Goal: Communication & Community: Answer question/provide support

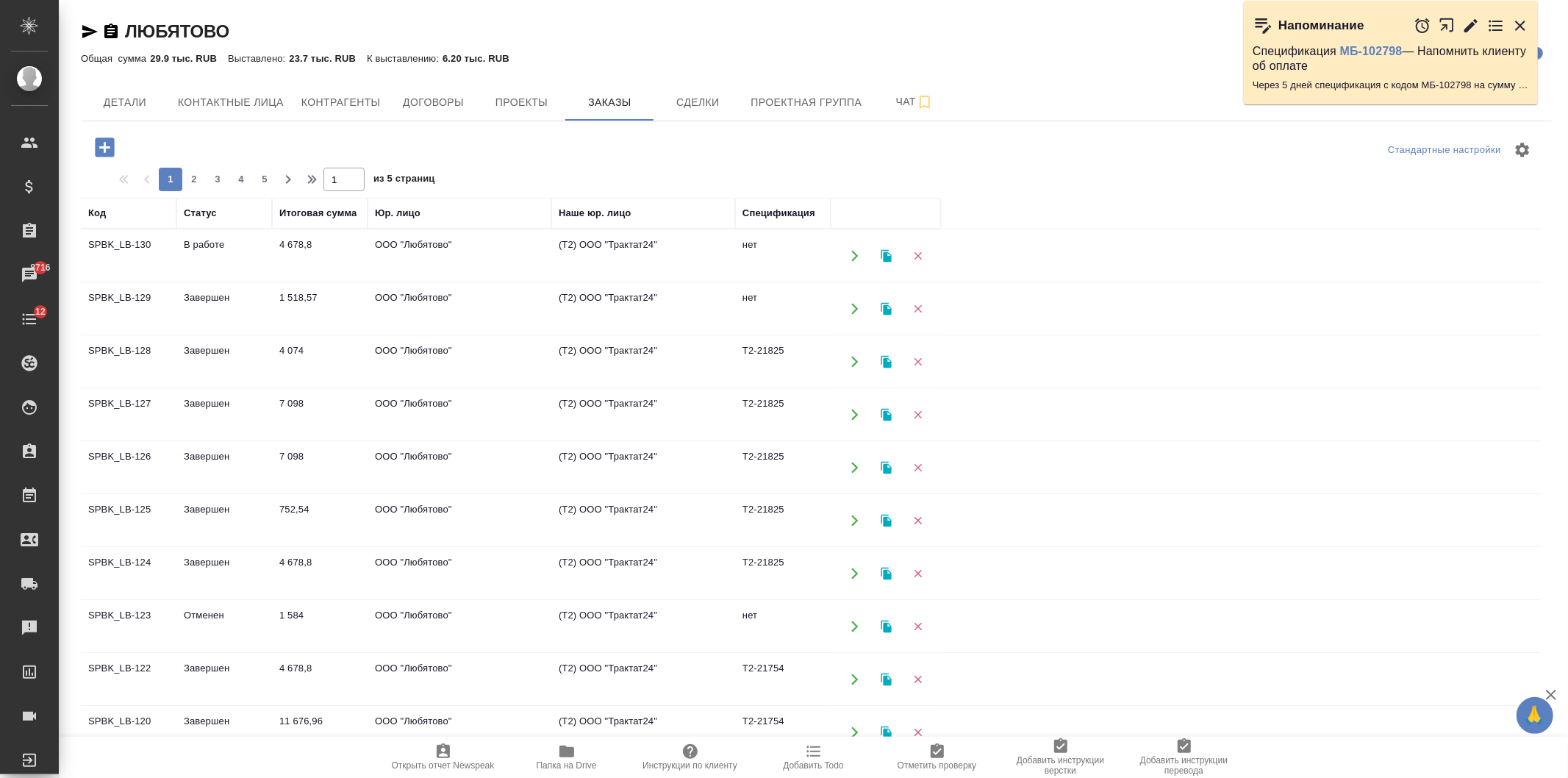
scroll to position [187, 0]
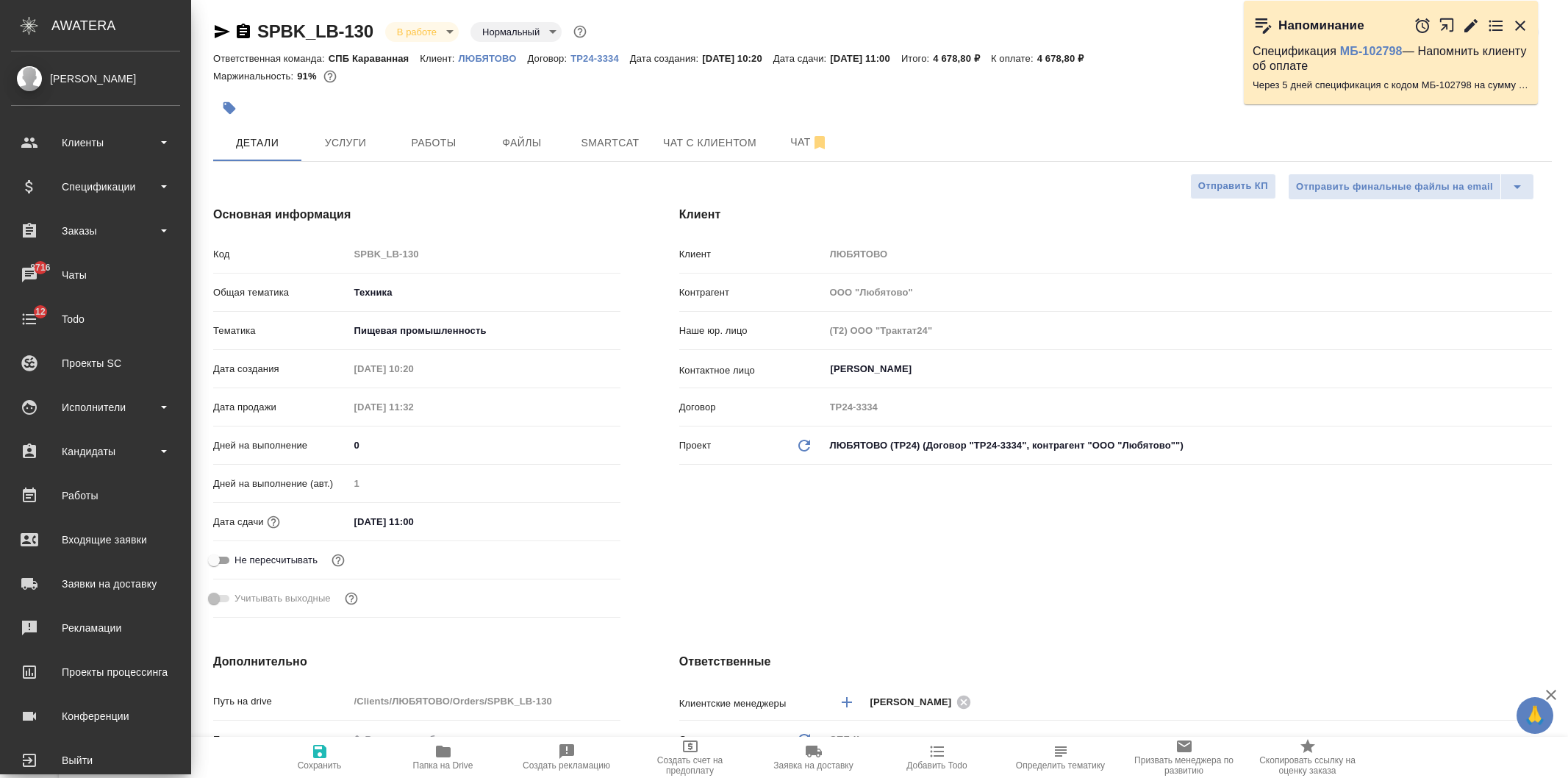
select select "RU"
click at [122, 182] on div "Спецификации" at bounding box center [95, 186] width 169 height 22
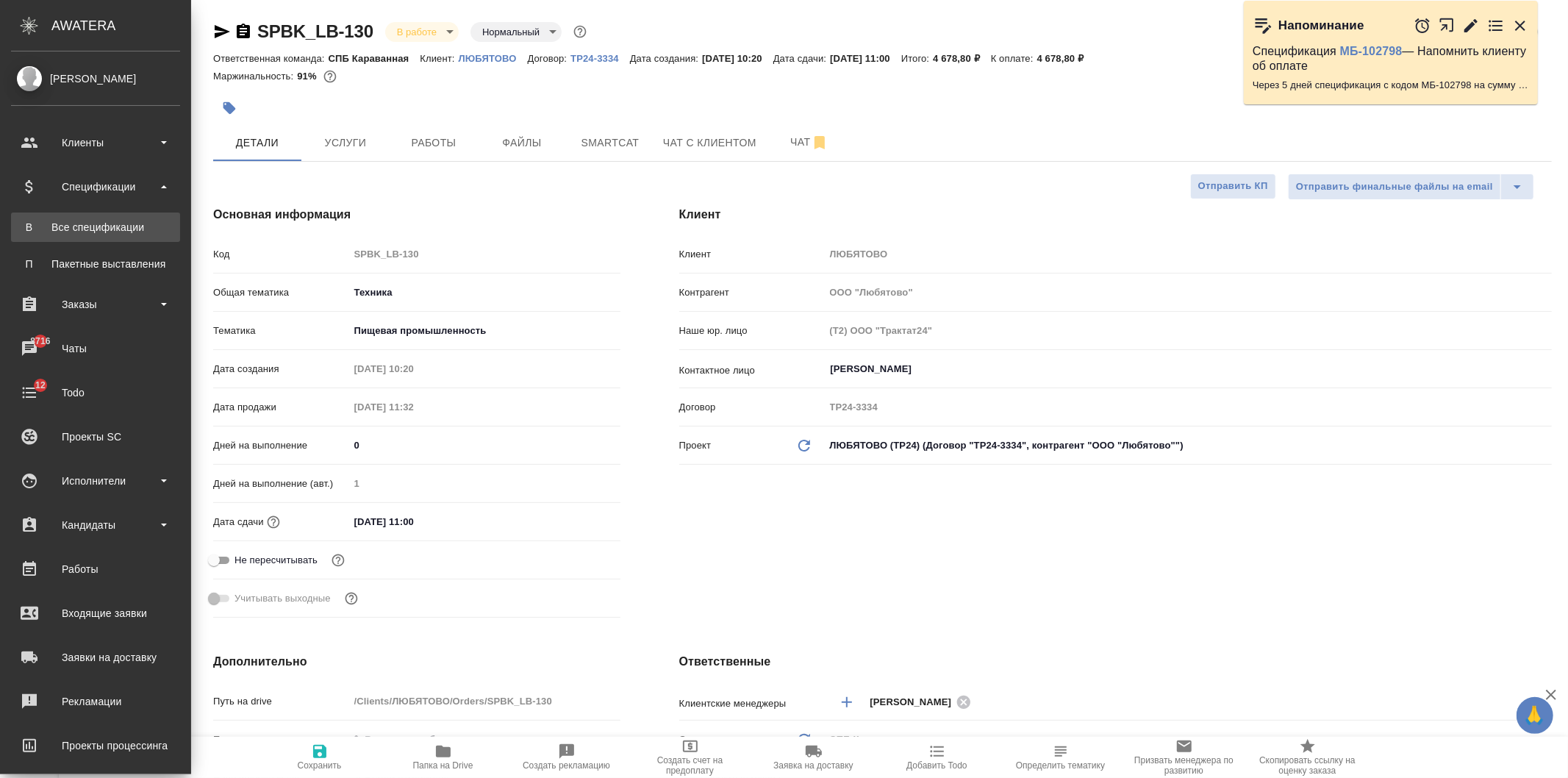
click at [125, 230] on div "Все спецификации" at bounding box center [95, 227] width 154 height 14
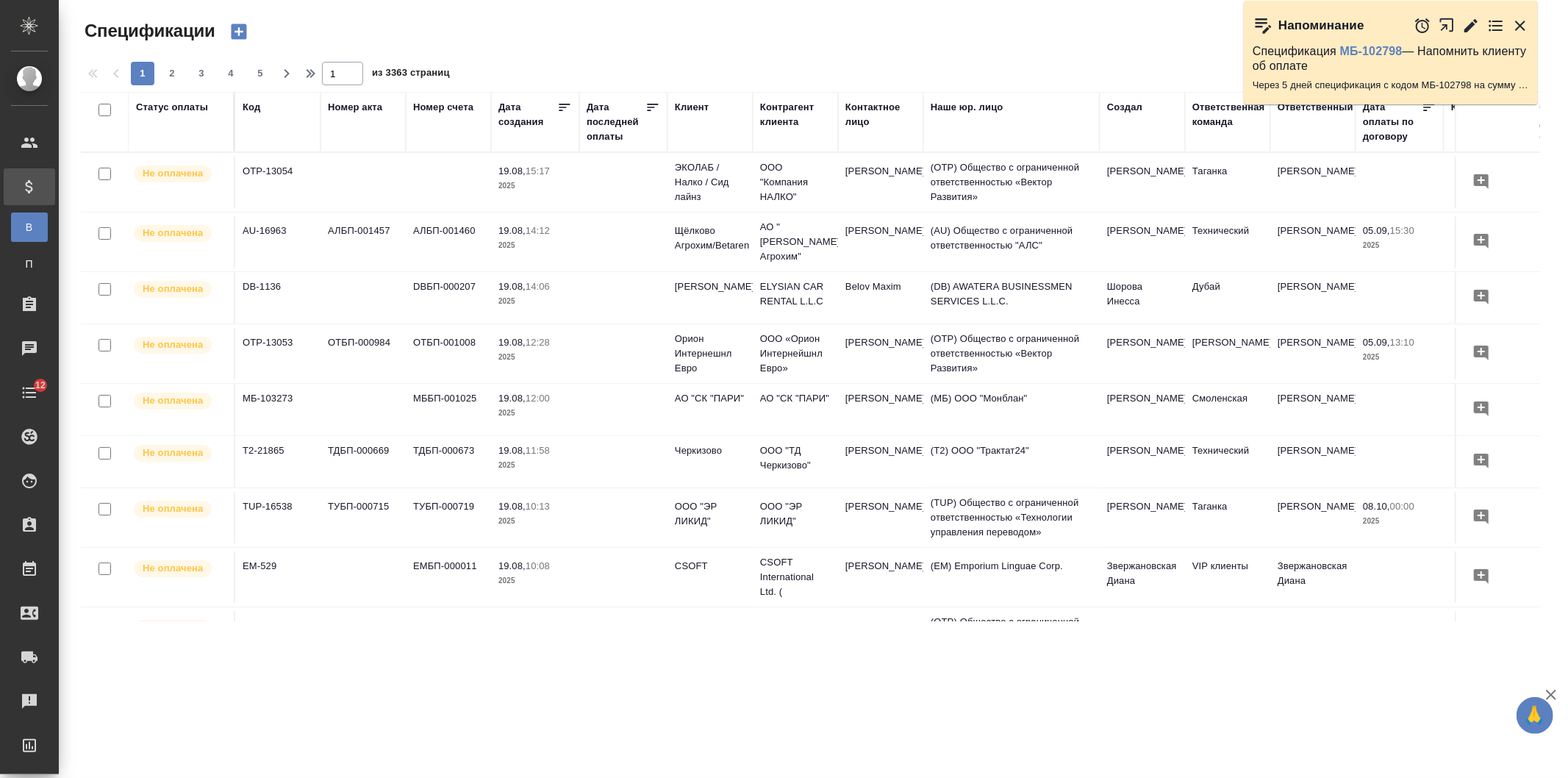
click at [694, 105] on div "Клиент" at bounding box center [691, 107] width 34 height 14
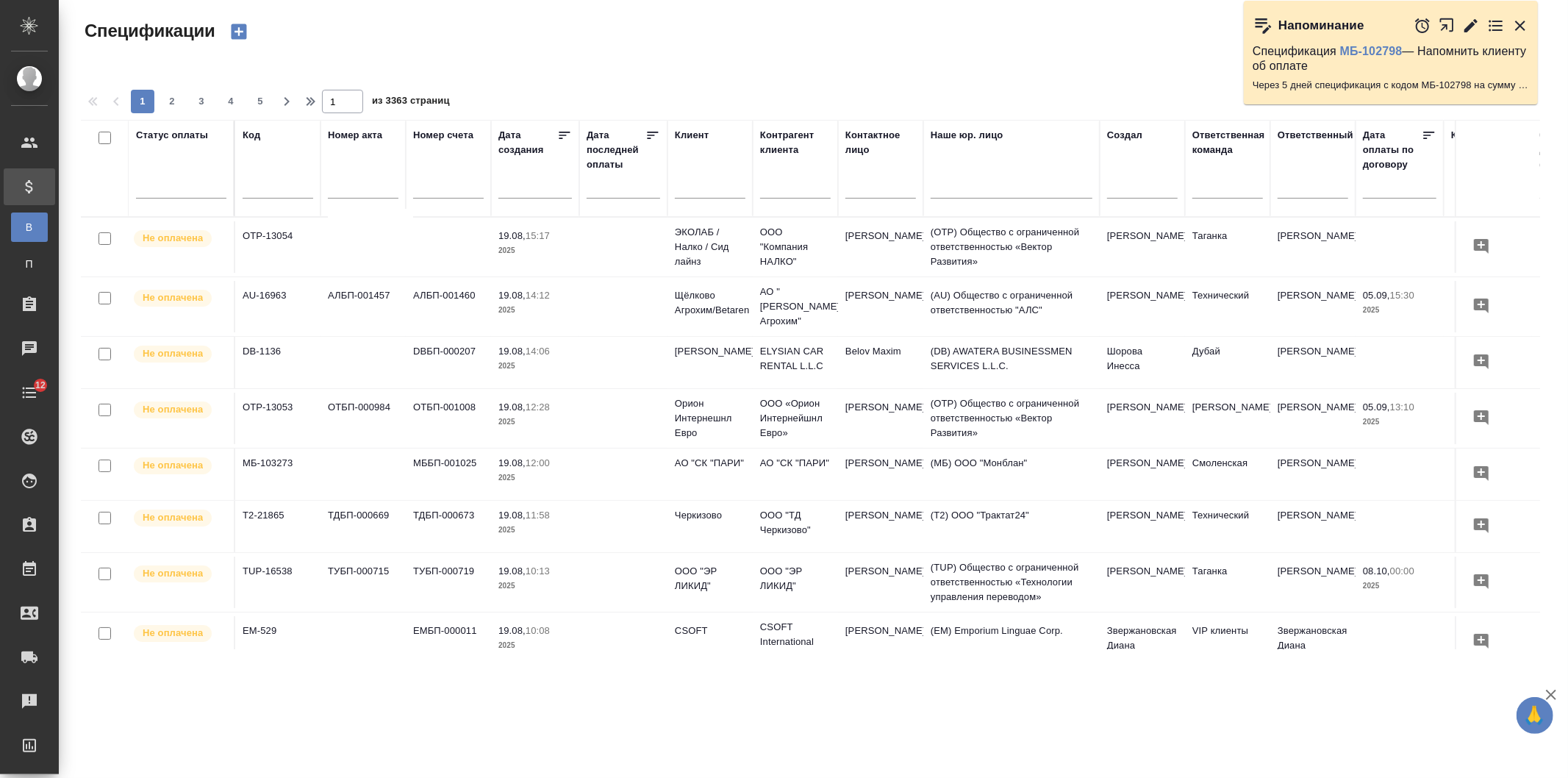
click at [698, 186] on input "text" at bounding box center [710, 188] width 71 height 18
type input "р"
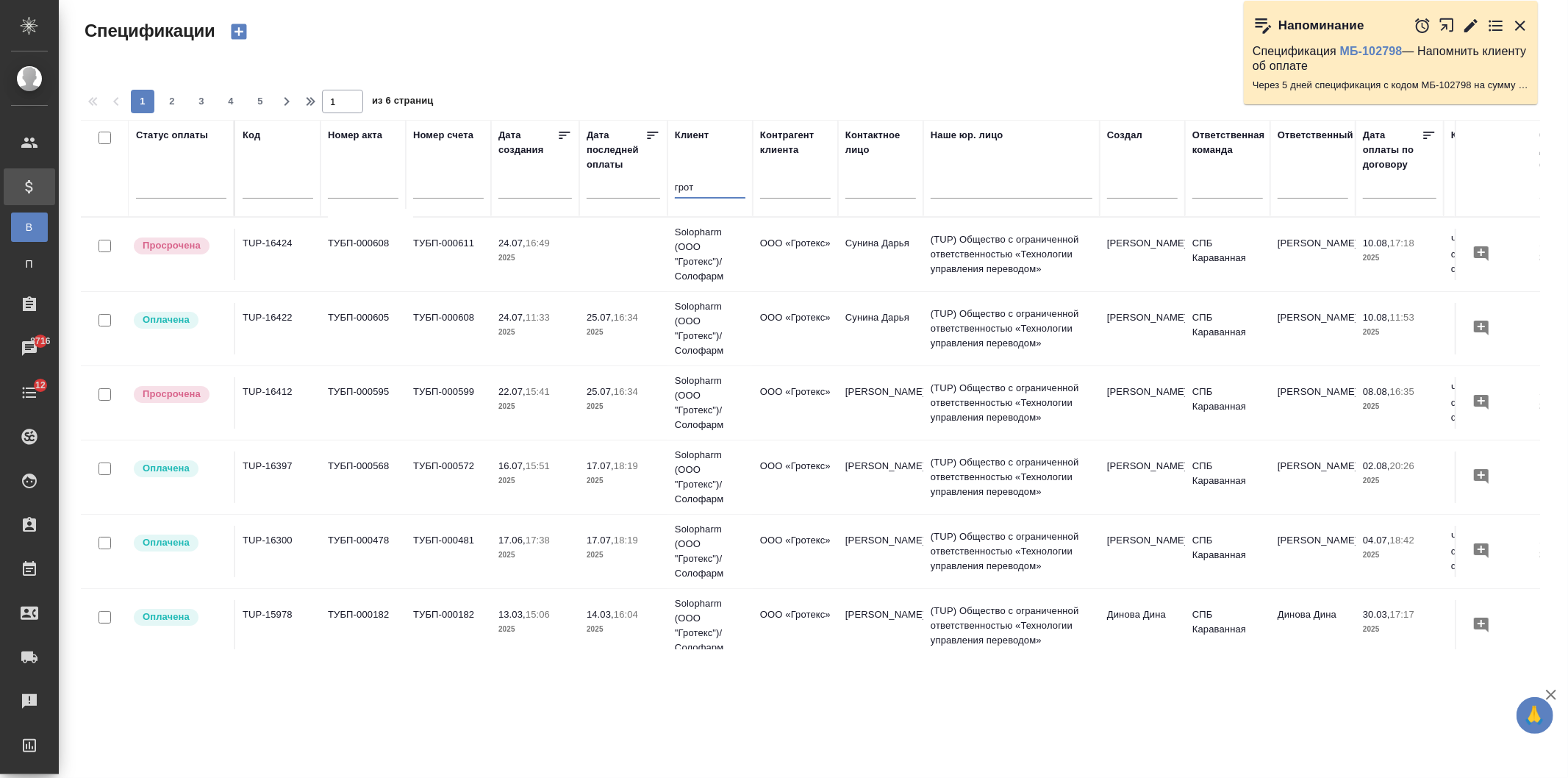
type input "грот"
click at [457, 250] on td "ТУБП-000611" at bounding box center [448, 254] width 85 height 51
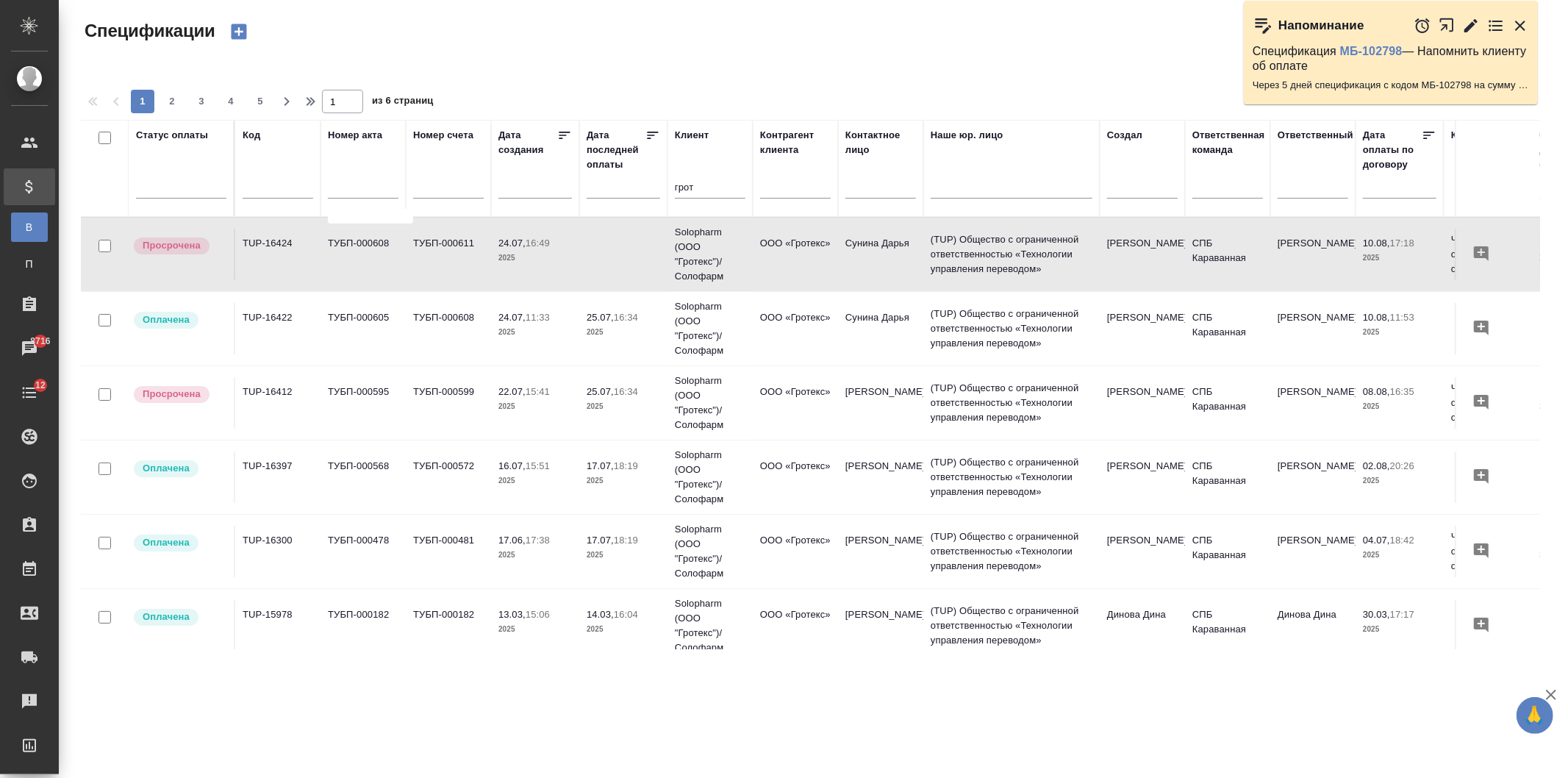
click at [422, 280] on td "ТУБП-000599" at bounding box center [448, 254] width 85 height 51
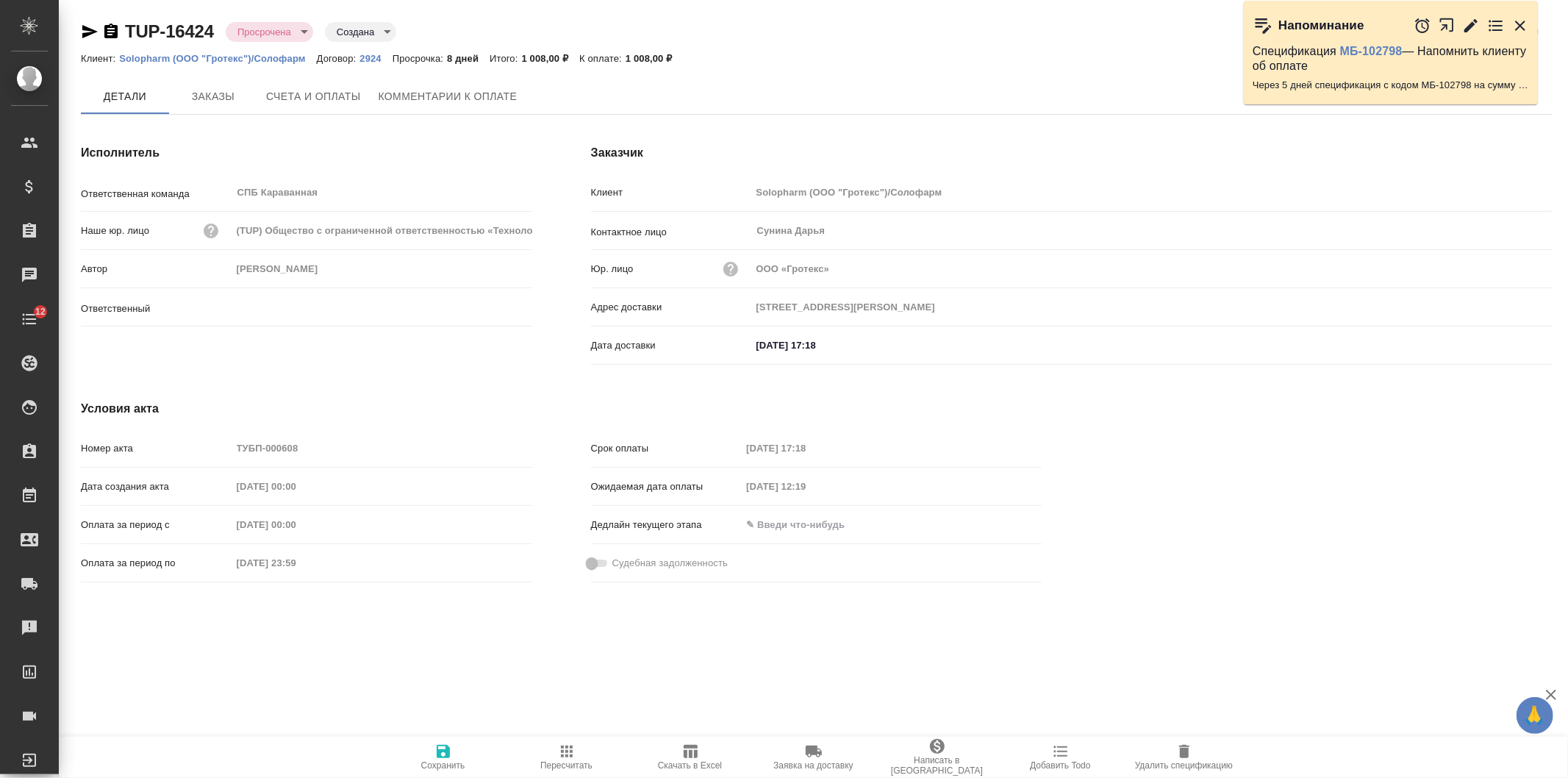
type input "[PERSON_NAME]"
type input "195279, Санкт-Петербург г, Индустриальный пр-кт, дом № 71, корпус 2 Литера А"
click at [430, 104] on span "Комментарии к оплате" at bounding box center [448, 98] width 139 height 18
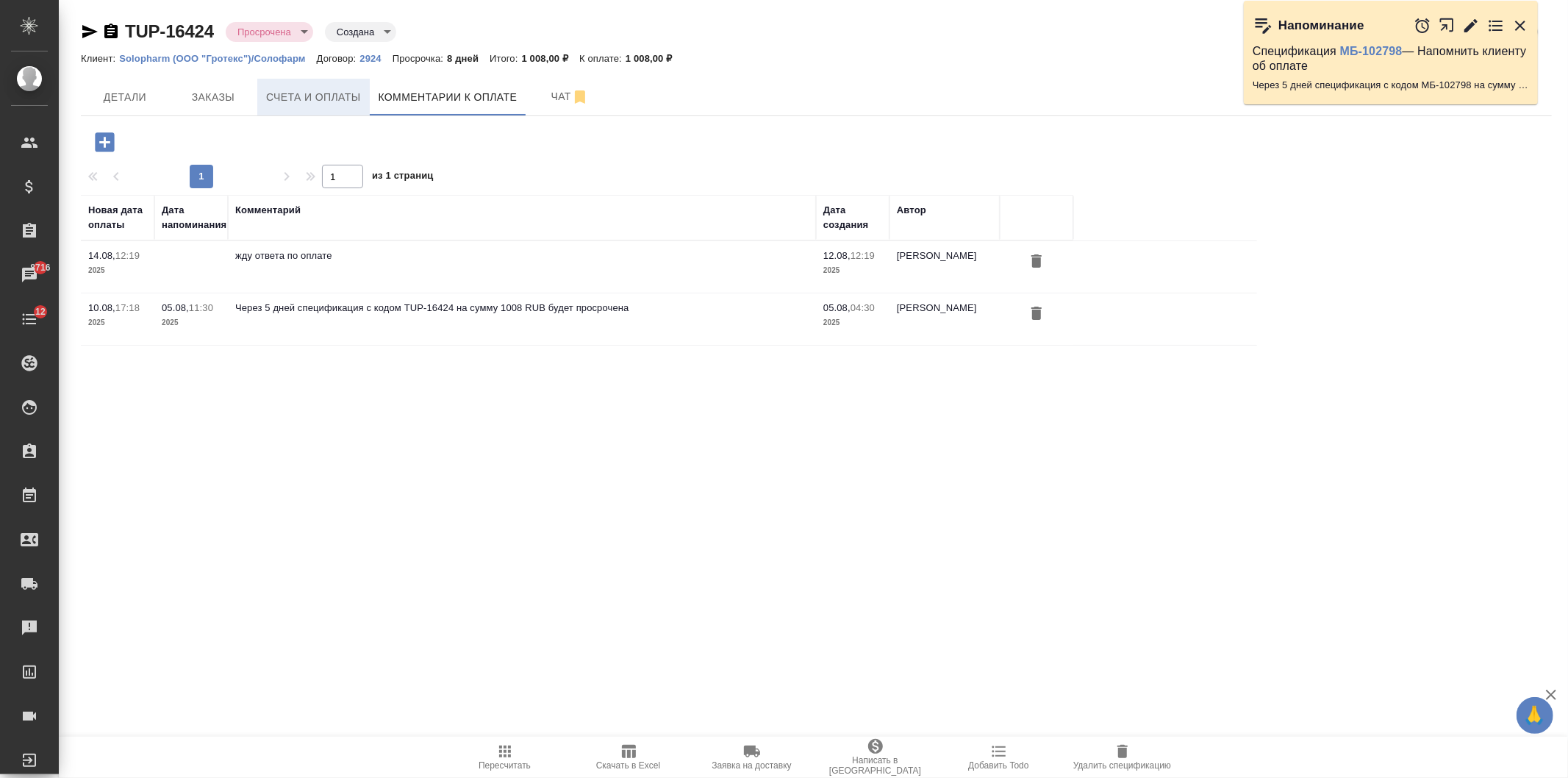
click at [310, 97] on span "Счета и оплаты" at bounding box center [313, 98] width 95 height 18
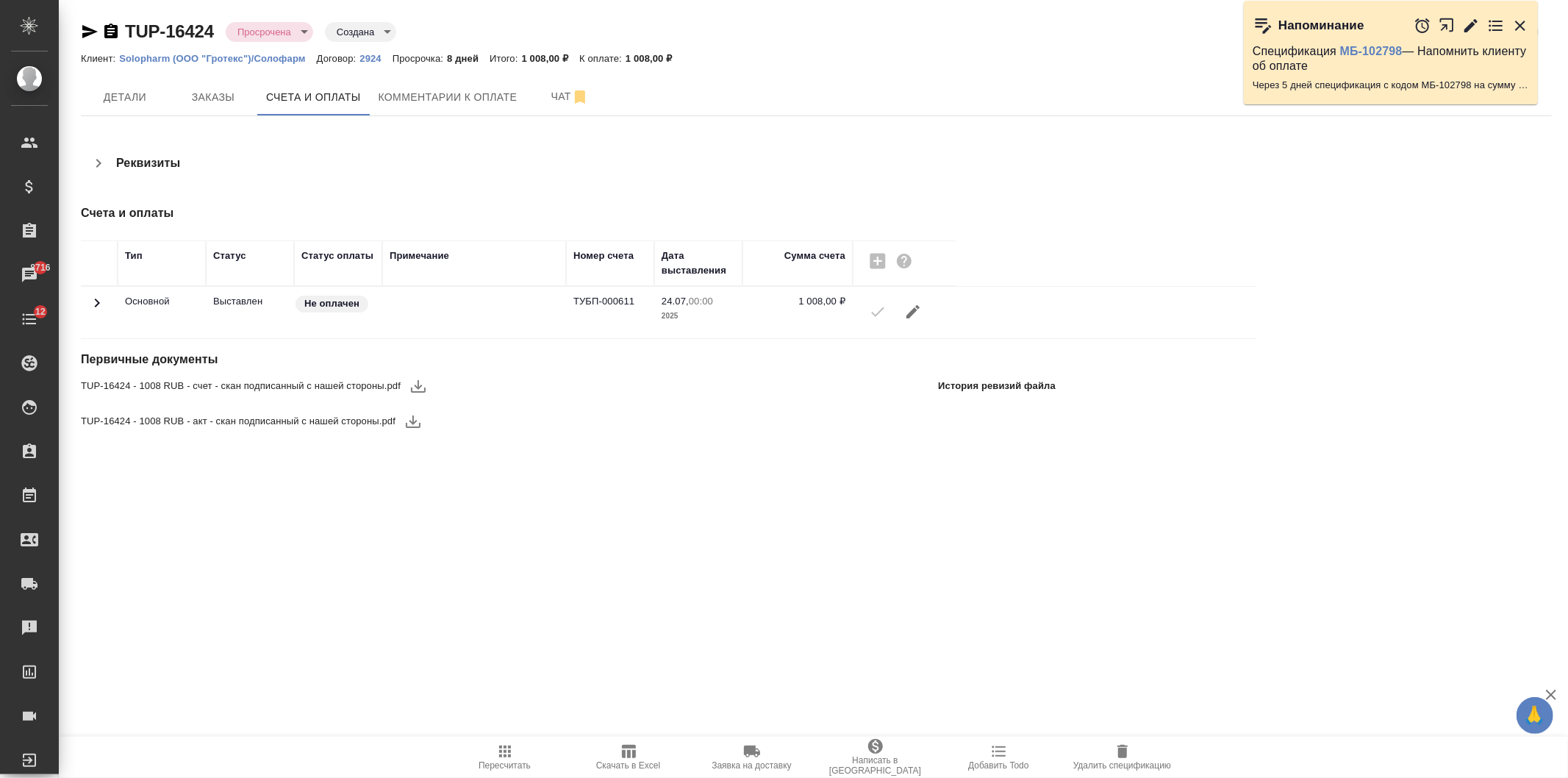
click at [422, 381] on icon "button" at bounding box center [418, 386] width 18 height 18
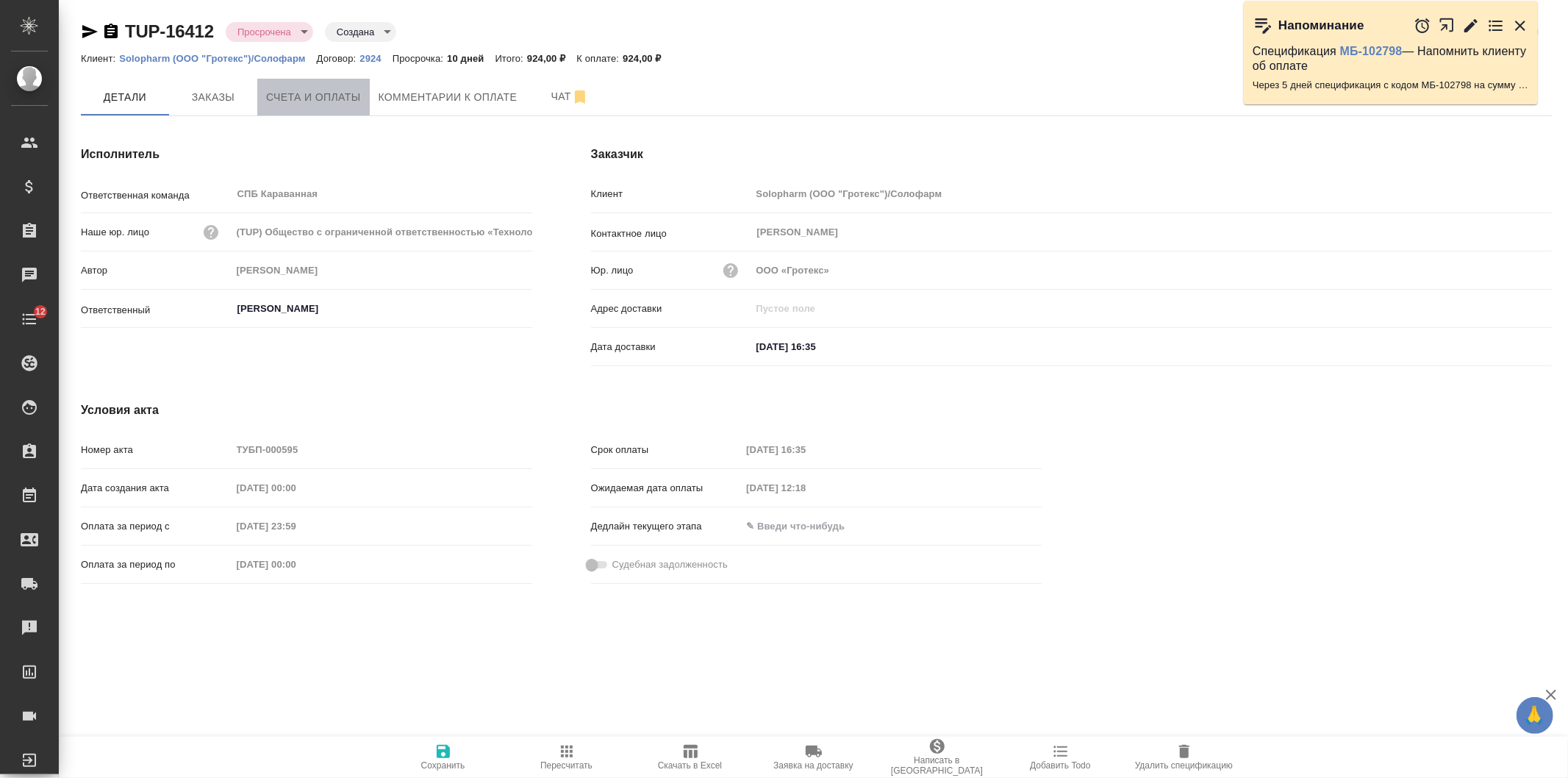
drag, startPoint x: 0, startPoint y: 0, endPoint x: 332, endPoint y: 104, distance: 347.9
click at [332, 104] on span "Счета и оплаты" at bounding box center [313, 98] width 95 height 18
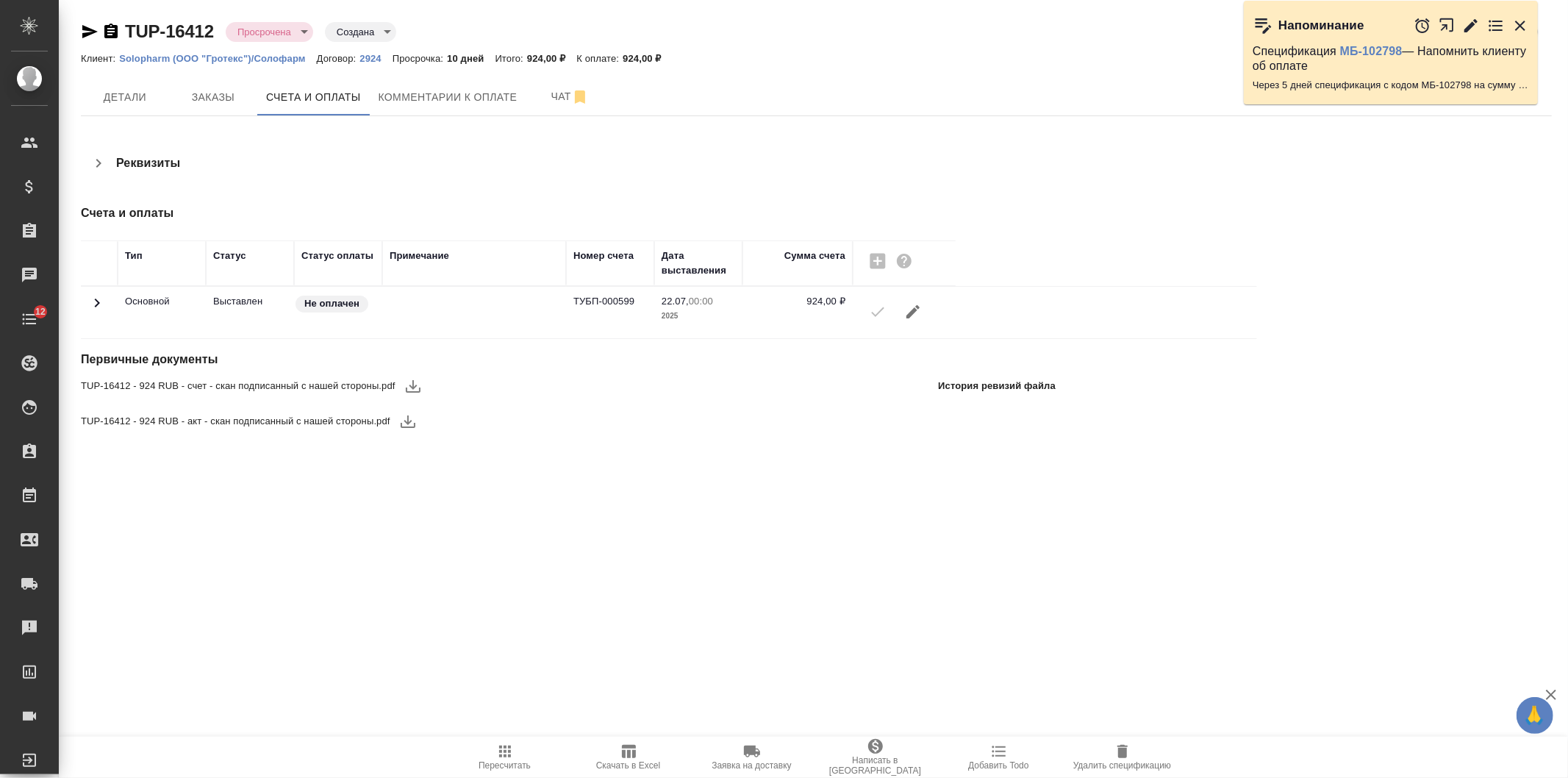
click at [417, 388] on icon "button" at bounding box center [412, 386] width 18 height 18
click at [215, 92] on span "Заказы" at bounding box center [213, 98] width 71 height 18
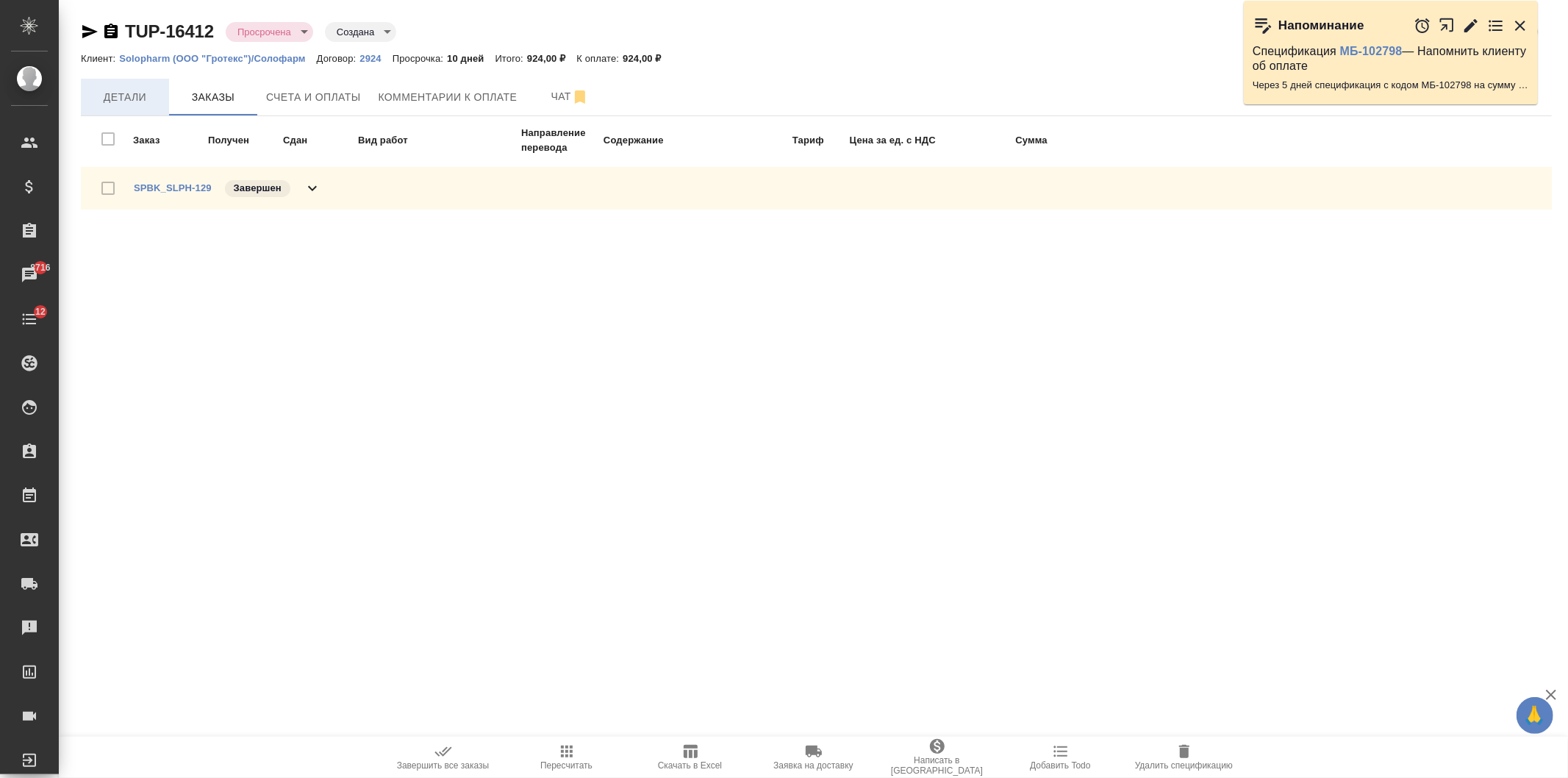
click at [128, 95] on span "Детали" at bounding box center [125, 98] width 71 height 18
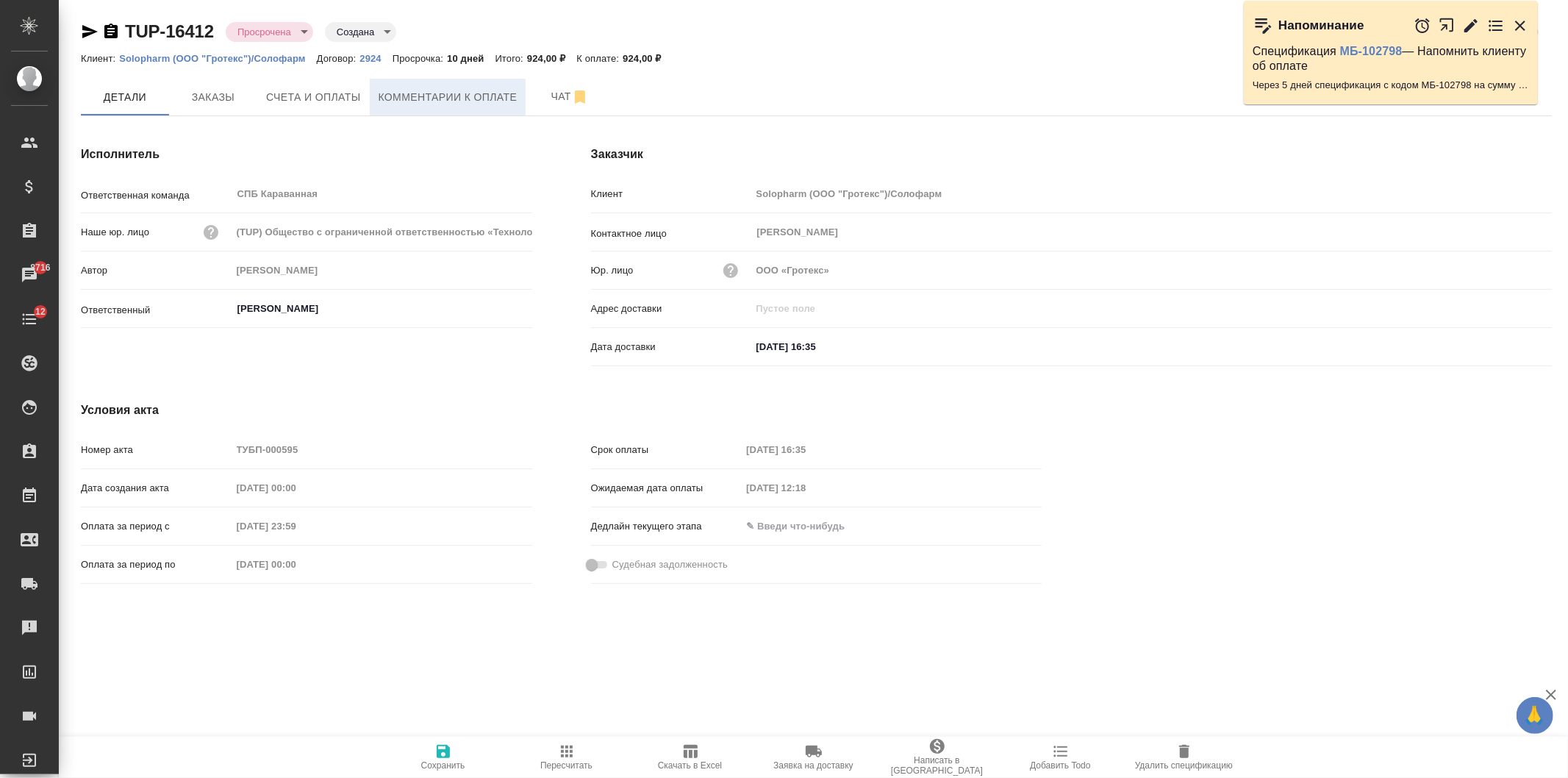
click at [385, 104] on span "Комментарии к оплате" at bounding box center [448, 98] width 139 height 18
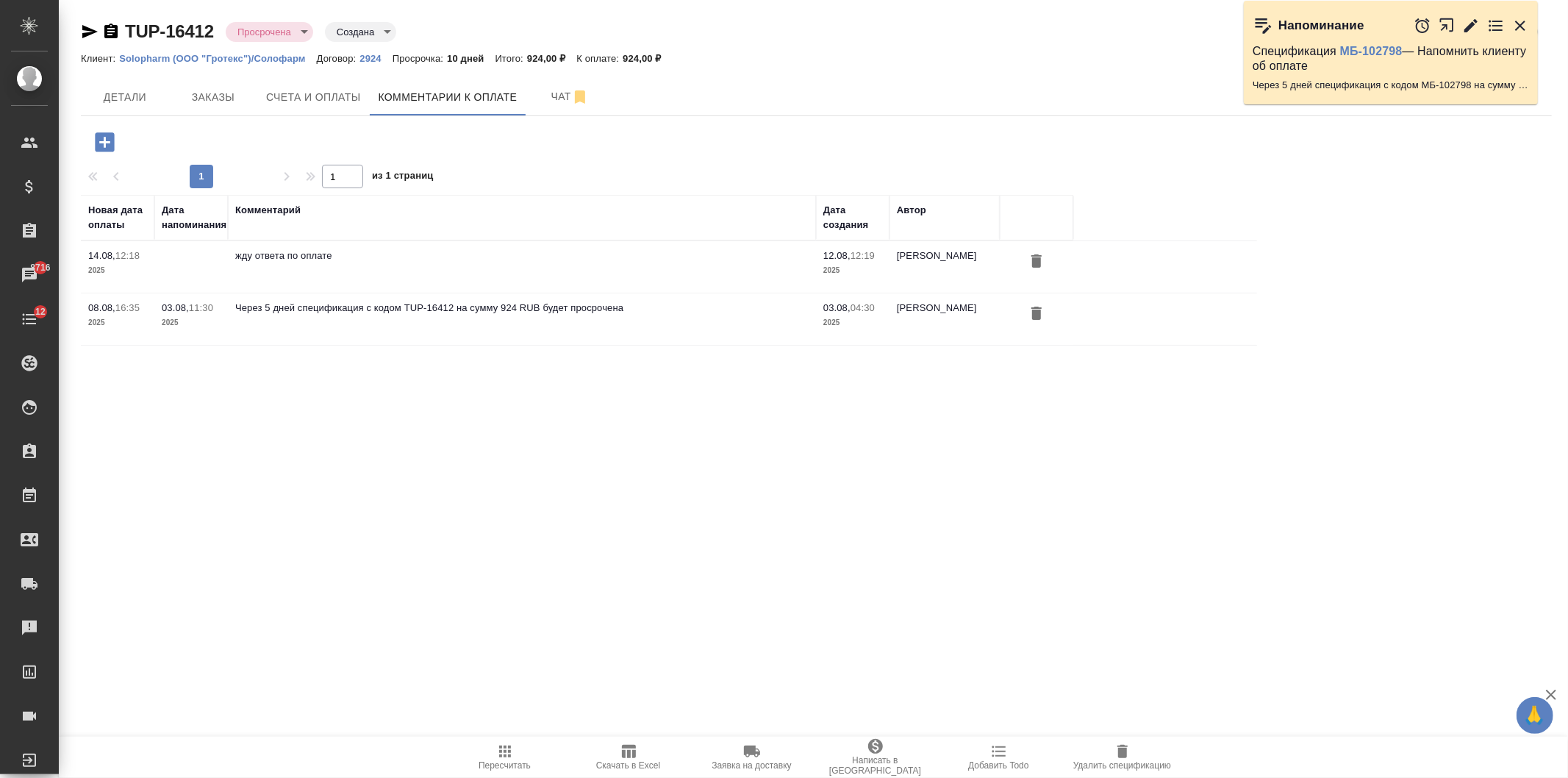
click at [317, 100] on span "Счета и оплаты" at bounding box center [313, 98] width 95 height 18
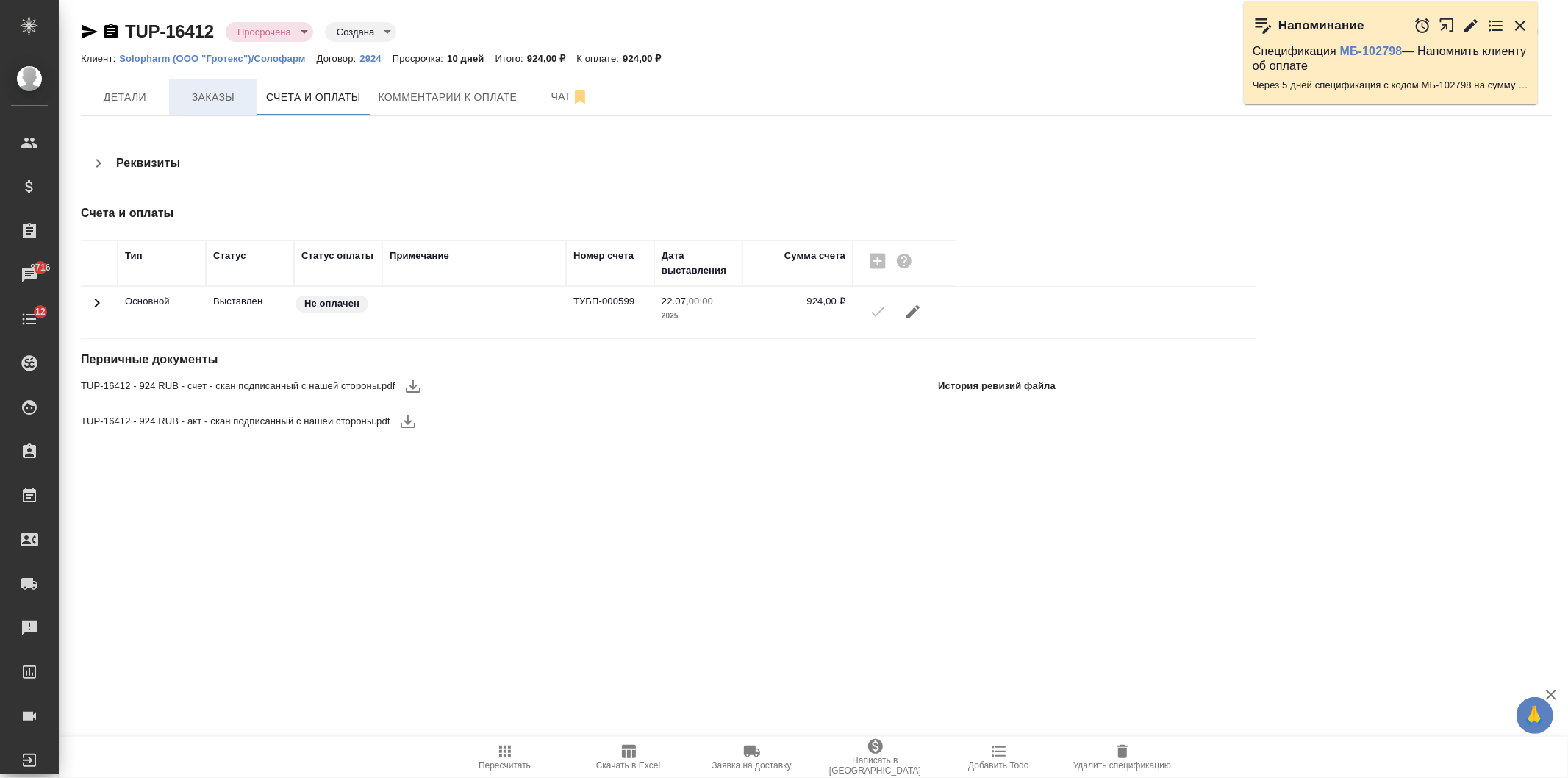
click at [218, 101] on span "Заказы" at bounding box center [213, 98] width 71 height 18
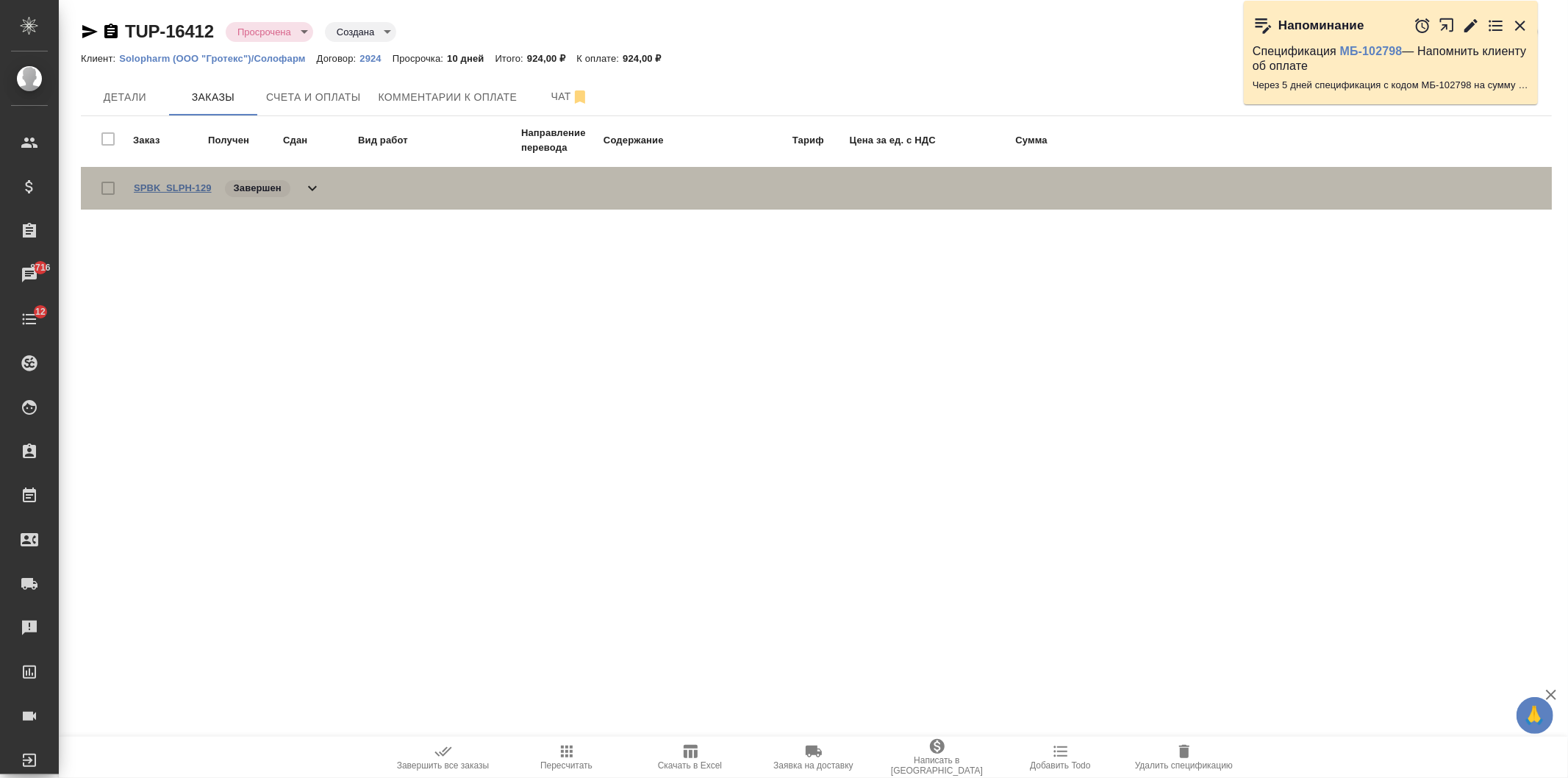
click at [180, 188] on link "SPBK_SLPH-129" at bounding box center [172, 188] width 78 height 11
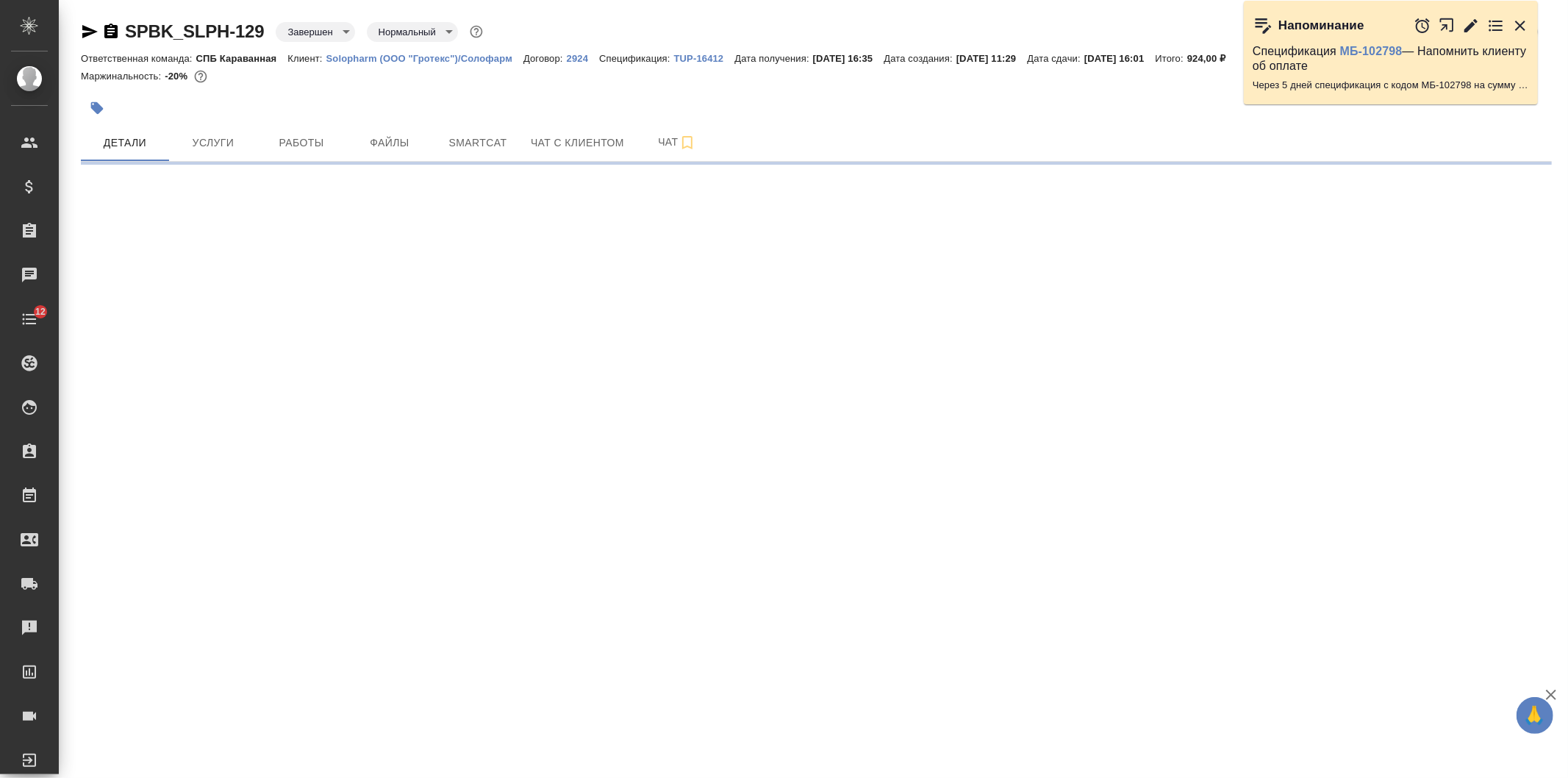
select select "RU"
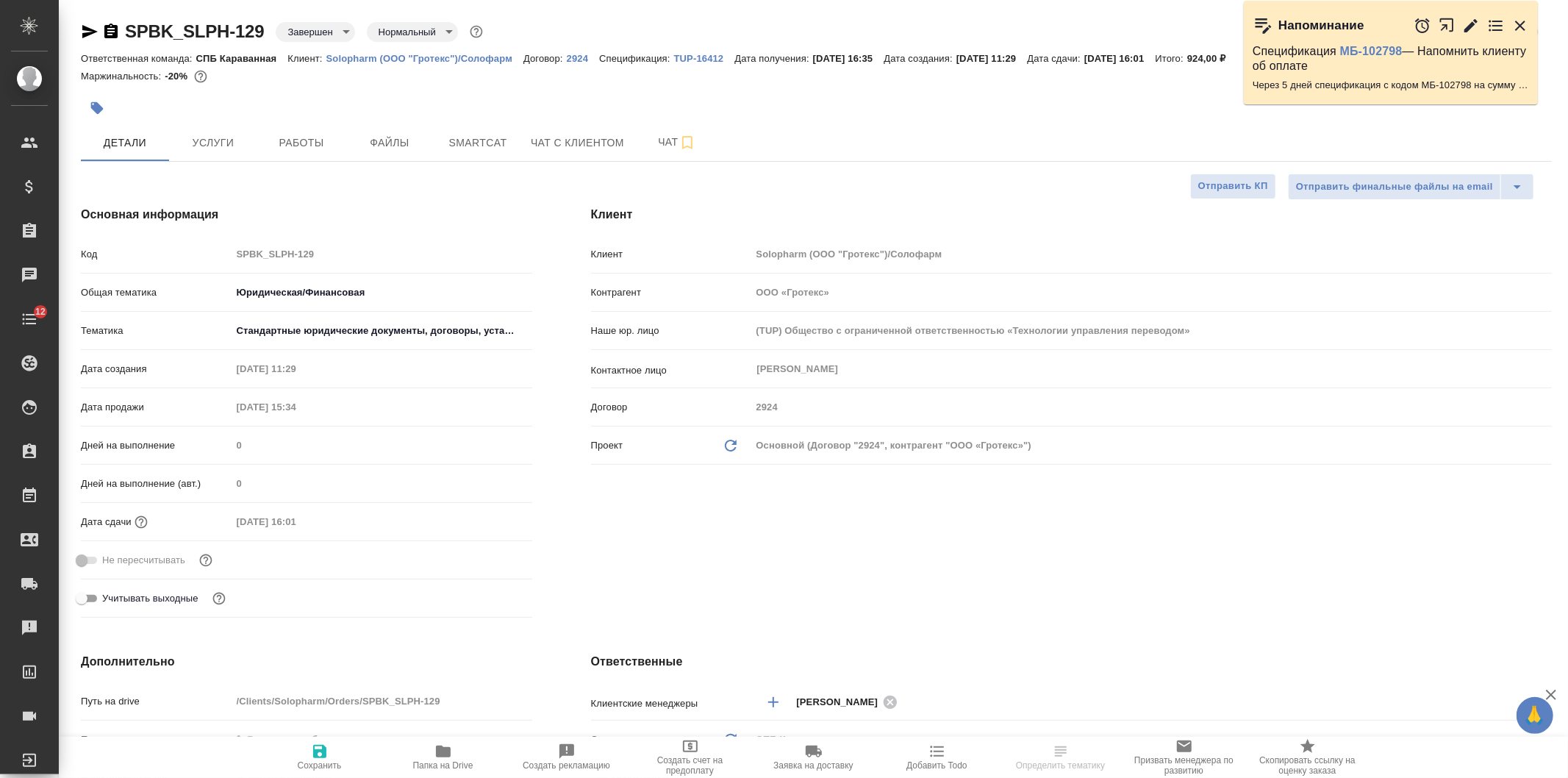
type textarea "x"
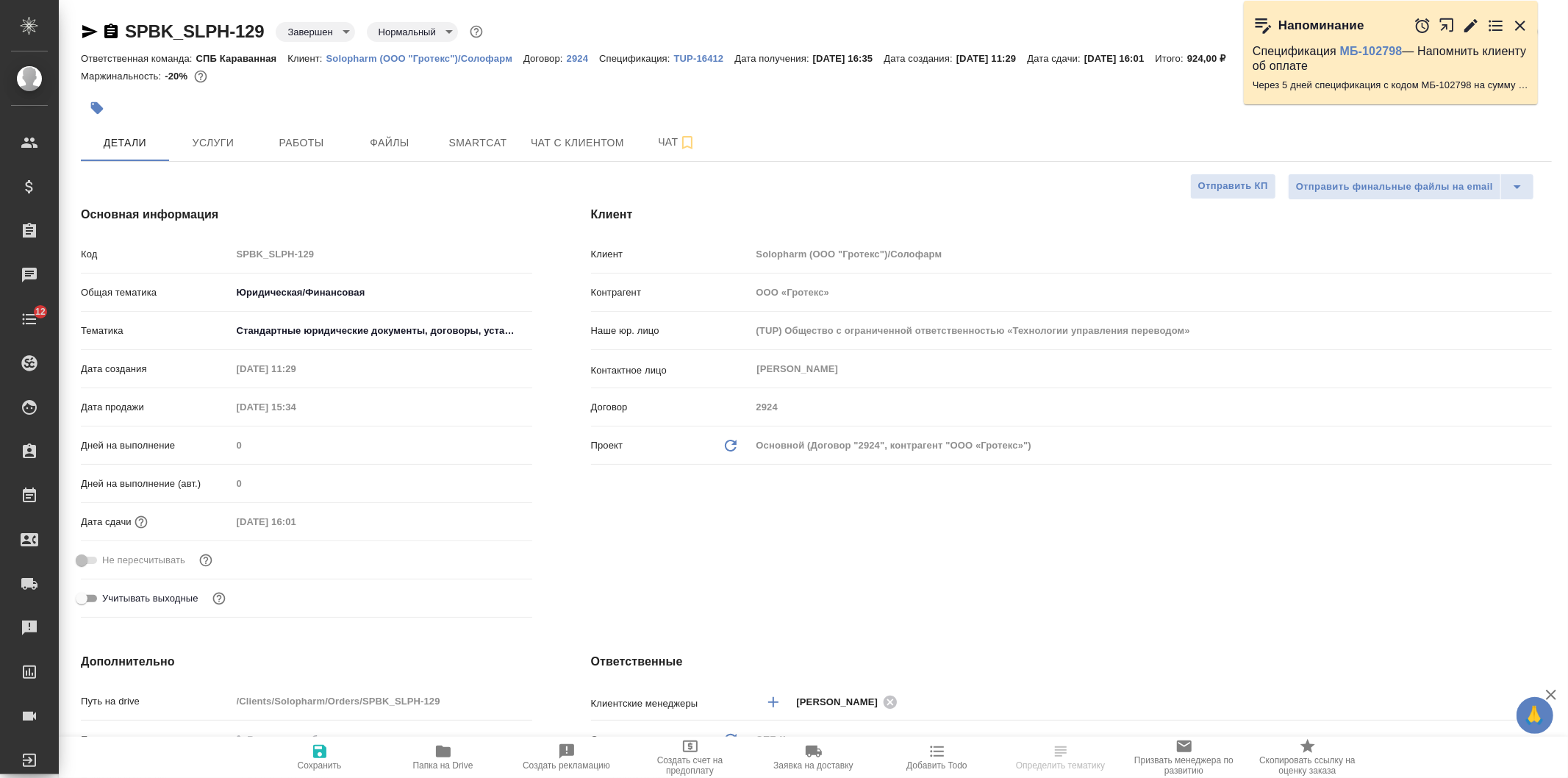
type textarea "x"
click at [1525, 24] on icon "button" at bounding box center [1519, 25] width 18 height 18
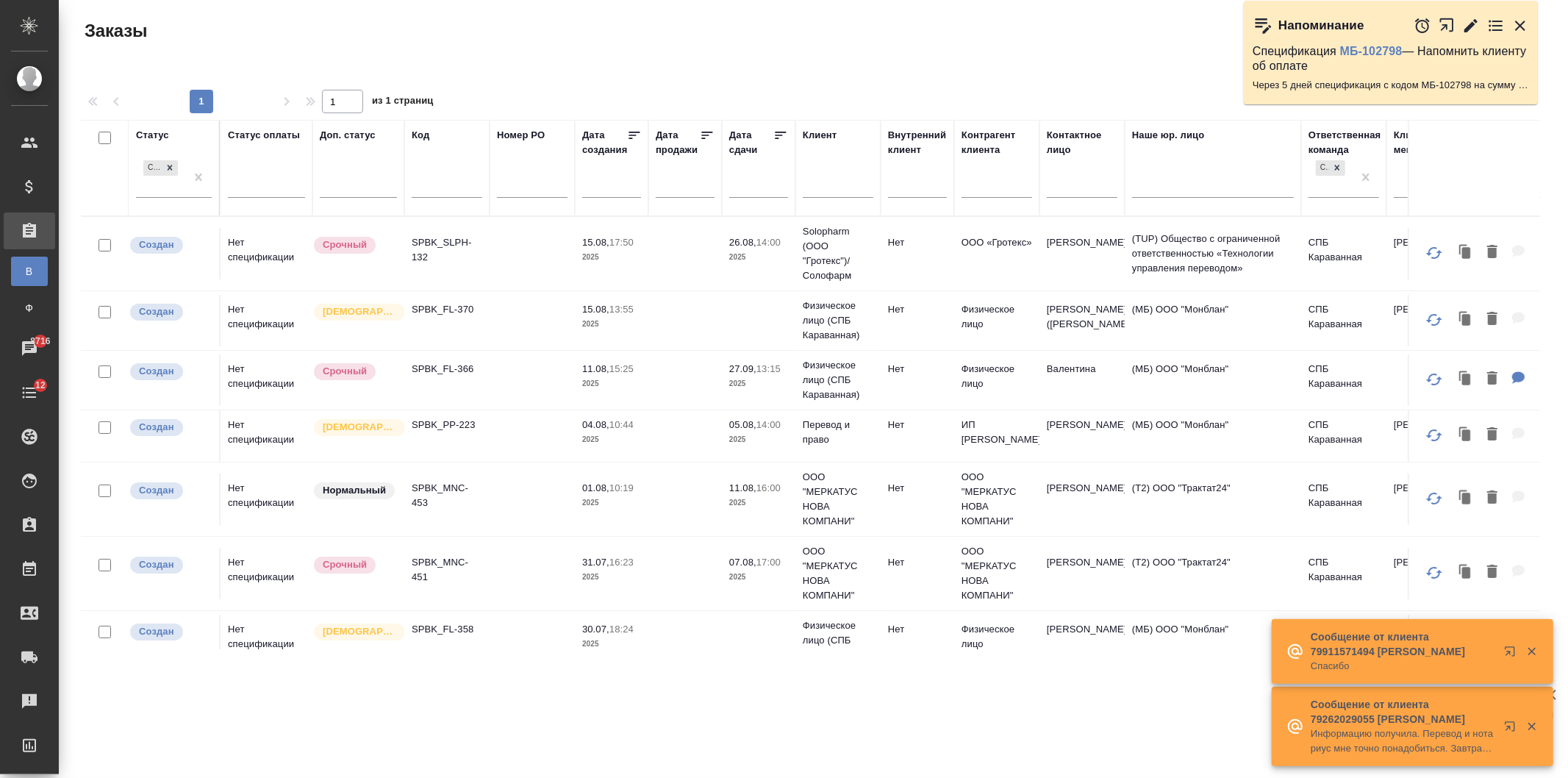
scroll to position [34, 0]
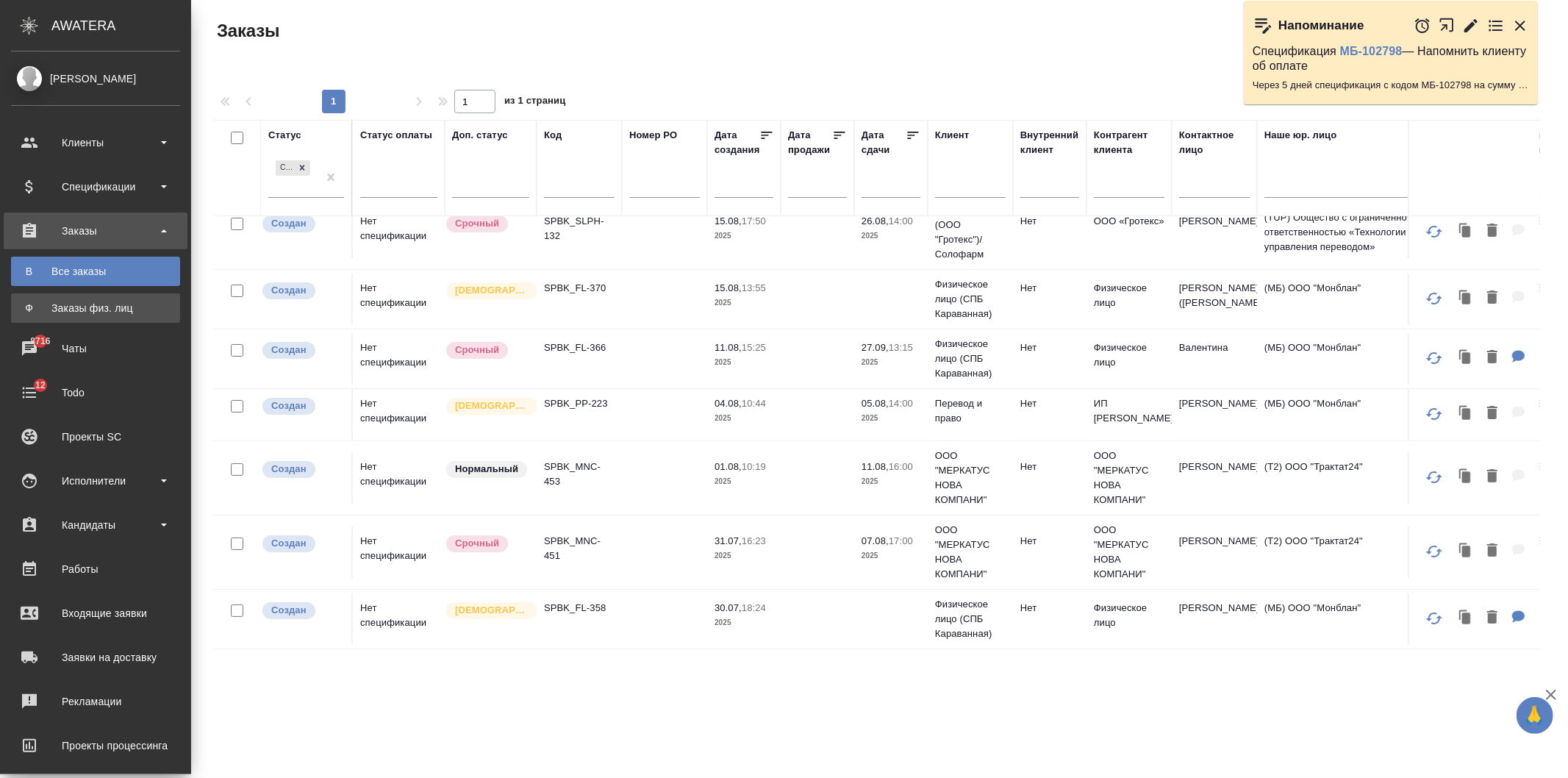
click at [115, 313] on div "Заказы физ. лиц" at bounding box center [95, 307] width 154 height 14
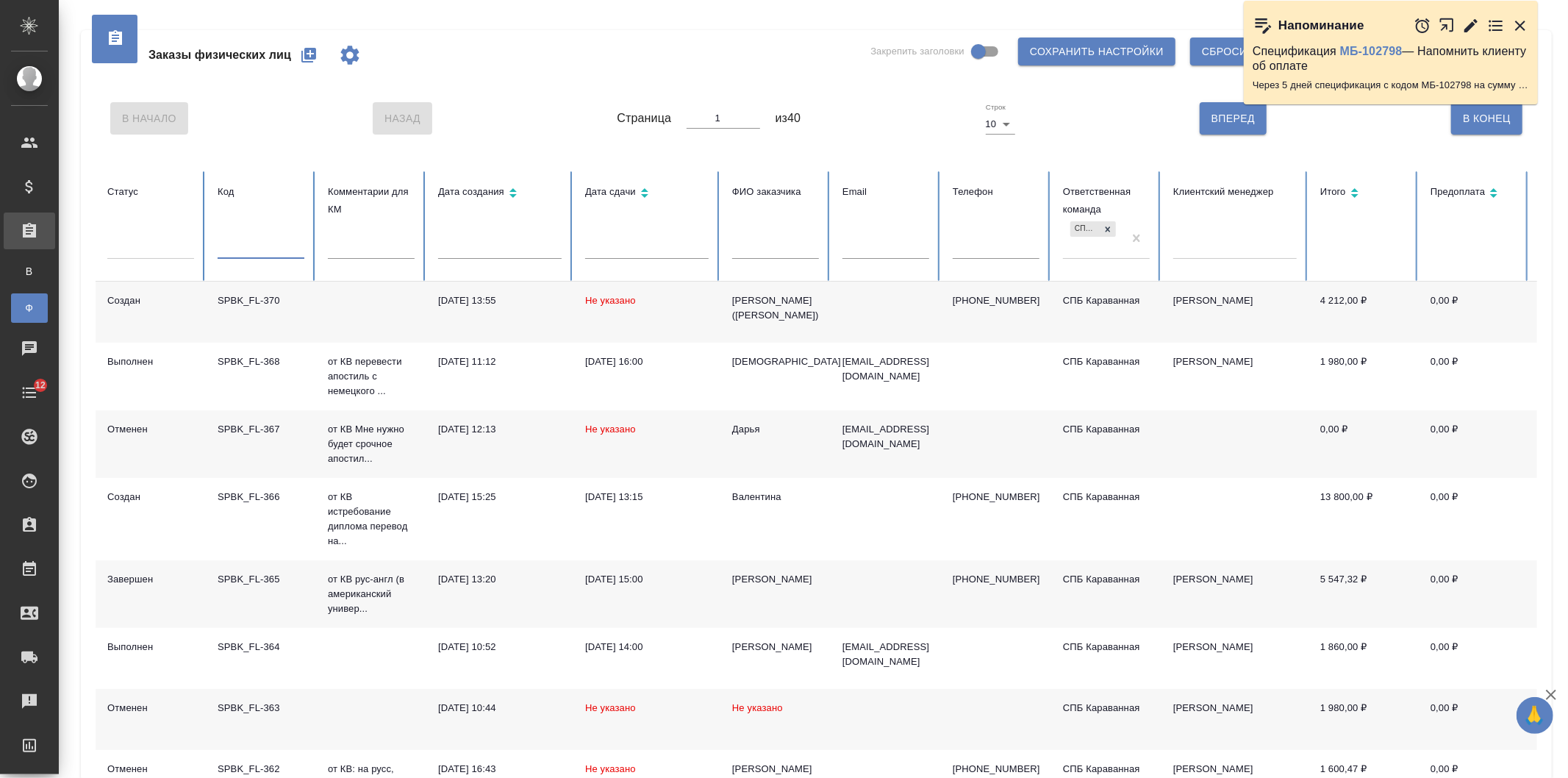
click at [261, 249] on input "text" at bounding box center [261, 248] width 87 height 21
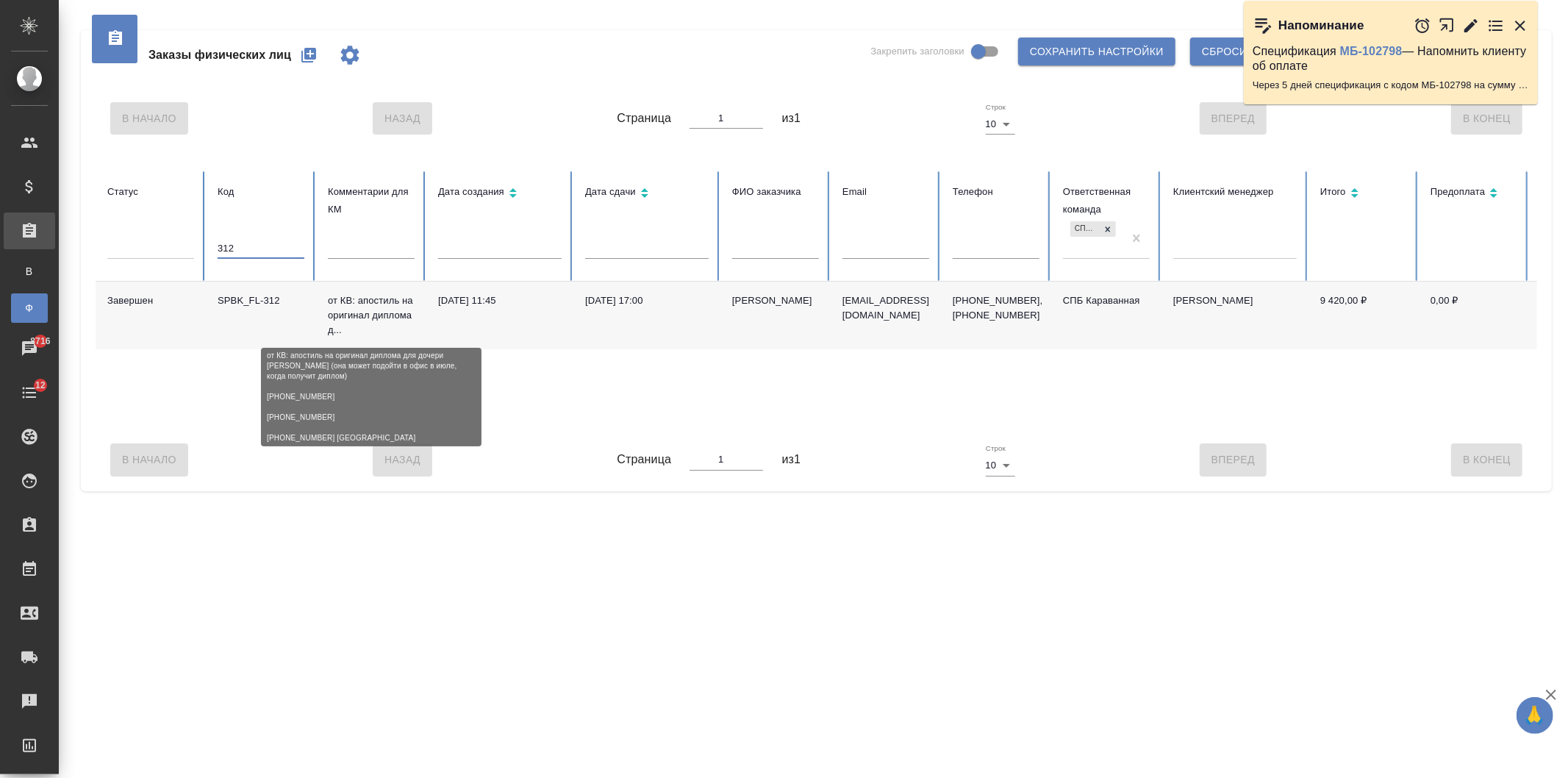
click at [336, 319] on p "от КВ: апостиль на оригинал диплома д..." at bounding box center [371, 316] width 87 height 44
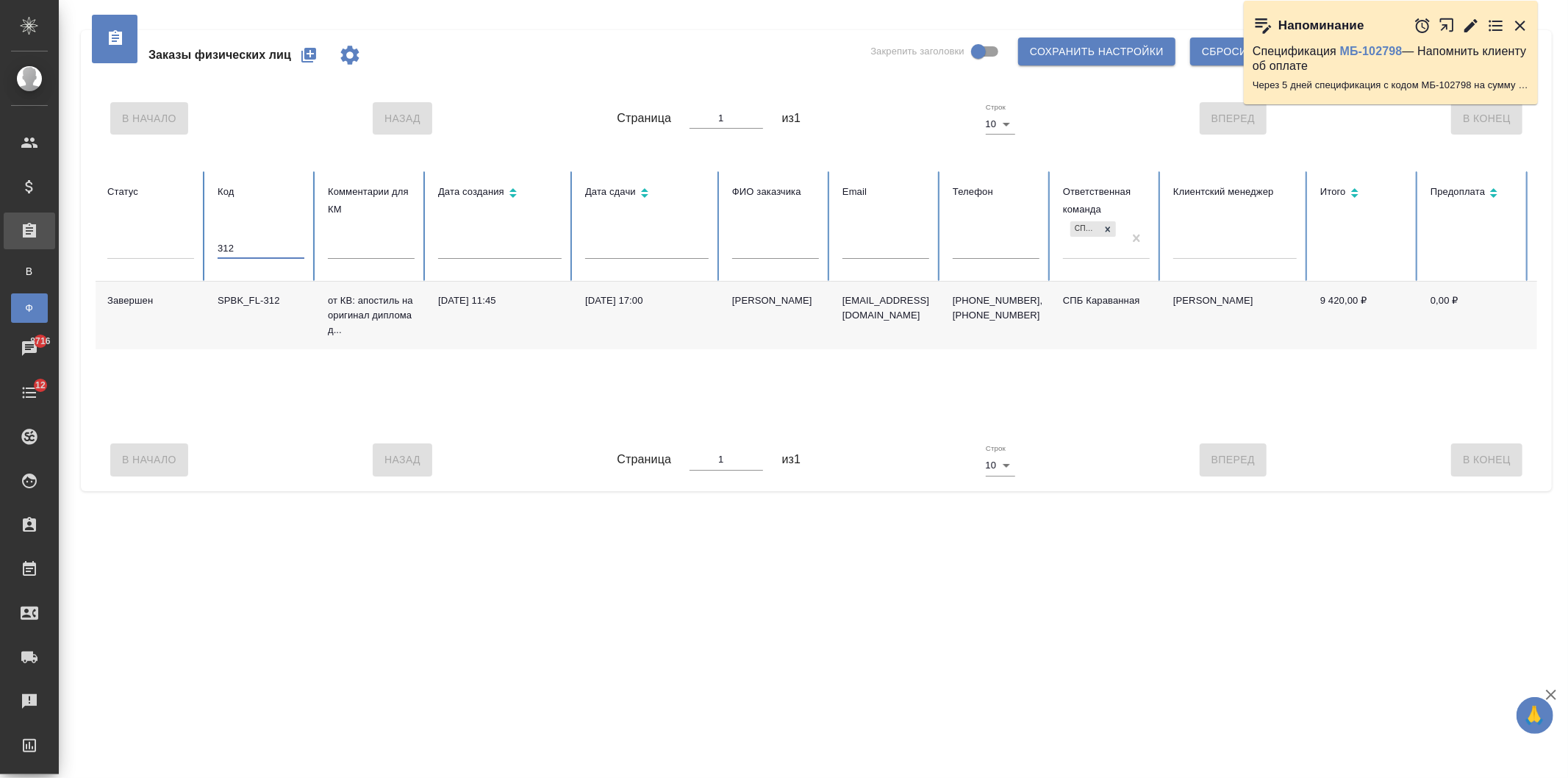
click at [261, 254] on input "312" at bounding box center [261, 248] width 87 height 21
type input "314"
click at [333, 315] on p "от КВ: апостиль на оригинал диплома (..." at bounding box center [371, 316] width 87 height 44
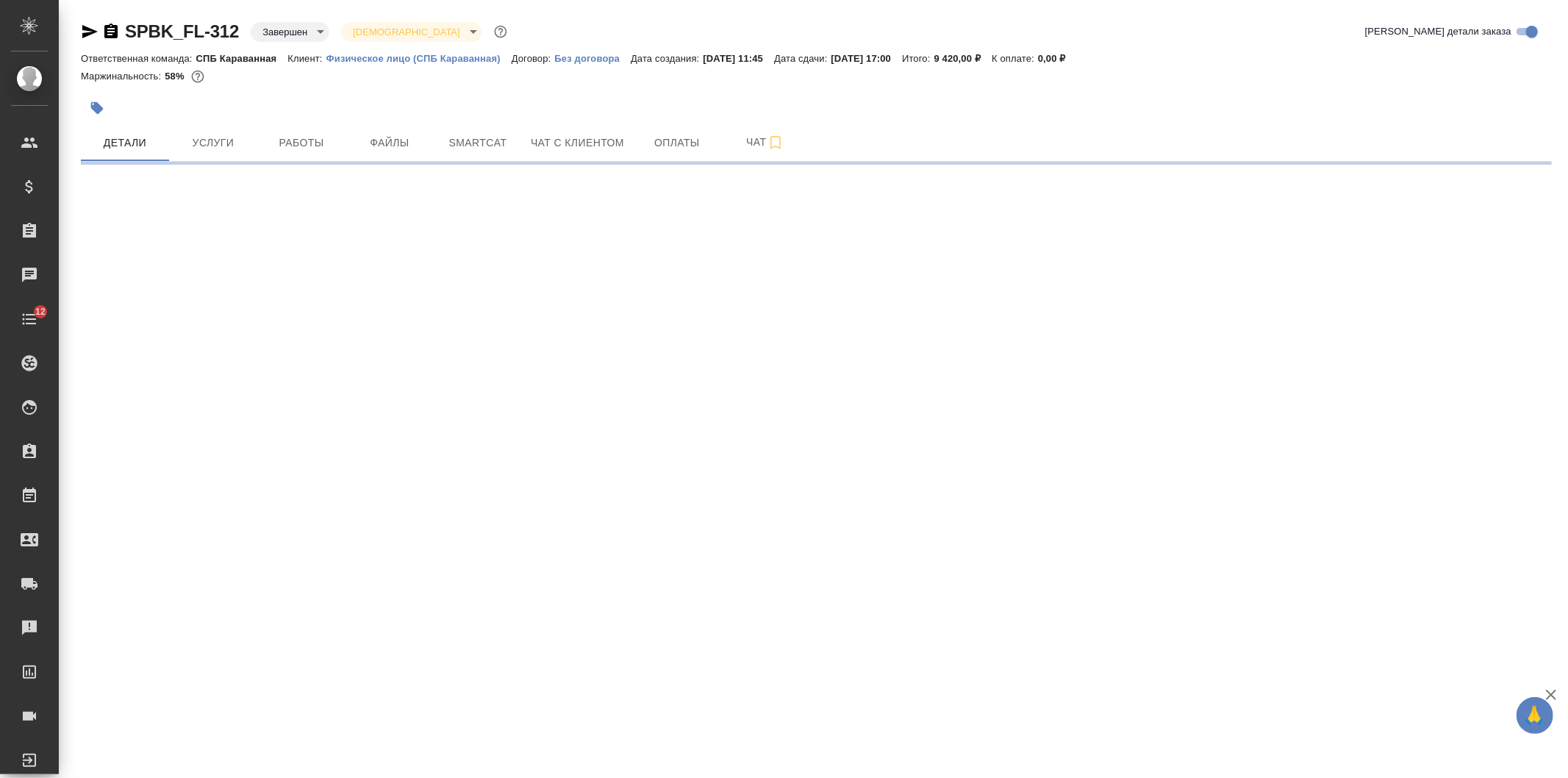
select select "RU"
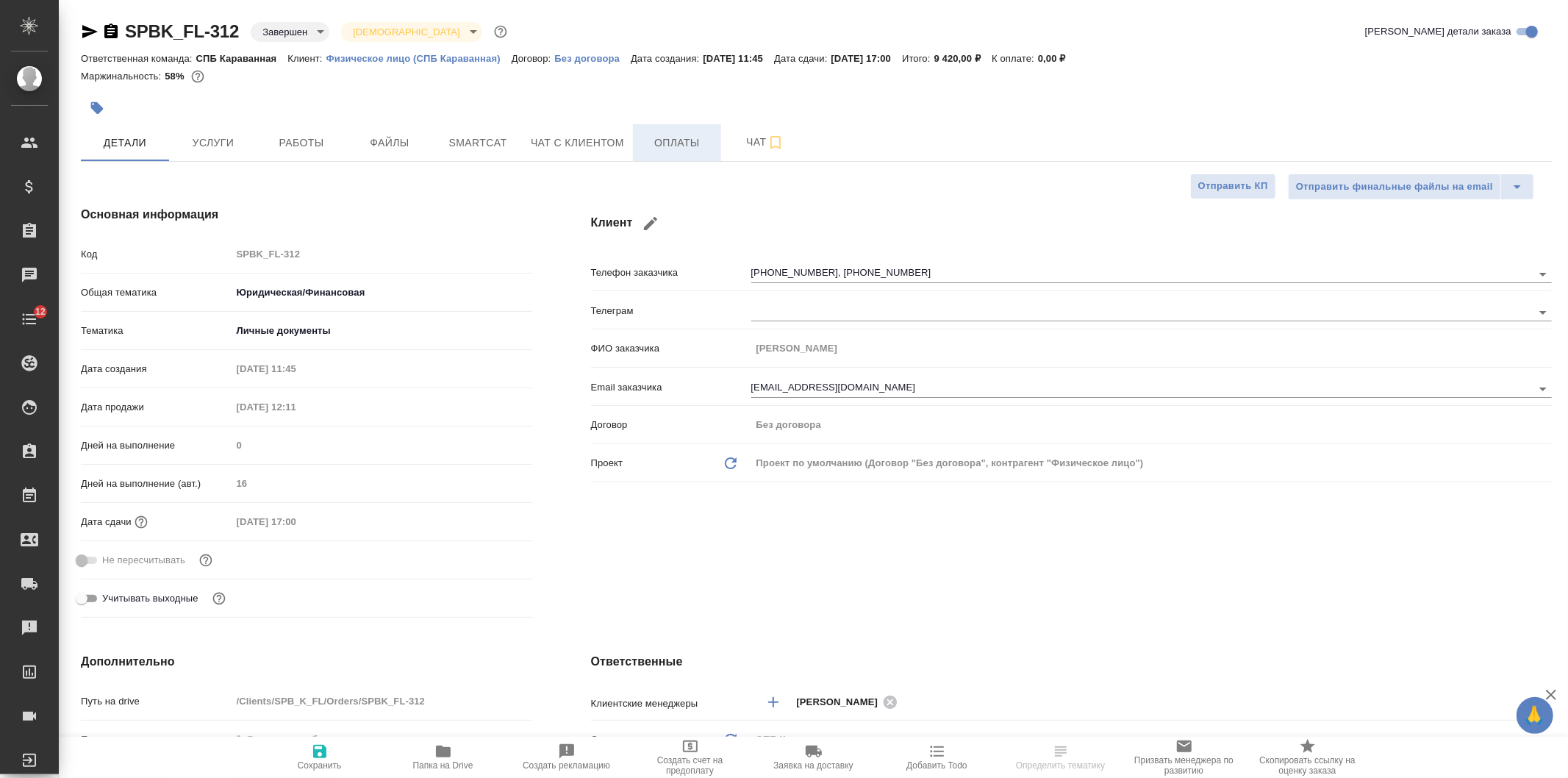
type textarea "x"
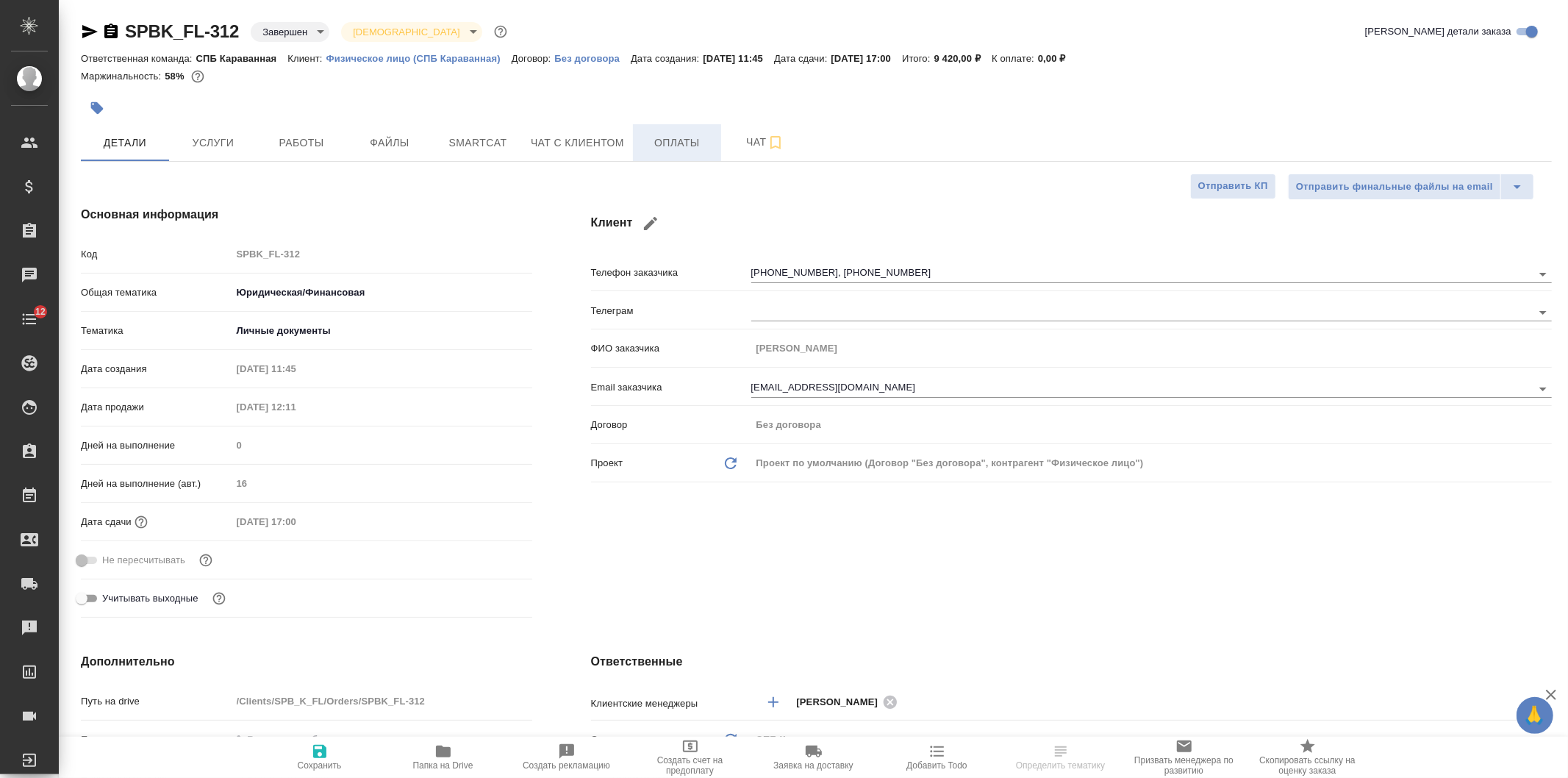
type textarea "x"
click at [561, 150] on span "Чат с клиентом" at bounding box center [577, 143] width 93 height 18
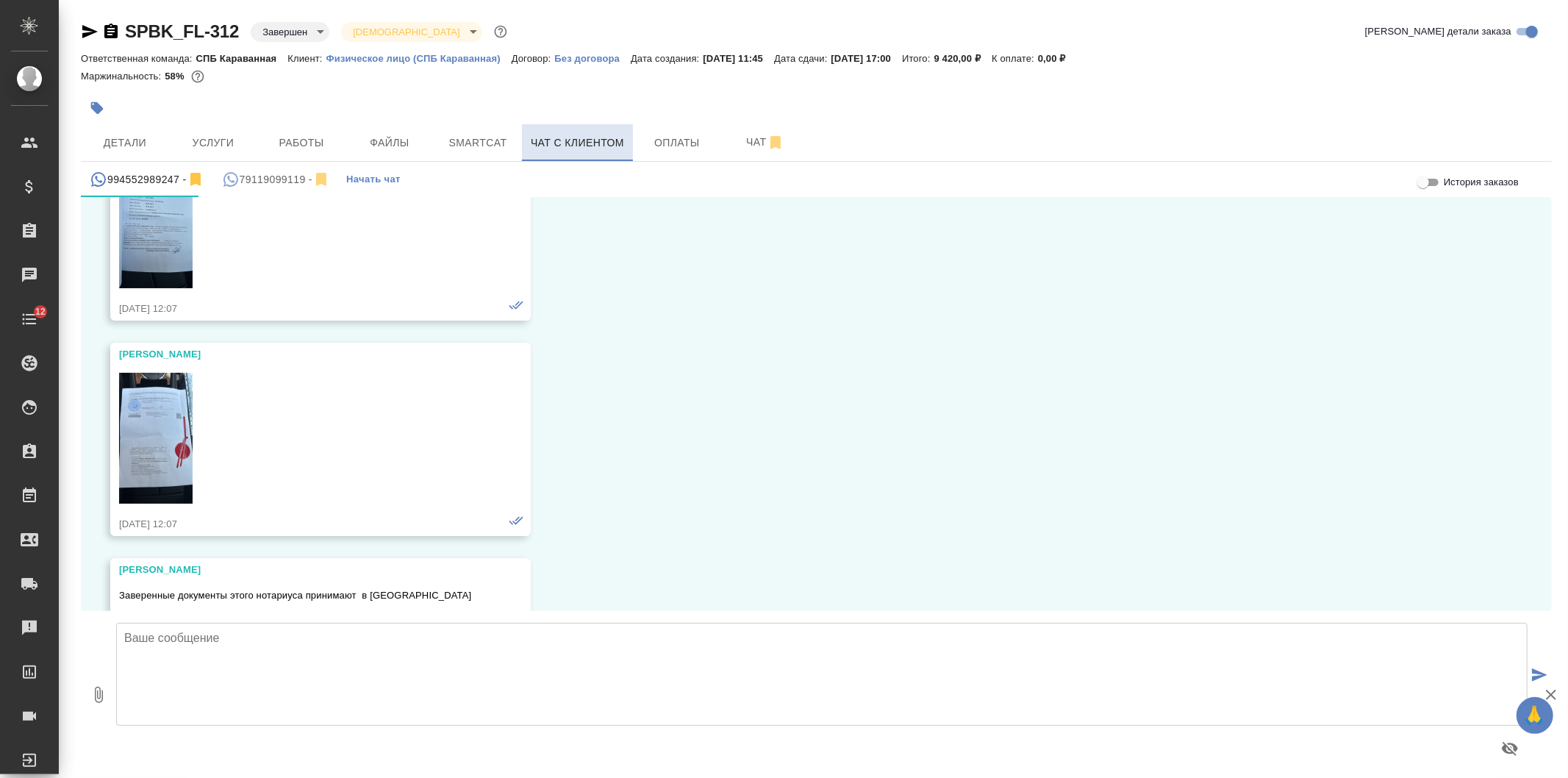
scroll to position [3449, 0]
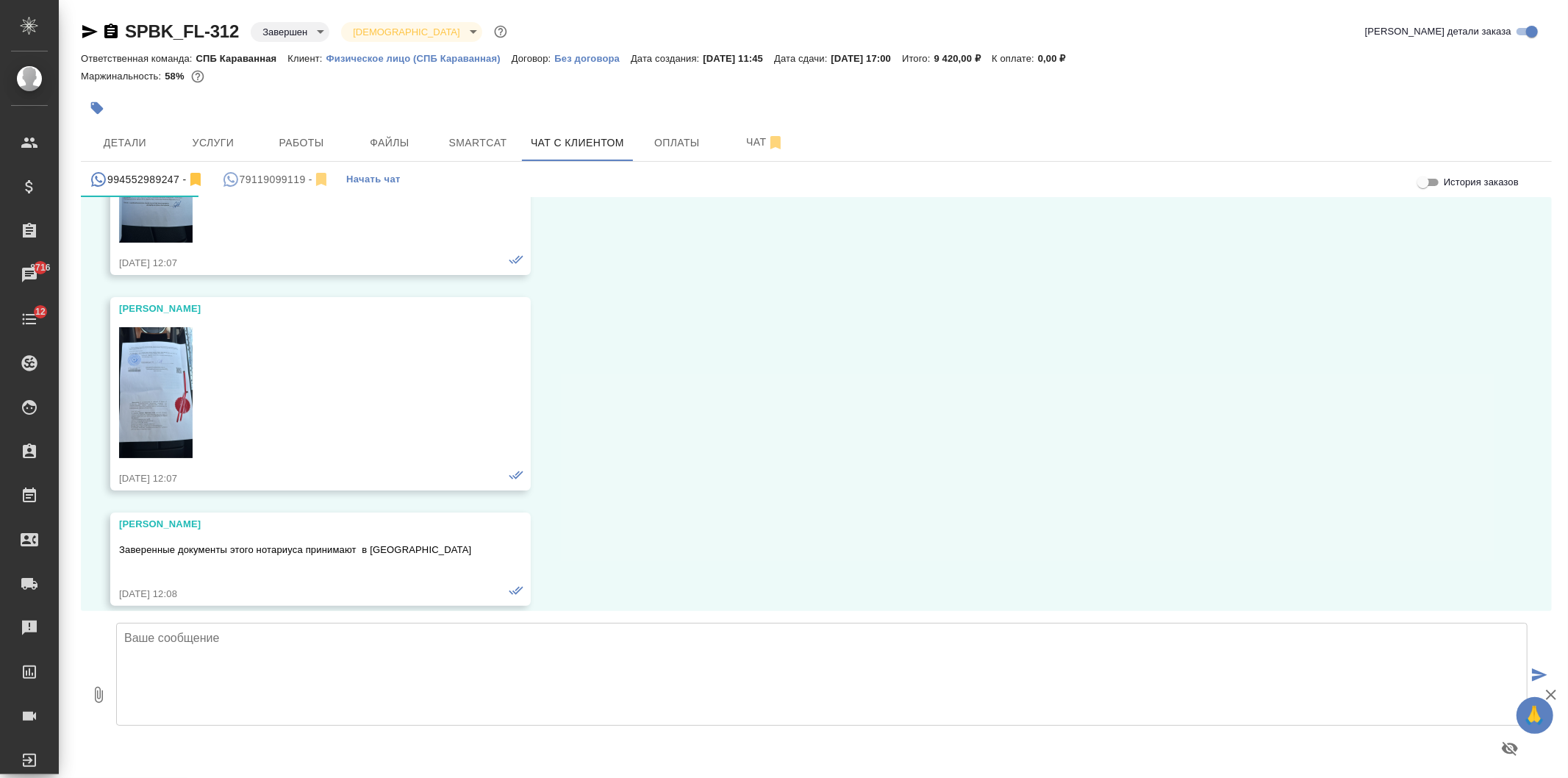
click at [259, 174] on div "79119099119 -" at bounding box center [276, 180] width 108 height 18
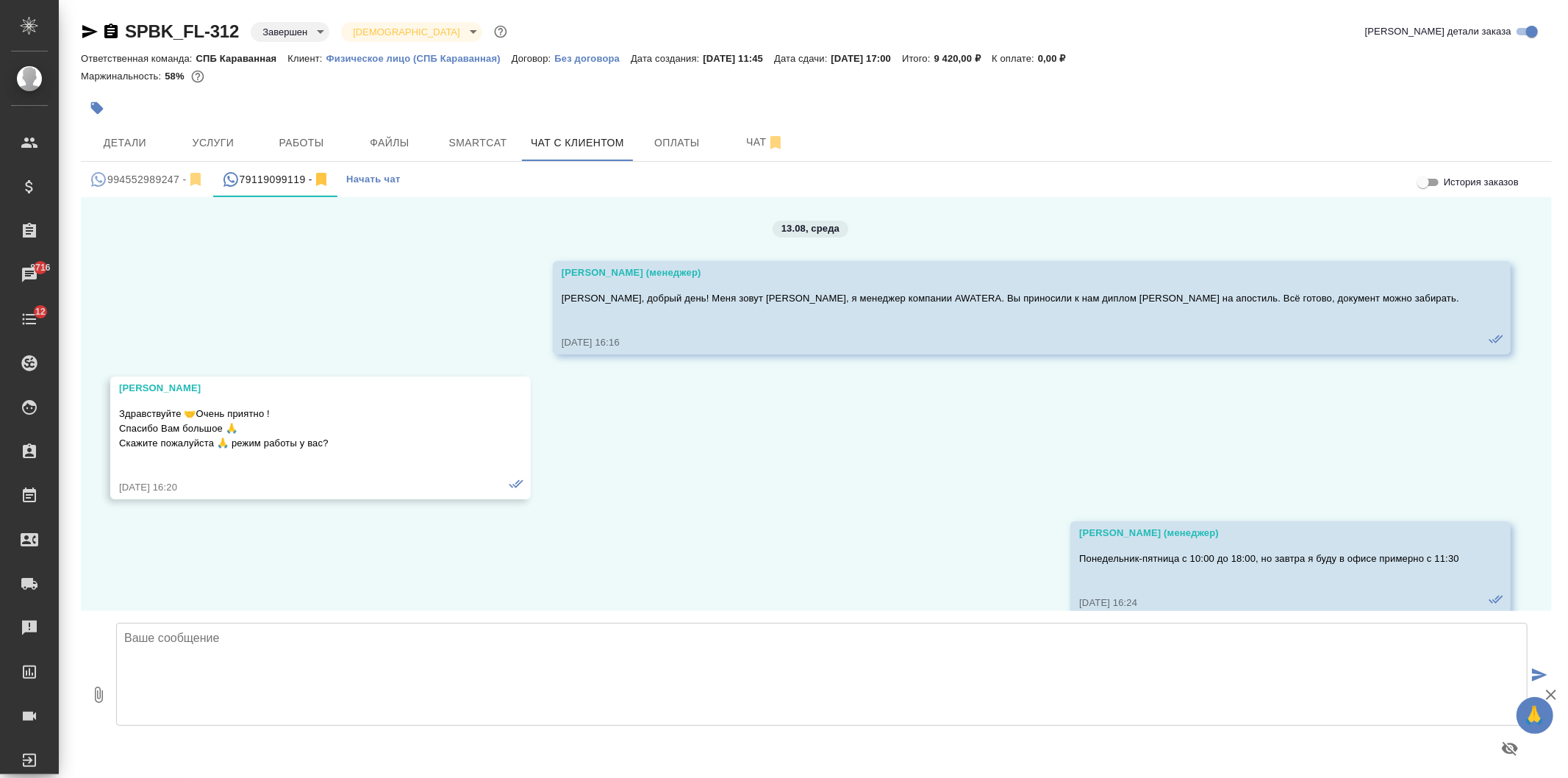
scroll to position [140, 0]
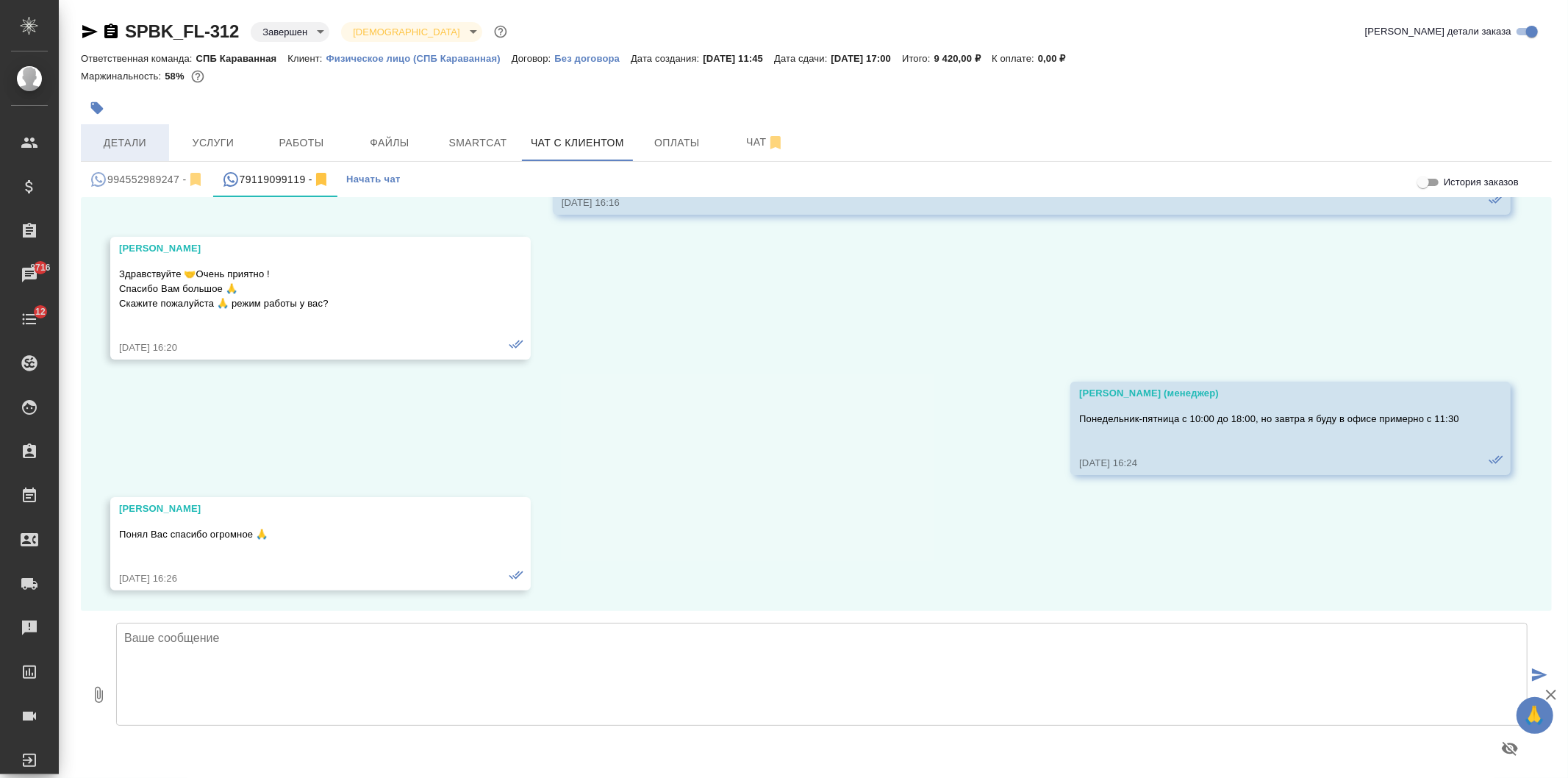
click at [119, 133] on button "Детали" at bounding box center [125, 143] width 88 height 37
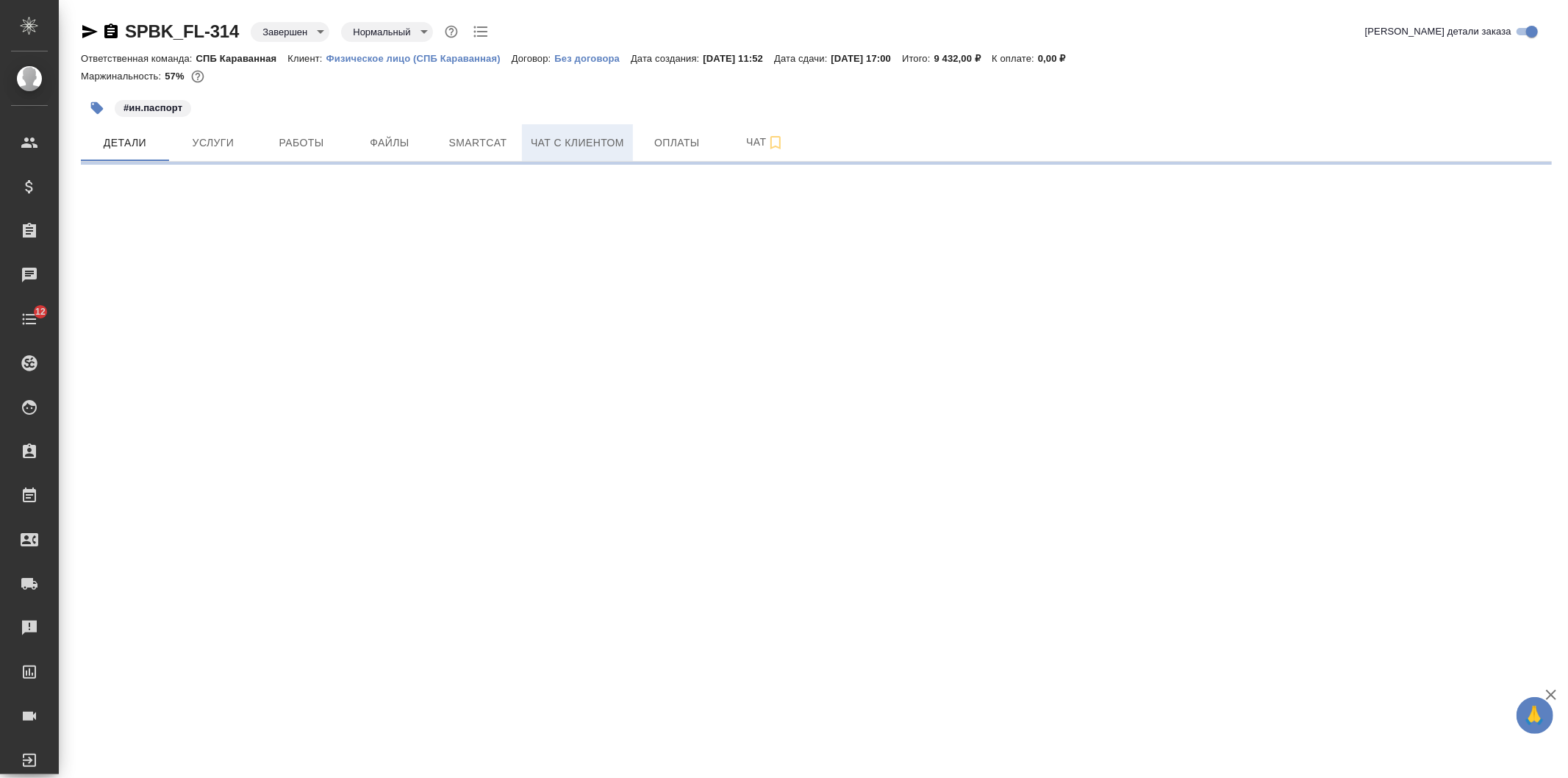
select select "RU"
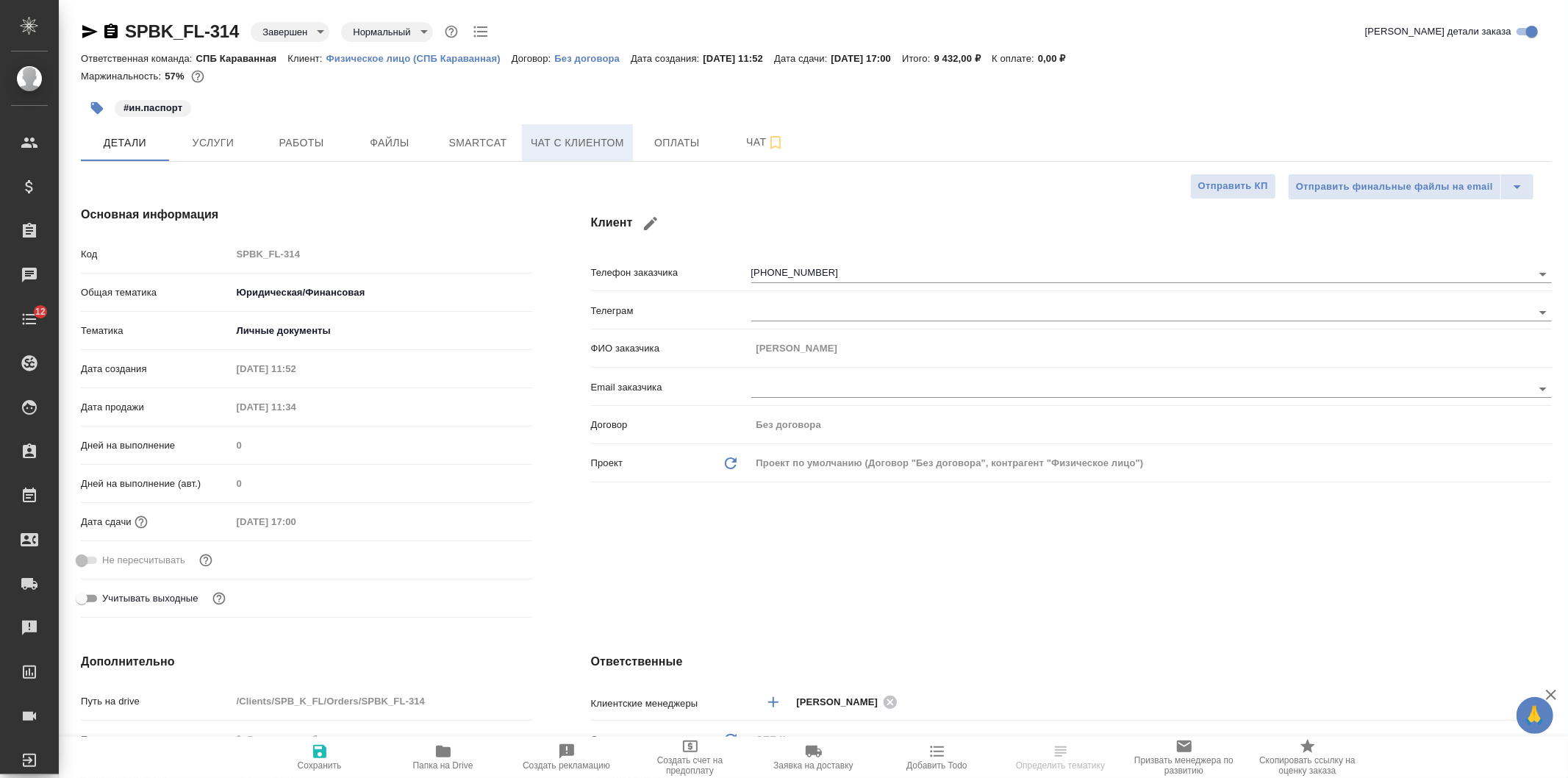
type textarea "x"
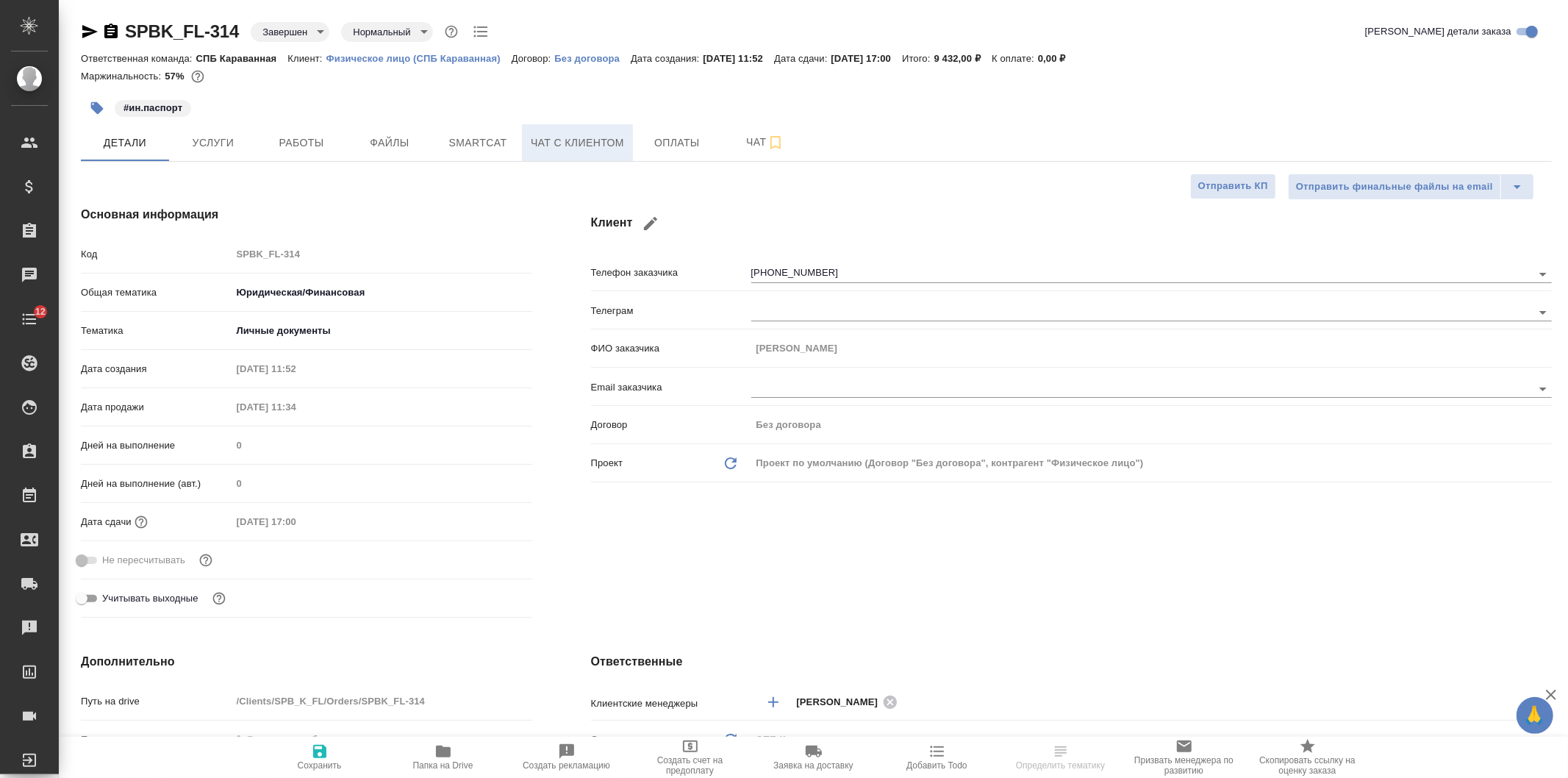
type textarea "x"
click at [570, 136] on span "Чат с клиентом" at bounding box center [577, 143] width 93 height 18
type textarea "x"
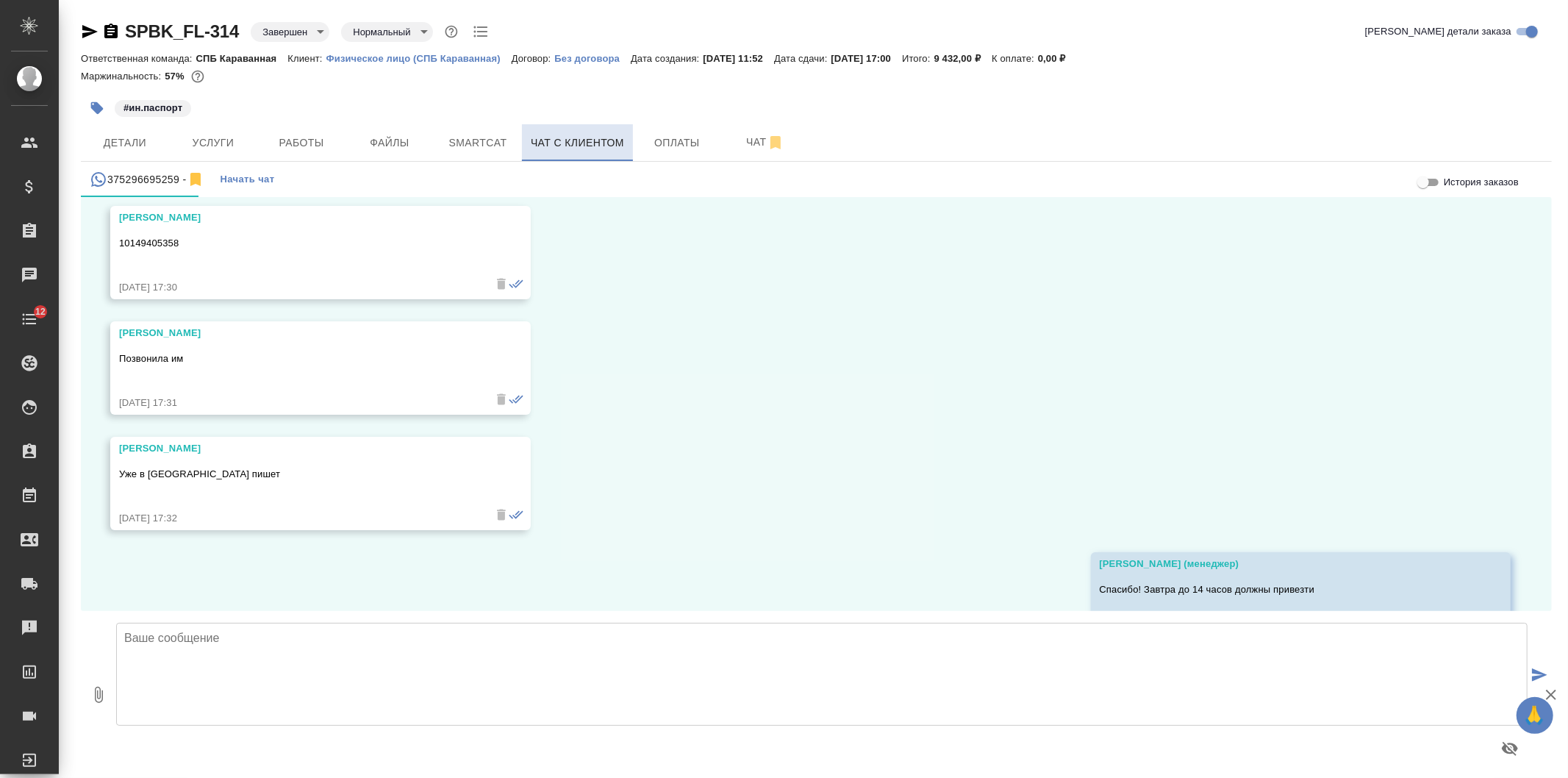
scroll to position [8720, 0]
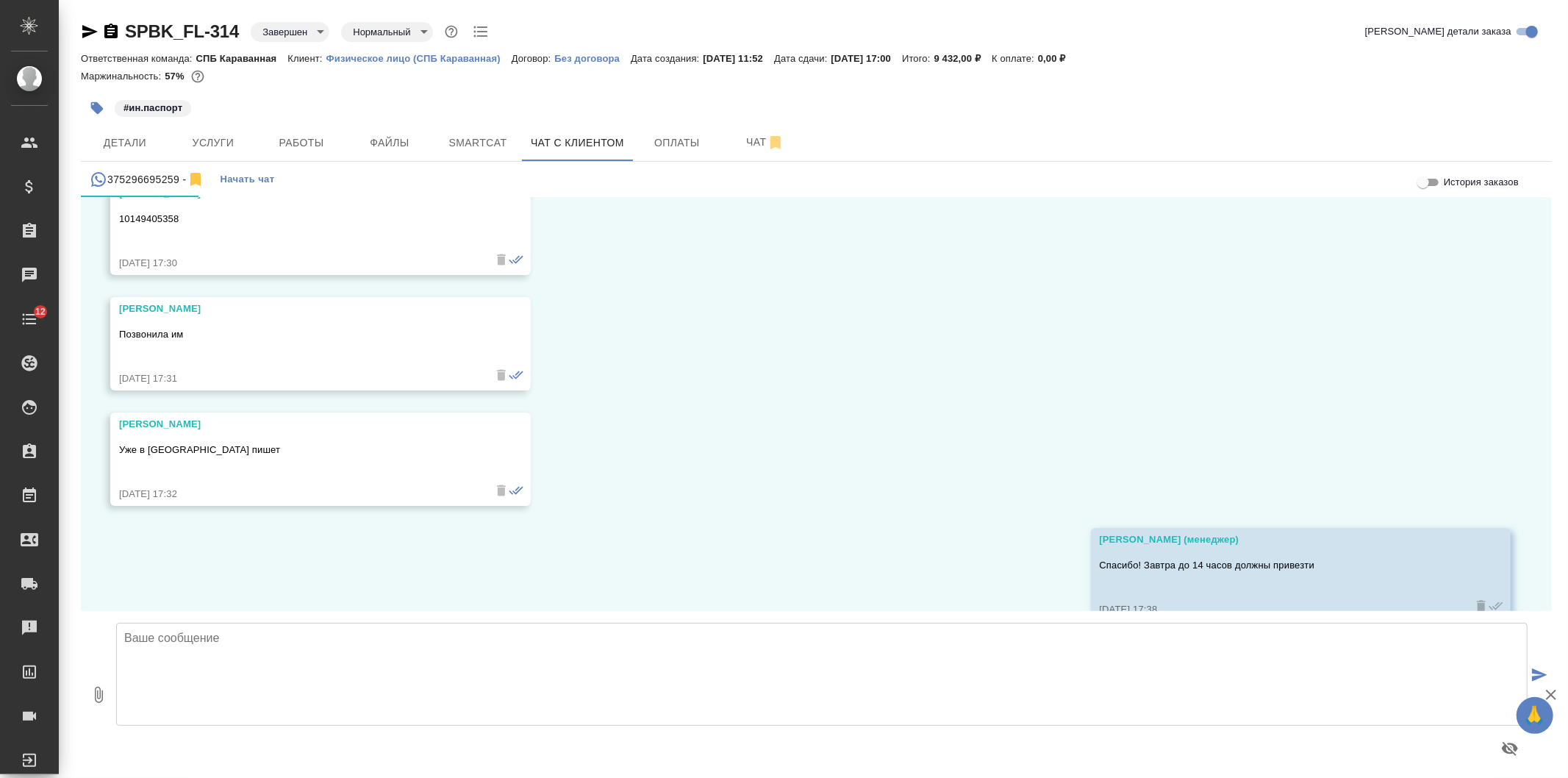
click at [481, 657] on textarea at bounding box center [821, 674] width 1411 height 103
click at [123, 144] on span "Детали" at bounding box center [125, 143] width 71 height 18
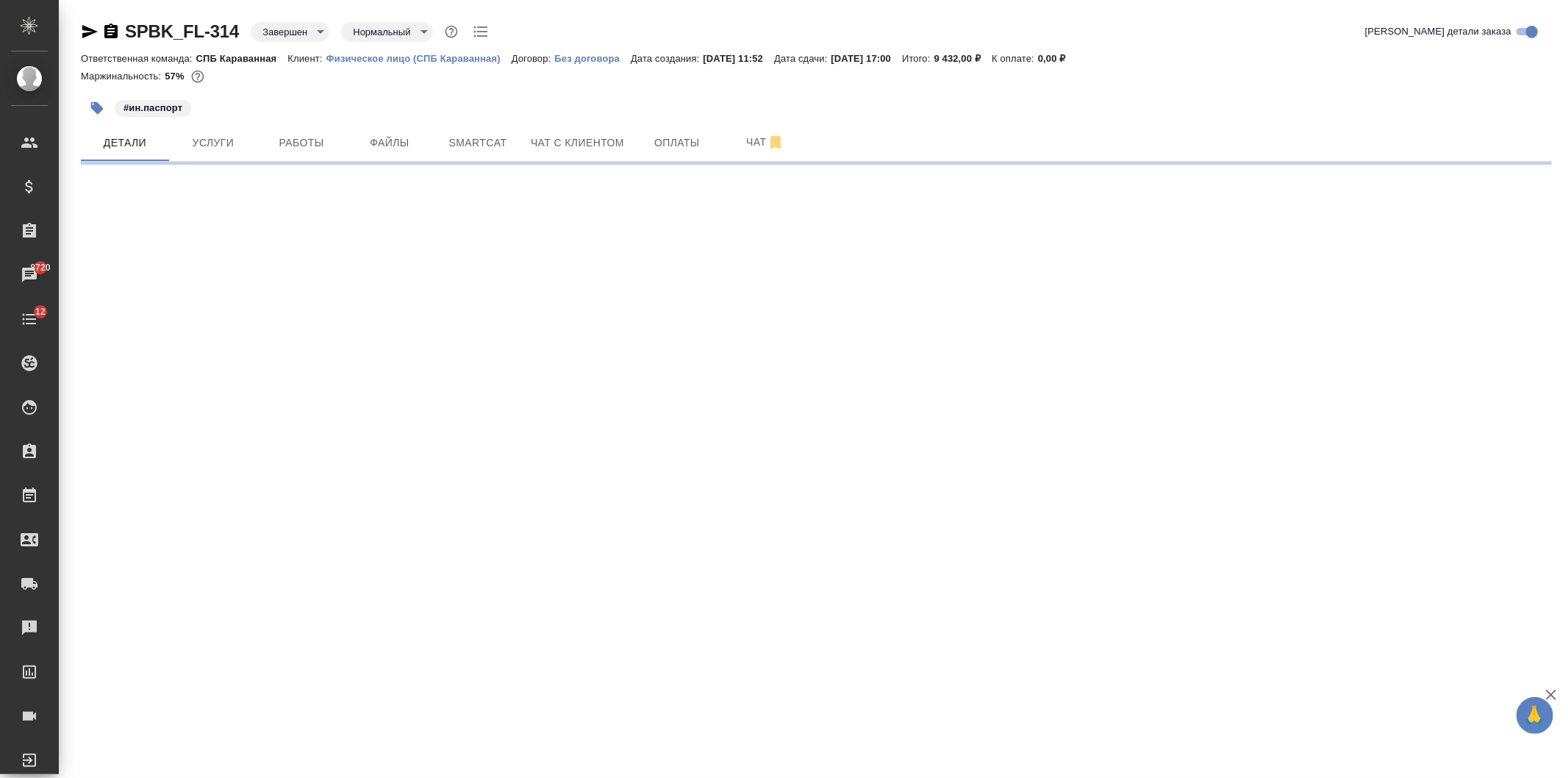
select select "RU"
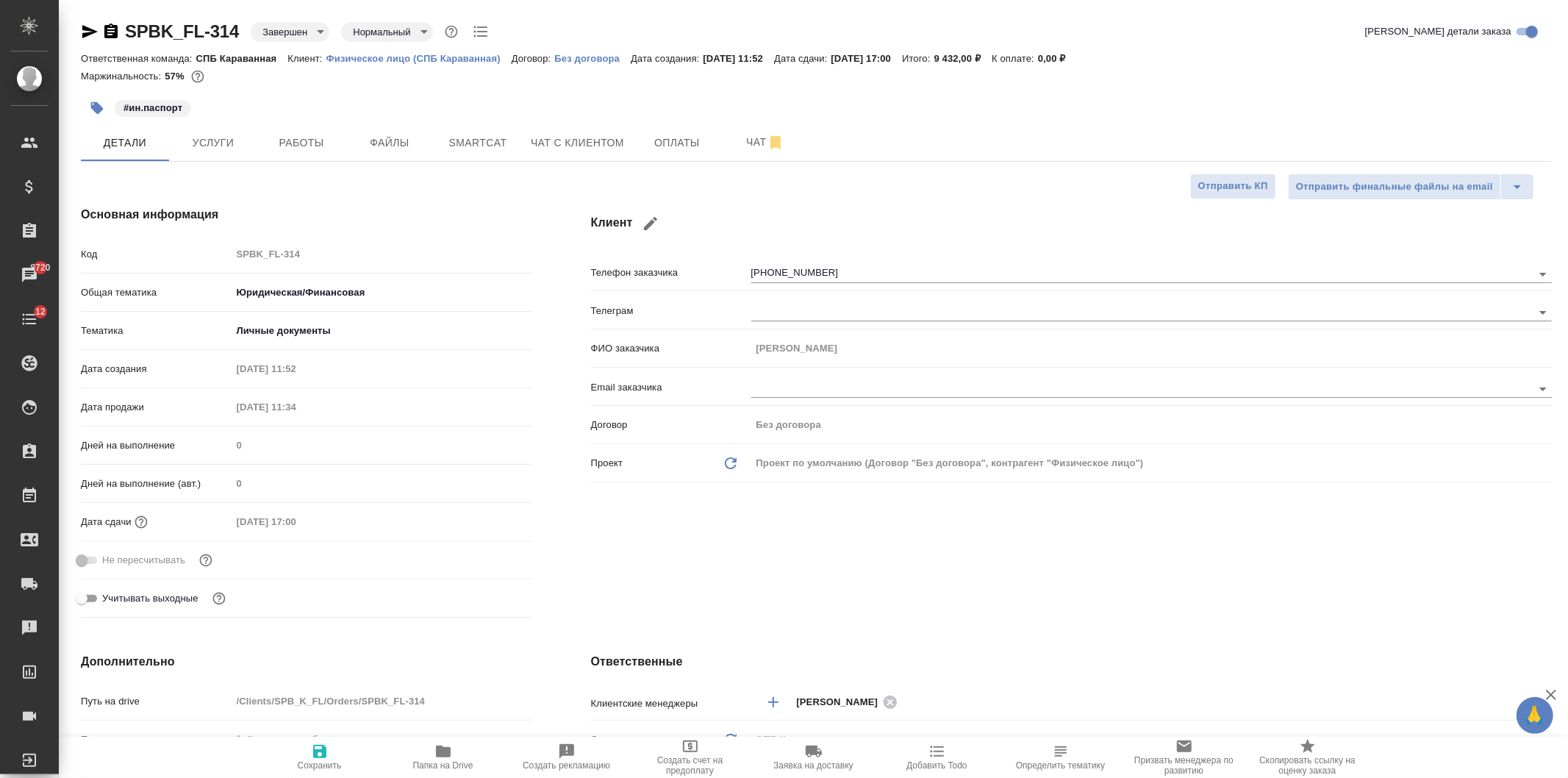
type textarea "x"
drag, startPoint x: 746, startPoint y: 271, endPoint x: 832, endPoint y: 270, distance: 86.0
click at [832, 270] on div "Телефон заказчика +375296695259" at bounding box center [1071, 272] width 960 height 26
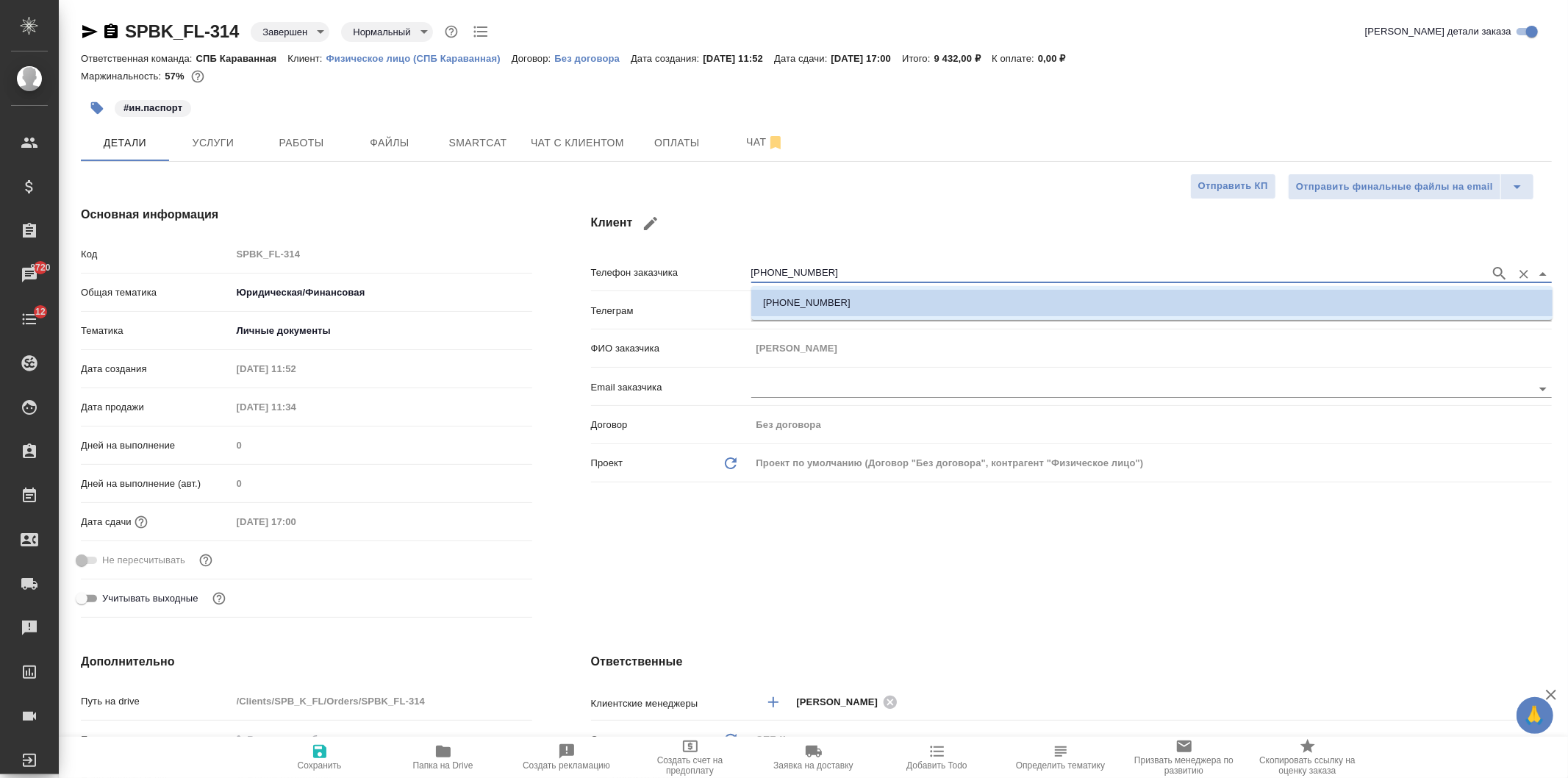
drag, startPoint x: 817, startPoint y: 272, endPoint x: 750, endPoint y: 270, distance: 67.0
click at [751, 270] on input "[PHONE_NUMBER]" at bounding box center [1116, 273] width 731 height 18
type textarea "x"
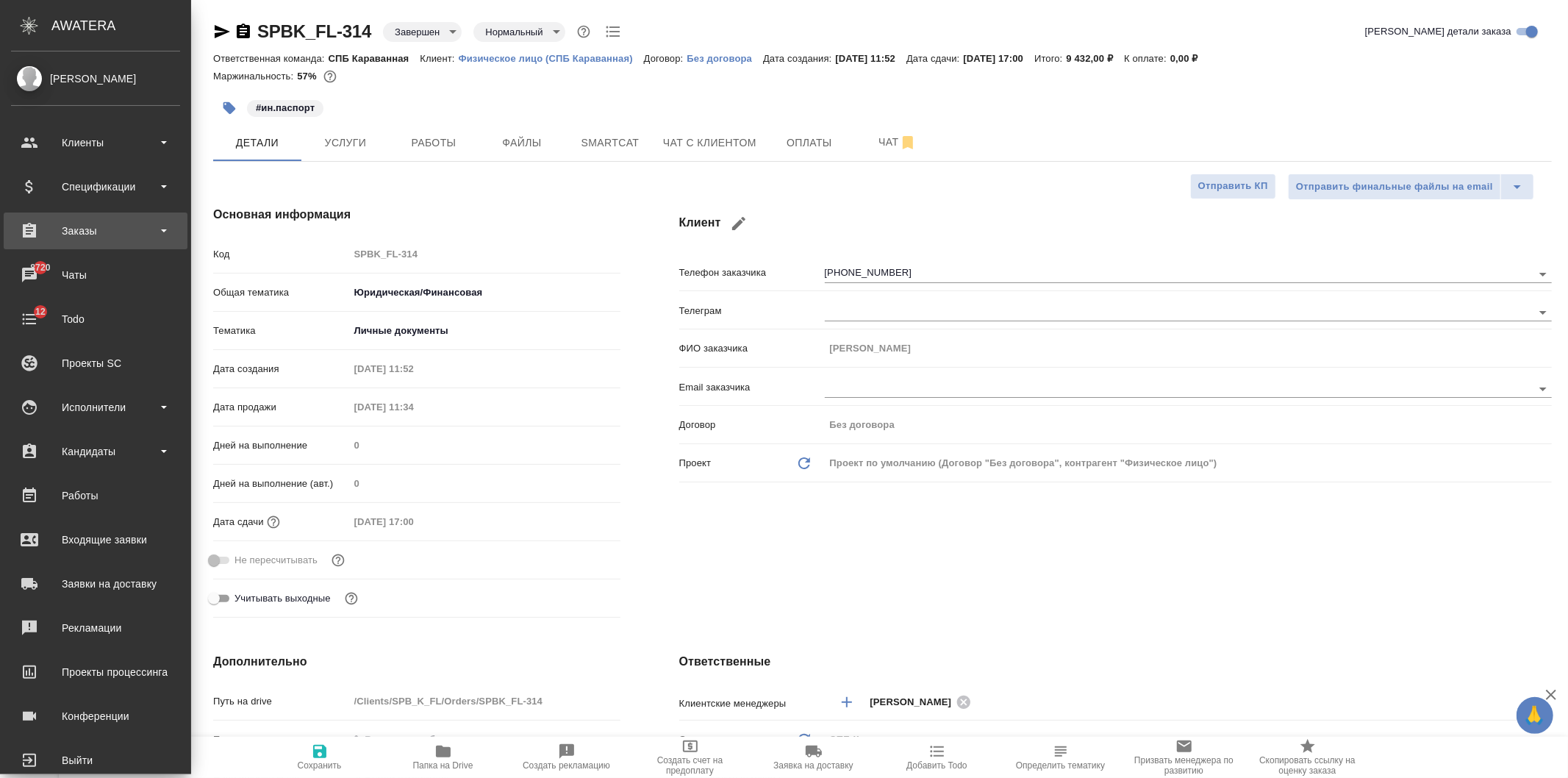
click at [108, 230] on div "Заказы" at bounding box center [95, 230] width 169 height 22
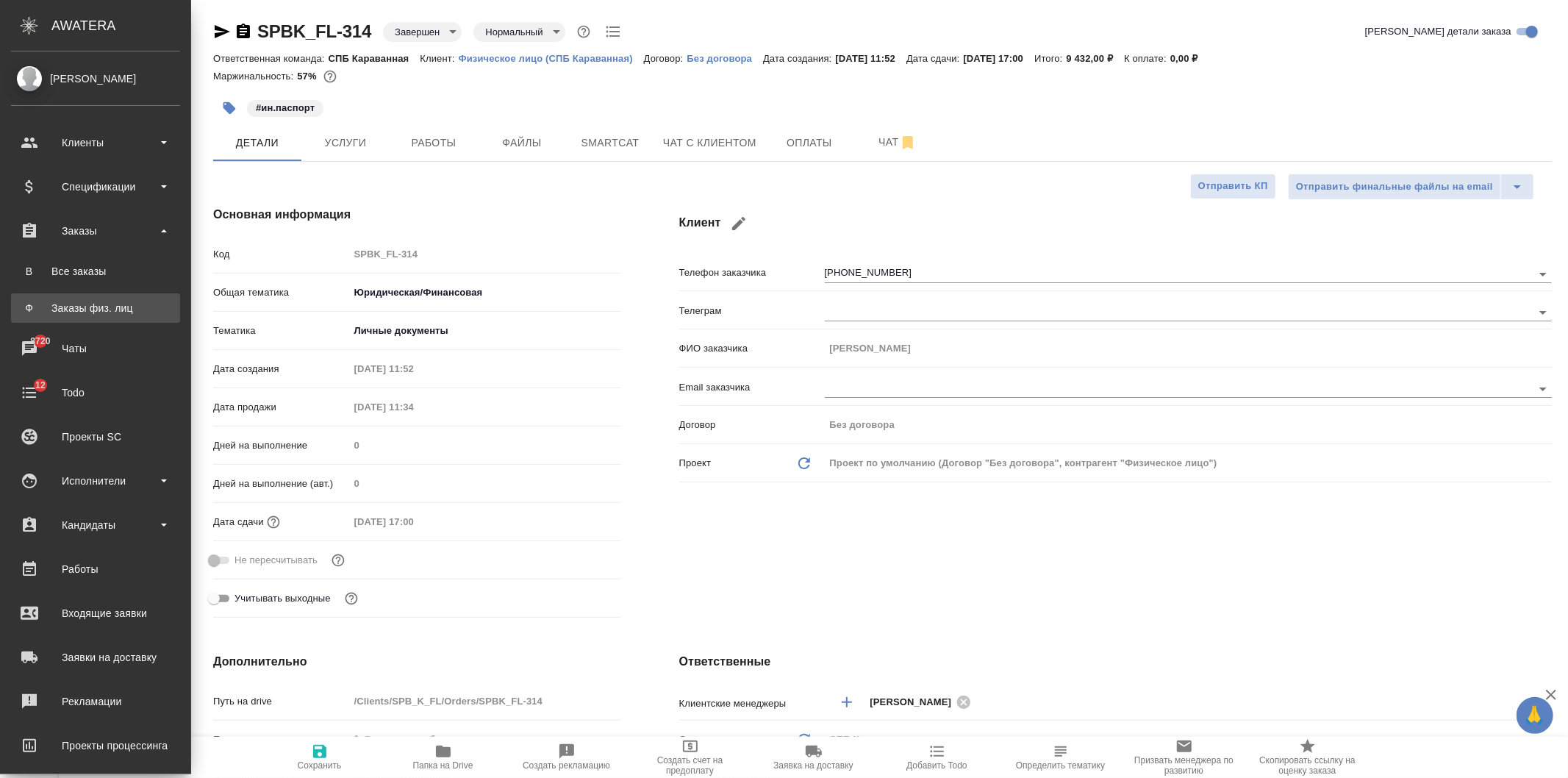
click at [128, 307] on div "Заказы физ. лиц" at bounding box center [95, 307] width 154 height 14
type textarea "x"
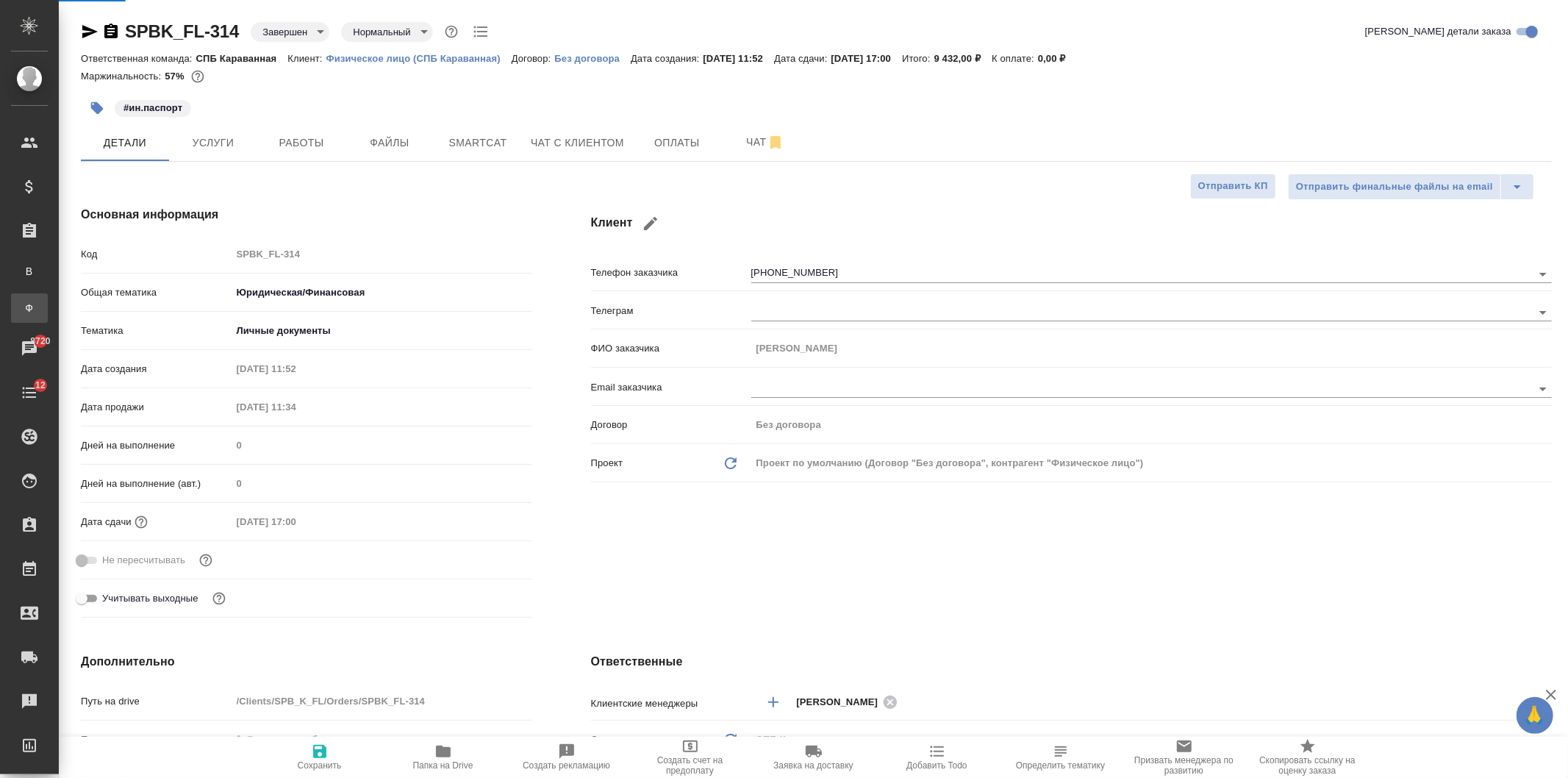
type textarea "x"
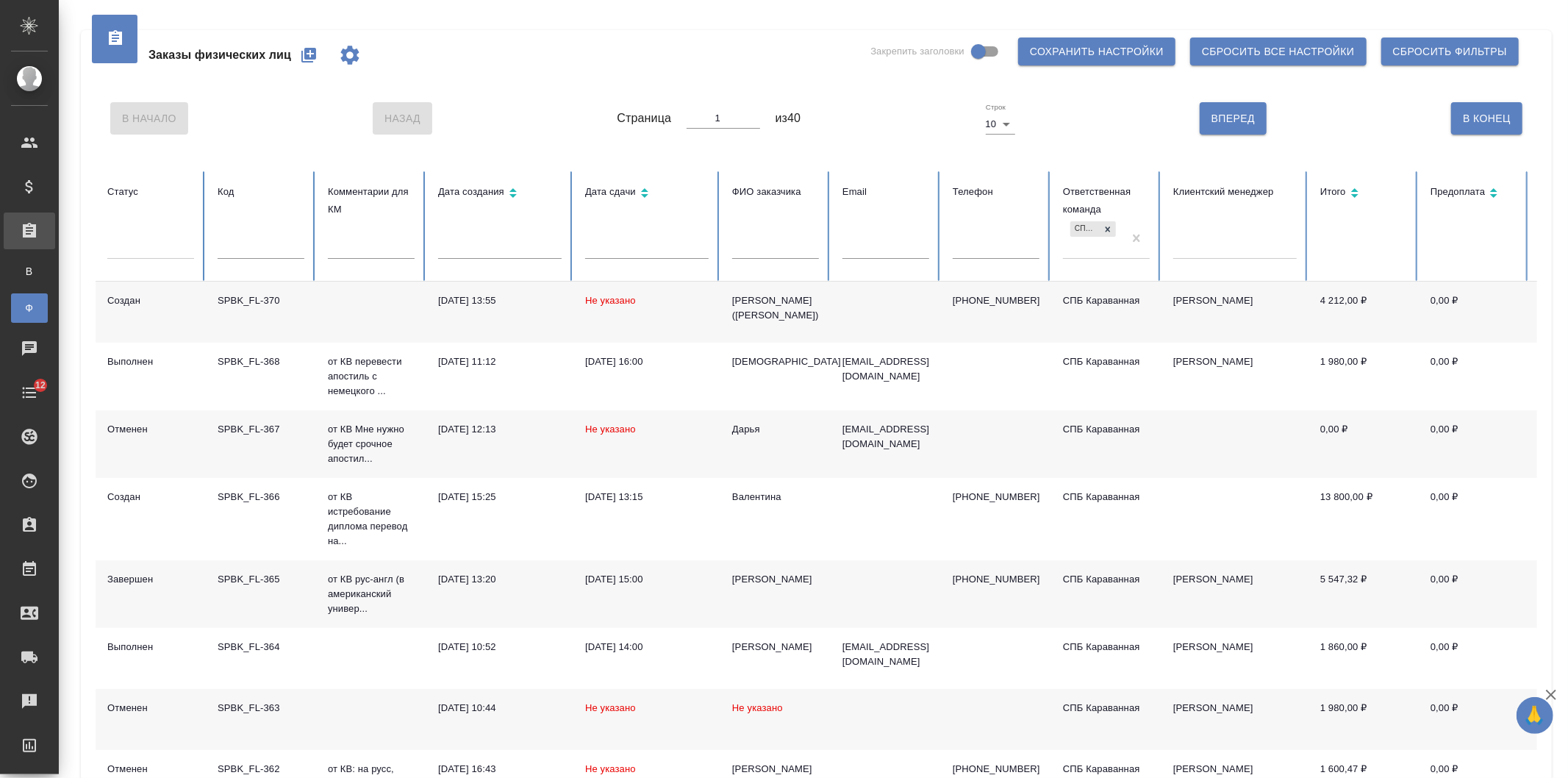
click at [296, 59] on button "button" at bounding box center [309, 55] width 35 height 35
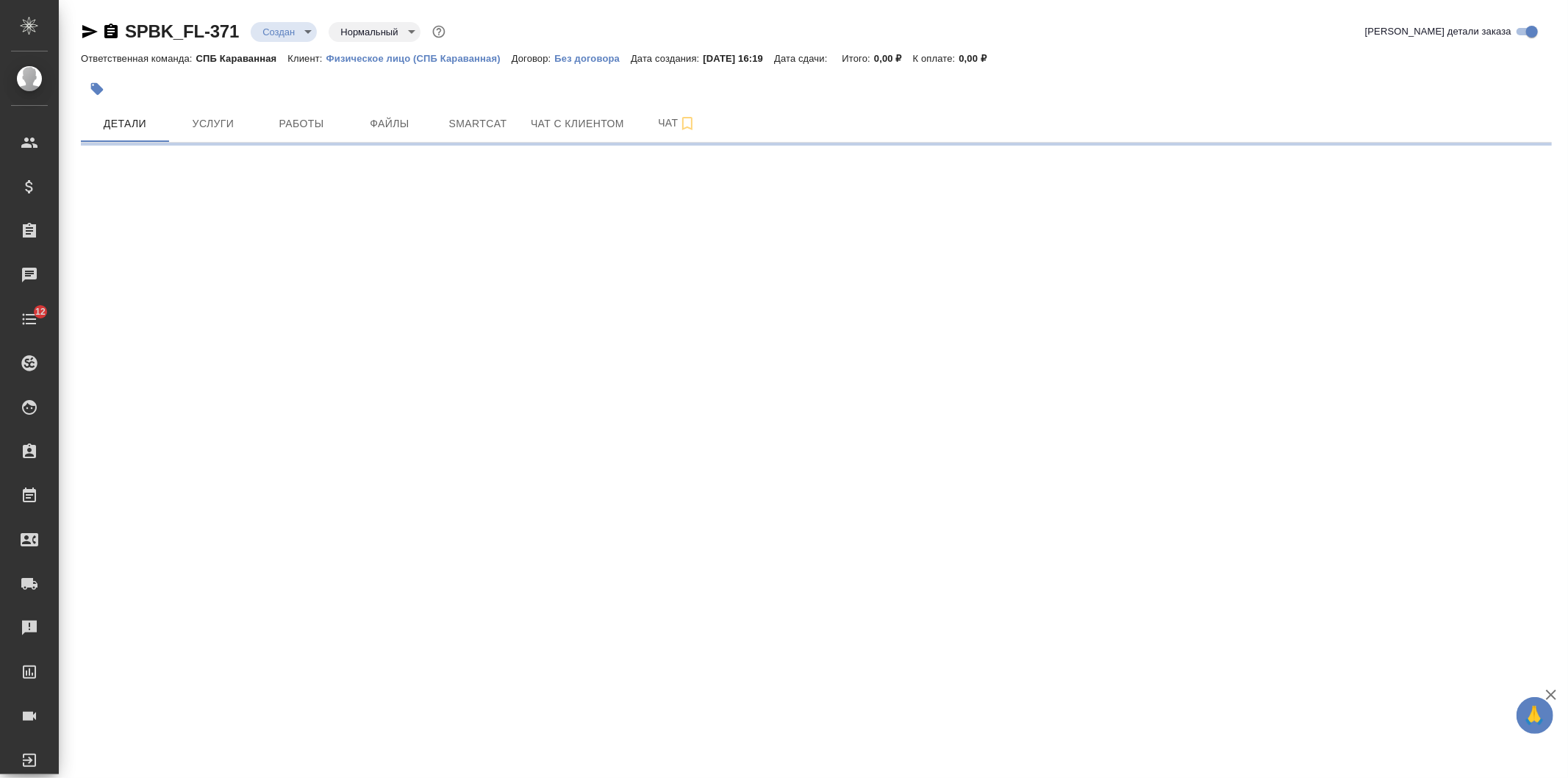
select select "RU"
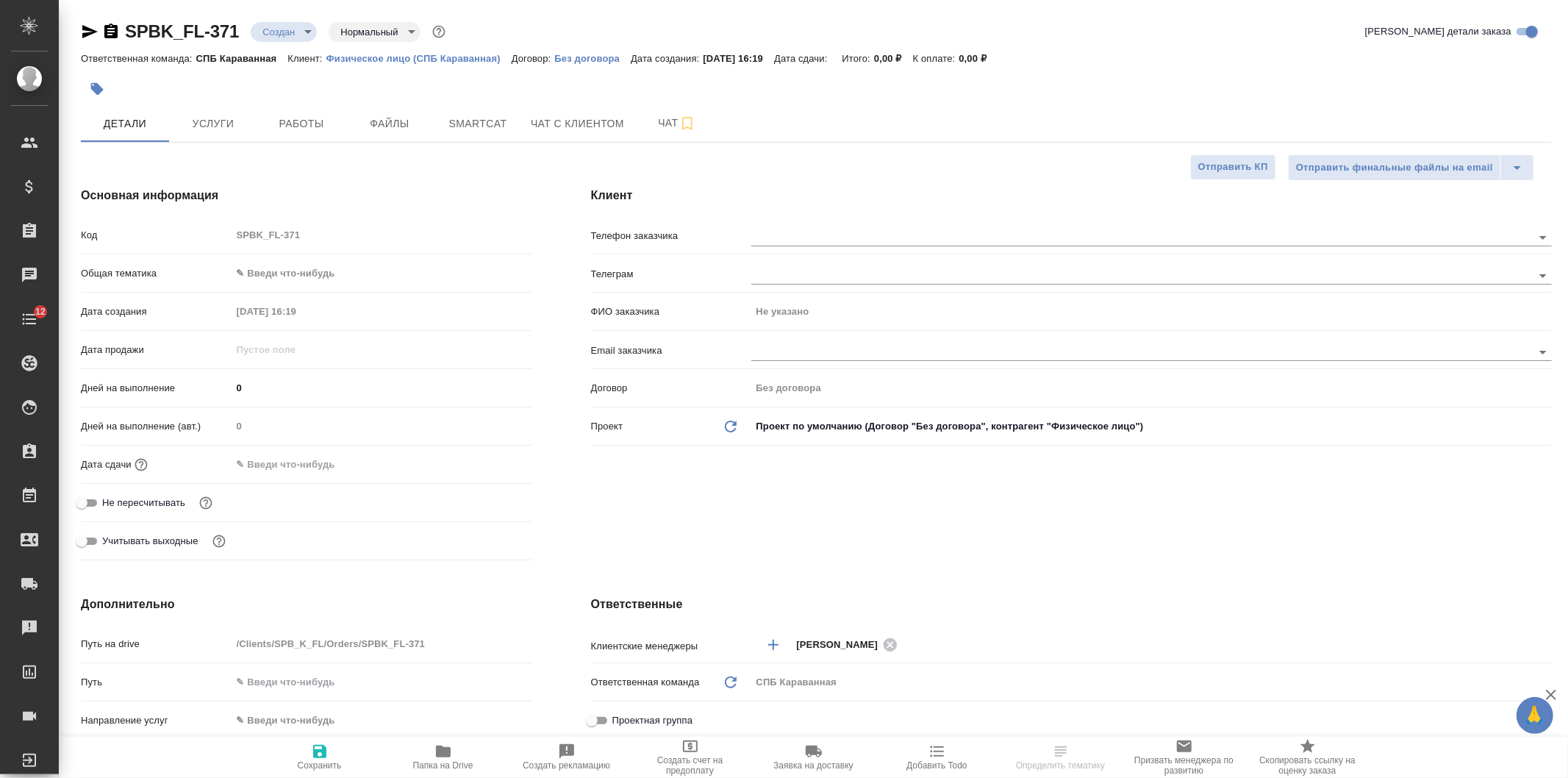
type textarea "x"
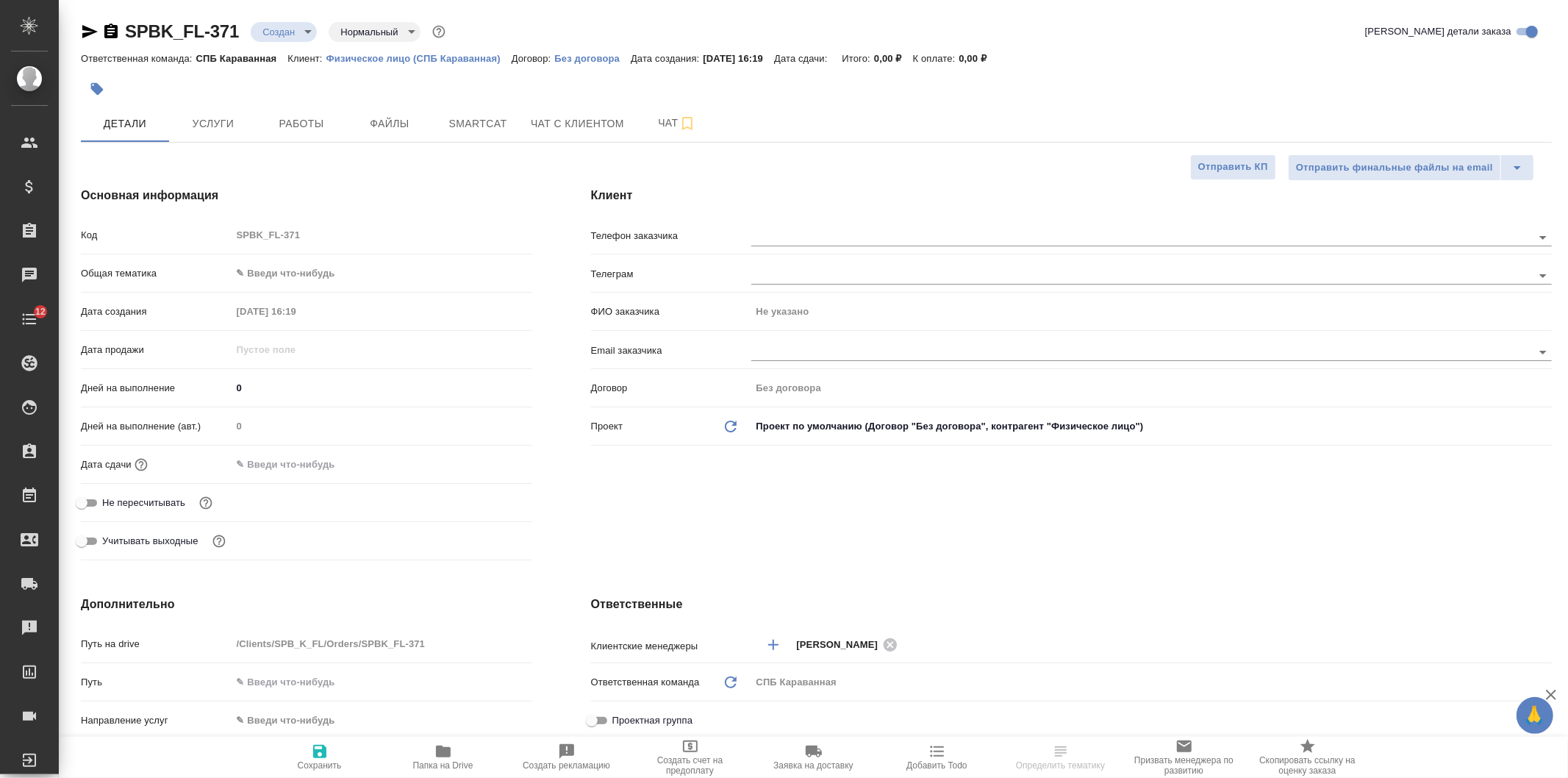
type textarea "x"
click at [782, 237] on input "text" at bounding box center [1116, 236] width 731 height 18
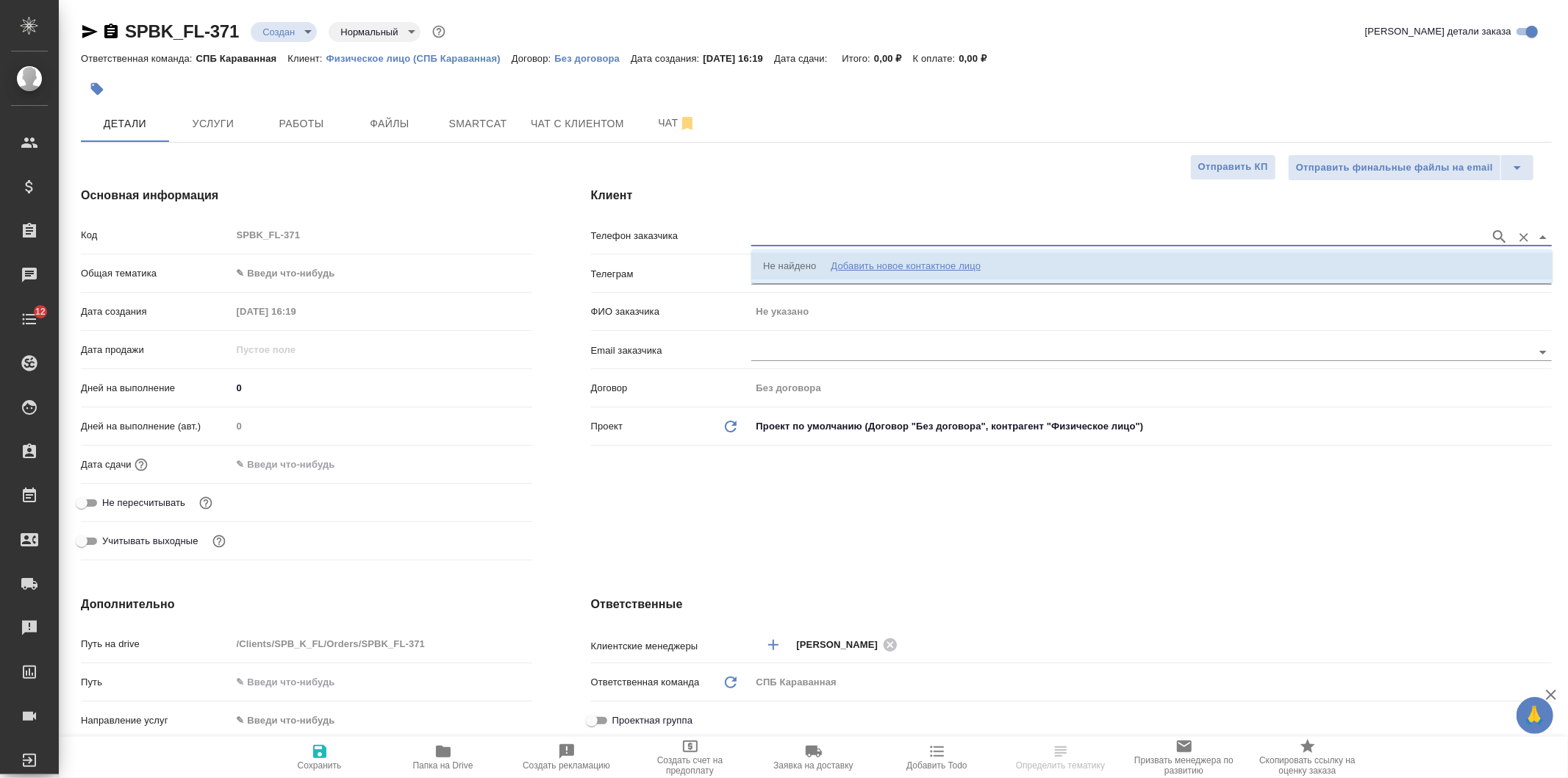
click at [784, 261] on div "Не найдено" at bounding box center [789, 265] width 53 height 14
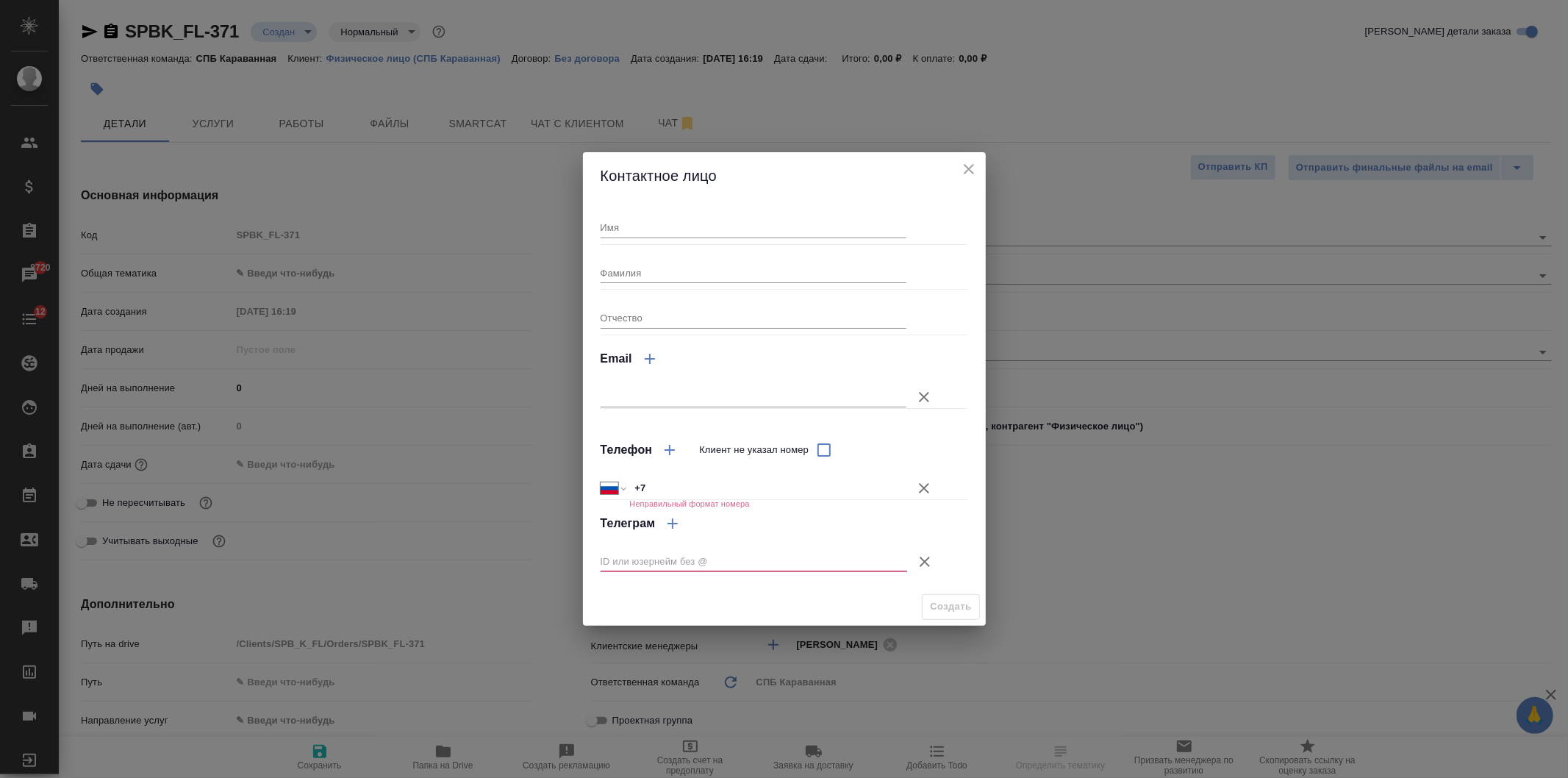
click at [725, 230] on input "Имя" at bounding box center [754, 227] width 306 height 21
type input "[PERSON_NAME]"
click at [678, 482] on input "+7" at bounding box center [767, 488] width 277 height 21
paste input "375296695259"
type input "[PHONE_NUMBER]"
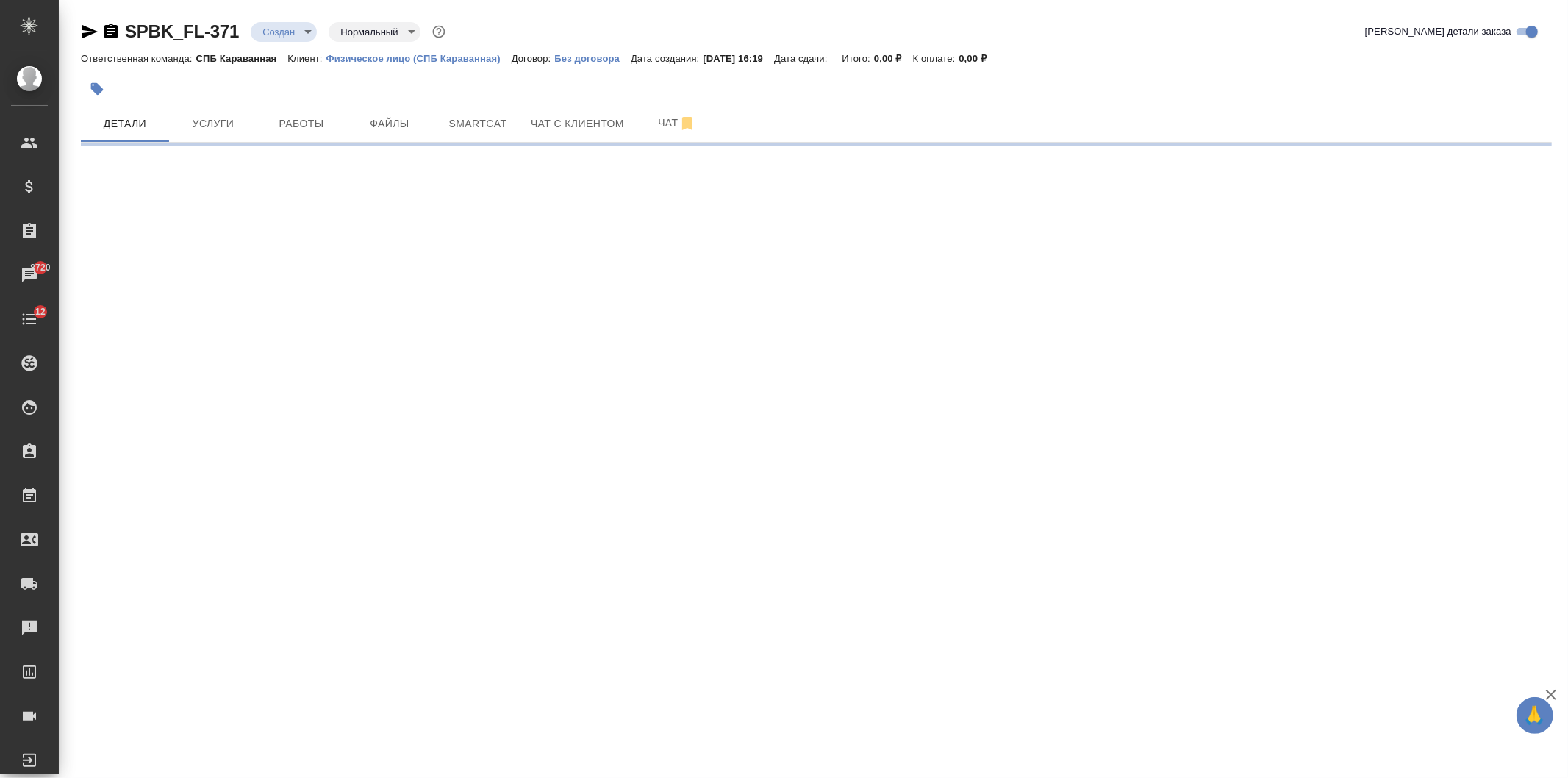
click at [649, 488] on div ".cls-1 fill:#fff; AWATERA Ivanova Arina Клиенты Спецификации Заказы 8720 Чаты 1…" at bounding box center [784, 389] width 1568 height 778
select select "RU"
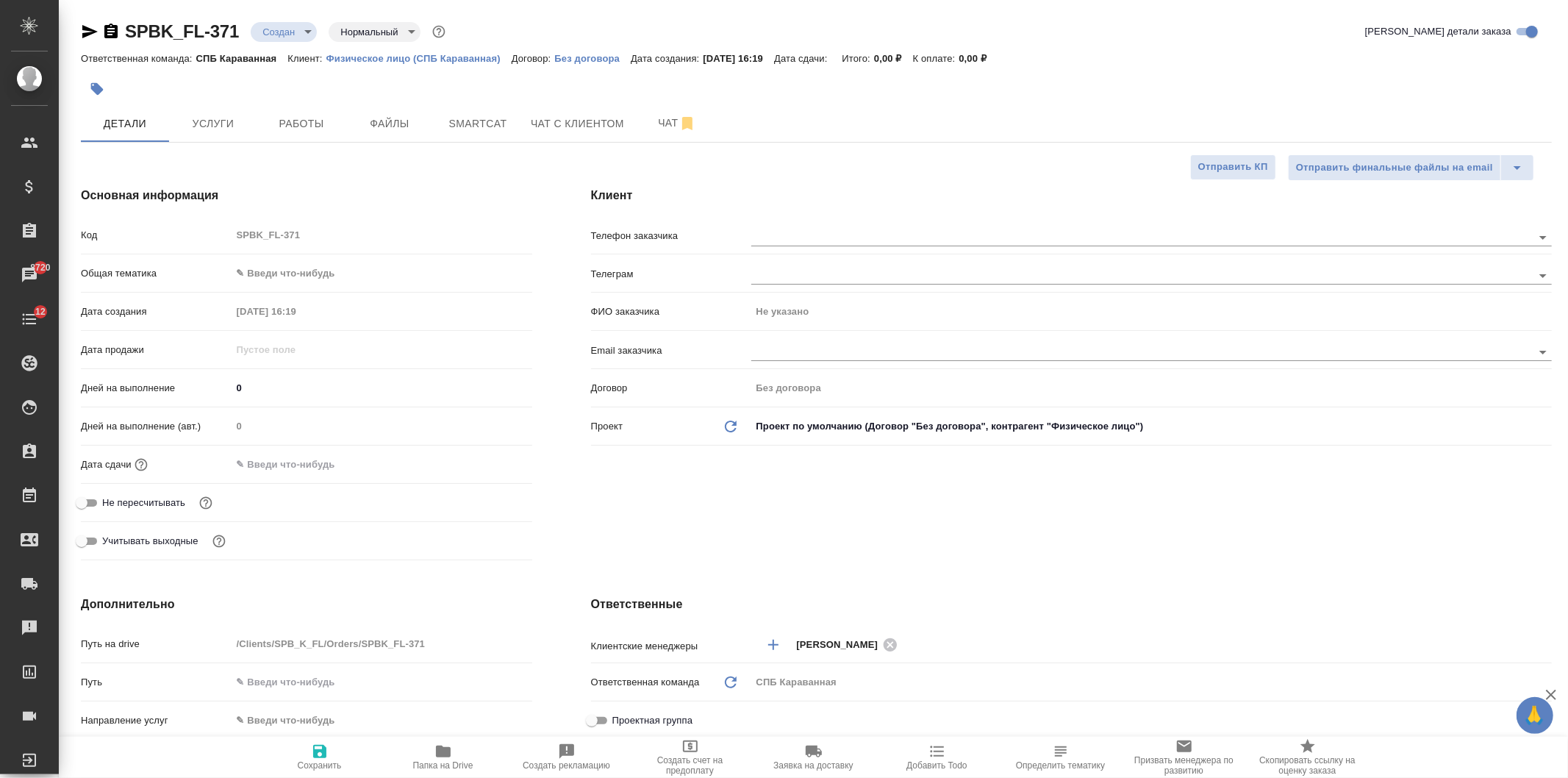
type textarea "x"
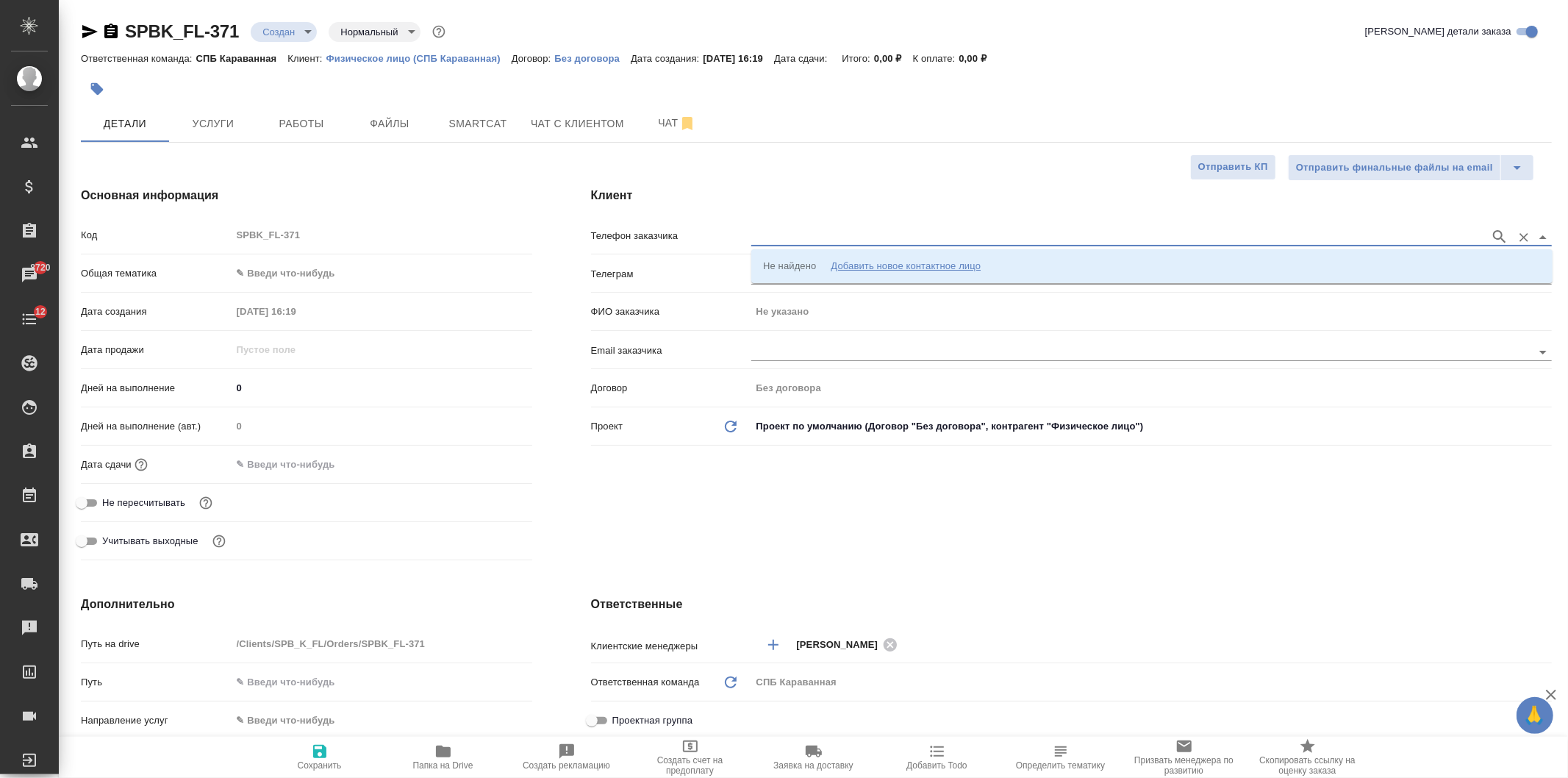
drag, startPoint x: 912, startPoint y: 240, endPoint x: 890, endPoint y: 244, distance: 22.4
click at [912, 240] on input "text" at bounding box center [1116, 236] width 731 height 18
click at [803, 274] on div "Не найдено" at bounding box center [789, 265] width 53 height 14
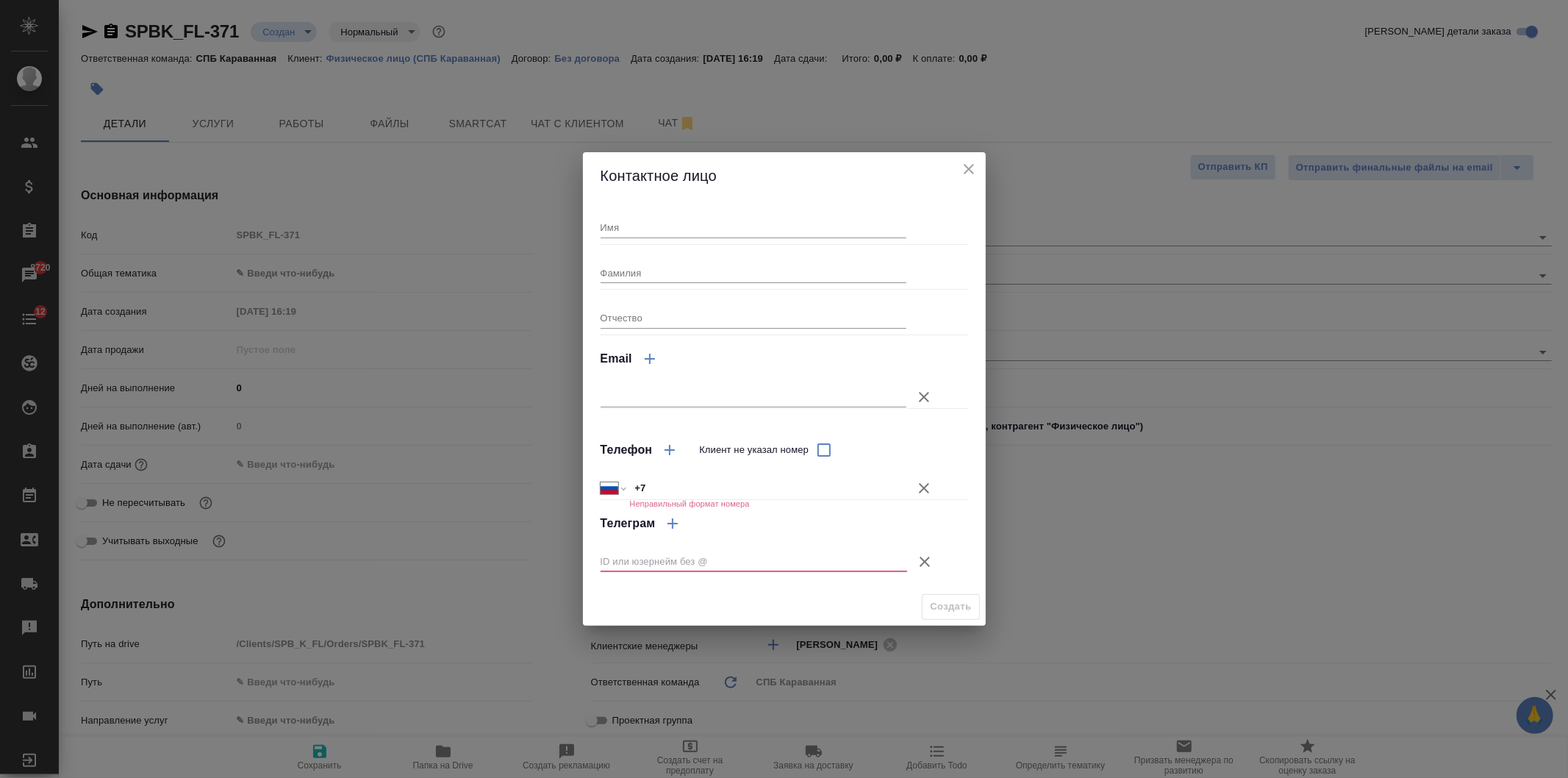
click at [662, 494] on input "+7" at bounding box center [767, 488] width 277 height 21
paste input "375296695259"
click at [649, 490] on input "+7 375296695259" at bounding box center [768, 488] width 276 height 21
type input "+7 375296695259"
click at [645, 488] on input "+7 375296695259" at bounding box center [768, 488] width 276 height 21
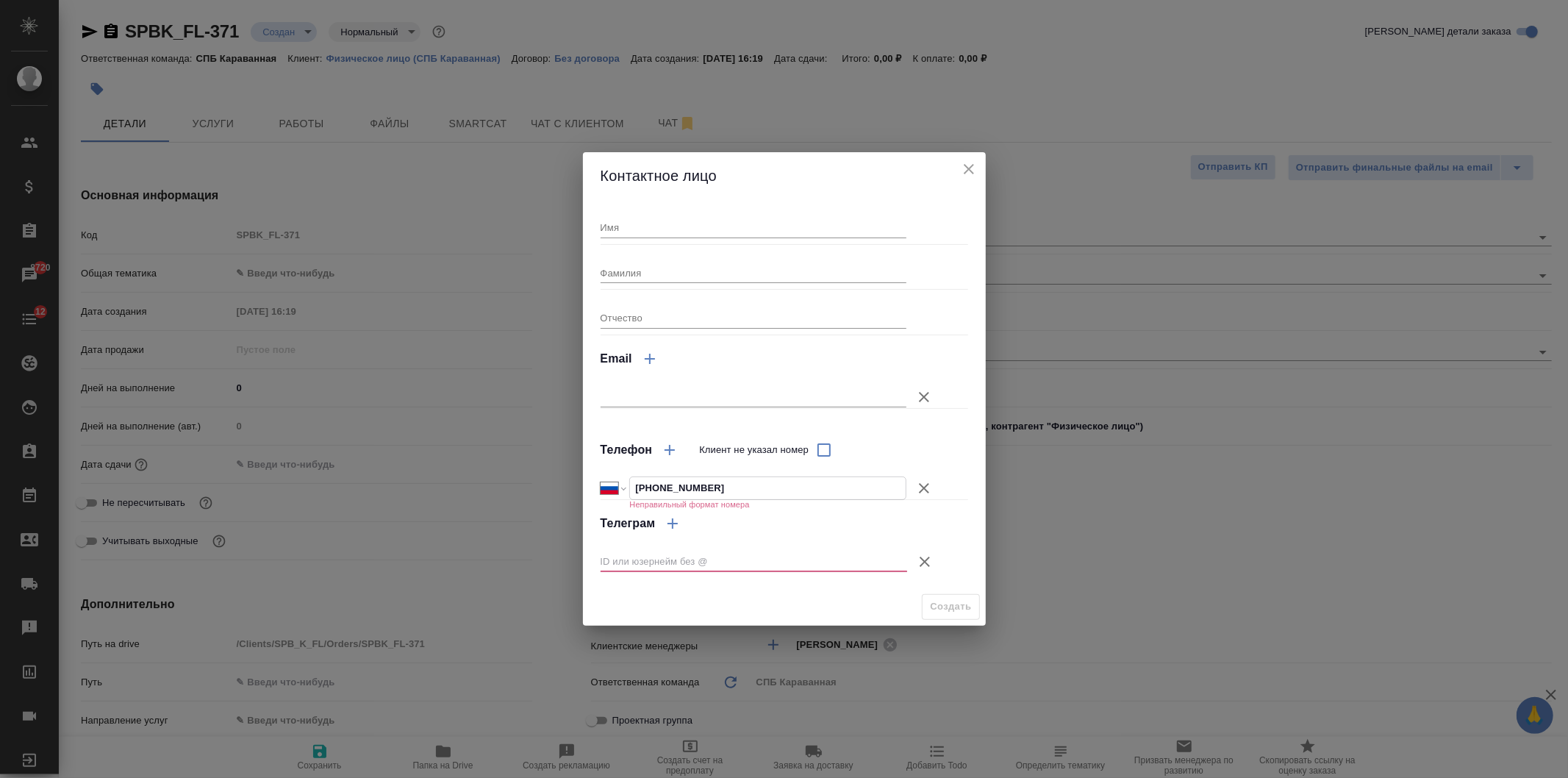
select select "BY"
type input "+375 29 669 52 59"
click at [637, 238] on div "Имя Фамилия Отчество Email Телефон Клиент не указал номер Международный Австрал…" at bounding box center [784, 394] width 367 height 377
click at [642, 232] on input "Имя" at bounding box center [754, 227] width 306 height 21
type input "[PERSON_NAME]"
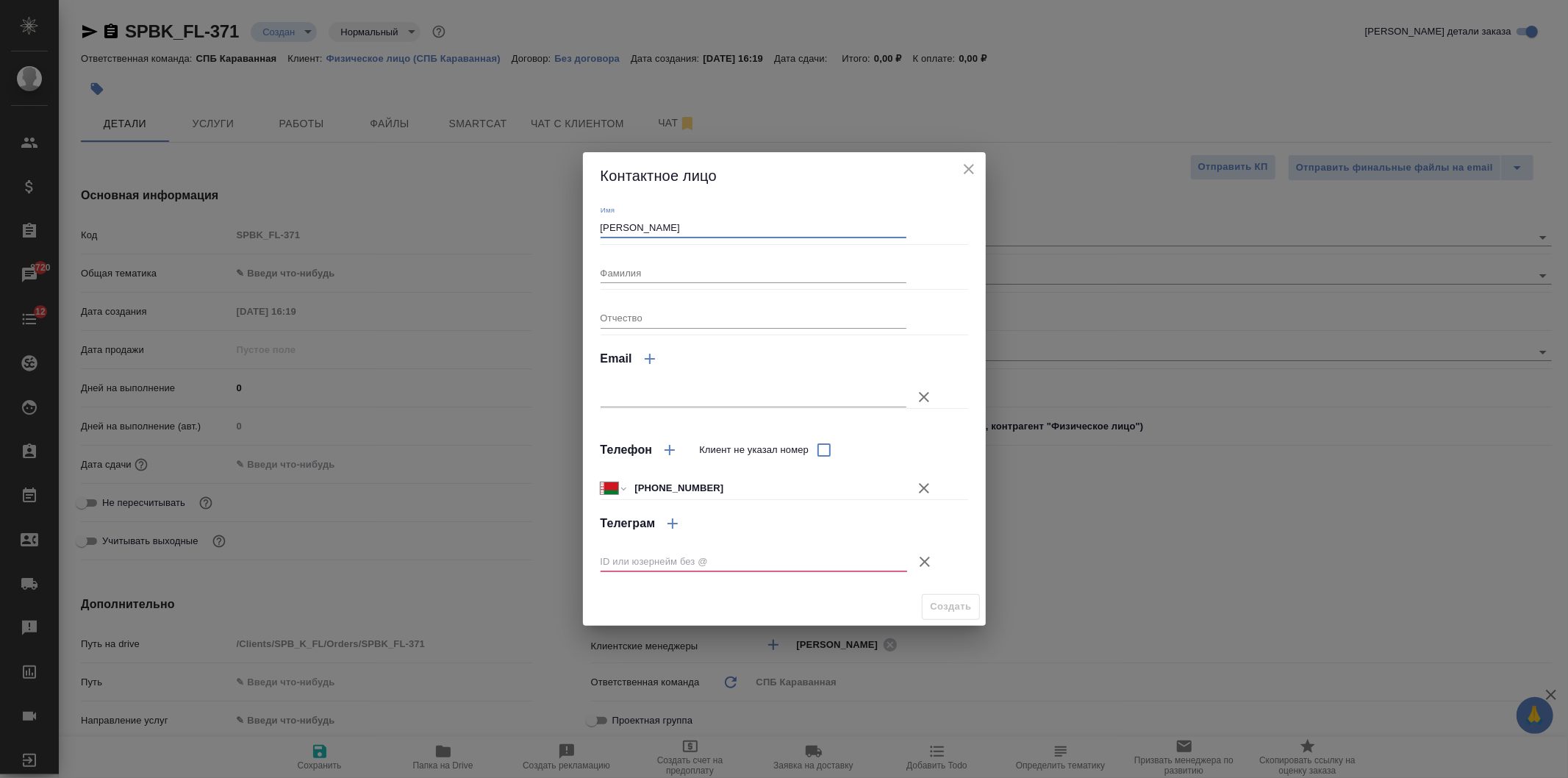
drag, startPoint x: 754, startPoint y: 554, endPoint x: 762, endPoint y: 557, distance: 8.5
click at [754, 553] on input "text" at bounding box center [754, 561] width 306 height 21
click at [925, 558] on icon "button" at bounding box center [924, 561] width 18 height 18
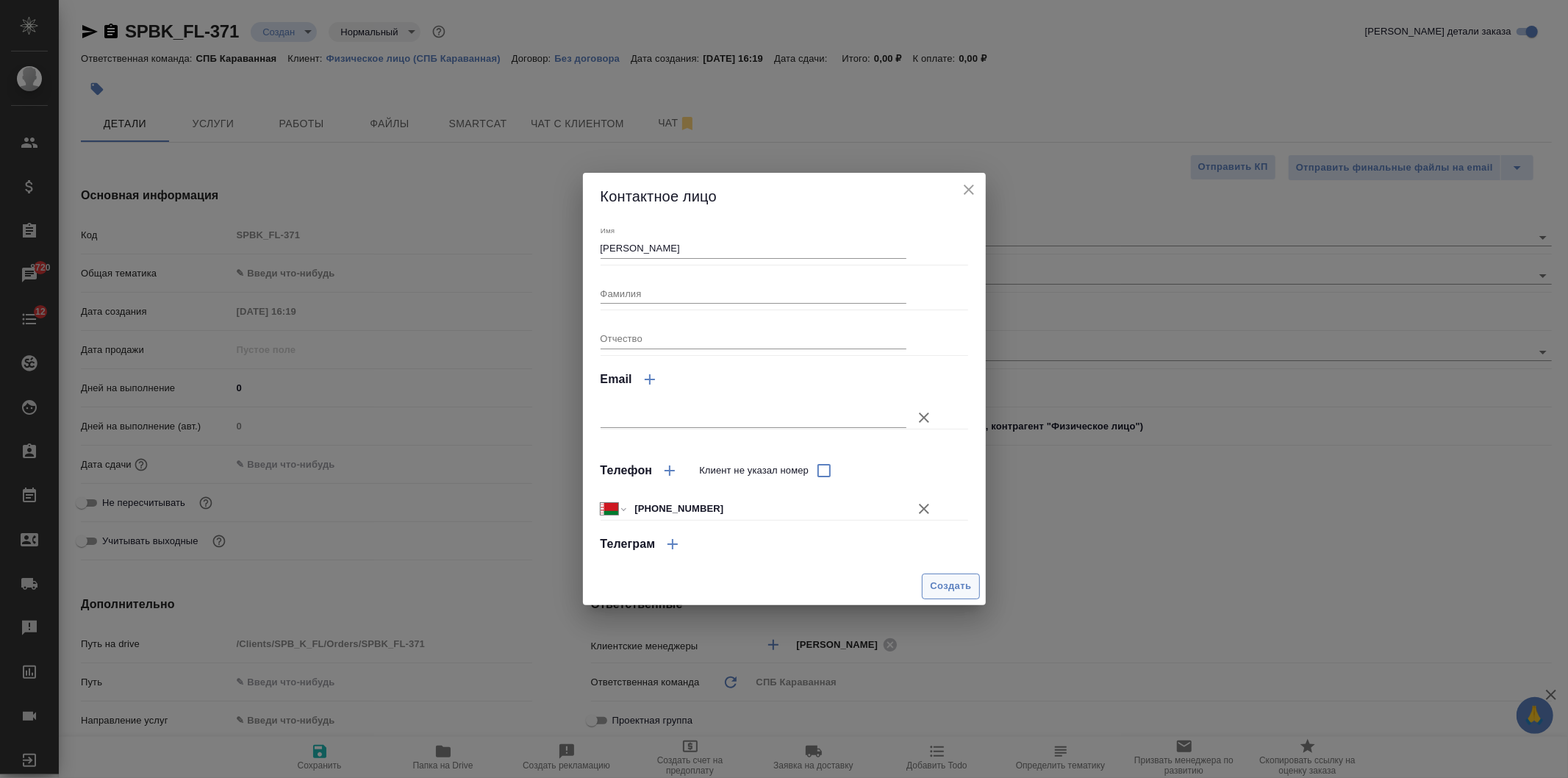
click at [947, 585] on span "Создать" at bounding box center [951, 587] width 41 height 17
type textarea "x"
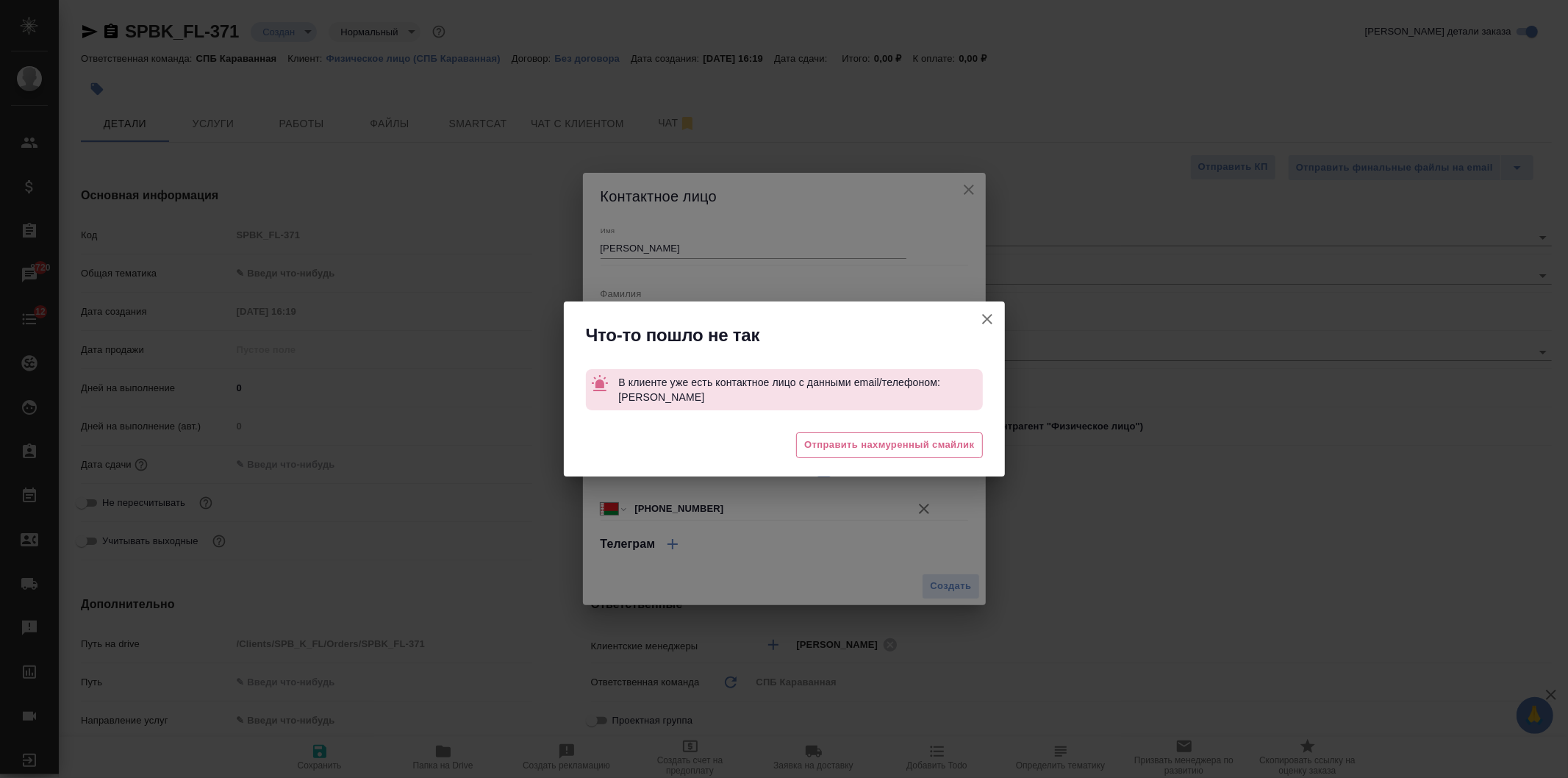
click at [982, 320] on icon "button" at bounding box center [986, 319] width 18 height 18
type textarea "x"
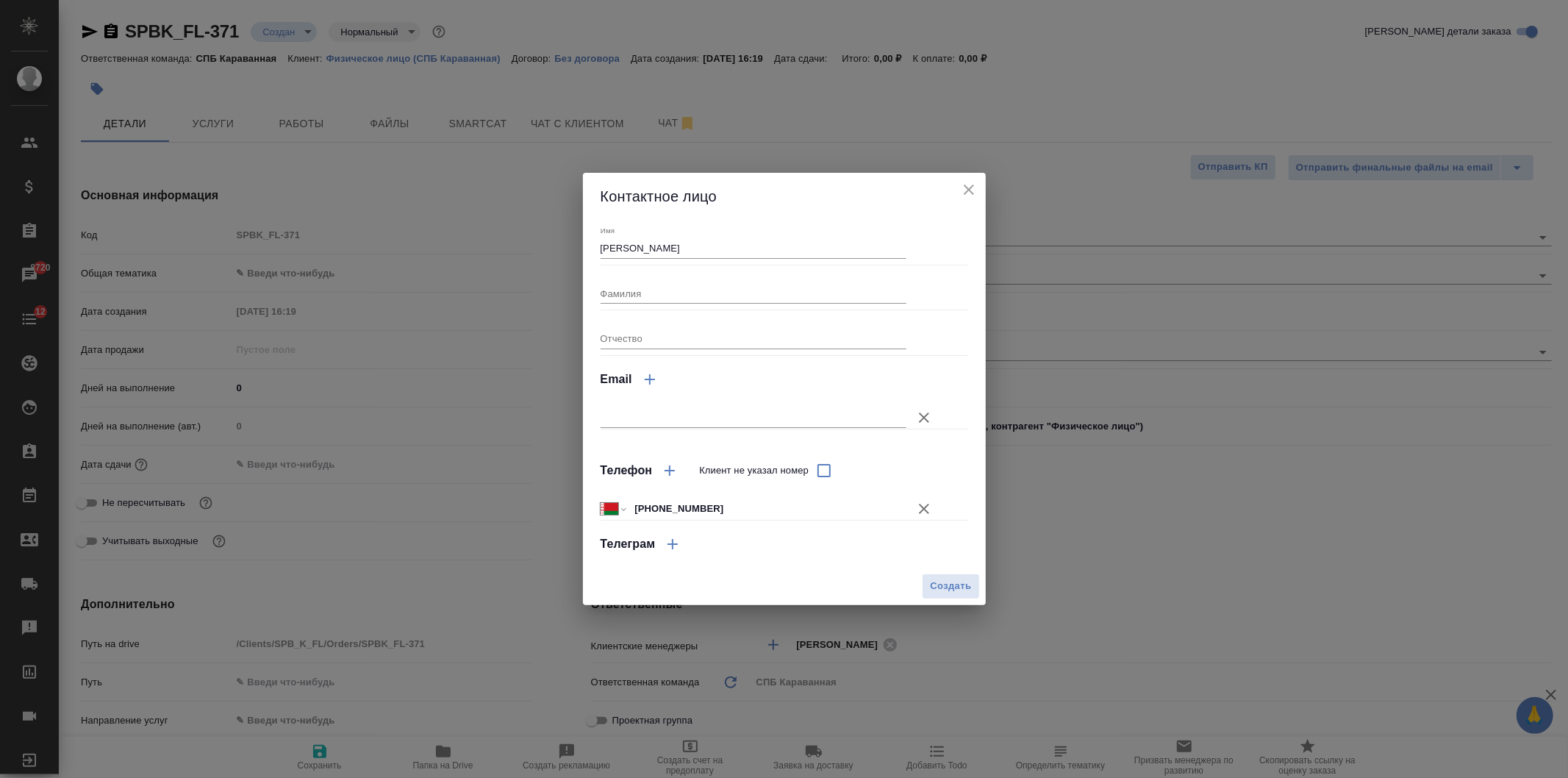
click at [969, 185] on icon "close" at bounding box center [968, 189] width 18 height 18
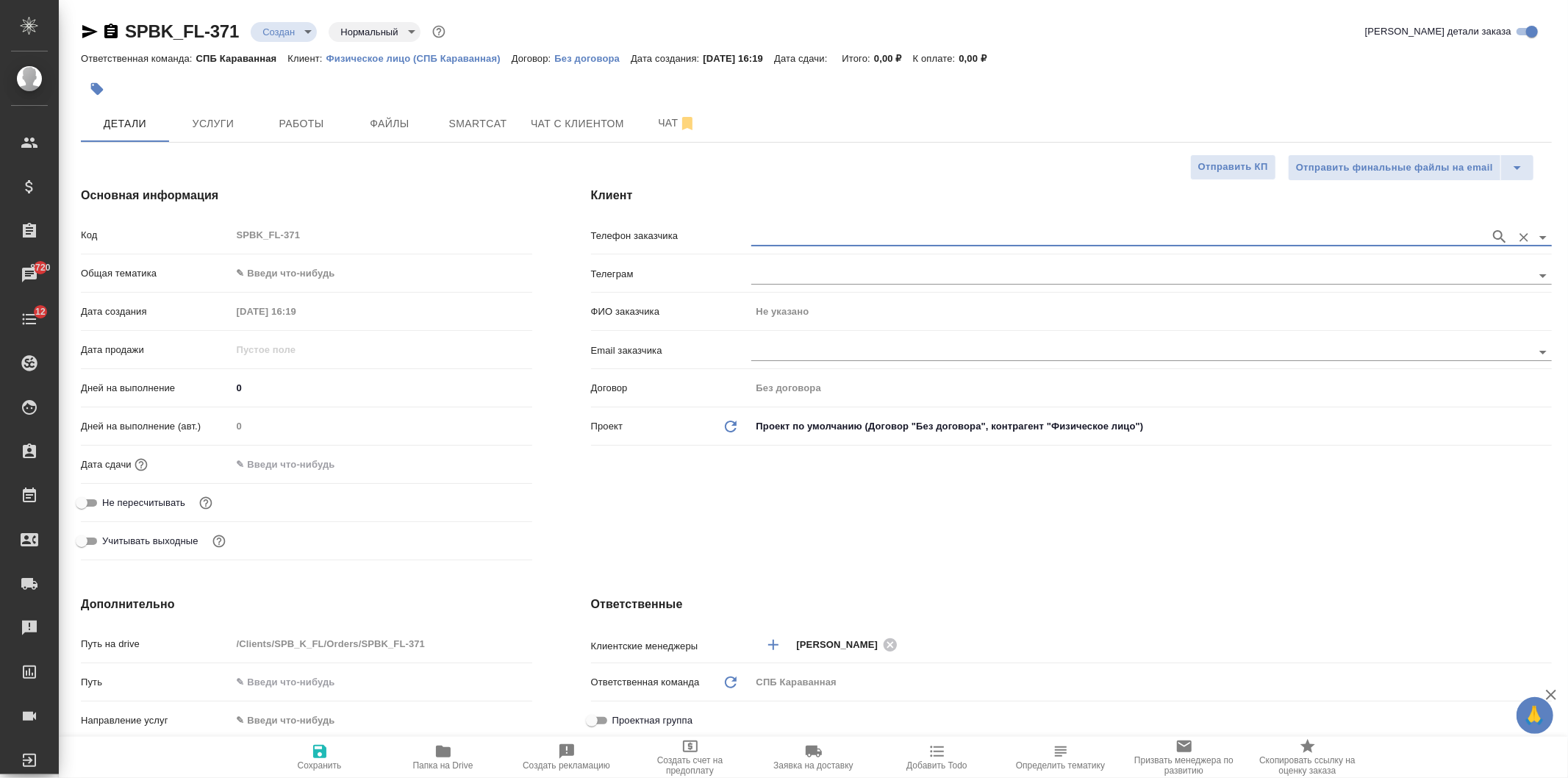
click at [406, 57] on p "Физическое лицо (СПБ Караванная)" at bounding box center [418, 58] width 185 height 11
type textarea "x"
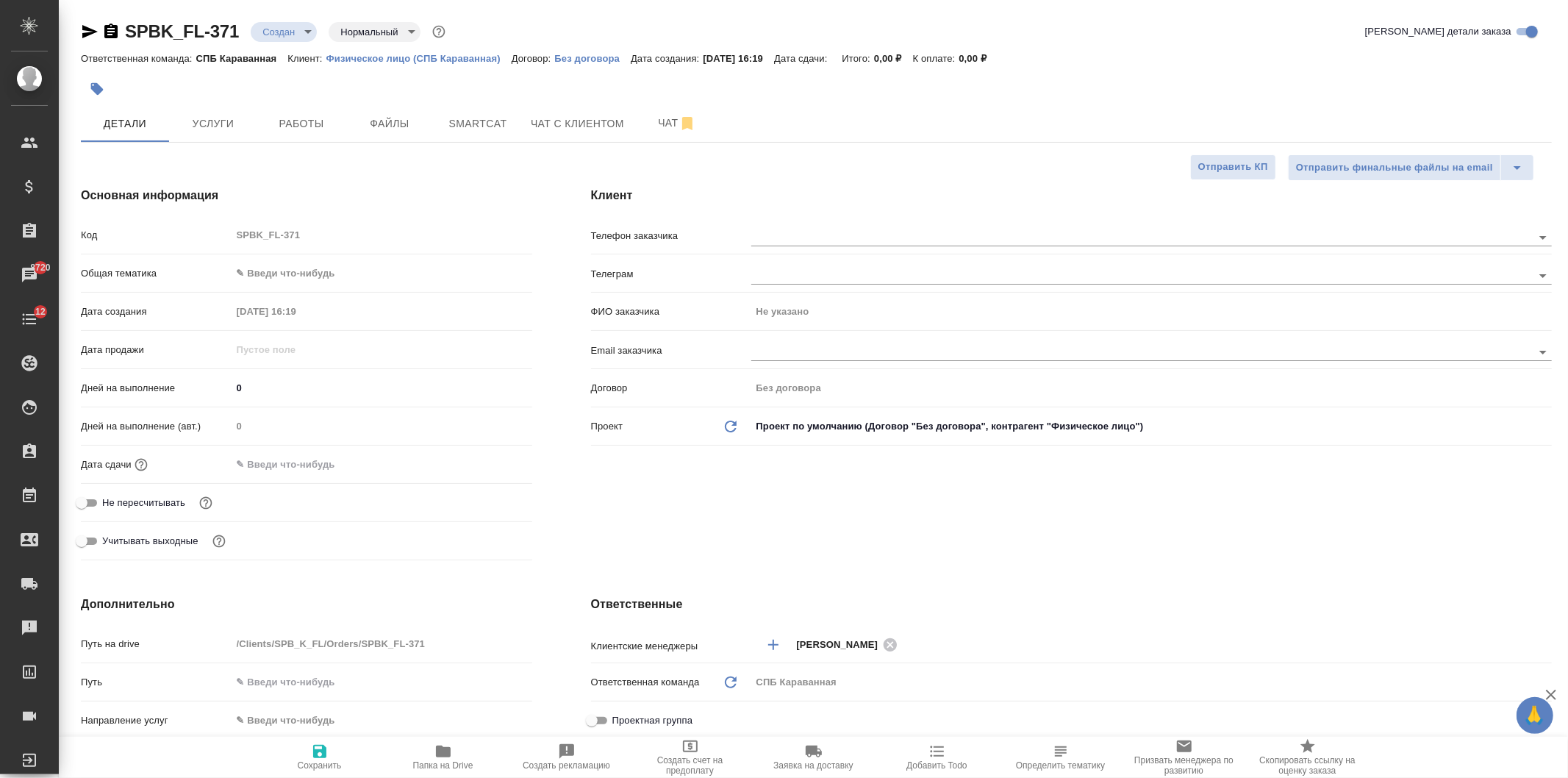
type textarea "x"
click at [778, 218] on div "Клиент Телефон заказчика Телеграм ФИО заказчика Не указано Email заказчика Дого…" at bounding box center [1071, 376] width 1019 height 439
click at [781, 233] on input "text" at bounding box center [1116, 236] width 731 height 18
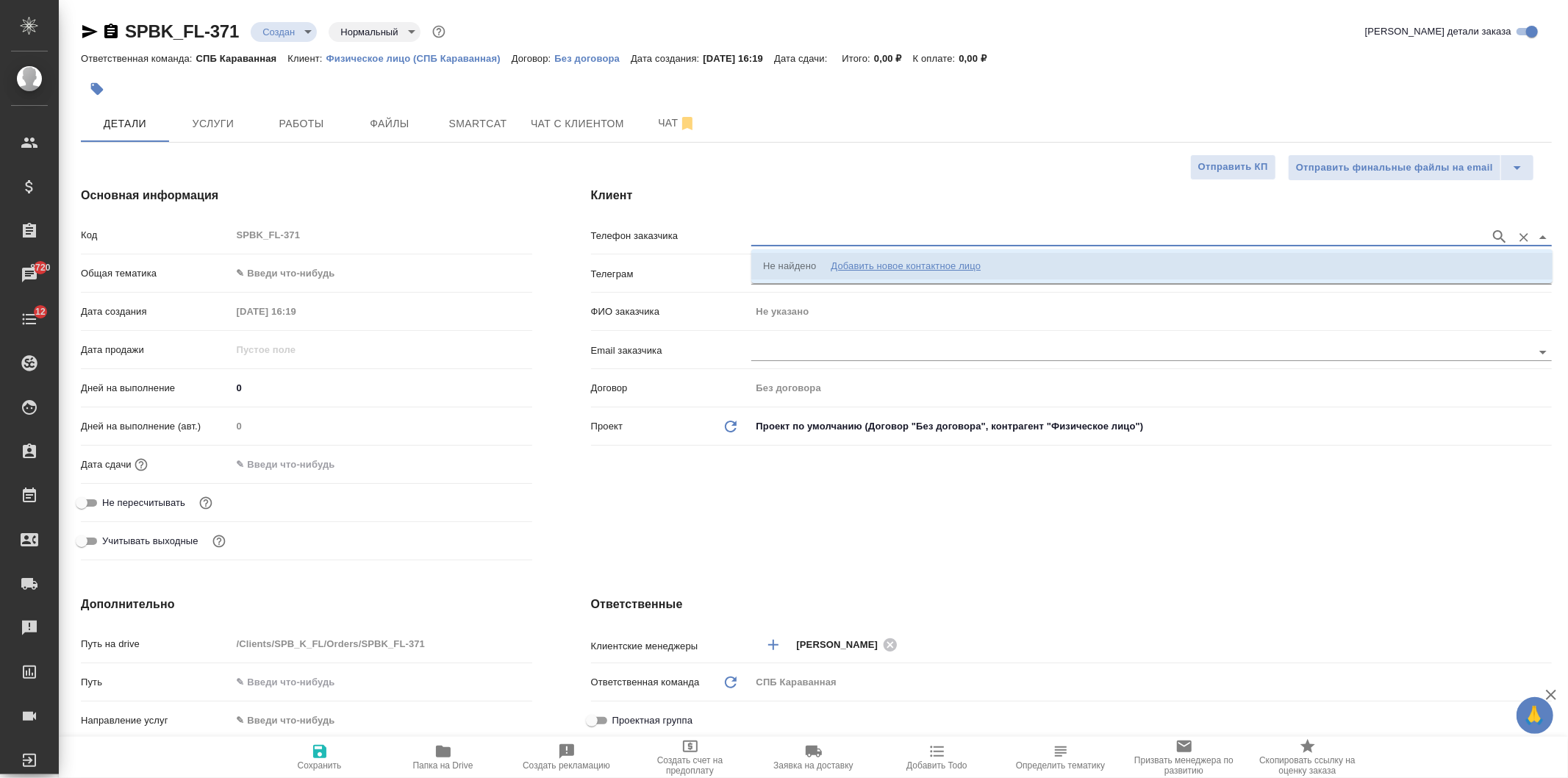
paste input "+375296695259"
type input "+375296695259"
click at [842, 262] on p "+375296695259 Елена" at bounding box center [848, 265] width 170 height 14
type input "+375296695259 Елена"
type input "Елена"
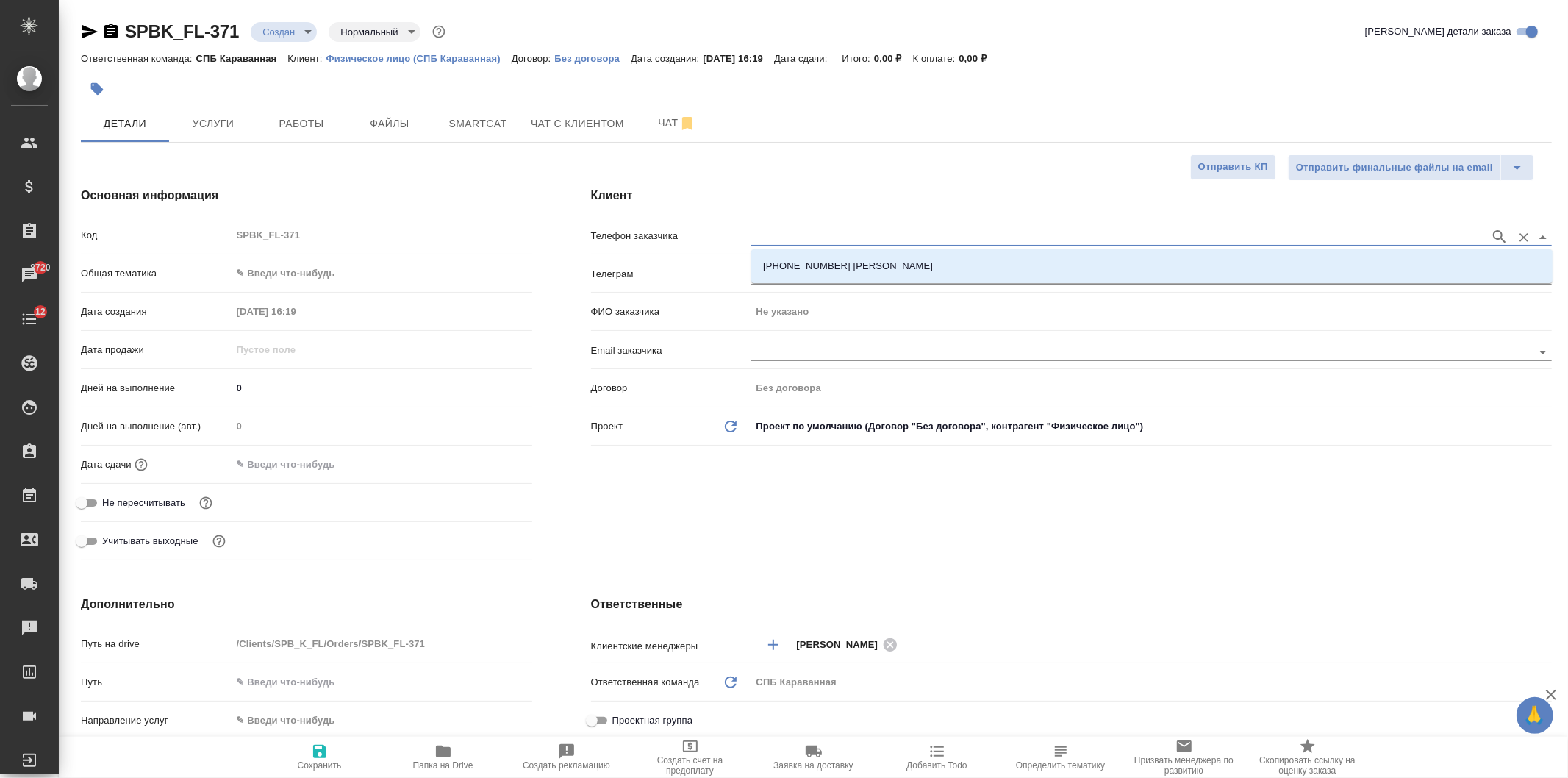
type textarea "x"
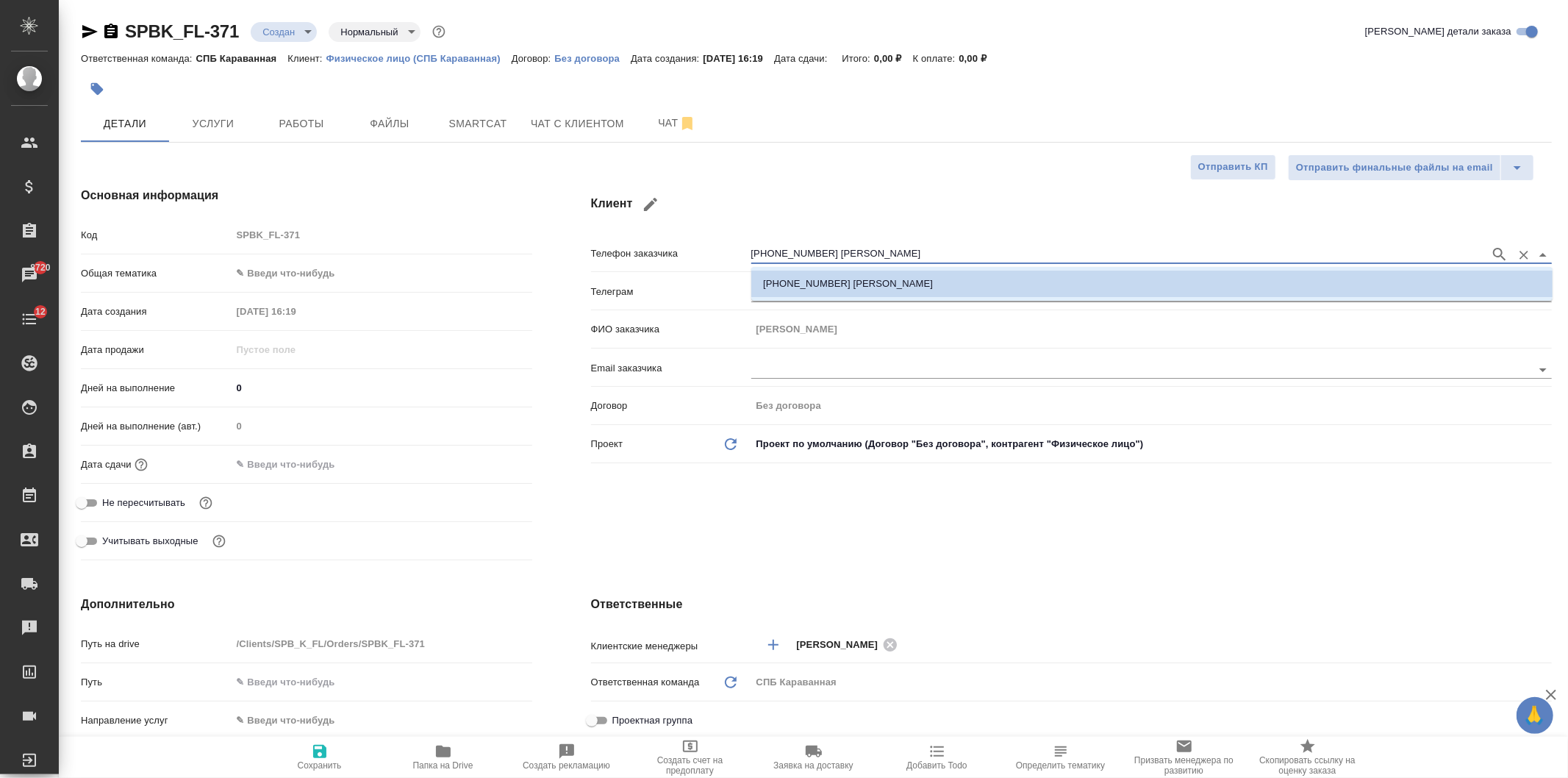
drag, startPoint x: 871, startPoint y: 252, endPoint x: 826, endPoint y: 249, distance: 45.1
click at [826, 249] on input "+375296695259 Елена" at bounding box center [1116, 254] width 731 height 18
type input "+375296695259"
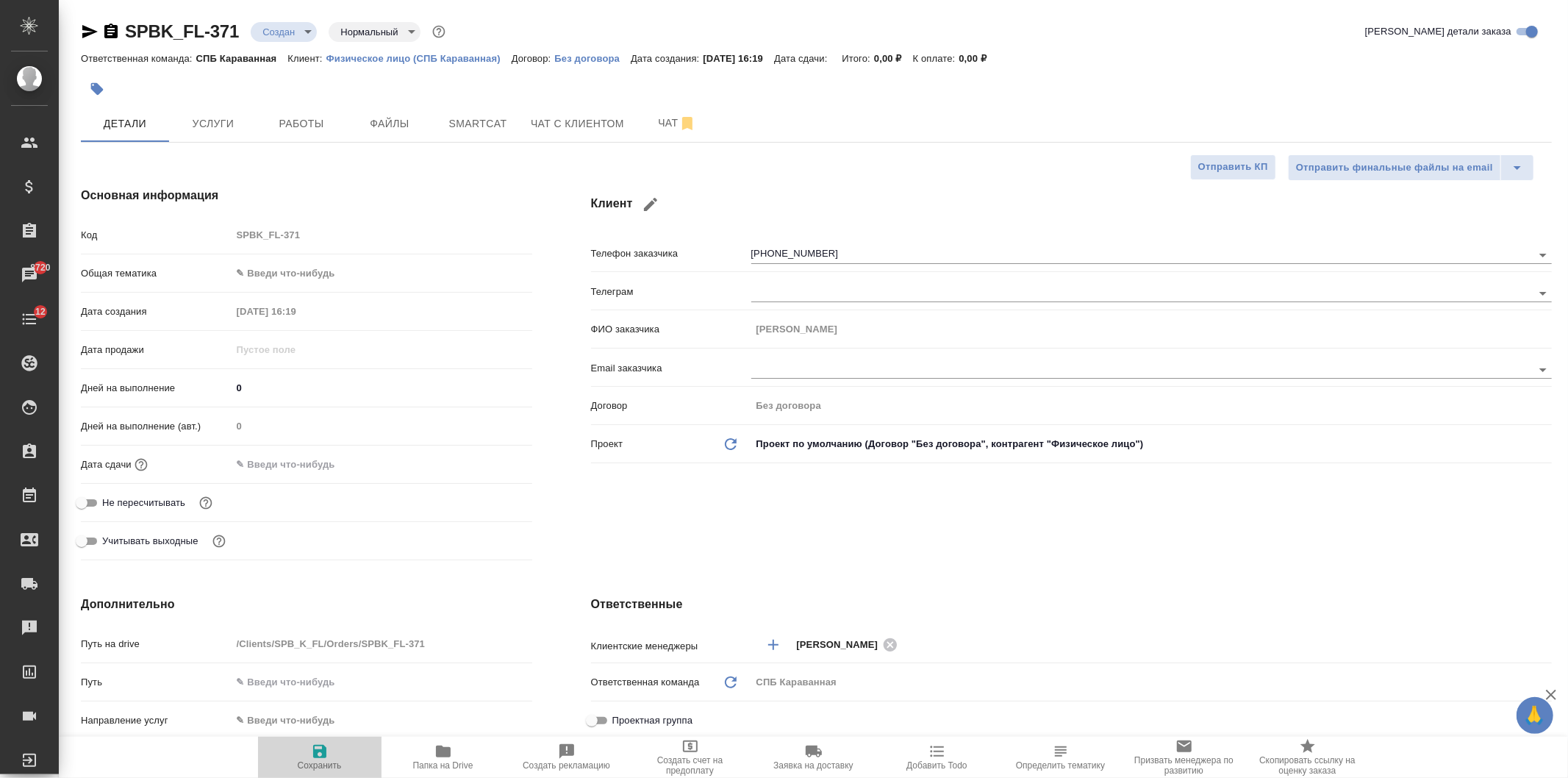
click at [316, 746] on icon "button" at bounding box center [319, 751] width 13 height 13
type textarea "x"
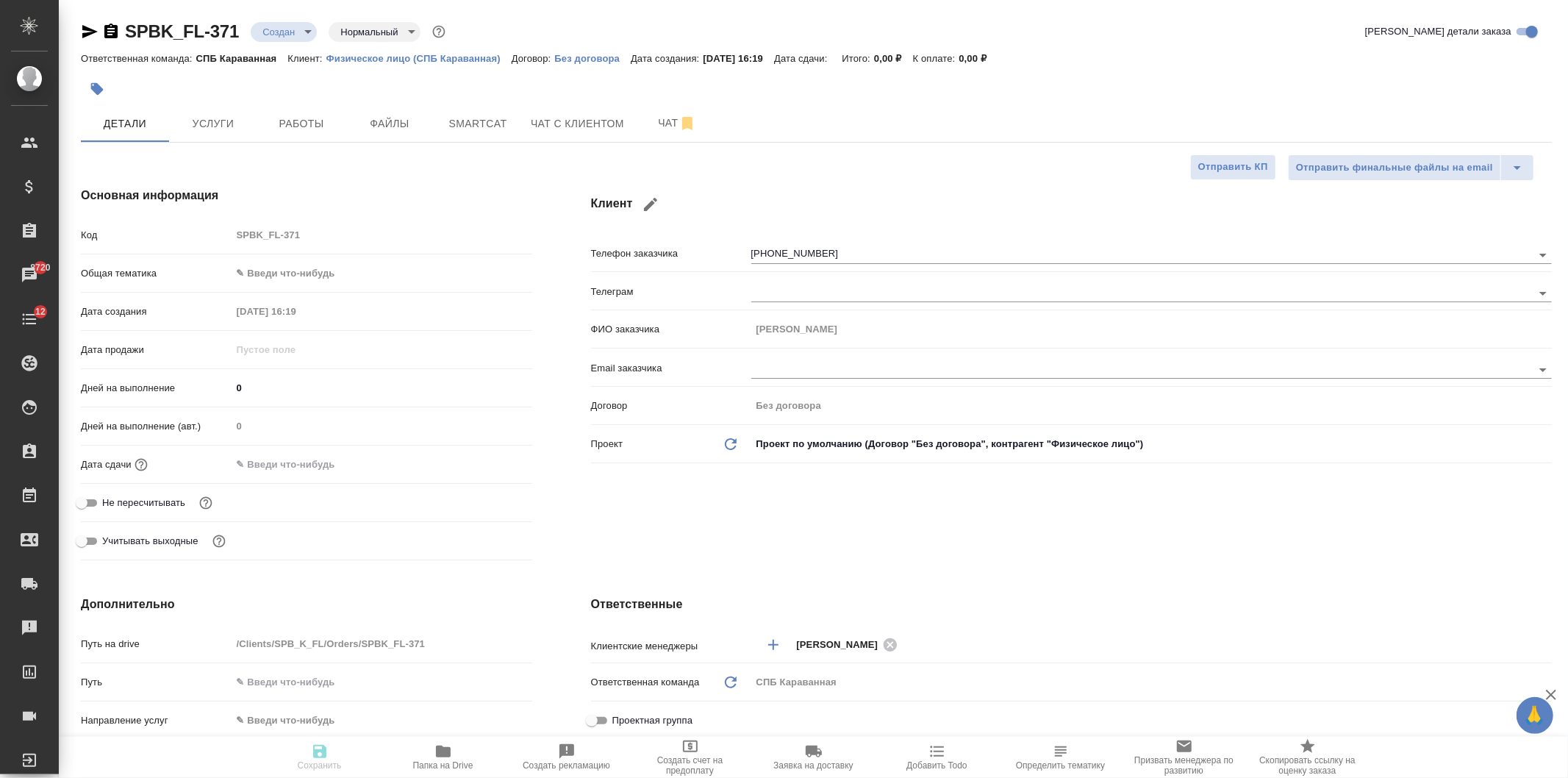
type textarea "x"
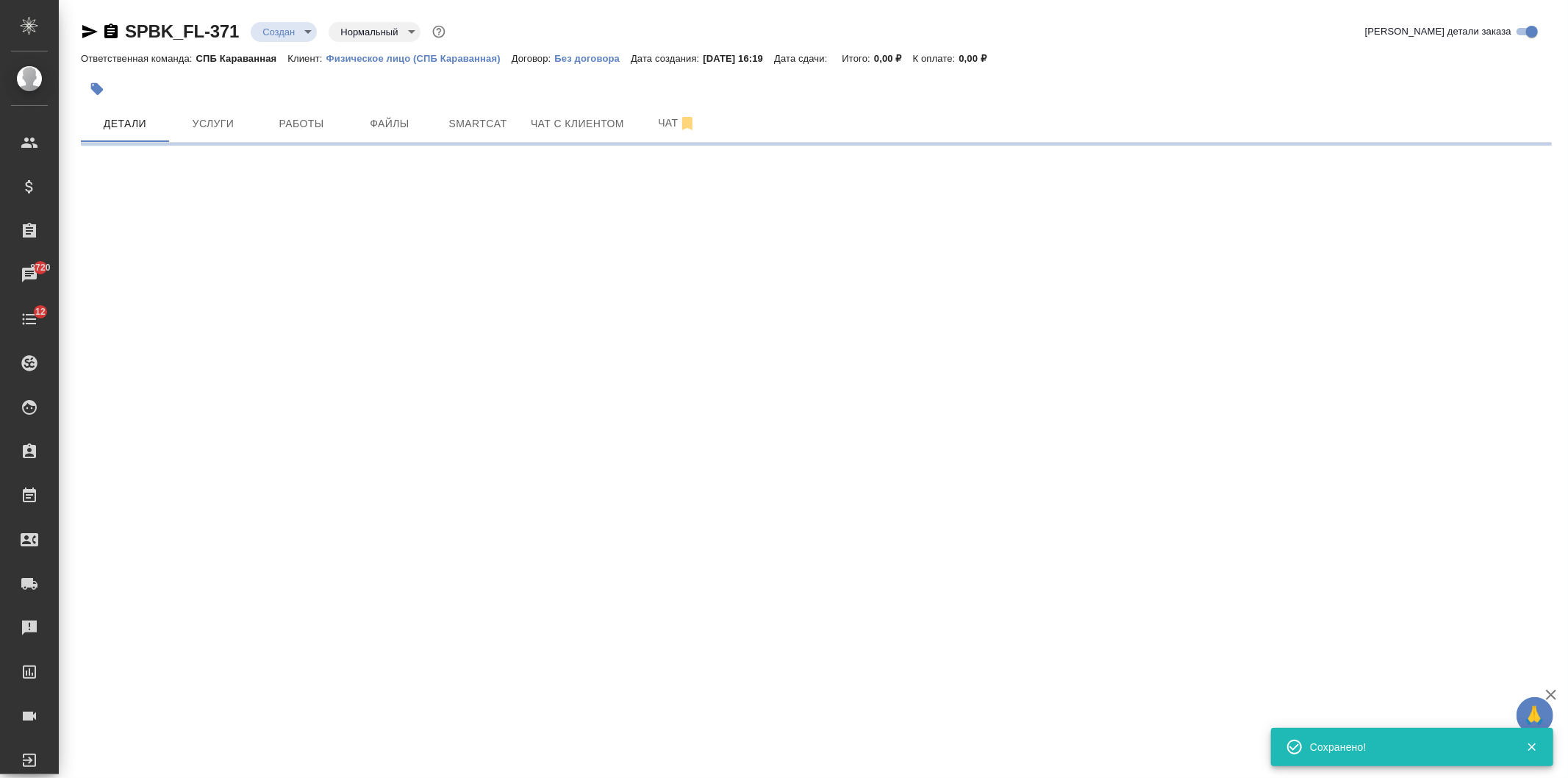
type input "holyTrinity"
select select "RU"
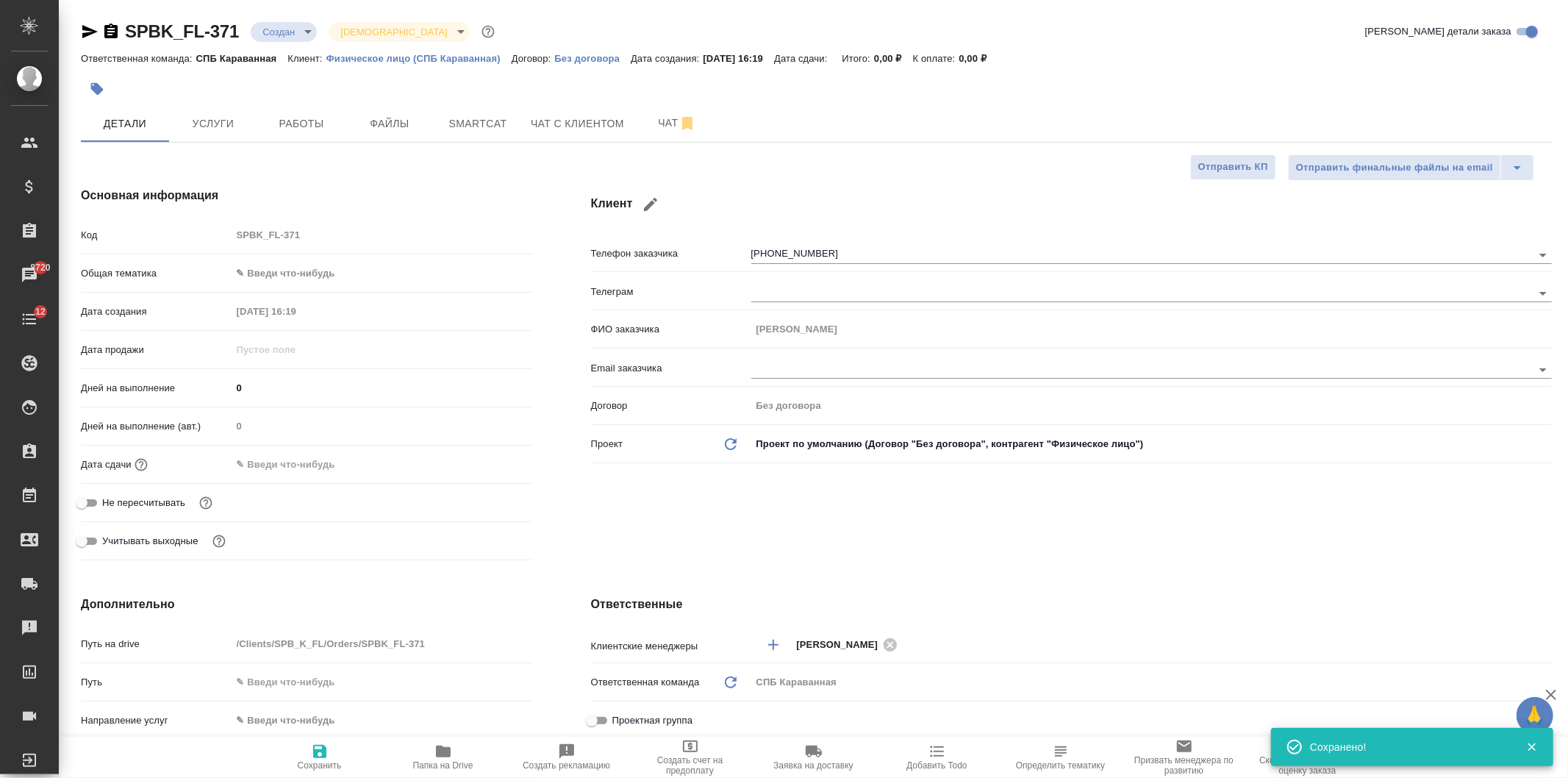
type textarea "x"
click at [575, 125] on span "Чат с клиентом" at bounding box center [577, 124] width 93 height 18
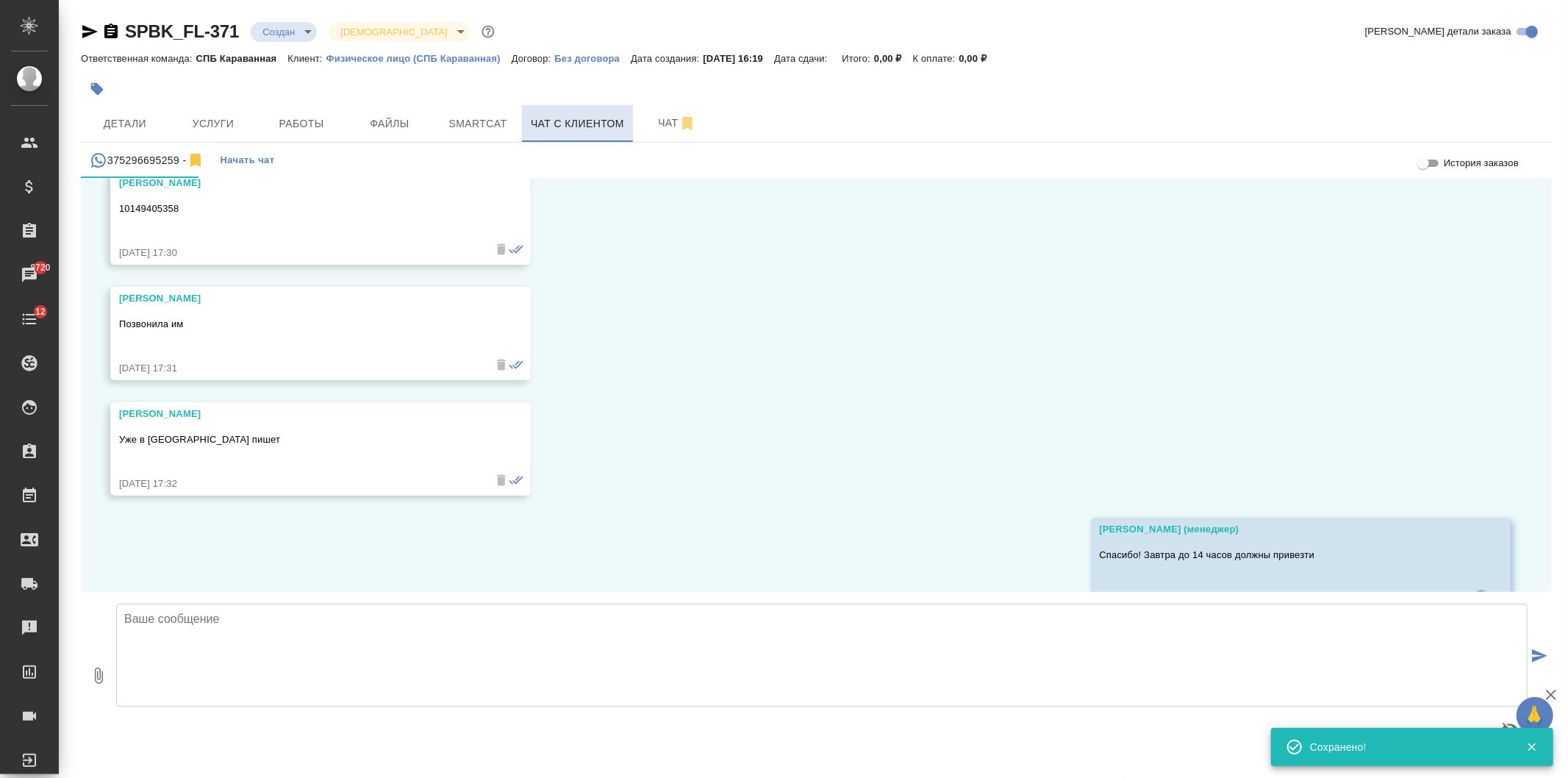
scroll to position [8720, 0]
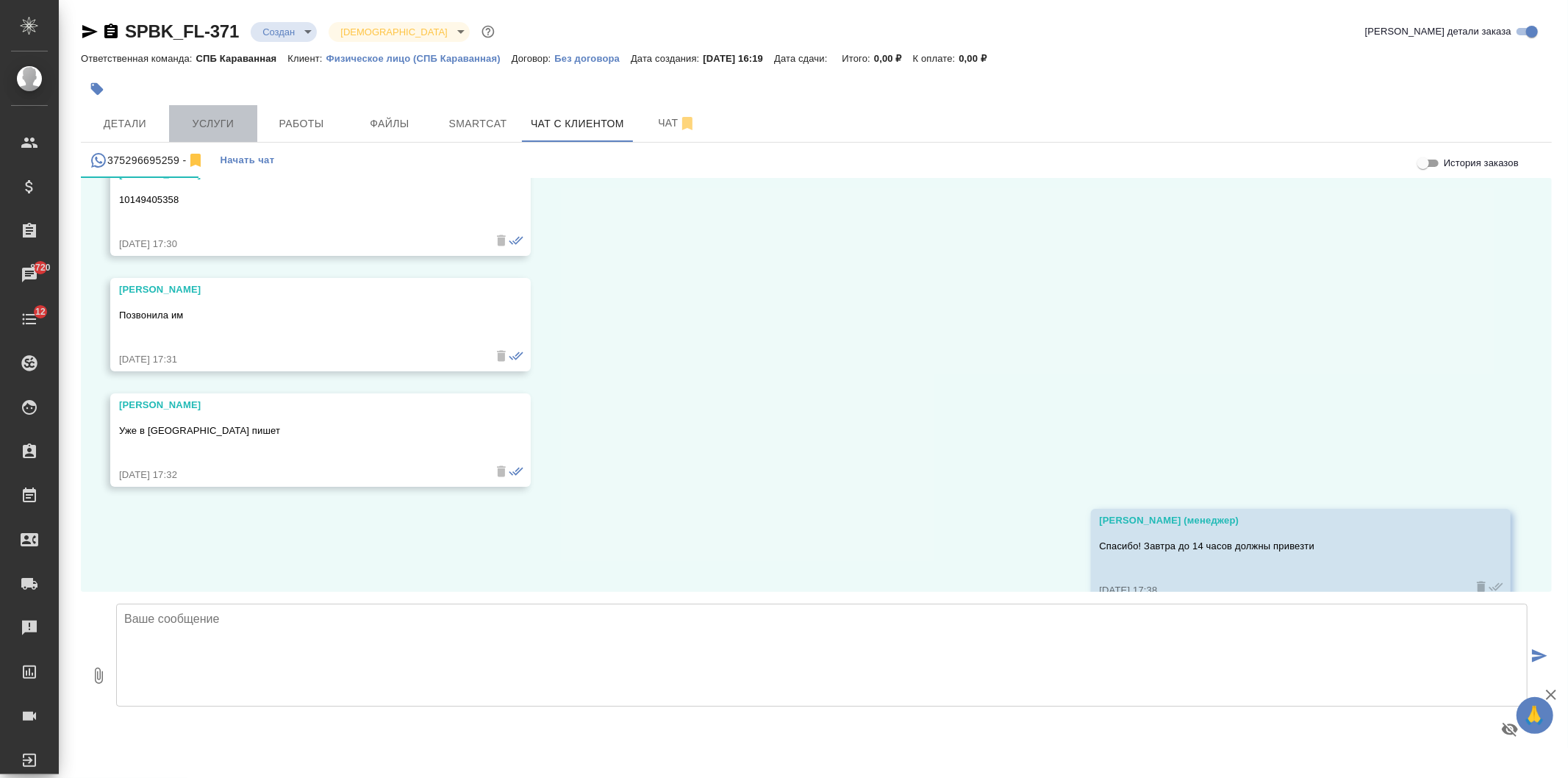
click at [230, 121] on span "Услуги" at bounding box center [213, 124] width 71 height 18
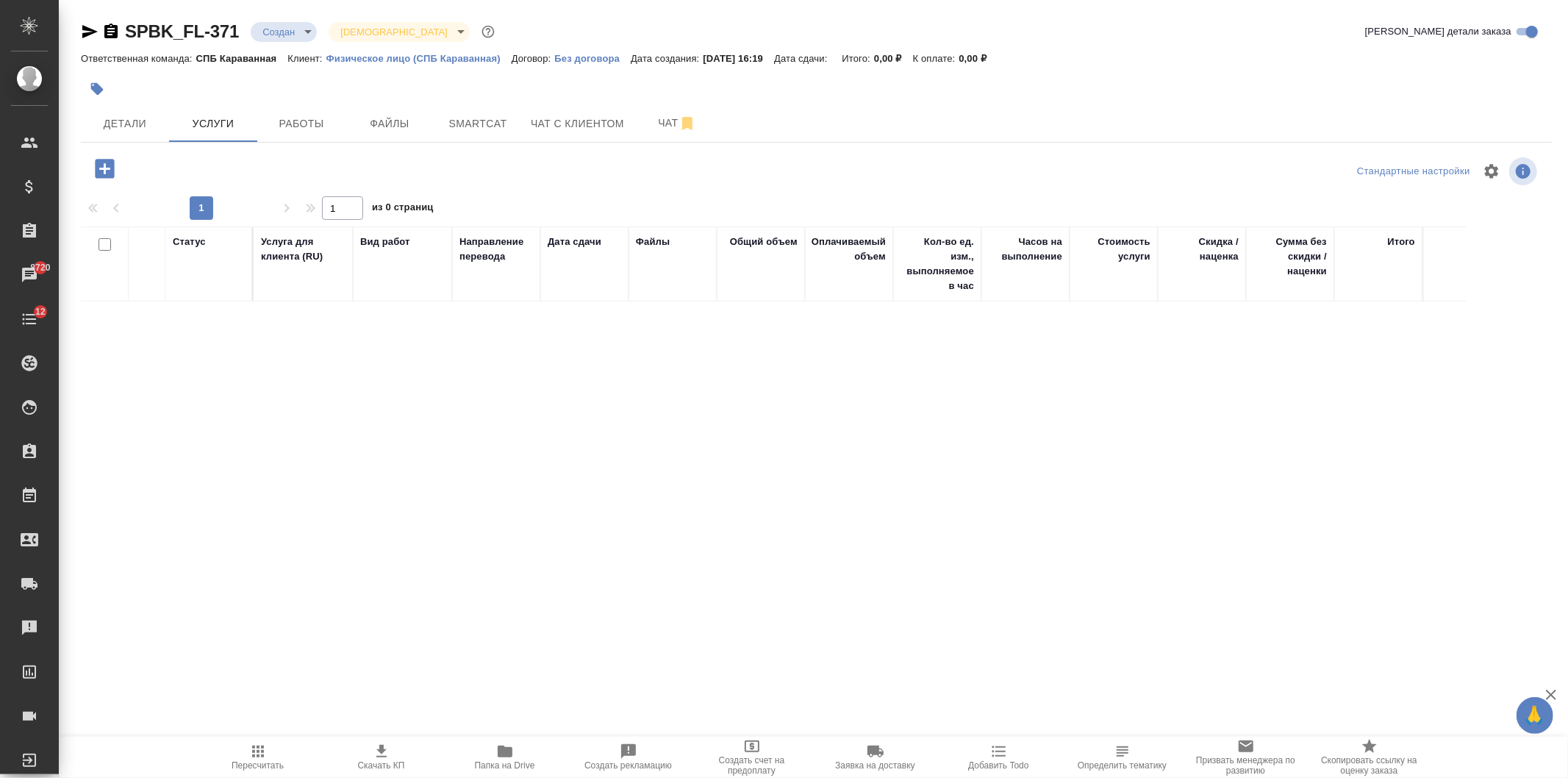
click at [111, 173] on icon "button" at bounding box center [104, 168] width 19 height 19
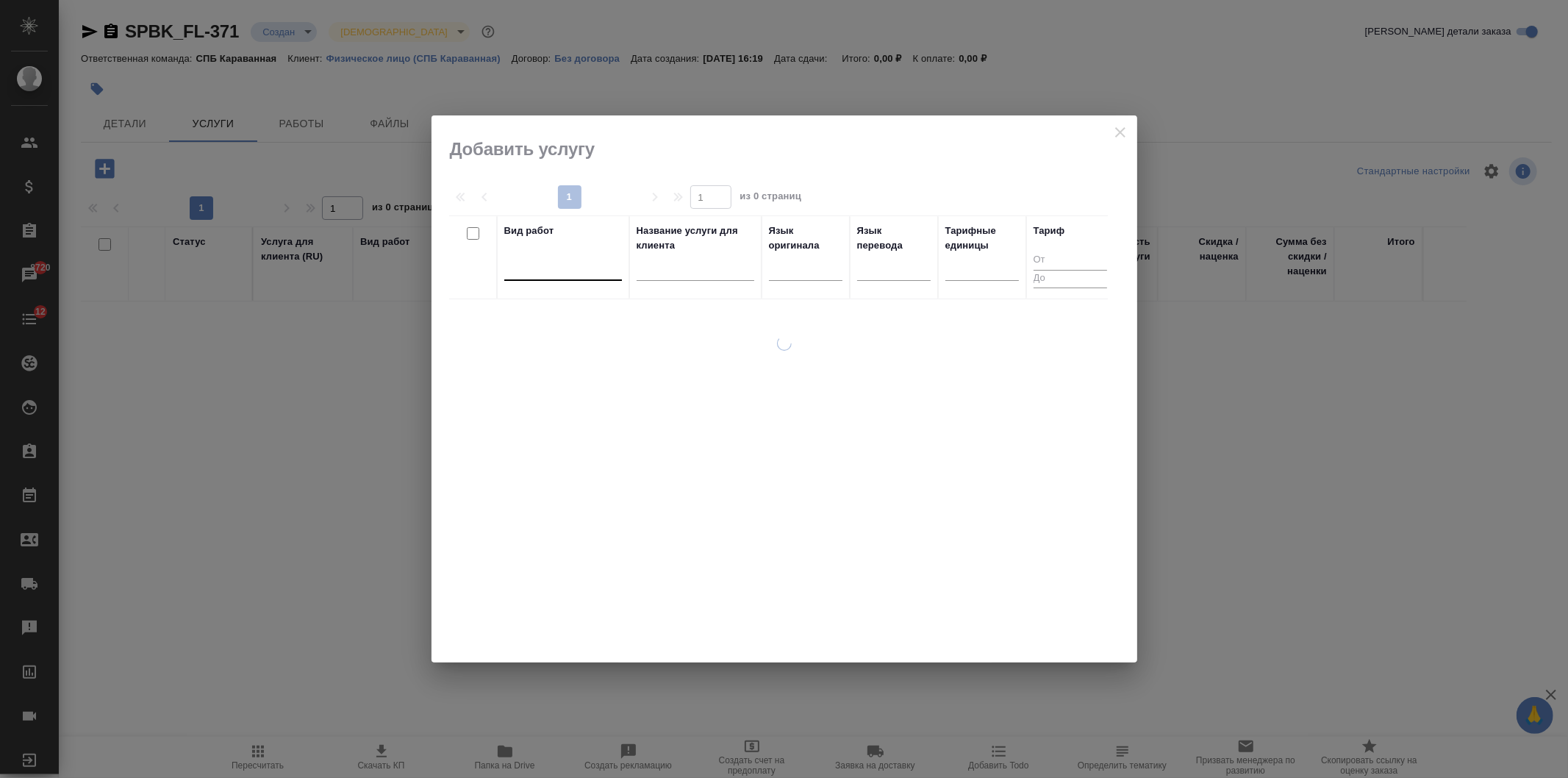
click at [582, 269] on div at bounding box center [563, 266] width 117 height 21
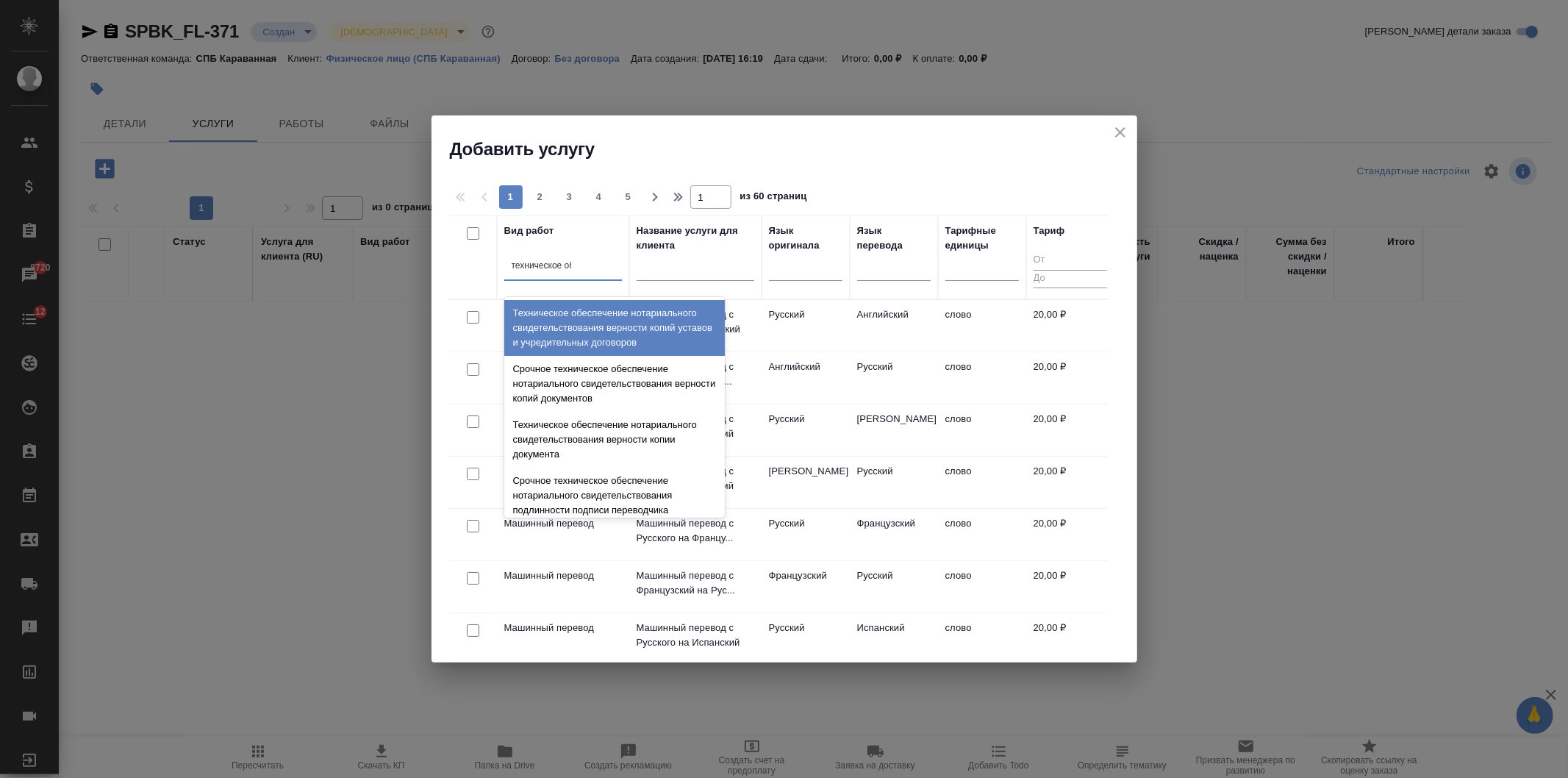
type input "техническое обе"
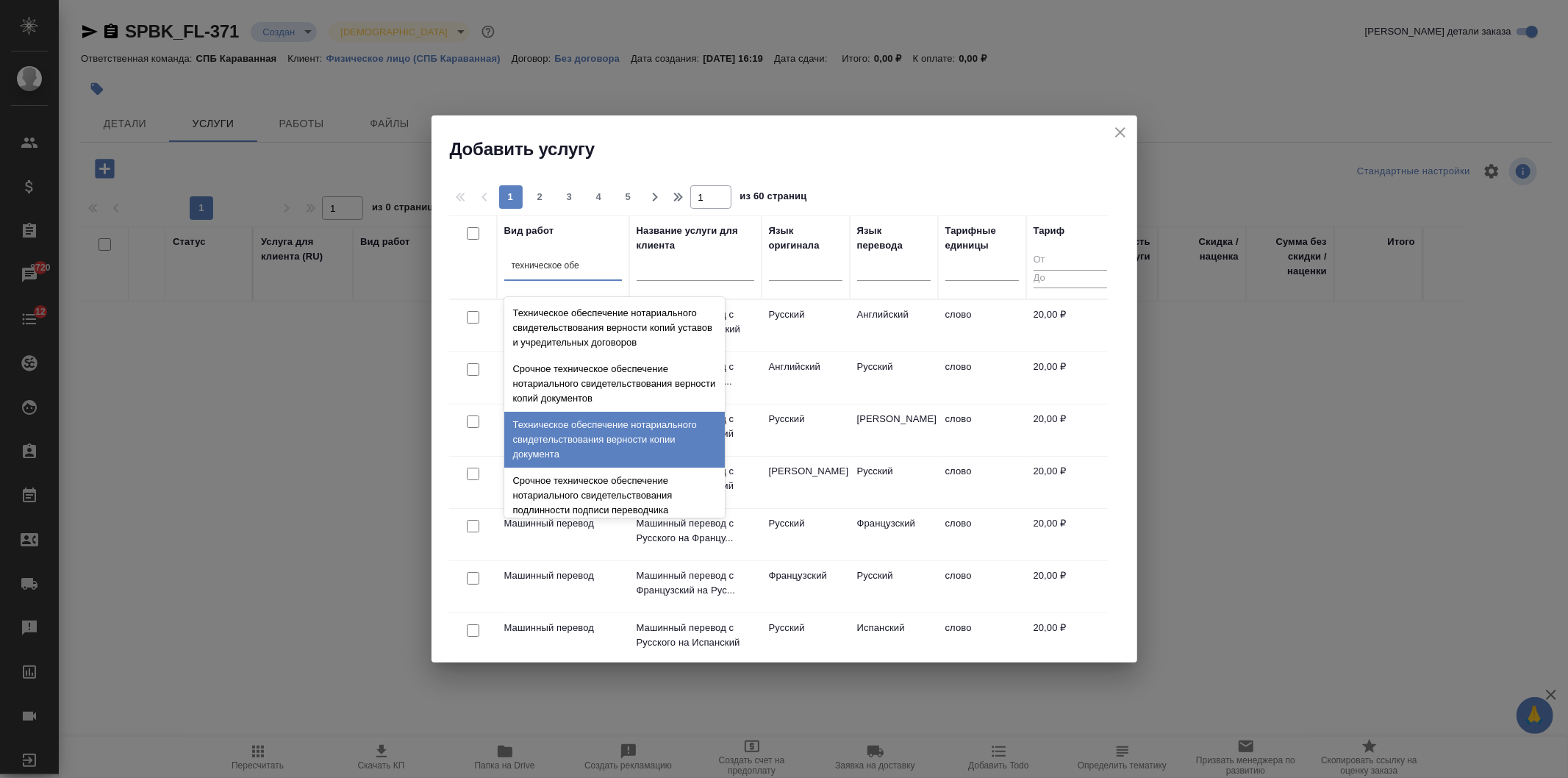
click at [684, 430] on div "Техническое обеспечение нотариального свидетельствования верности копии докумен…" at bounding box center [614, 439] width 220 height 56
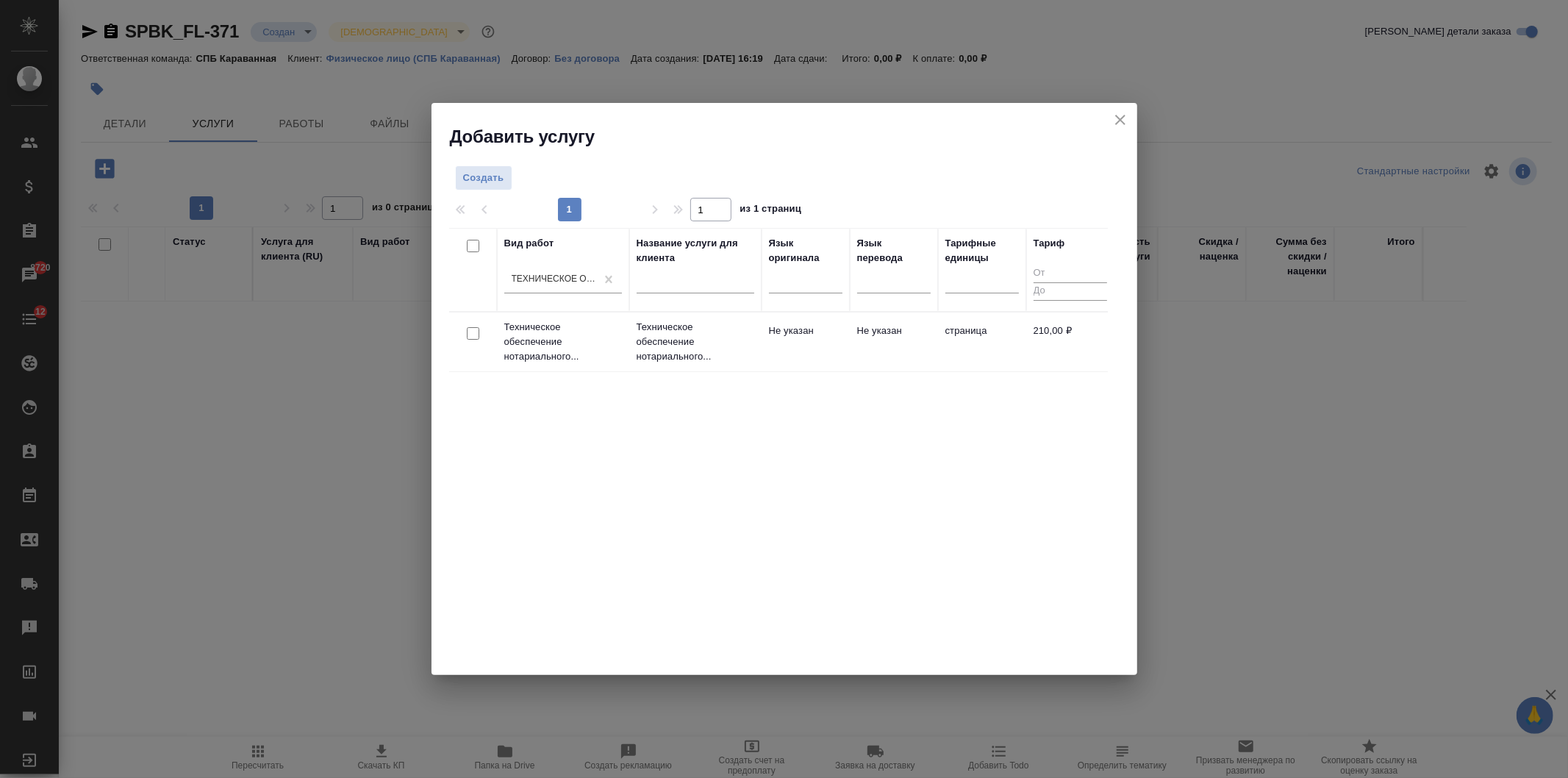
click at [475, 330] on input "checkbox" at bounding box center [473, 333] width 12 height 12
checkbox input "true"
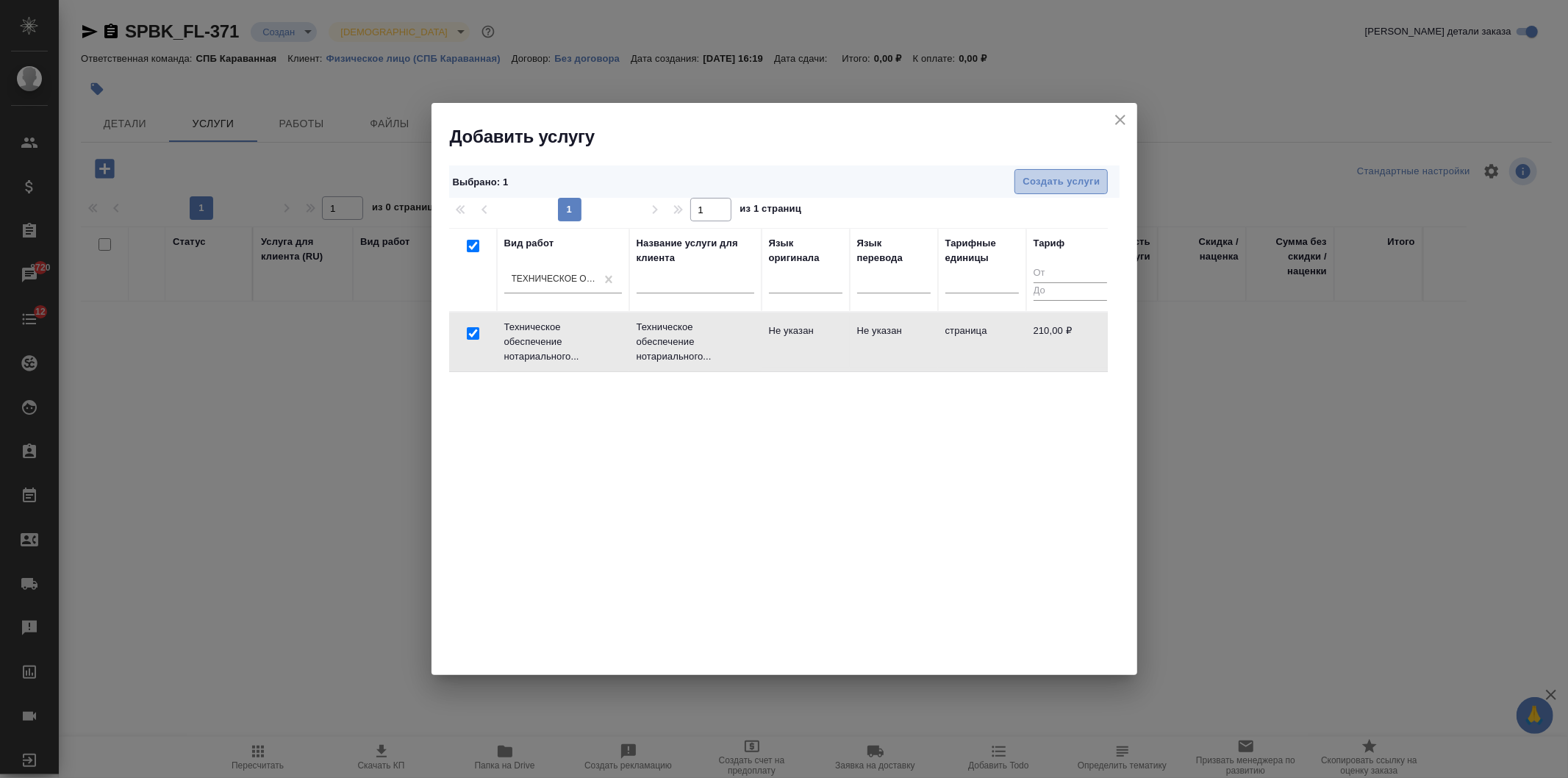
click at [1071, 178] on span "Создать услуги" at bounding box center [1060, 182] width 77 height 17
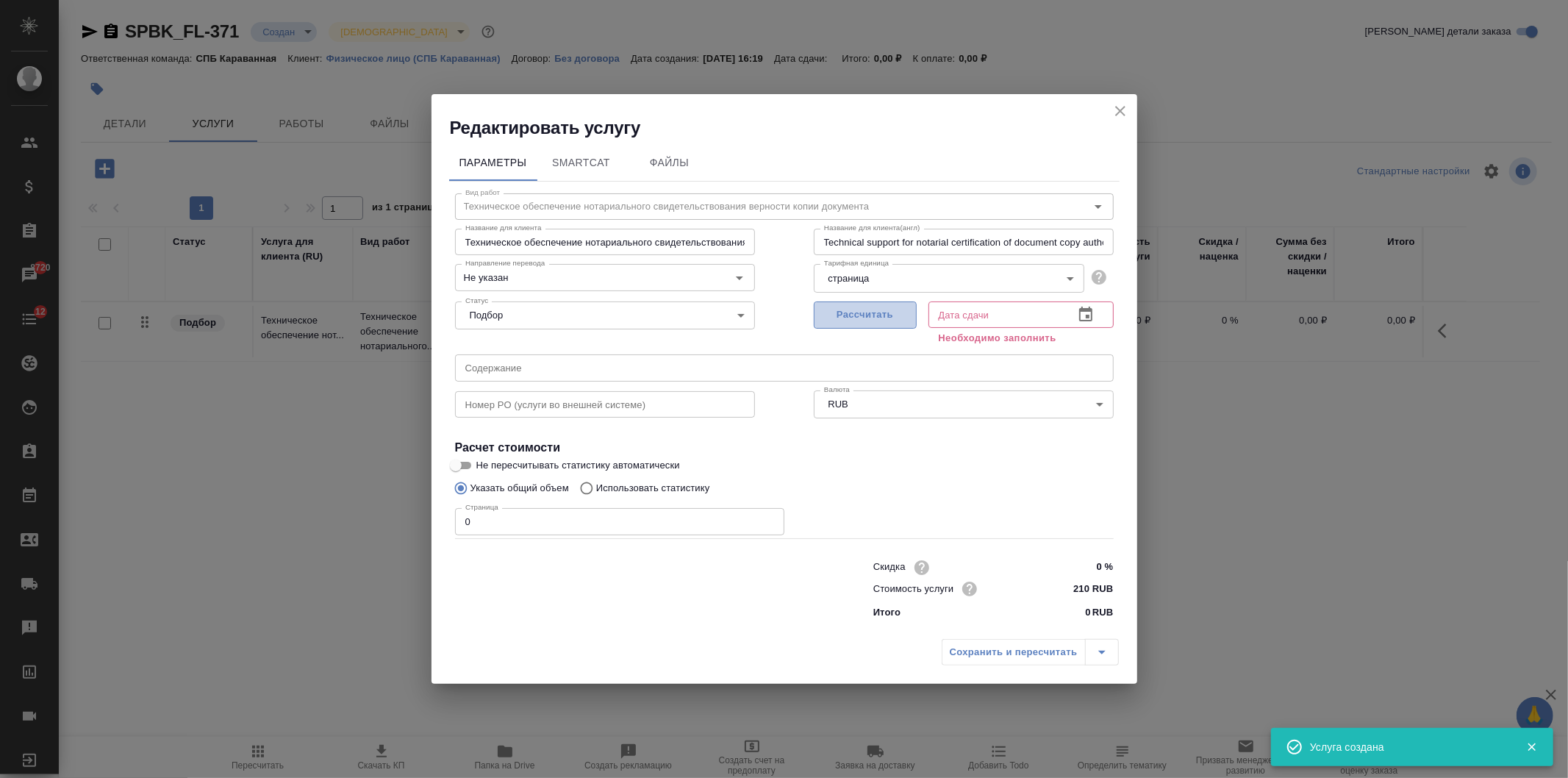
click at [854, 307] on span "Рассчитать" at bounding box center [865, 315] width 87 height 17
type input "19.08.2025 16:21"
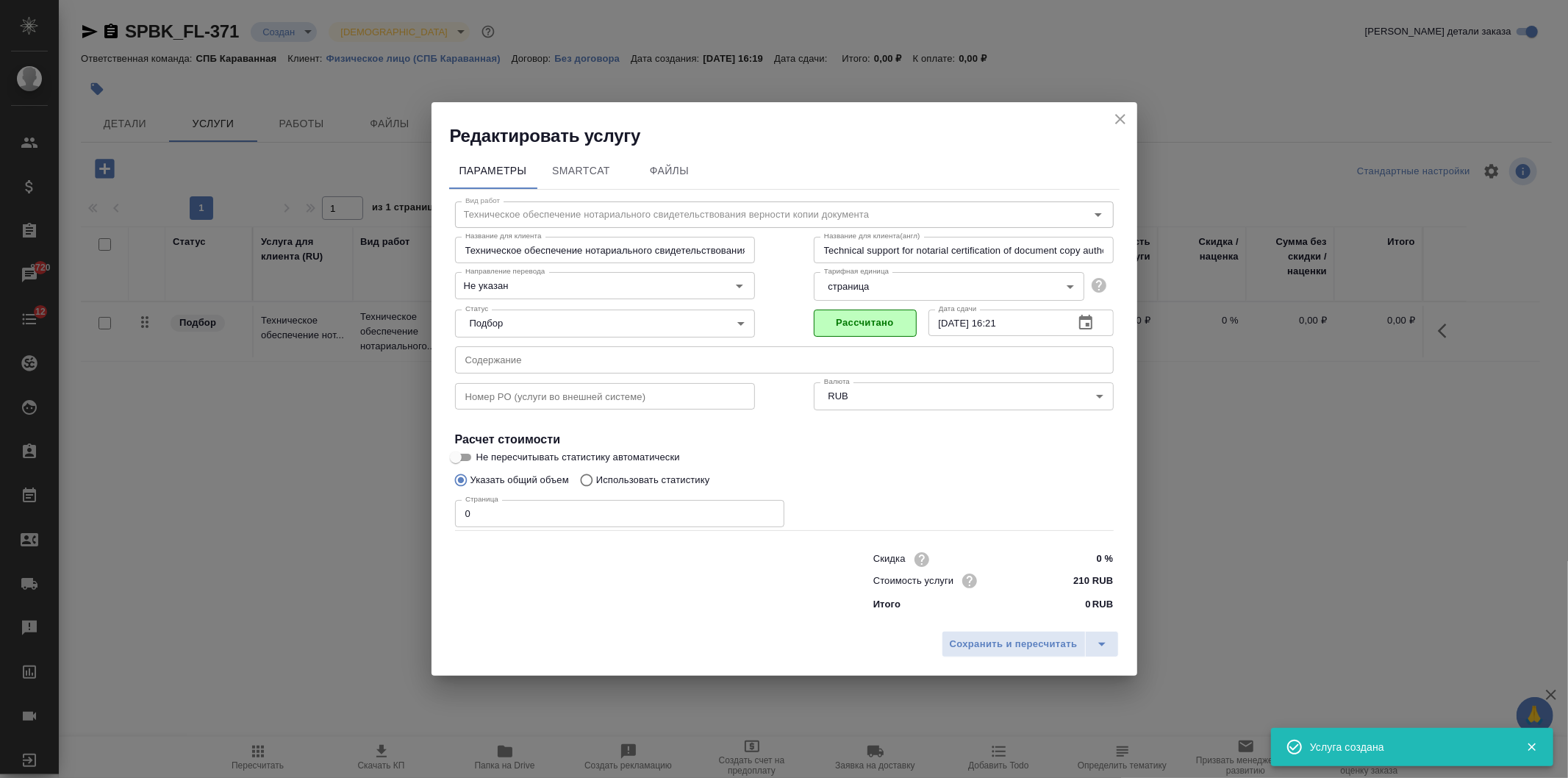
click at [491, 510] on input "0" at bounding box center [620, 513] width 329 height 27
type input "12"
click at [1009, 641] on span "Сохранить и пересчитать" at bounding box center [1014, 645] width 128 height 17
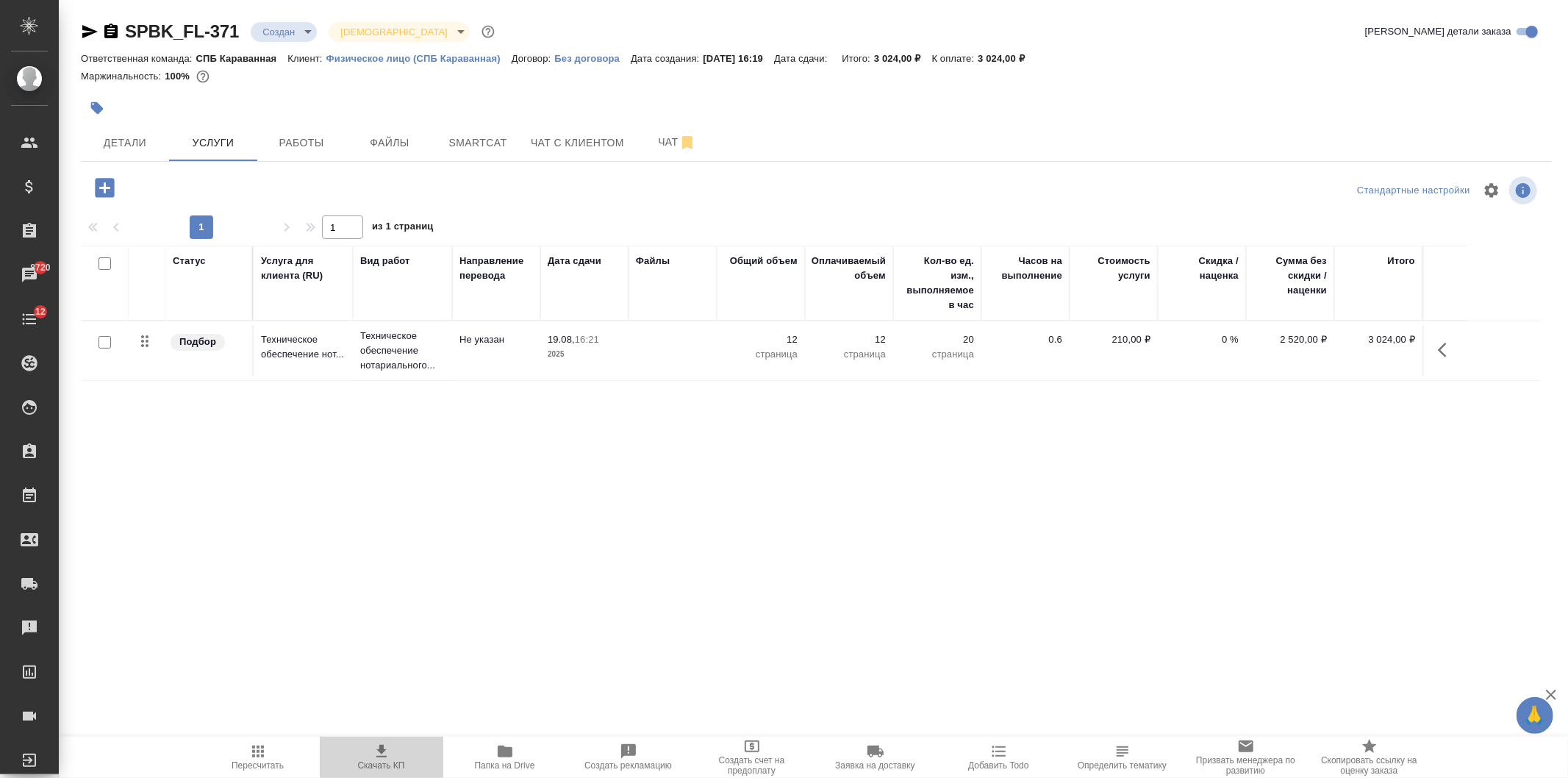
click at [383, 762] on span "Скачать КП" at bounding box center [382, 765] width 47 height 10
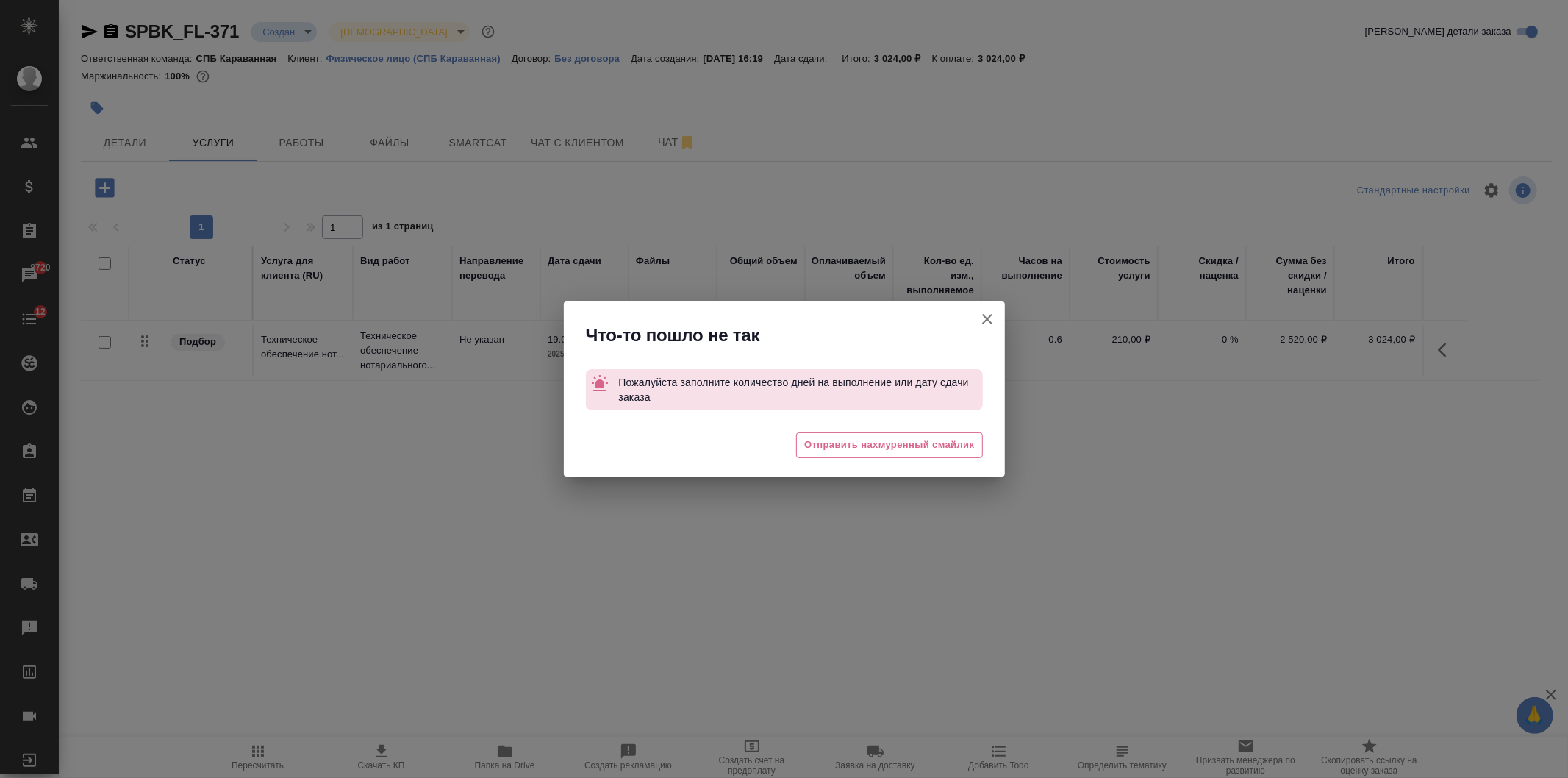
click at [983, 322] on icon "button" at bounding box center [986, 319] width 10 height 10
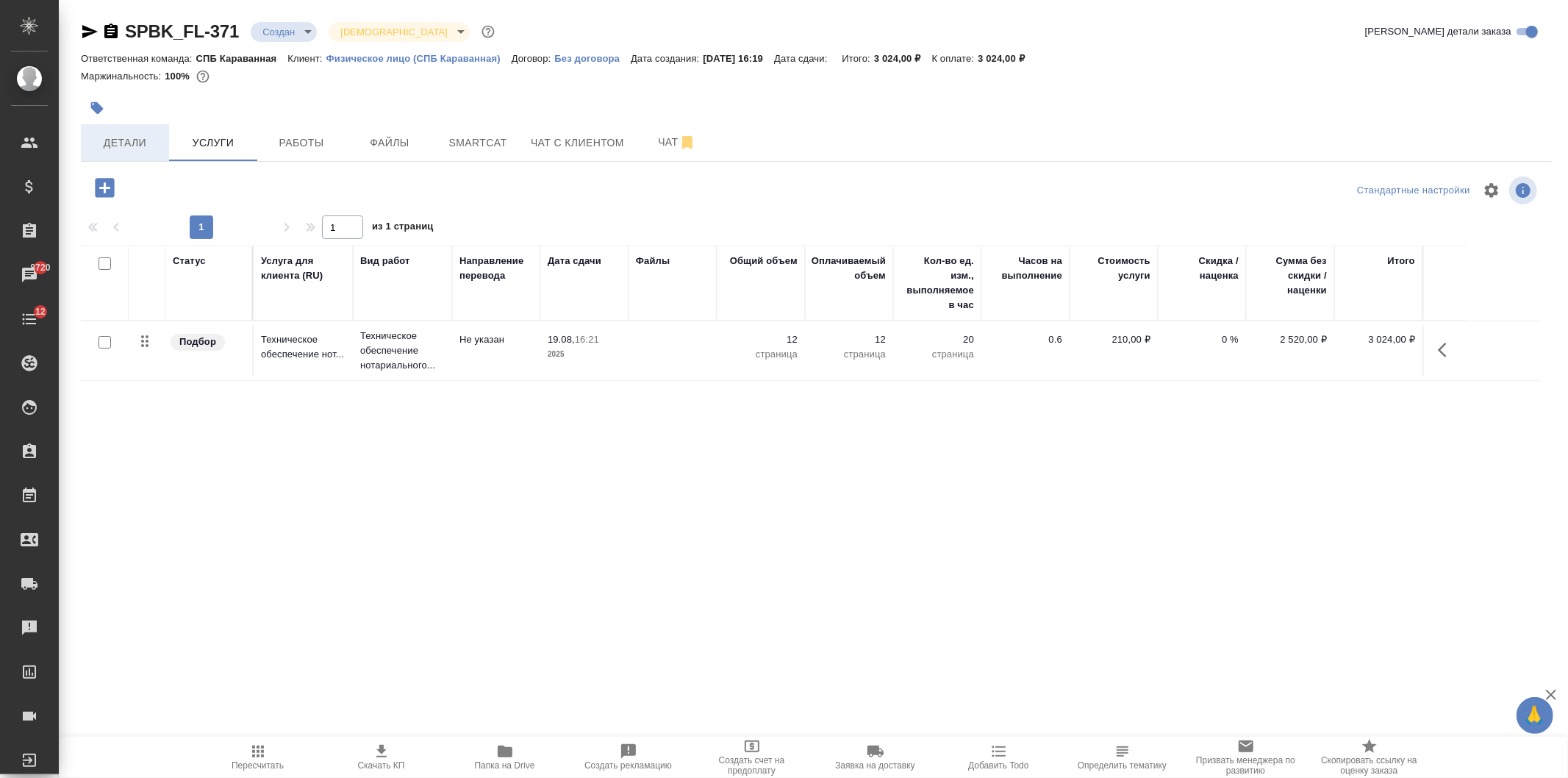
click at [111, 142] on span "Детали" at bounding box center [125, 143] width 71 height 18
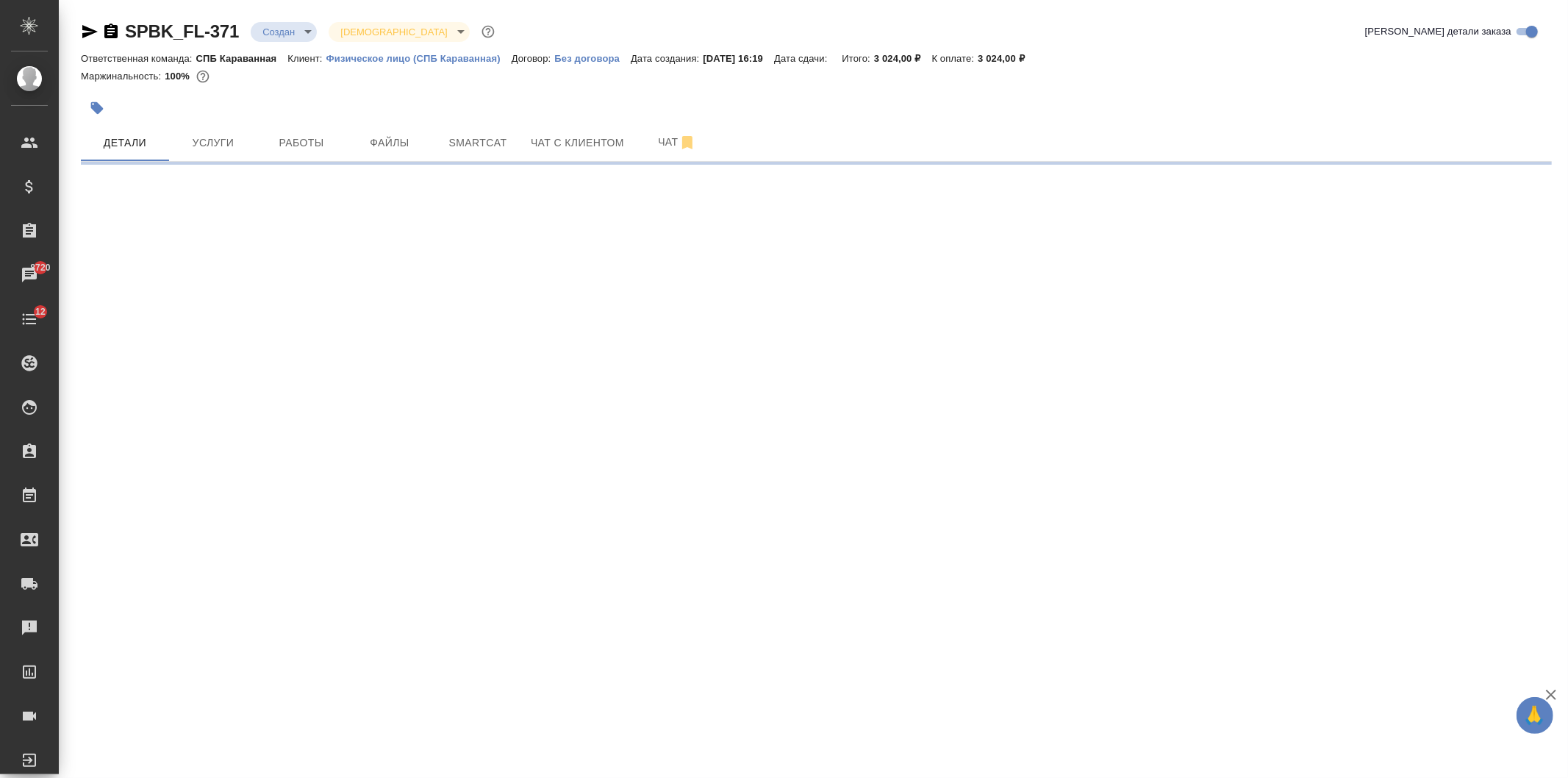
select select "RU"
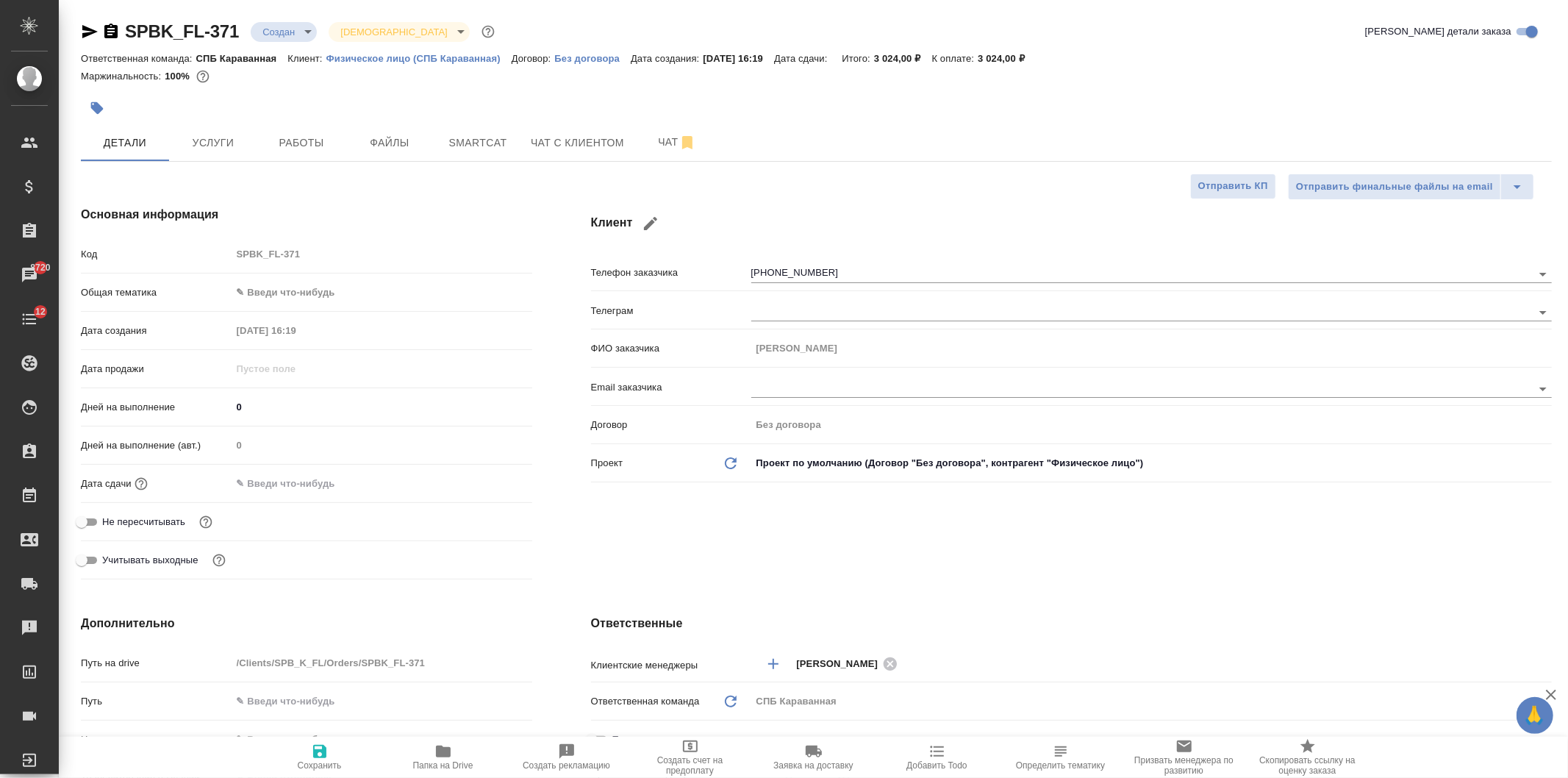
type textarea "x"
click at [272, 480] on input "text" at bounding box center [296, 484] width 129 height 21
click at [497, 484] on icon "button" at bounding box center [489, 482] width 18 height 18
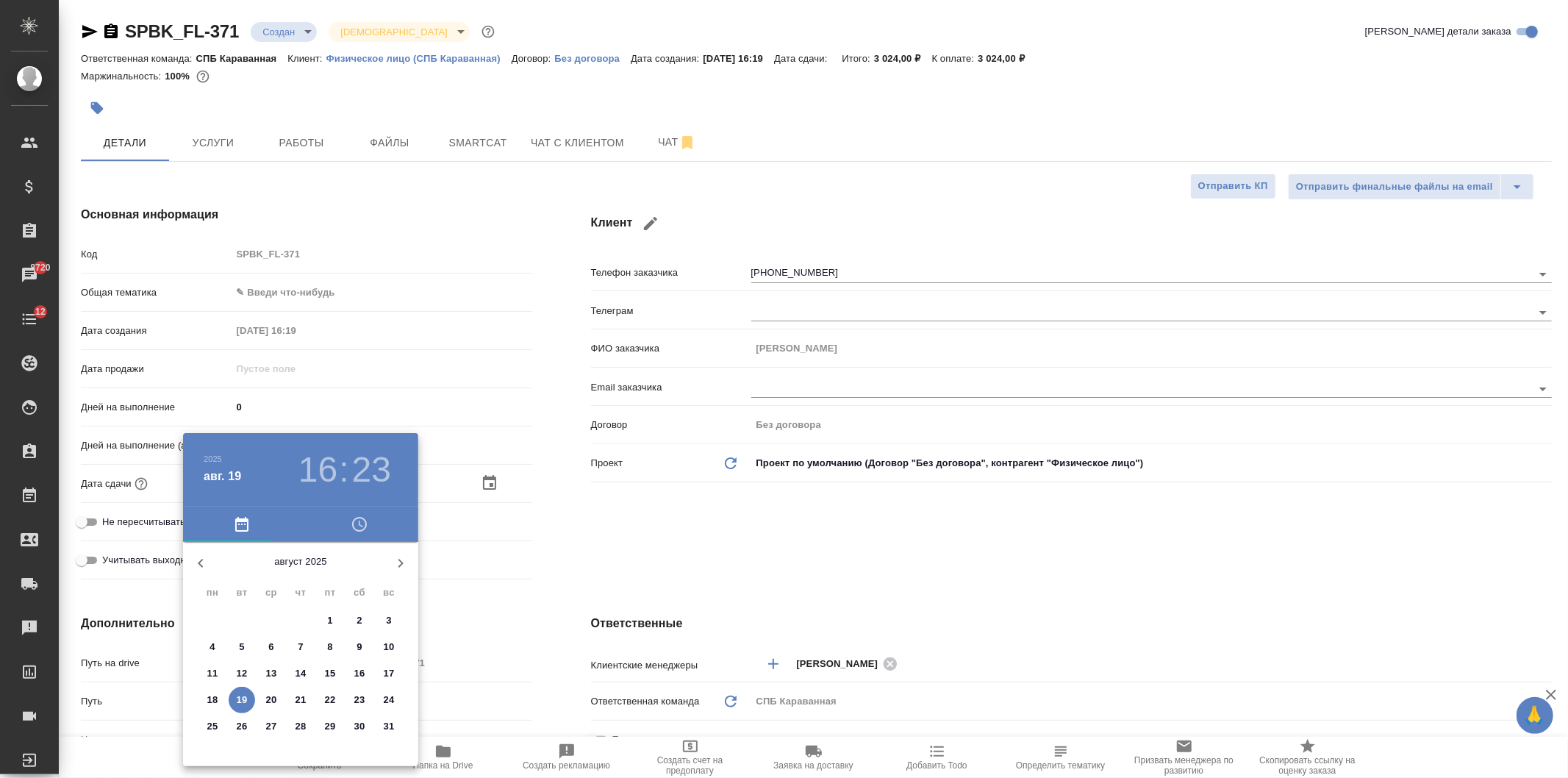
click at [266, 699] on p "20" at bounding box center [271, 699] width 11 height 14
type input "20.08.2025 16:23"
type textarea "x"
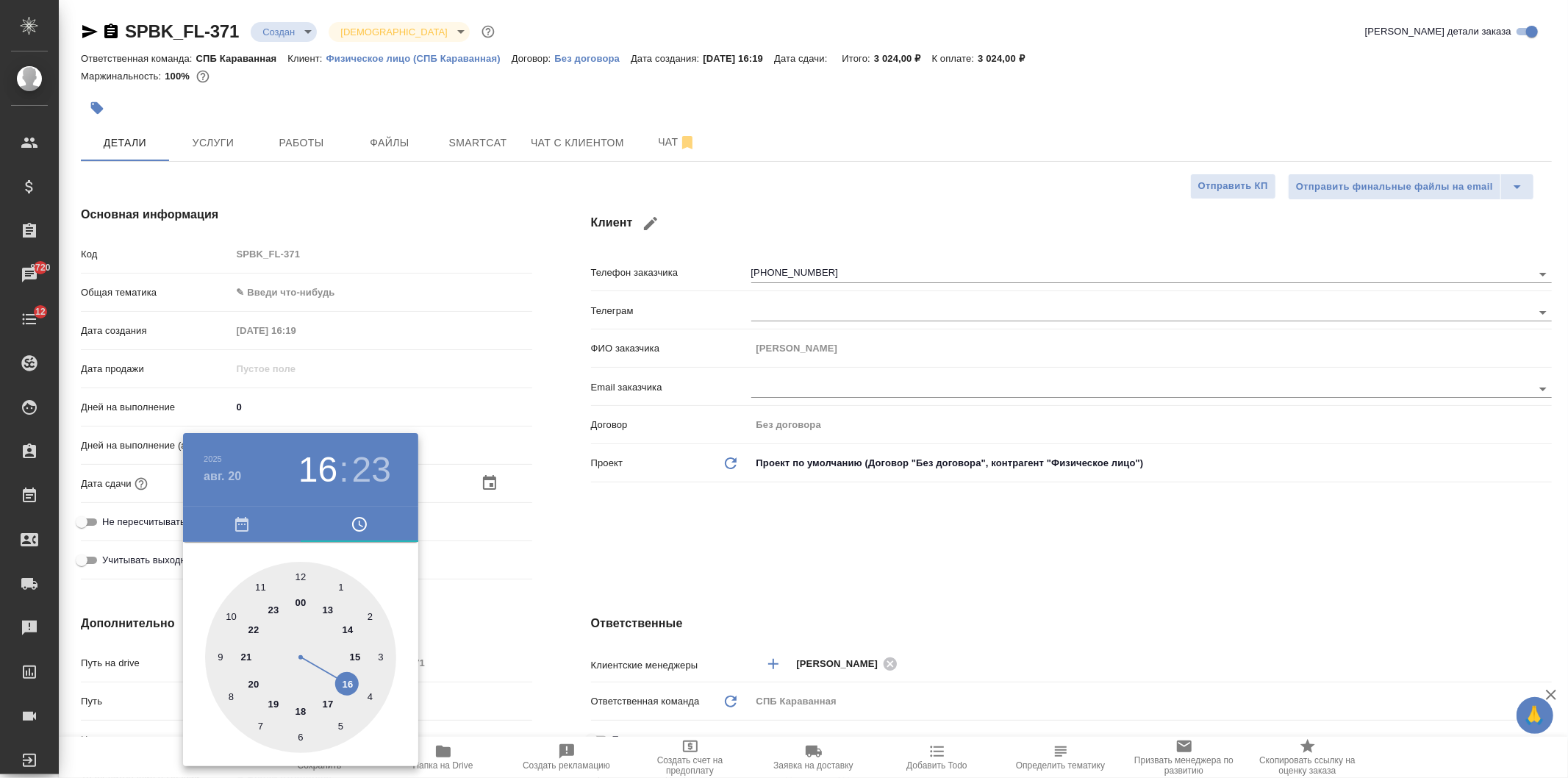
click at [688, 539] on div at bounding box center [784, 389] width 1568 height 778
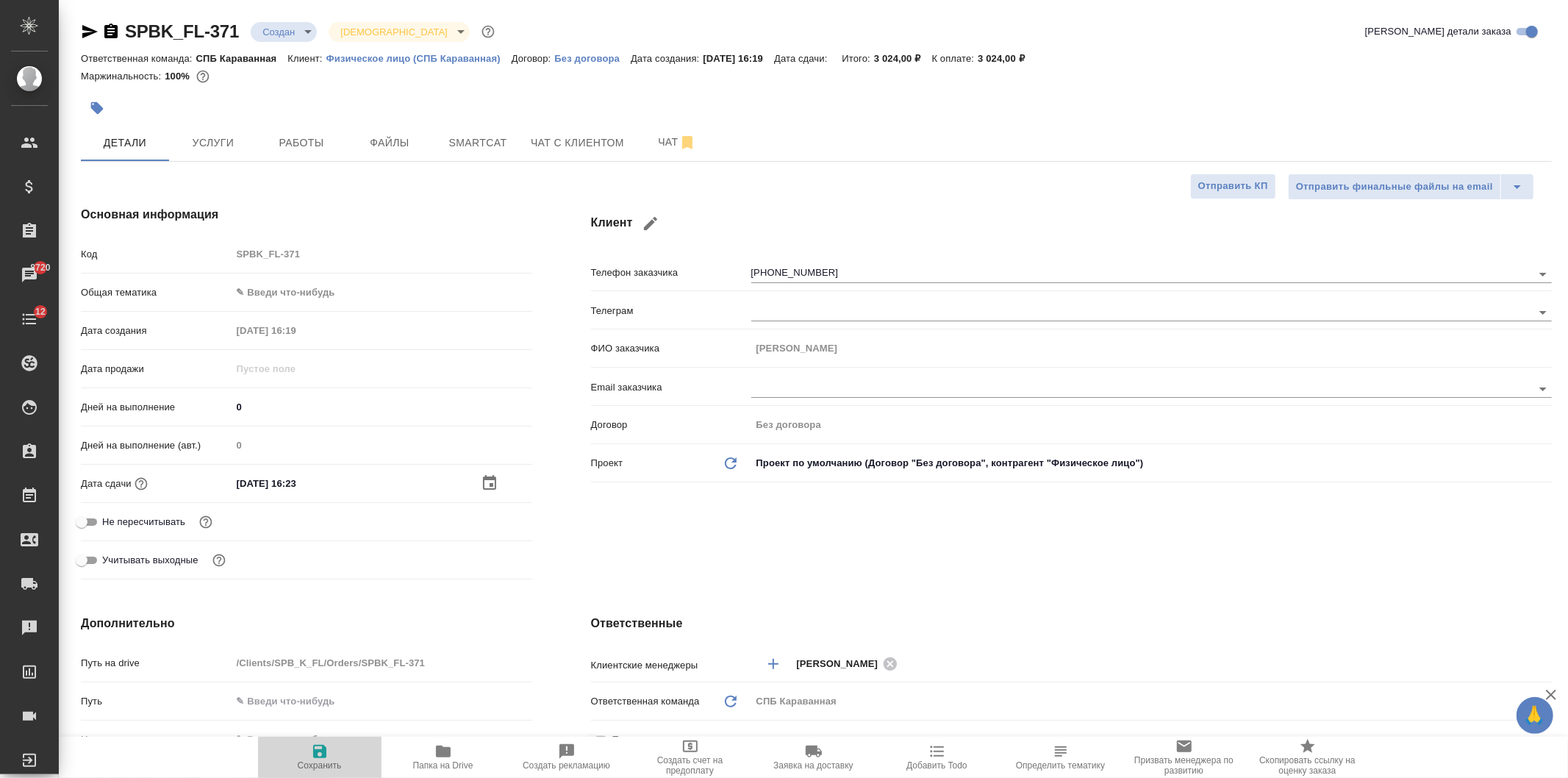
click at [305, 752] on span "Сохранить" at bounding box center [319, 757] width 106 height 28
type textarea "x"
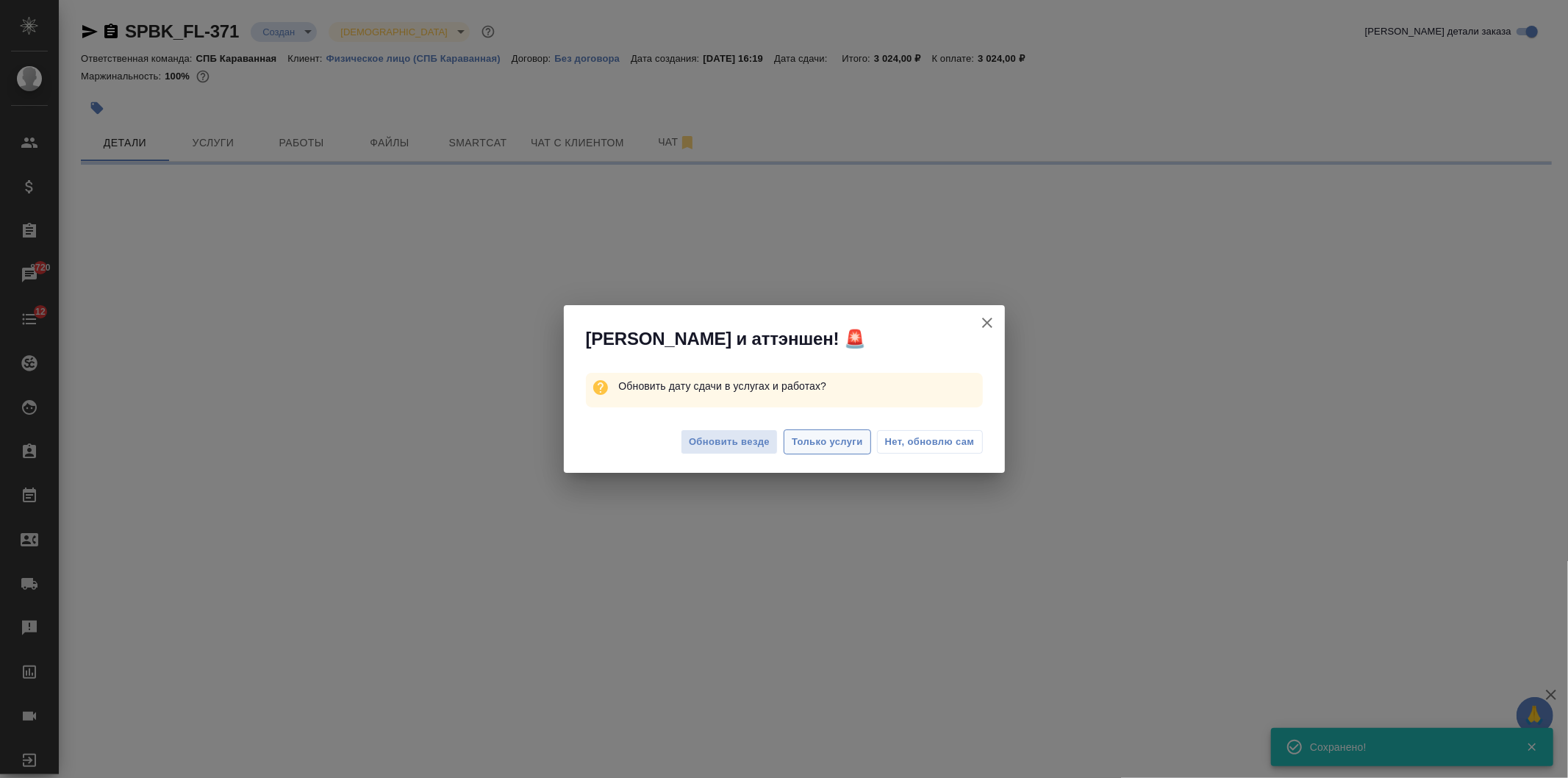
select select "RU"
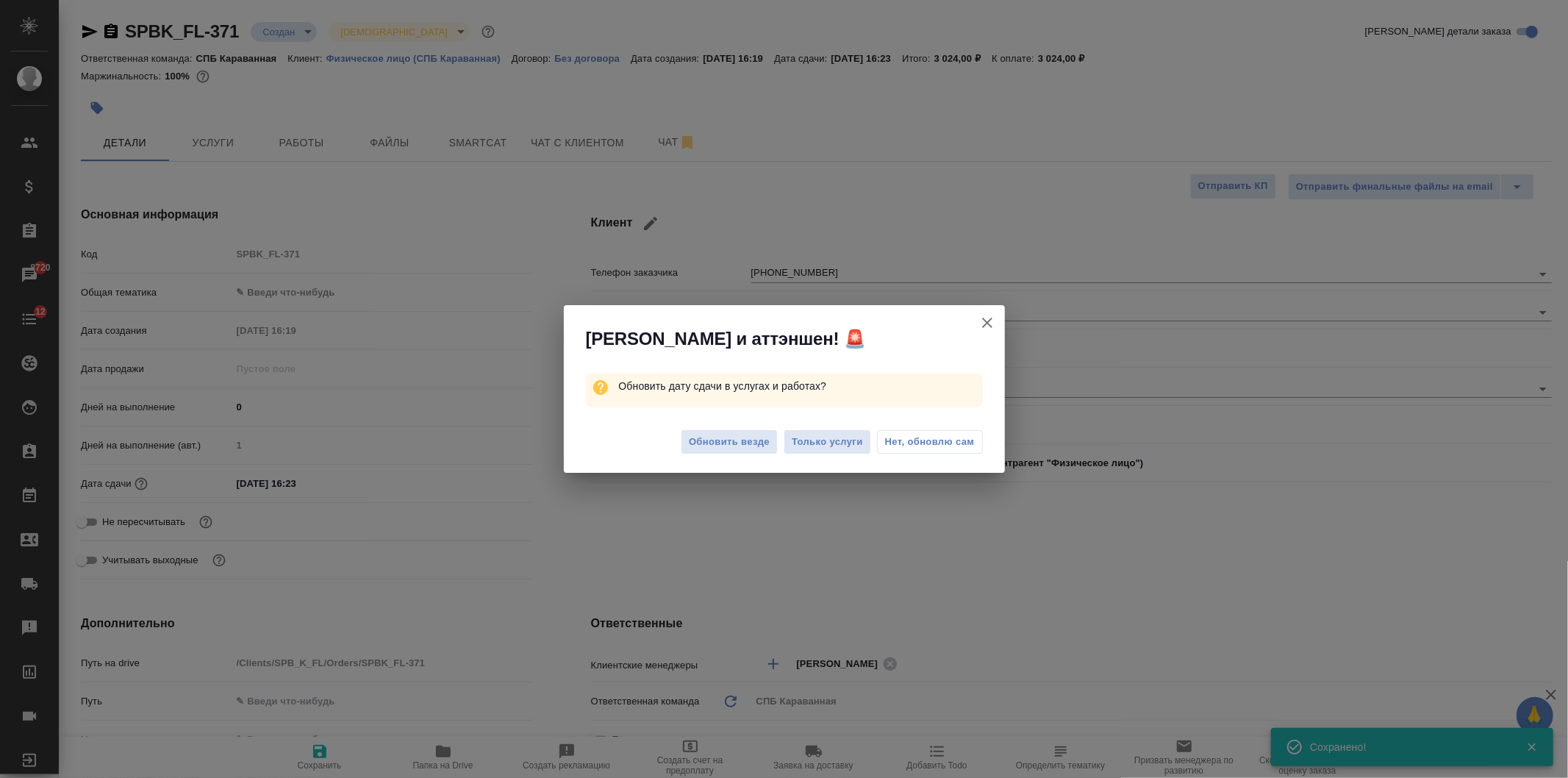
type textarea "x"
click at [726, 446] on span "Обновить везде" at bounding box center [729, 442] width 81 height 17
type textarea "x"
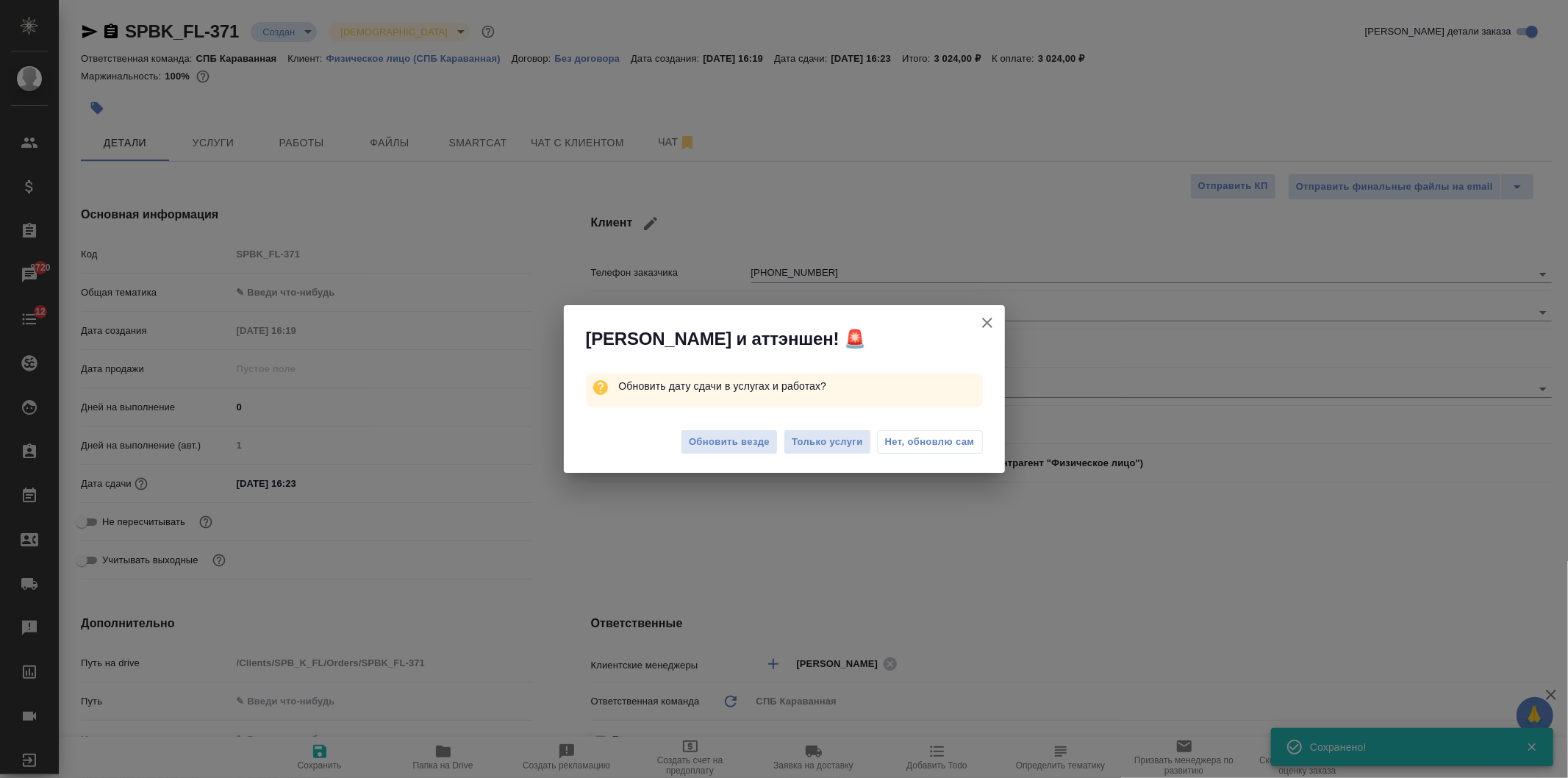
type textarea "x"
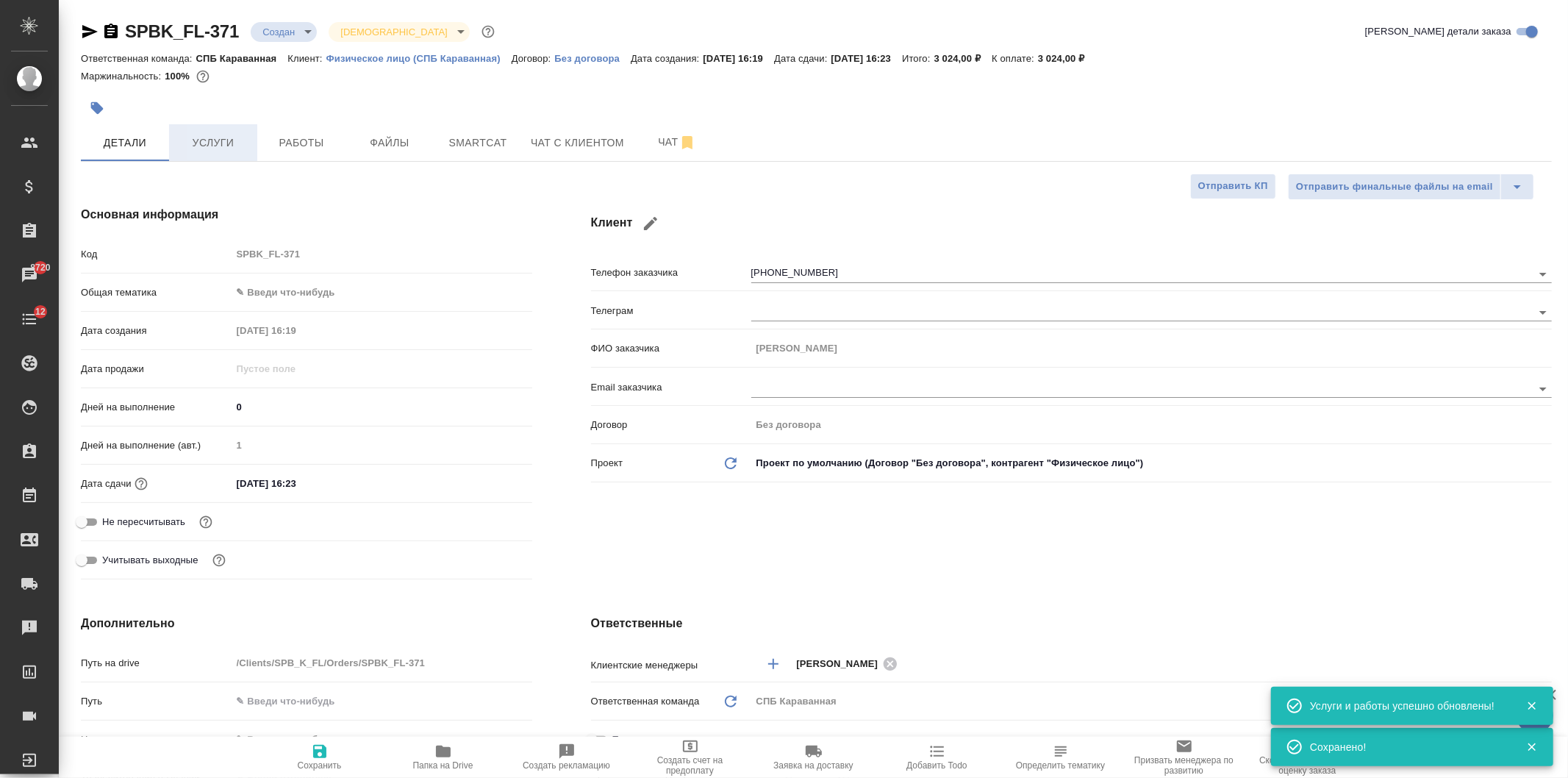
click at [229, 137] on span "Услуги" at bounding box center [213, 143] width 71 height 18
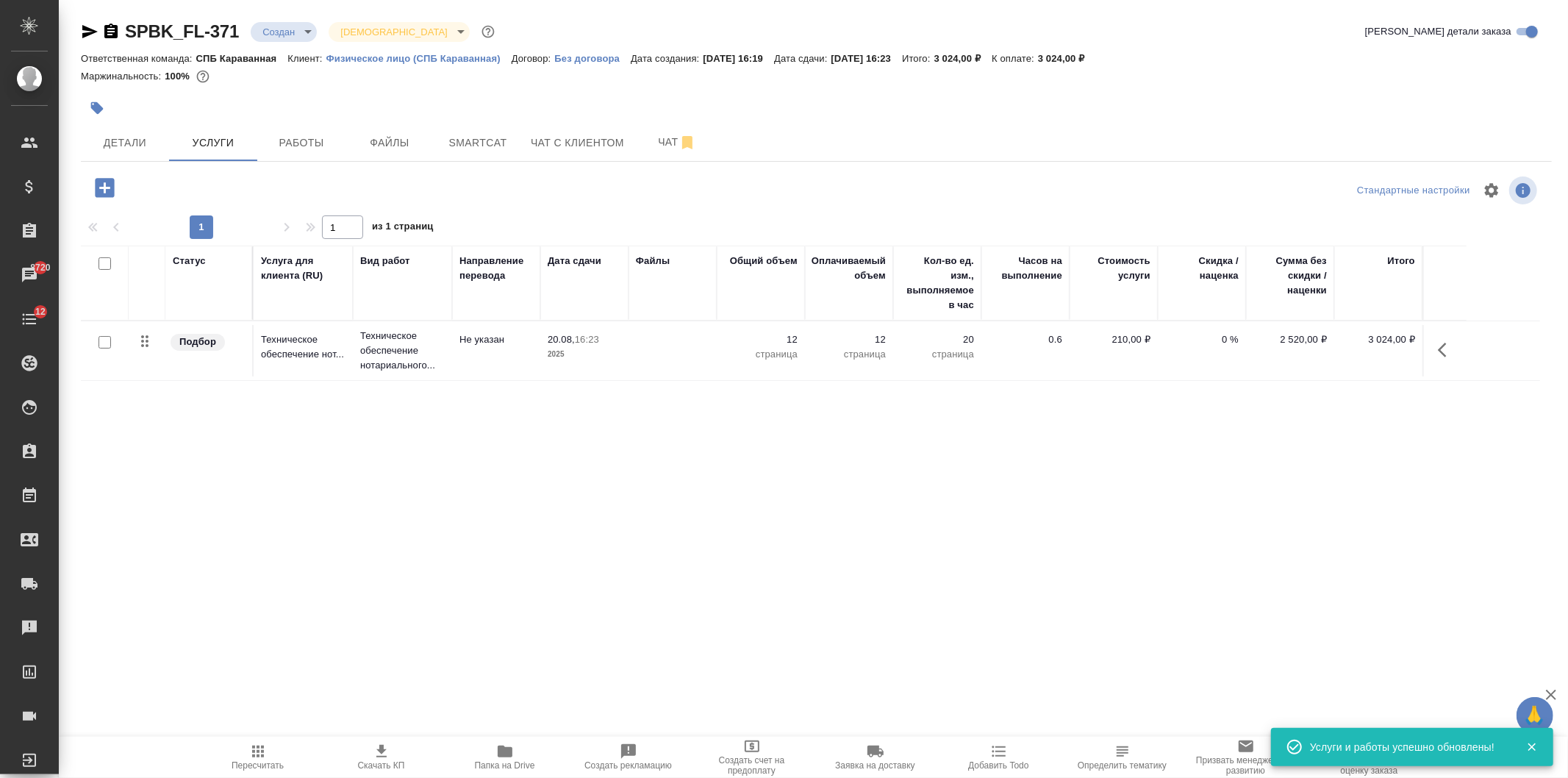
click at [368, 757] on span "Скачать КП" at bounding box center [381, 757] width 106 height 28
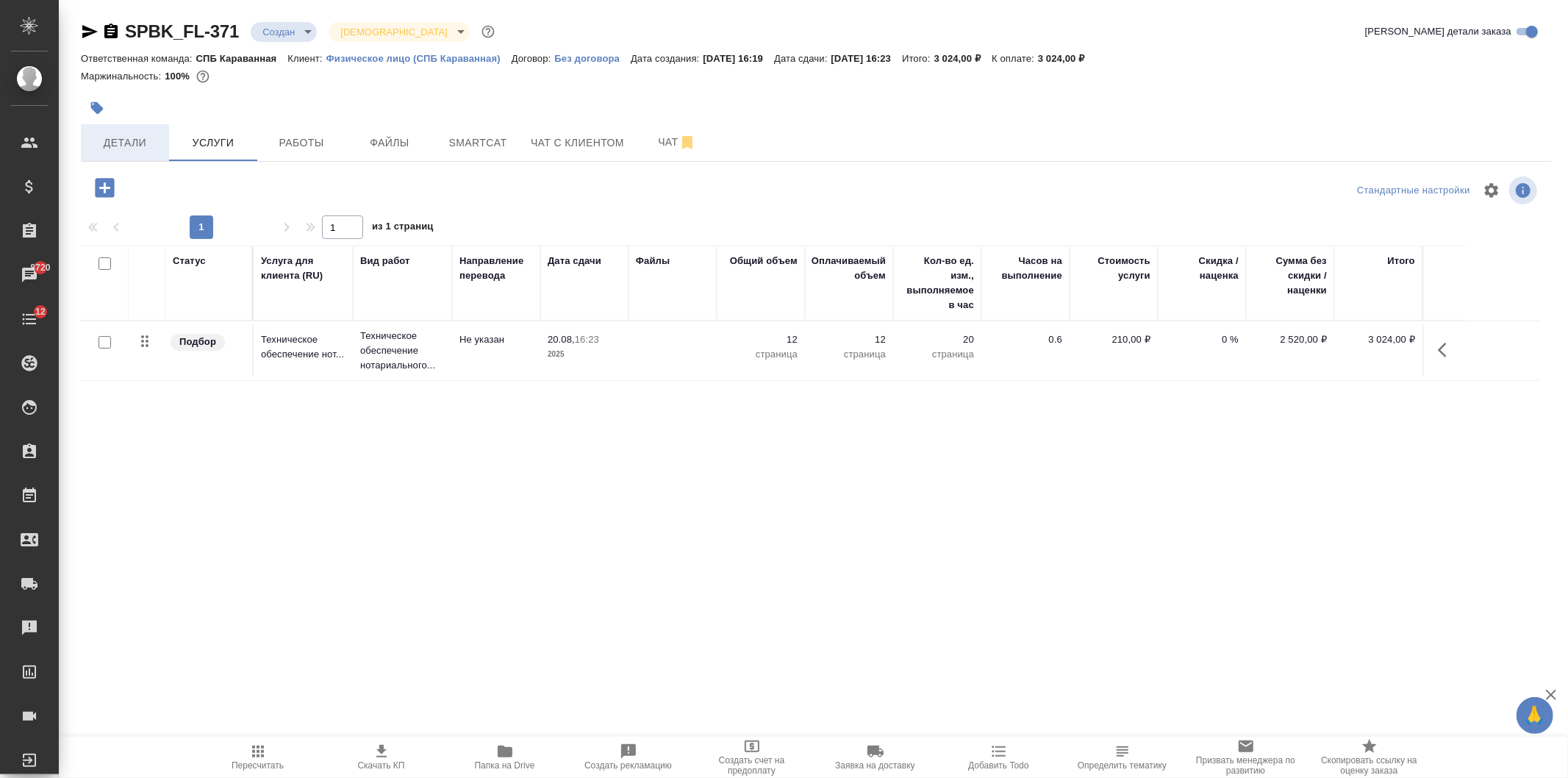
click at [151, 133] on button "Детали" at bounding box center [125, 143] width 88 height 37
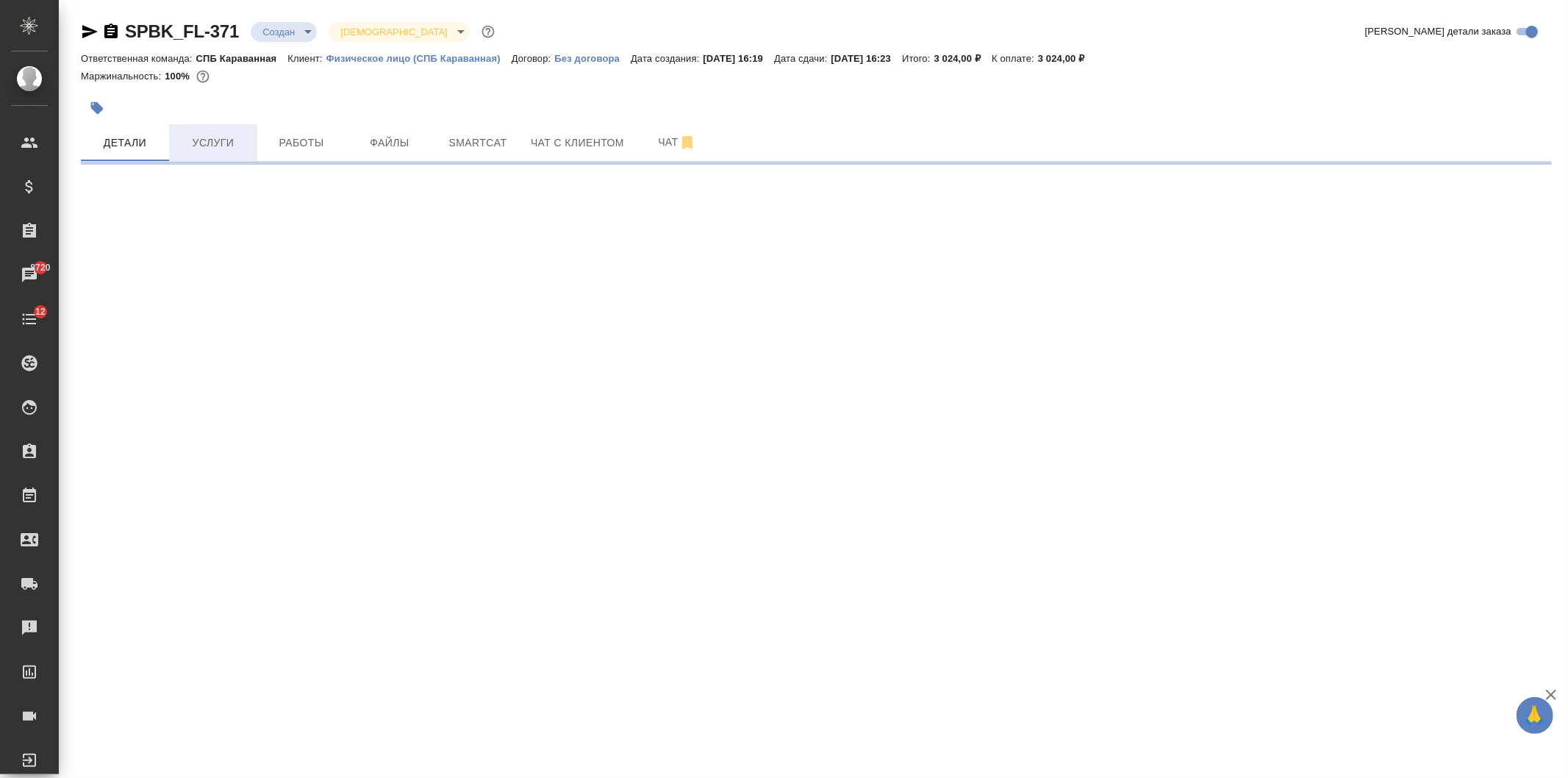
select select "RU"
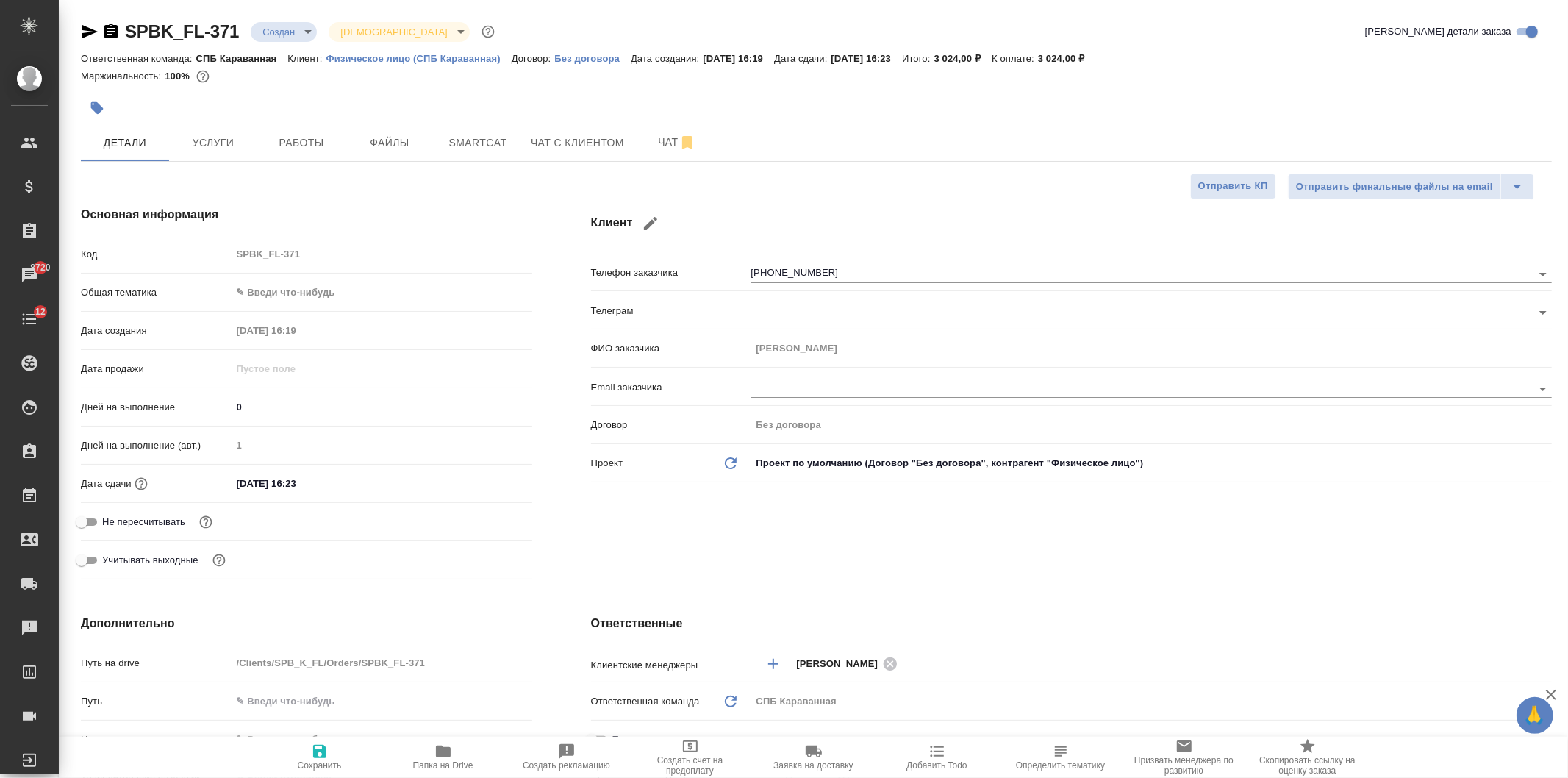
type textarea "x"
click at [307, 773] on button "Сохранить" at bounding box center [319, 757] width 123 height 41
type textarea "x"
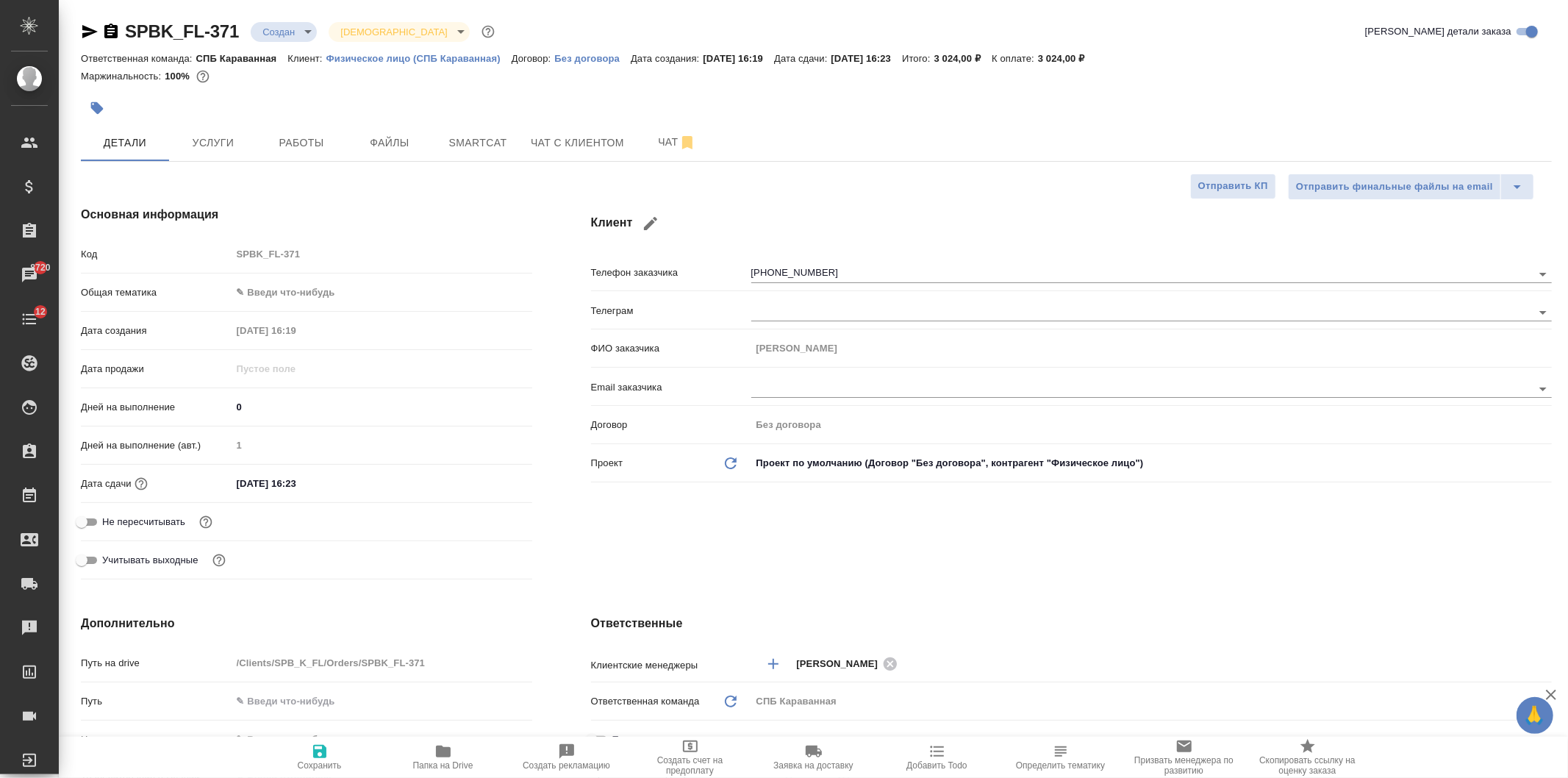
type textarea "x"
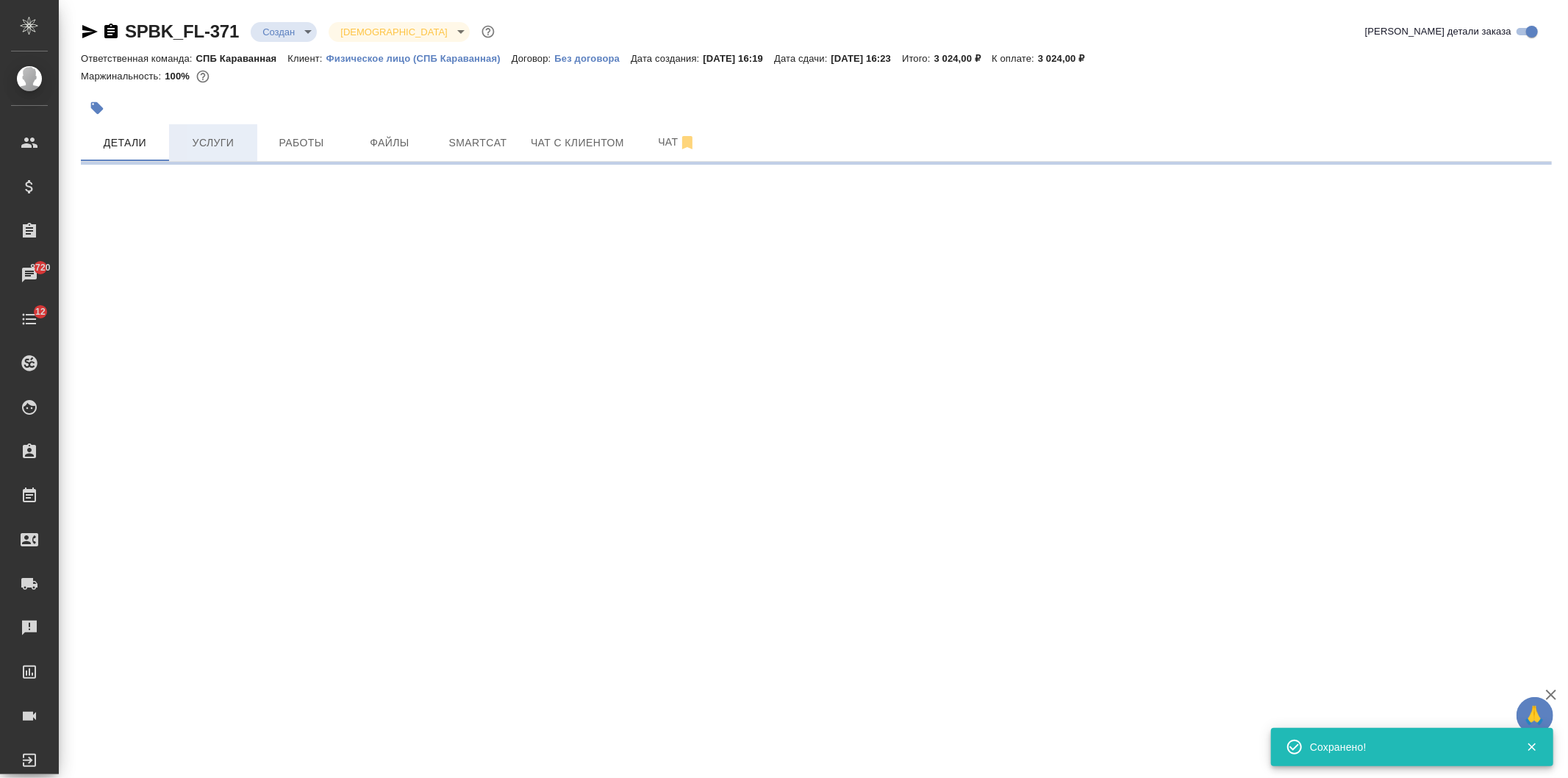
select select "RU"
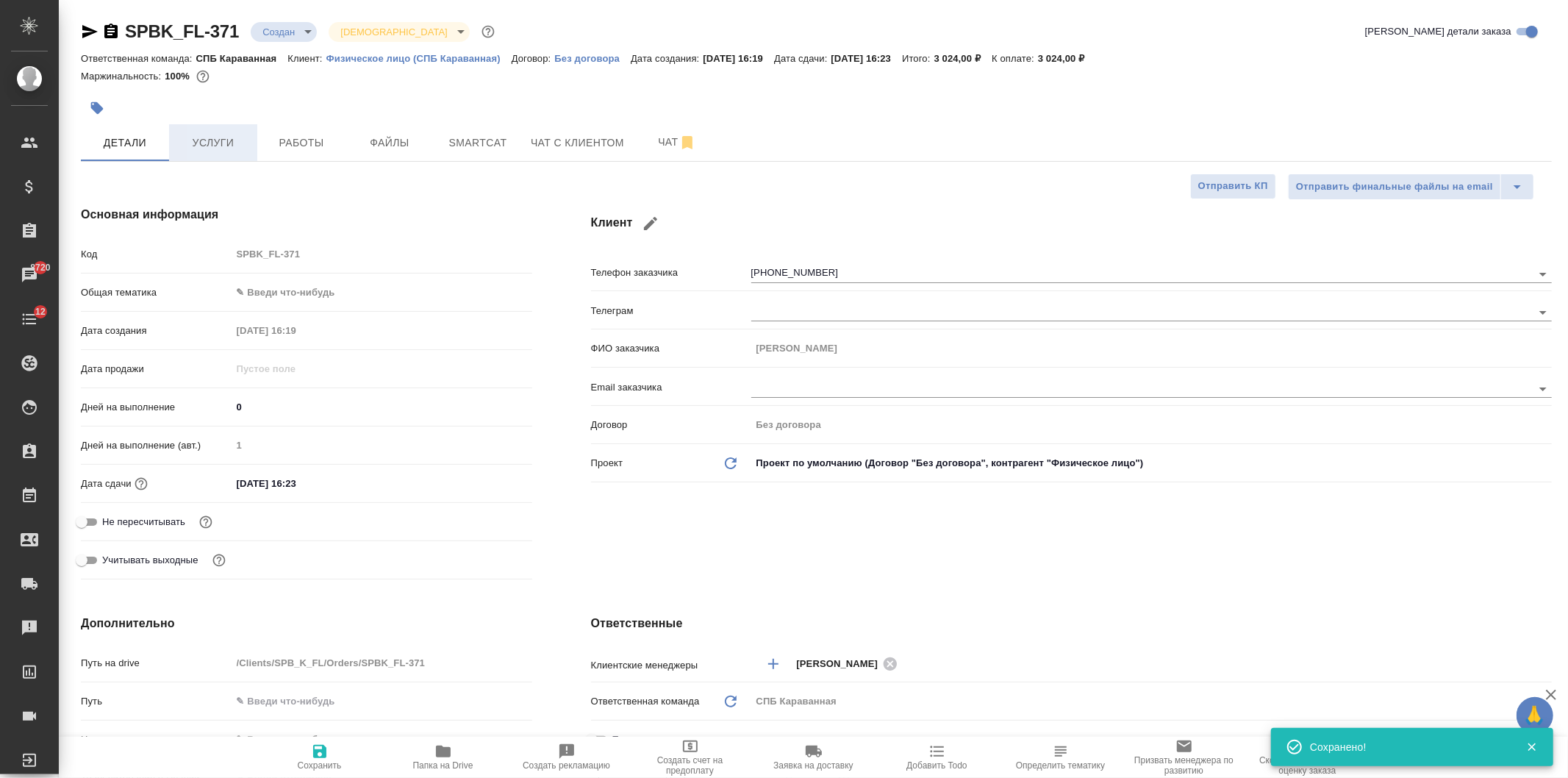
type textarea "x"
click at [220, 137] on span "Услуги" at bounding box center [213, 143] width 71 height 18
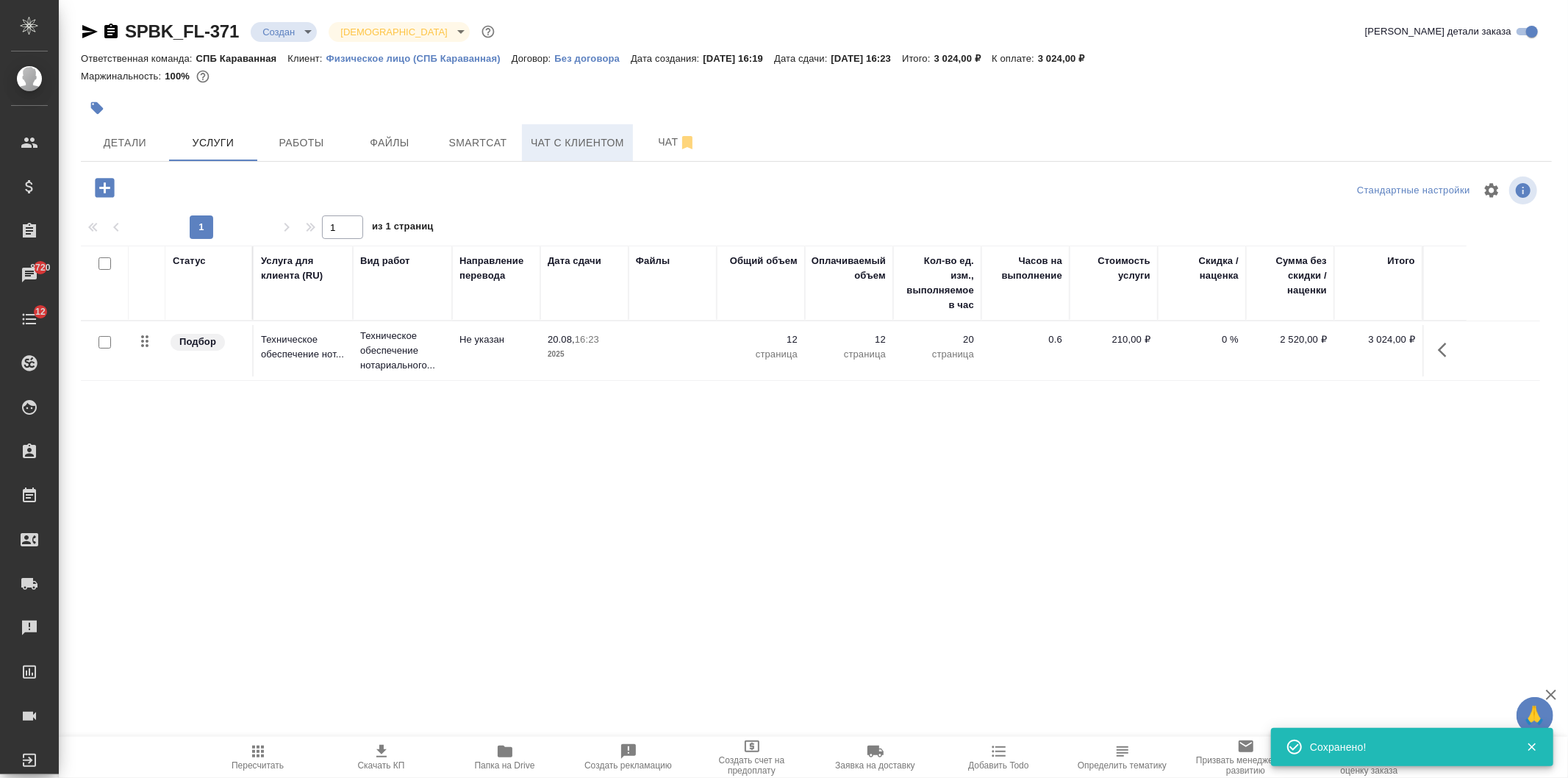
click at [601, 149] on span "Чат с клиентом" at bounding box center [577, 143] width 93 height 18
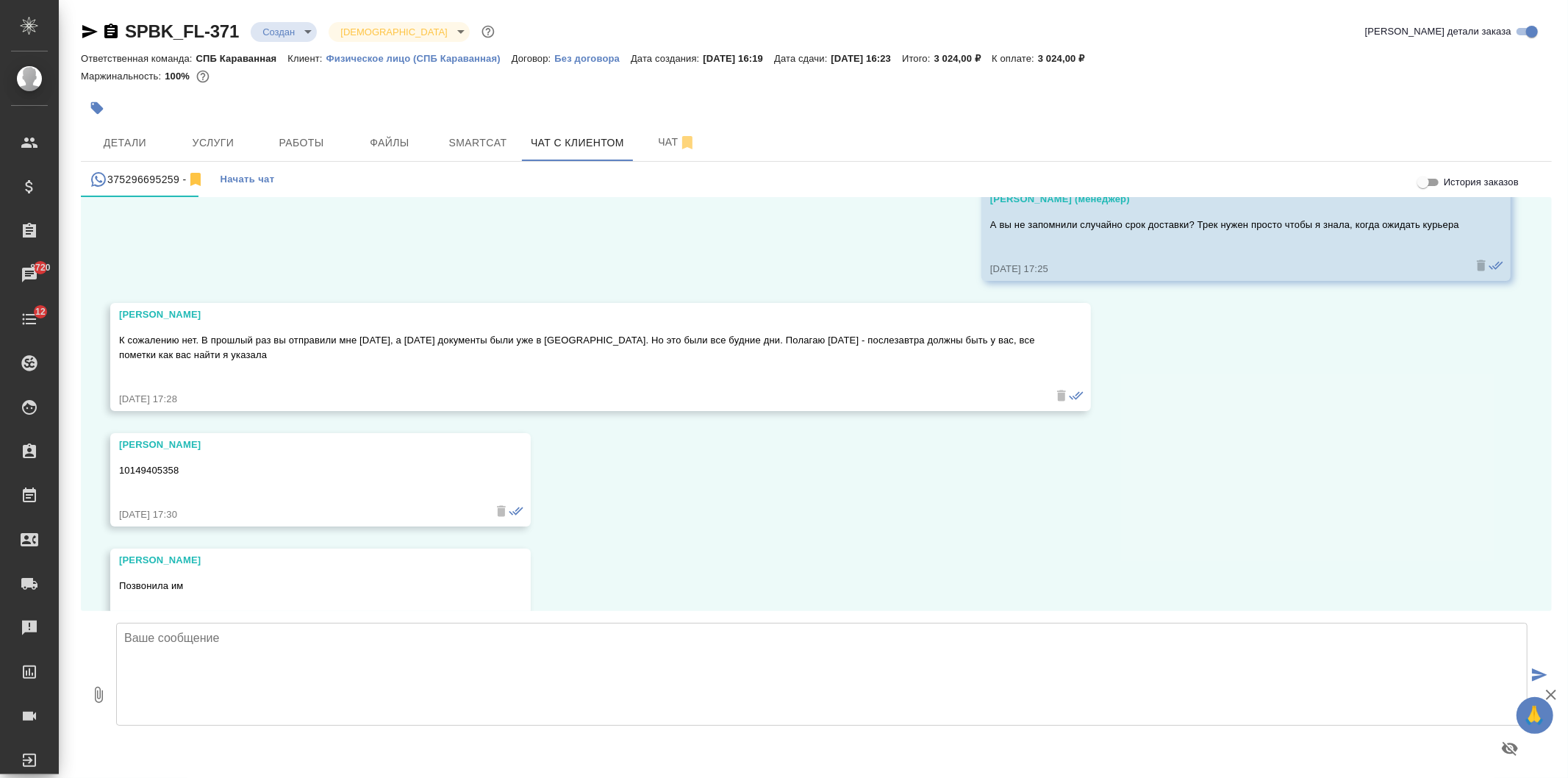
scroll to position [8720, 0]
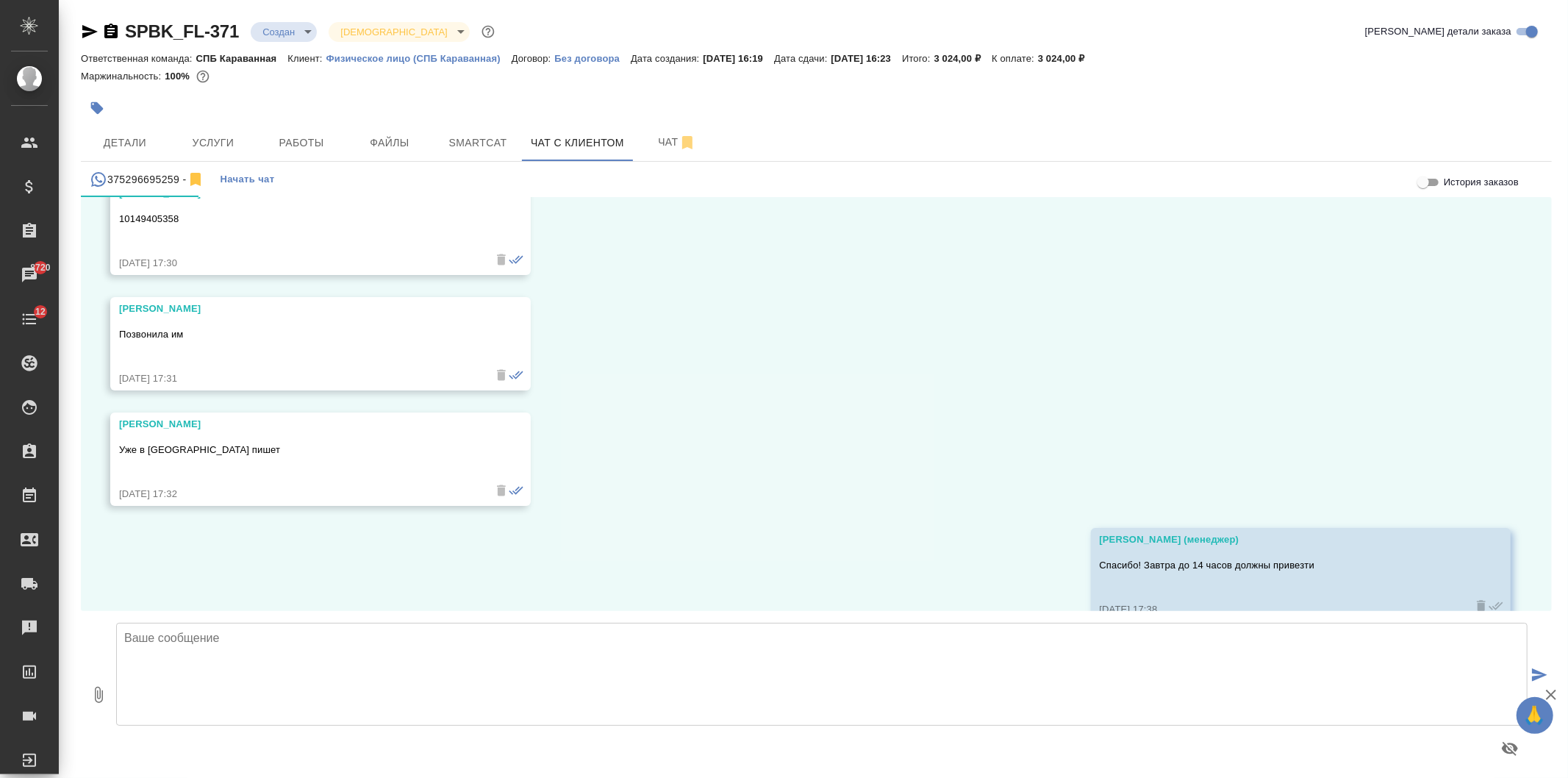
click at [219, 672] on textarea at bounding box center [821, 674] width 1411 height 103
type textarea "Елена, добрый день! Получила диплом , стоимость 2-х нотариальных копий (12 стра…"
click at [100, 699] on icon "button" at bounding box center [98, 695] width 8 height 16
type input "C:\fakepath\Proposal_SPBK_FL-371.pdf"
click at [697, 651] on textarea "Елена, добрый день! Получила диплом , стоимость 2-х нотариальных копий (12 стра…" at bounding box center [821, 674] width 1411 height 103
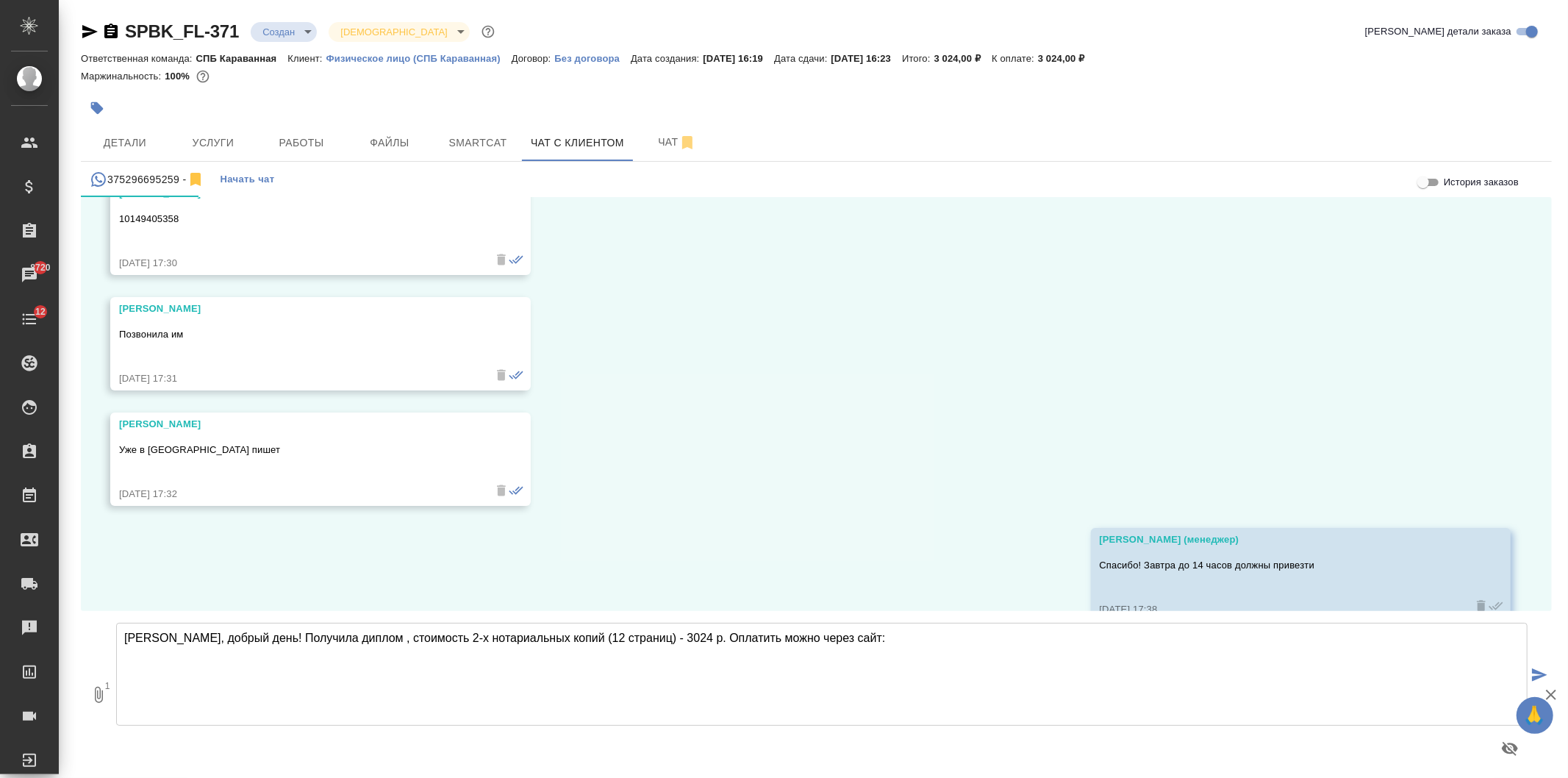
click at [220, 672] on textarea "Елена, добрый день! Получила диплом , стоимость 2-х нотариальных копий (12 стра…" at bounding box center [821, 674] width 1411 height 103
click at [904, 648] on textarea "Елена, добрый день! Получила диплом , стоимость 2-х нотариальных копий (12 стра…" at bounding box center [821, 674] width 1411 height 103
paste textarea "https://www.traktat.com/price/online-payment/"
click at [342, 638] on textarea "Елена, добрый день! Получила диплом , стоимость 2-х нотариальных копий (12 стра…" at bounding box center [821, 674] width 1411 height 103
click at [592, 699] on textarea "Елена, добрый день! Получила диплом, стоимость 2-х нотариальных копий (12 стран…" at bounding box center [821, 674] width 1411 height 103
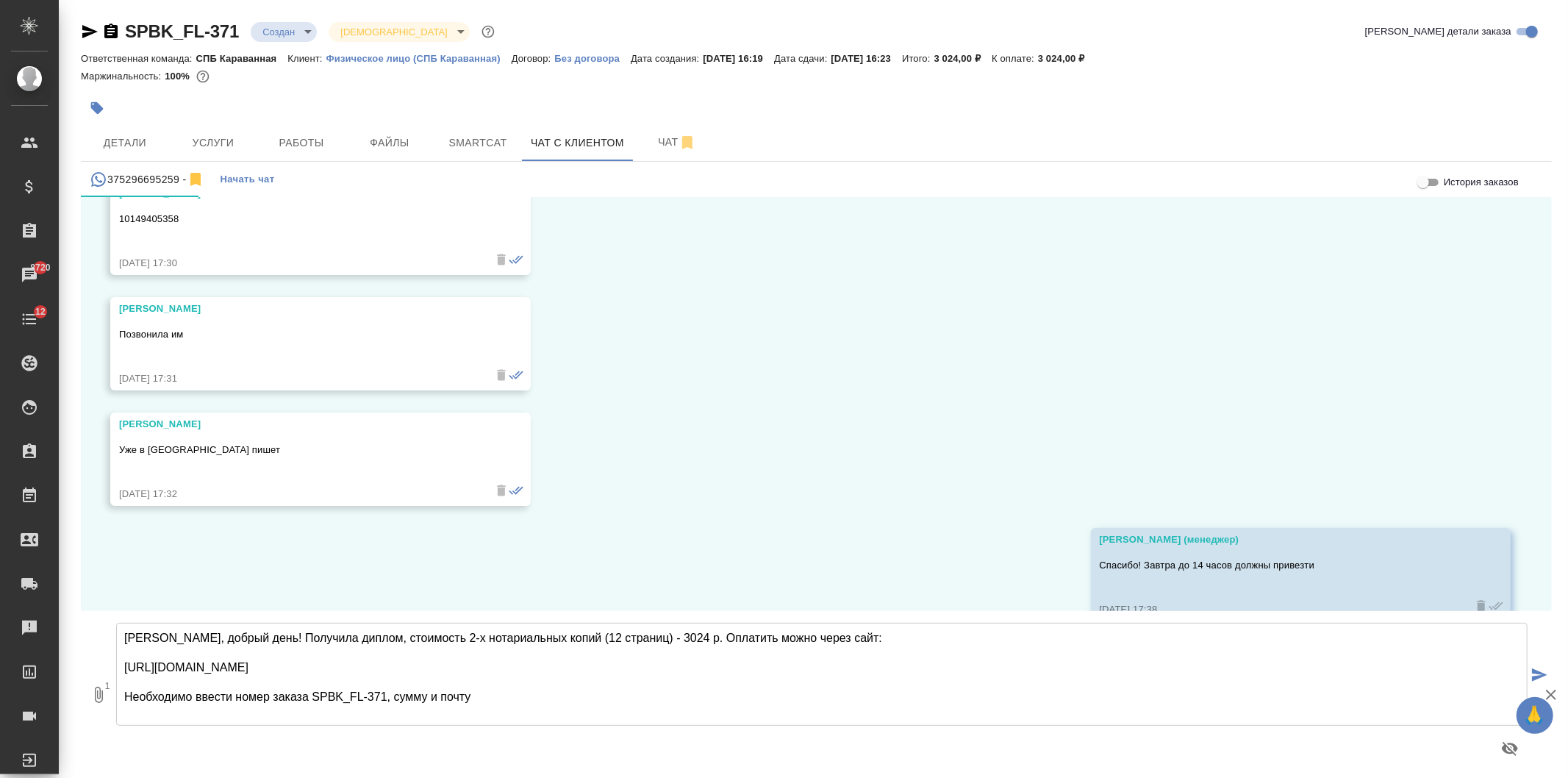
click at [495, 701] on textarea "Елена, добрый день! Получила диплом, стоимость 2-х нотариальных копий (12 стран…" at bounding box center [821, 674] width 1411 height 103
click at [726, 635] on textarea "Елена, добрый день! Получила диплом, стоимость 2-х нотариальных копий (12 стран…" at bounding box center [821, 674] width 1411 height 103
click at [517, 712] on textarea "Елена, добрый день! Получила диплом, стоимость 2-х нотариальных копий (12 стран…" at bounding box center [821, 674] width 1411 height 103
click at [129, 696] on textarea "Елена, добрый день! Получила диплом, стоимость 2-х нотариальных копий (12 стран…" at bounding box center [821, 674] width 1411 height 103
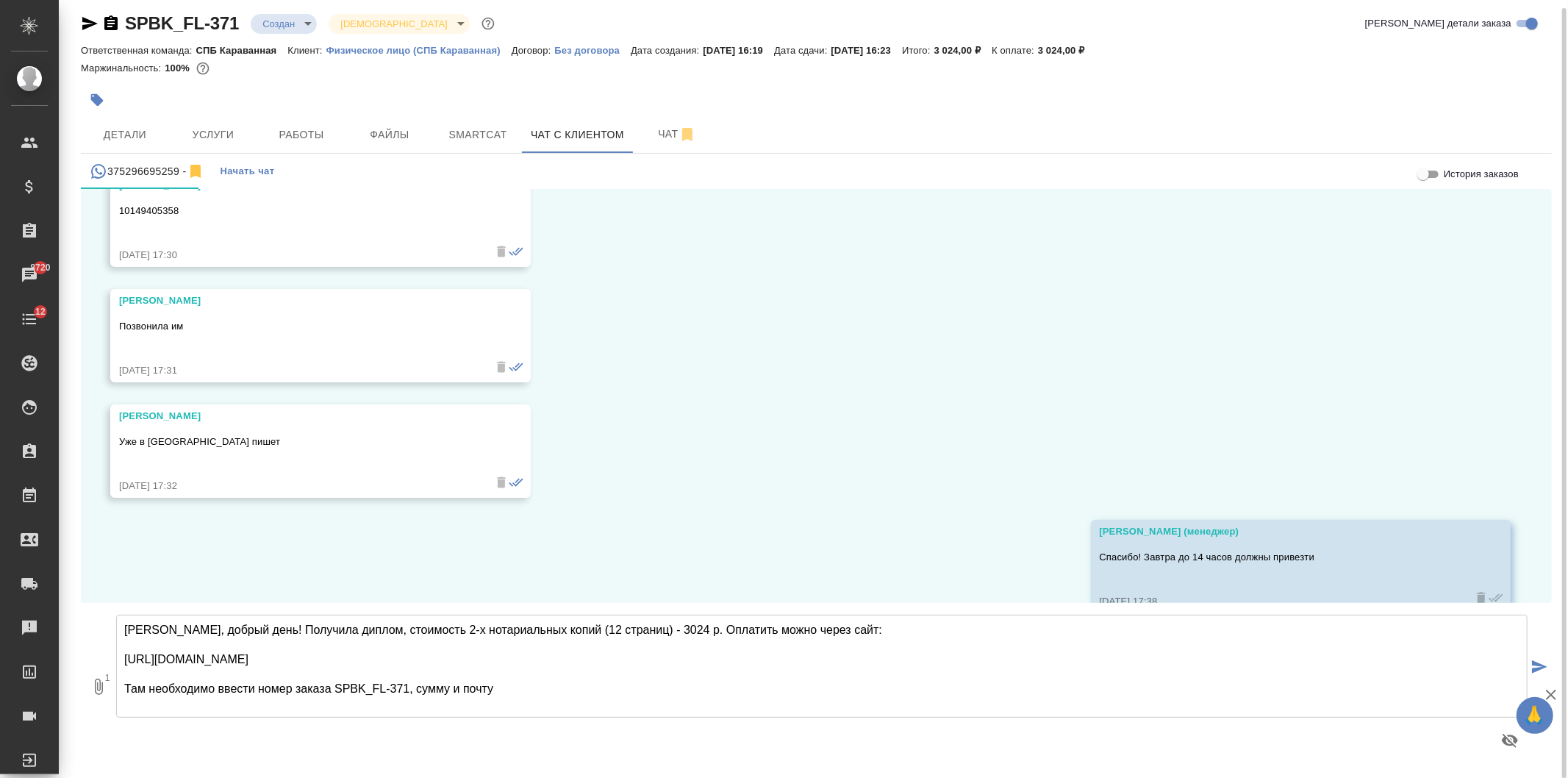
click at [524, 696] on textarea "Елена, добрый день! Получила диплом, стоимость 2-х нотариальных копий (12 стран…" at bounding box center [821, 666] width 1411 height 103
click at [649, 687] on textarea "Елена, добрый день! Получила диплом, стоимость 2-х нотариальных копий (12 стран…" at bounding box center [821, 666] width 1411 height 103
click at [298, 629] on textarea "Елена, добрый день! Получила диплом, стоимость 2-х нотариальных копий (12 стран…" at bounding box center [821, 666] width 1411 height 103
click at [634, 695] on textarea "Елена, добрый день! Получила сегодня диплом, стоимость 2-х нотариальных копий (…" at bounding box center [821, 666] width 1411 height 103
type textarea "Елена, добрый день! Получила сегодня диплом, стоимость 2-х нотариальных копий (…"
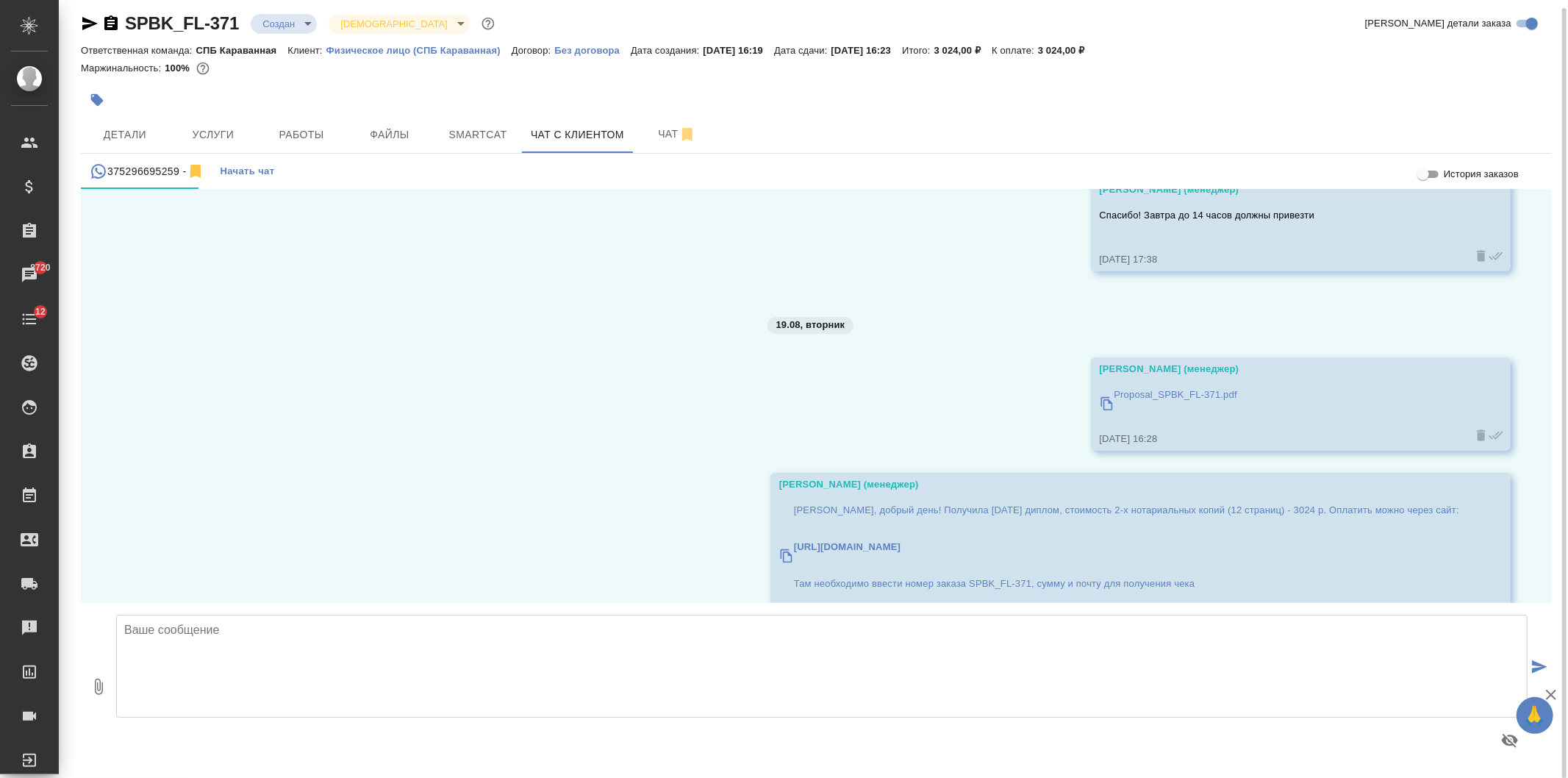
scroll to position [9087, 0]
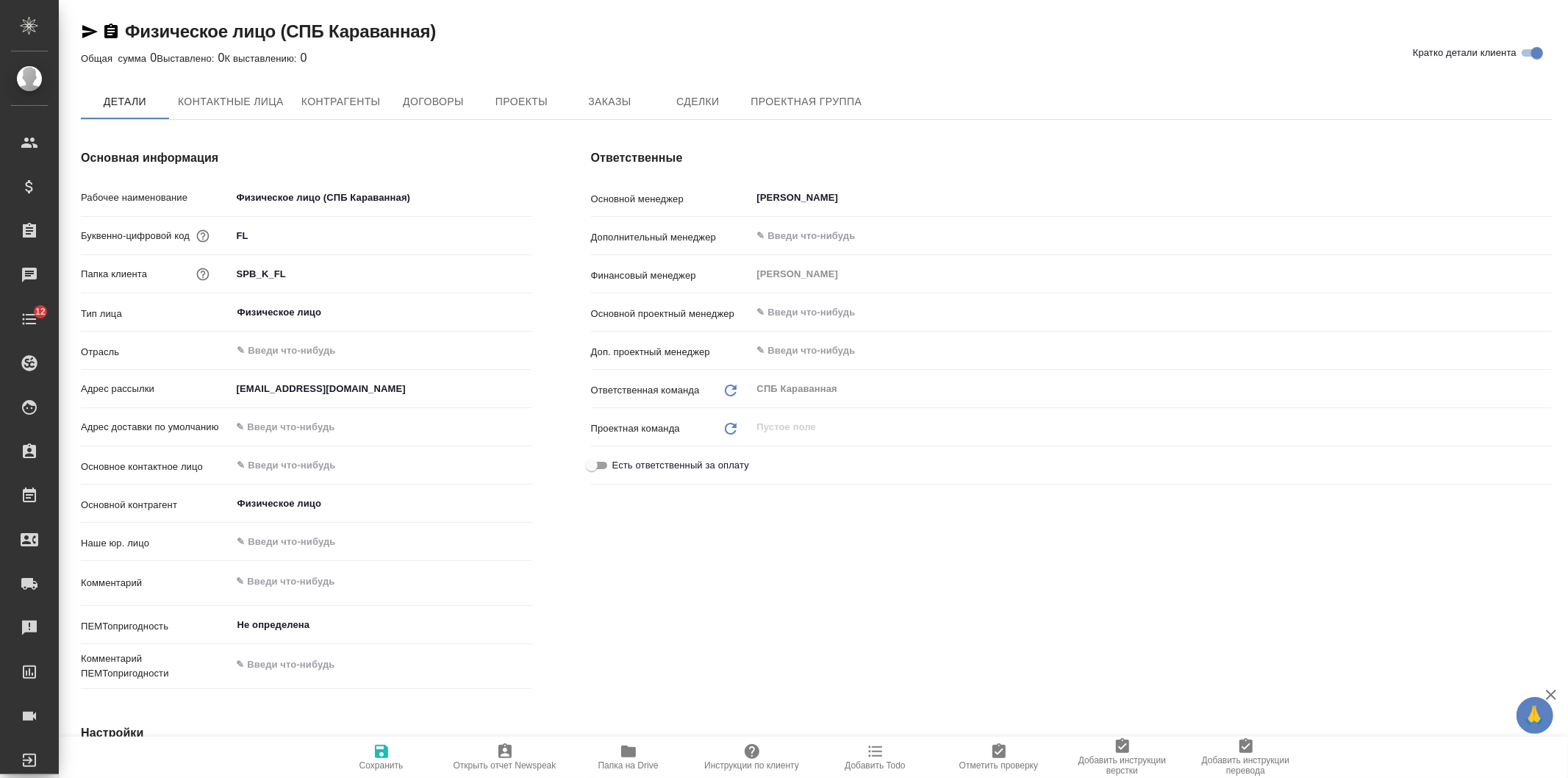
type textarea "x"
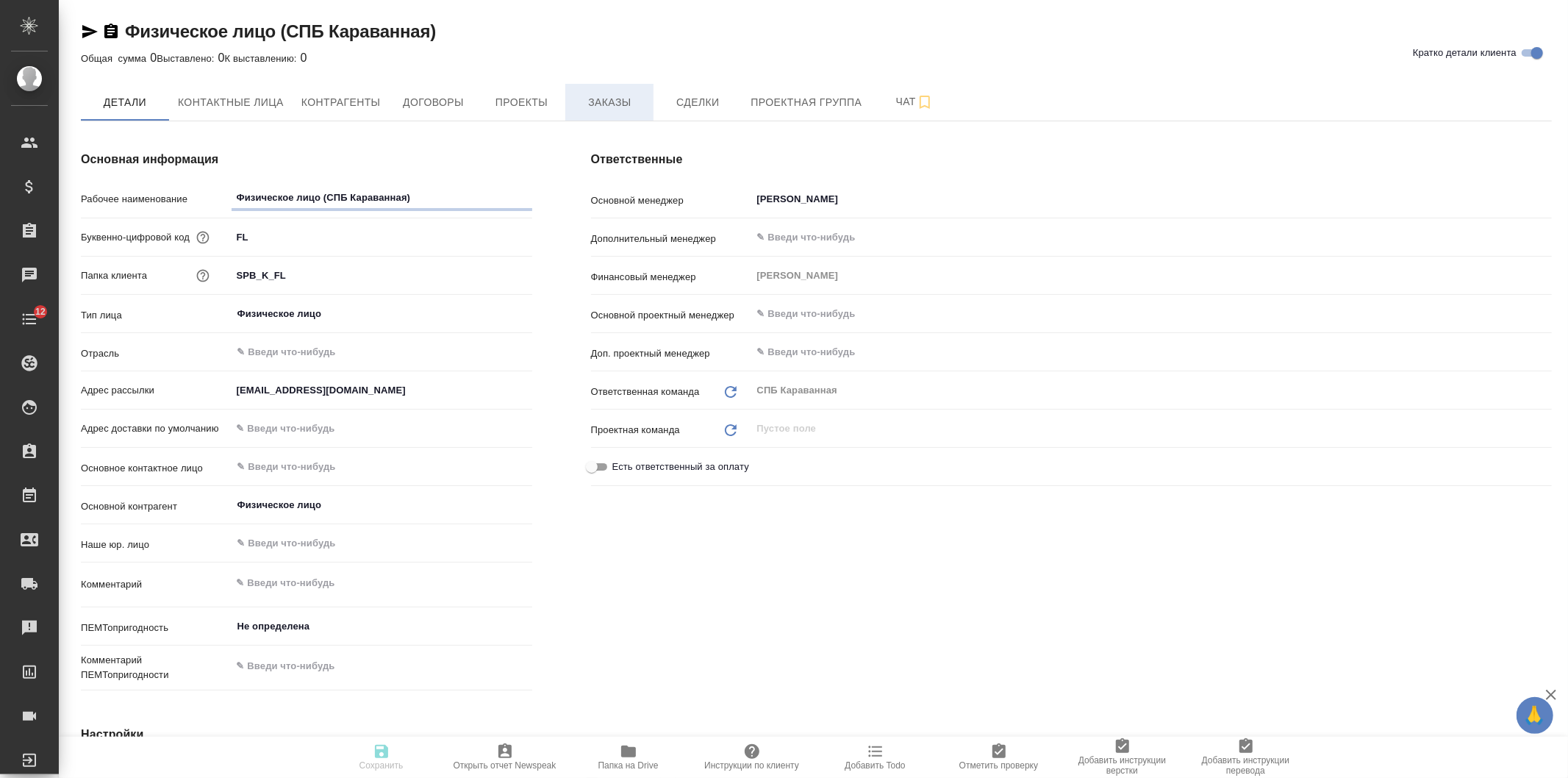
type textarea "x"
click at [244, 111] on span "Контактные лица" at bounding box center [230, 102] width 106 height 18
select select "RU"
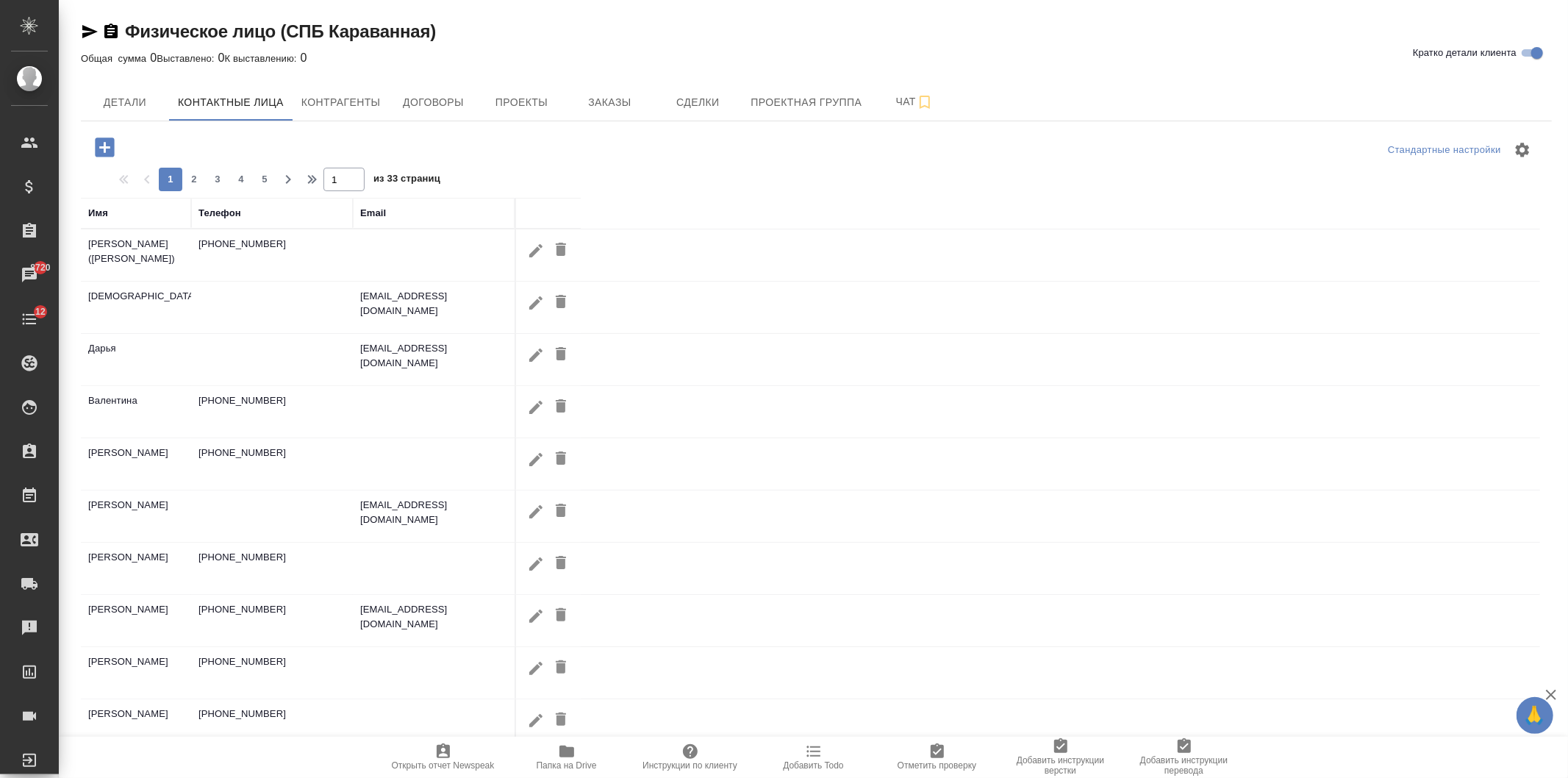
drag, startPoint x: 1567, startPoint y: 277, endPoint x: 1567, endPoint y: 303, distance: 26.0
click at [1567, 303] on div "Физическое лицо (СПБ Караванная) Кратко детали клиента Общая сумма 0 Выставлено…" at bounding box center [813, 408] width 1509 height 816
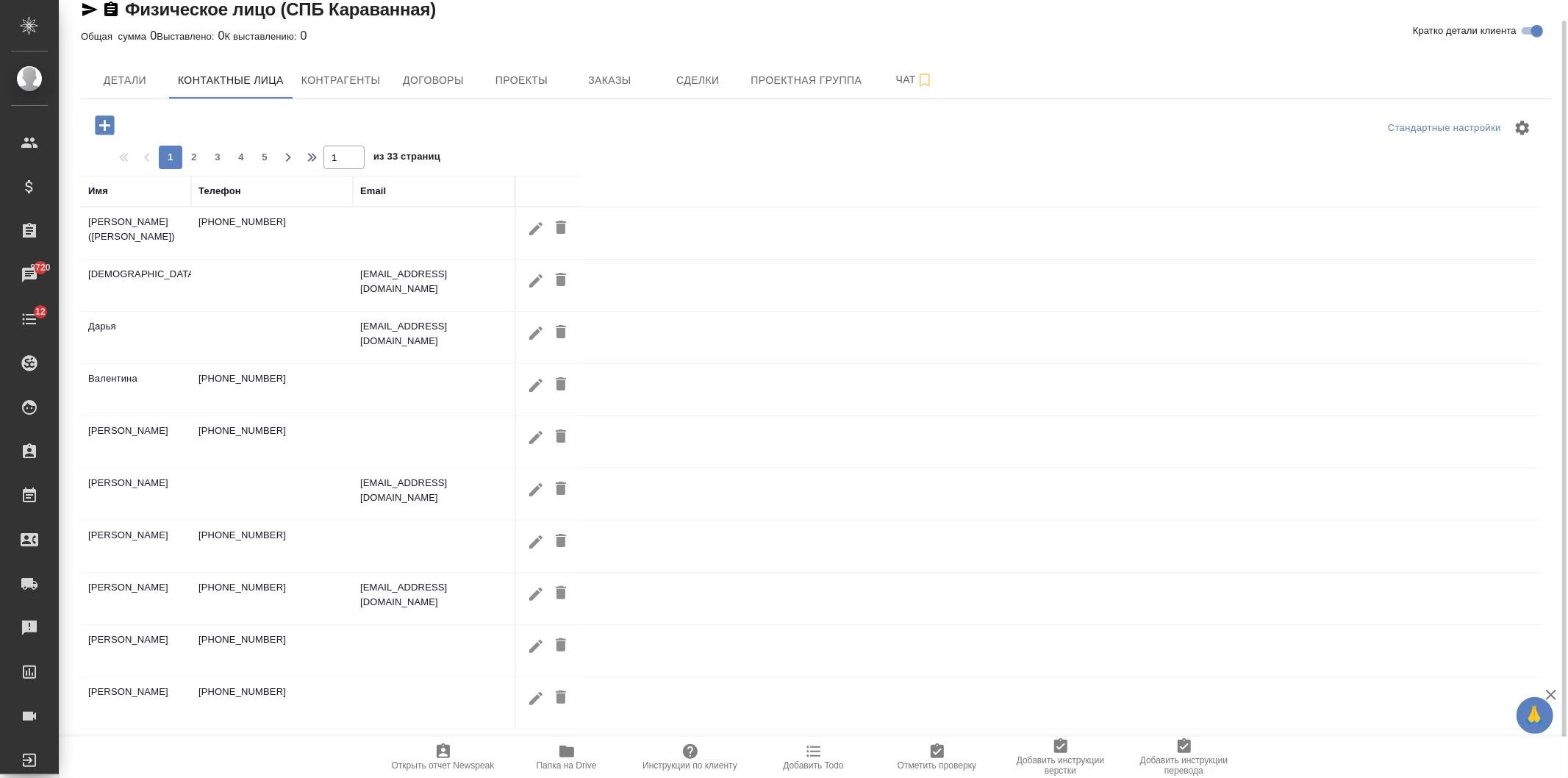
click at [1166, 590] on tr "Домешек Григорий Борисович +79675131467 madik.88@mail.ru" at bounding box center [810, 599] width 1459 height 52
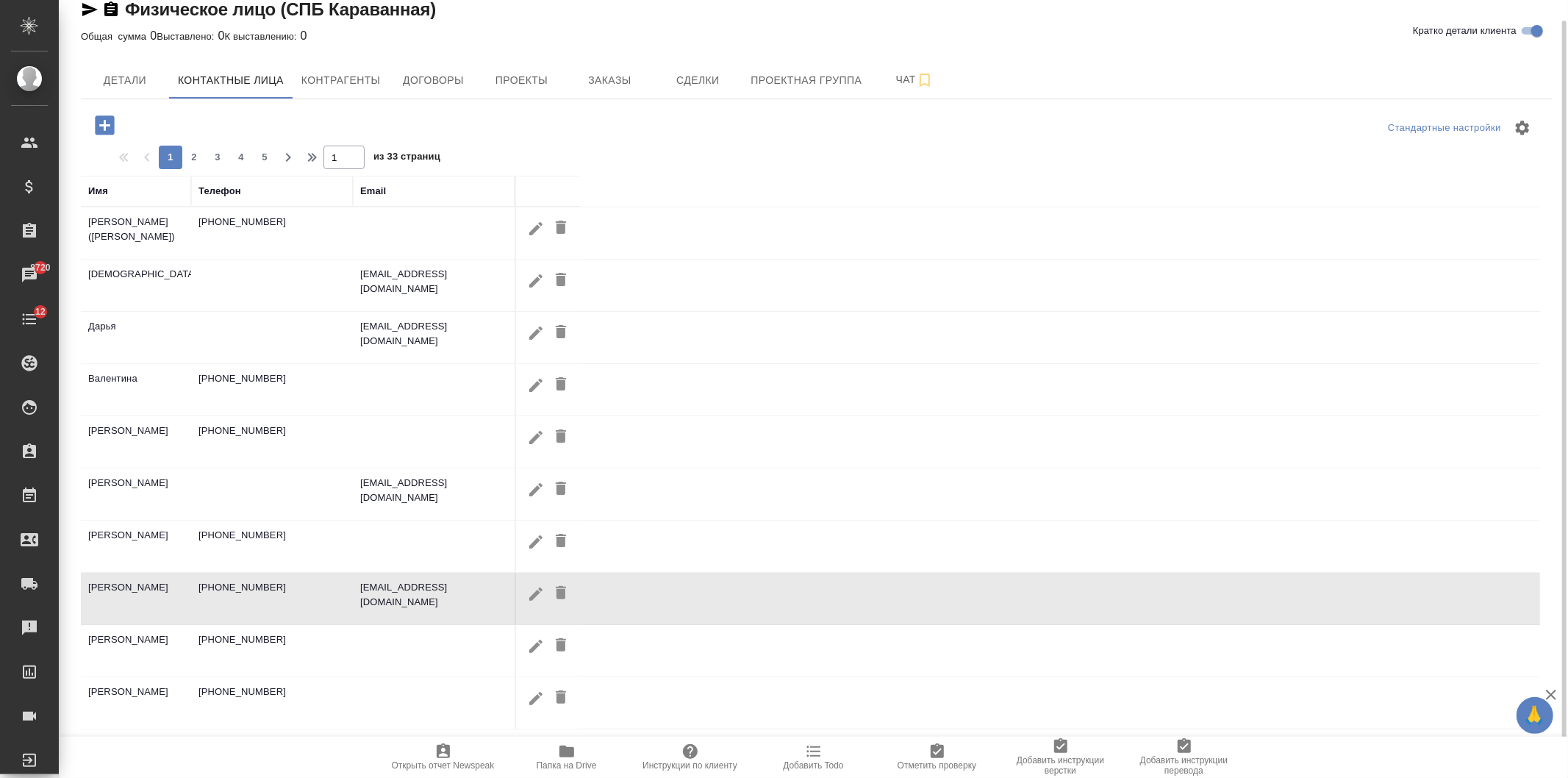
scroll to position [37, 0]
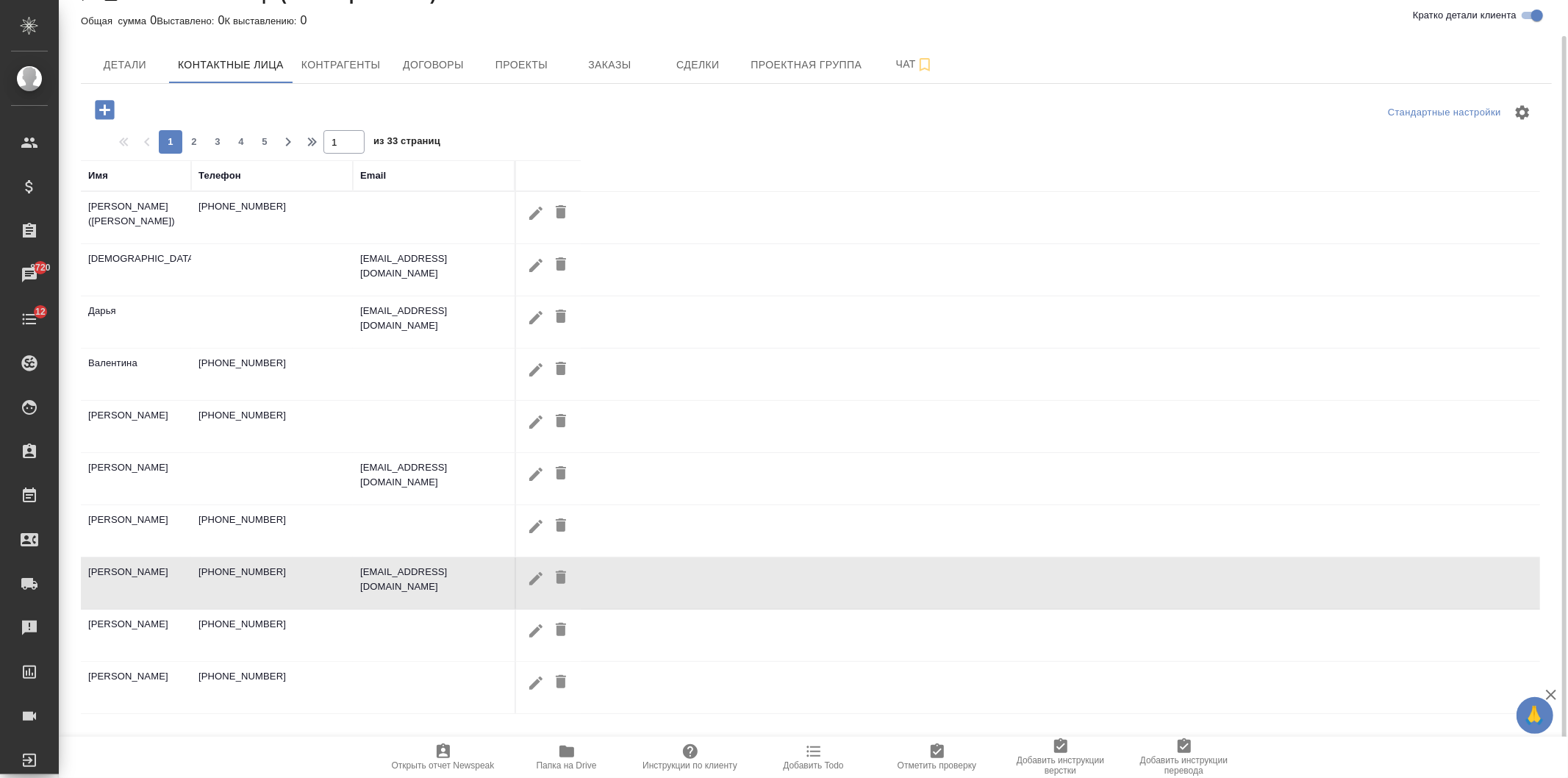
click at [1121, 651] on tr "Ольга +79217977599" at bounding box center [810, 635] width 1459 height 52
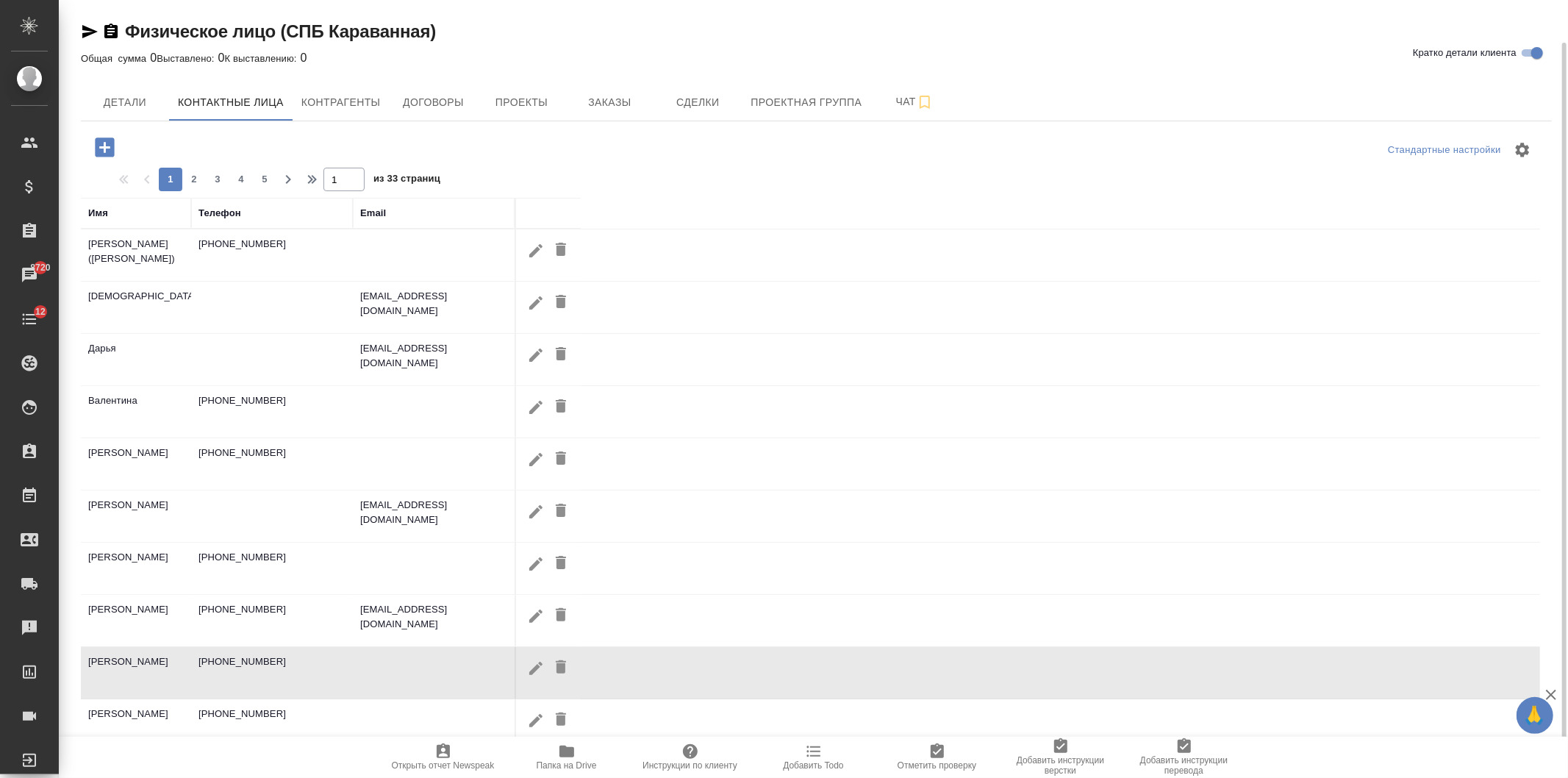
scroll to position [22, 0]
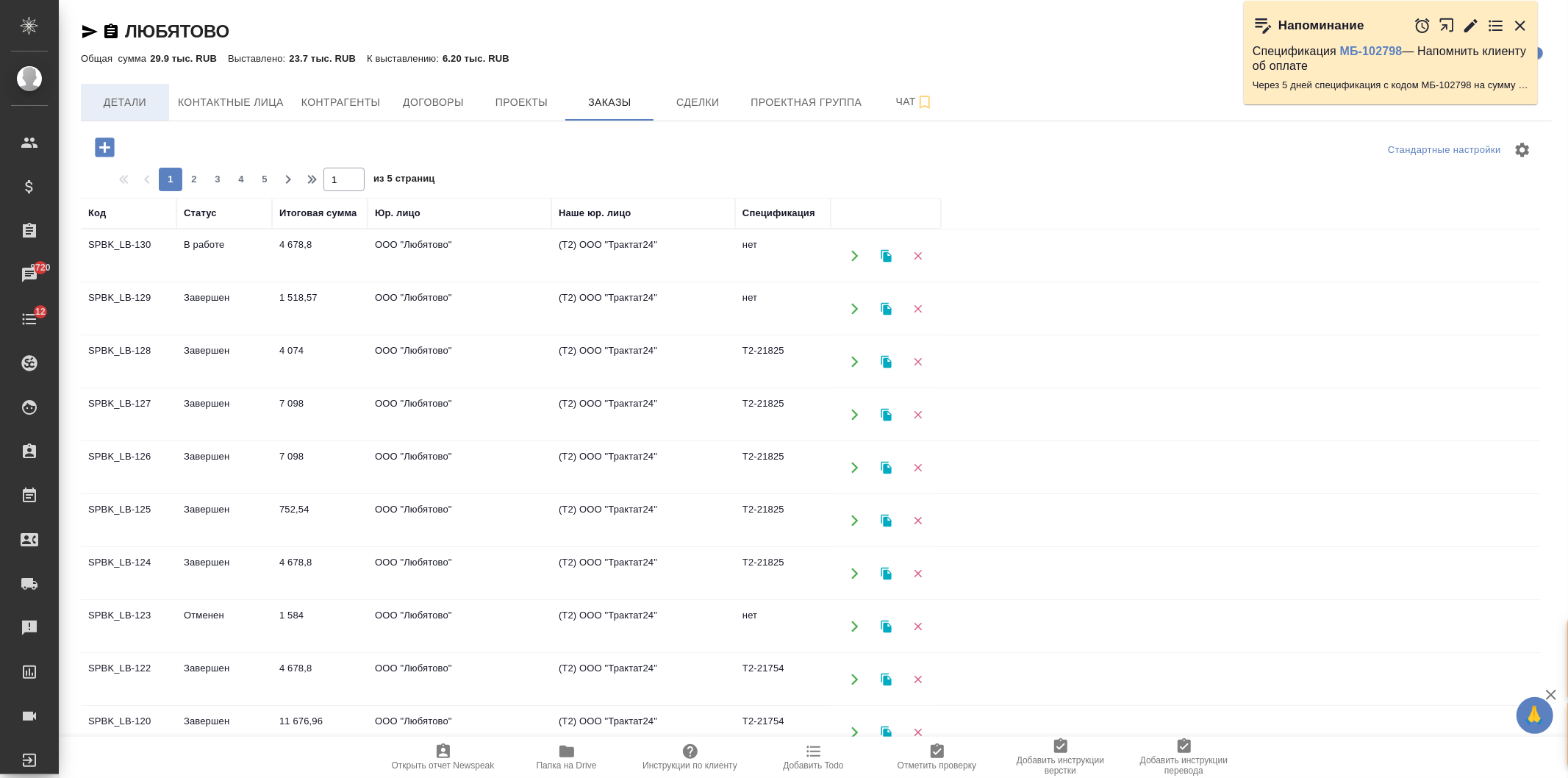
scroll to position [187, 0]
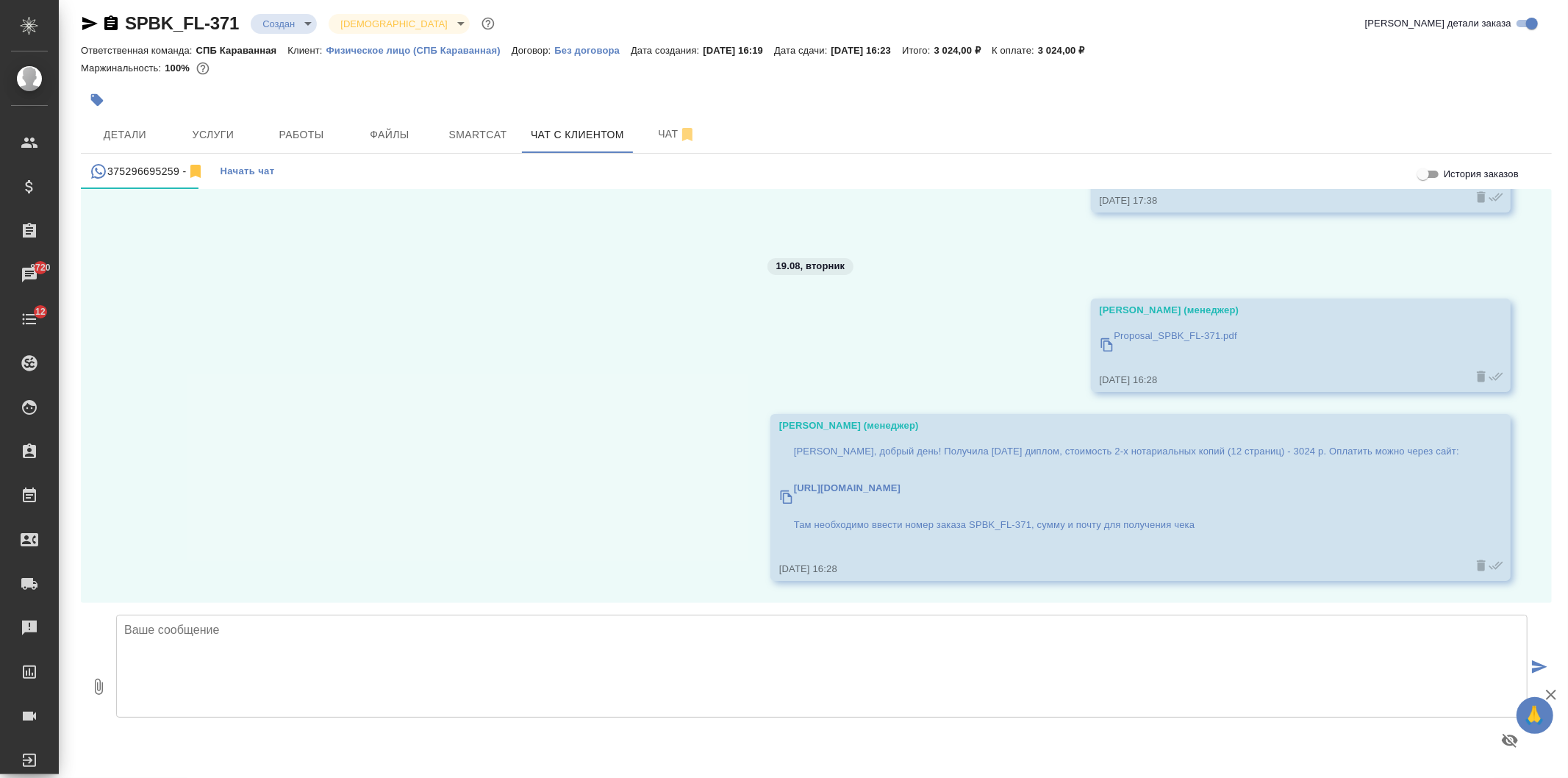
scroll to position [9102, 0]
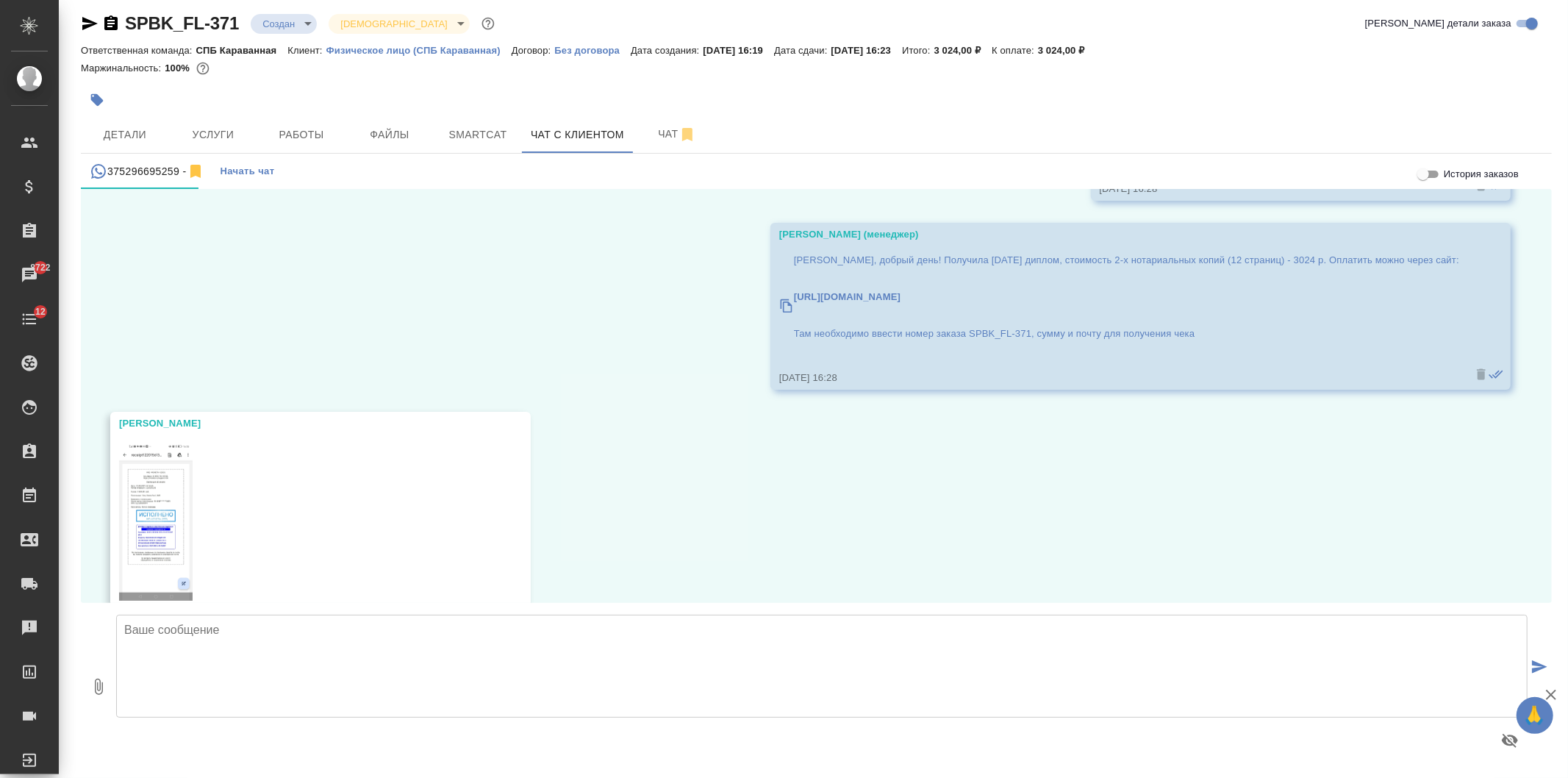
scroll to position [9462, 0]
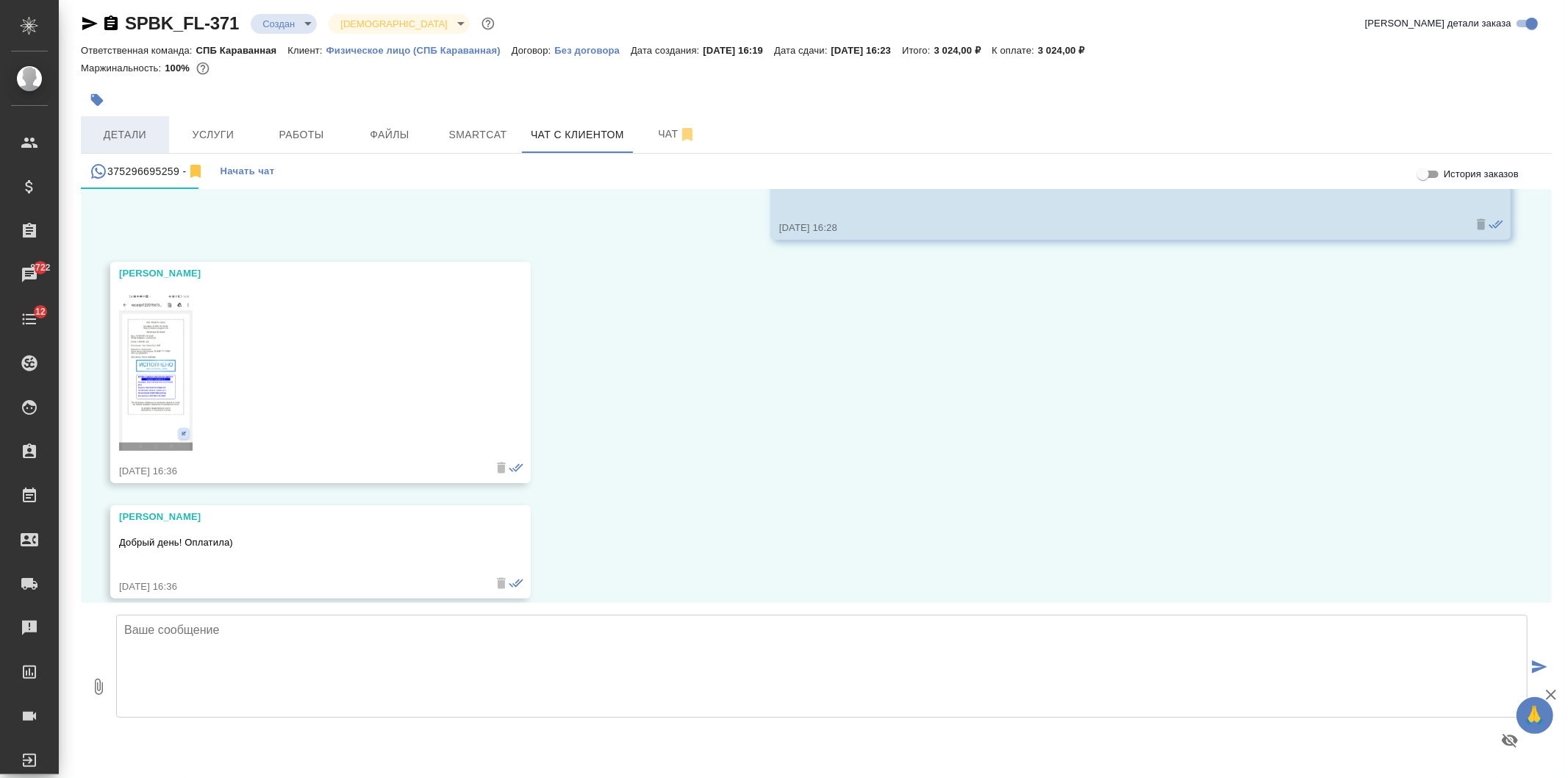
click at [137, 120] on button "Детали" at bounding box center [125, 134] width 88 height 37
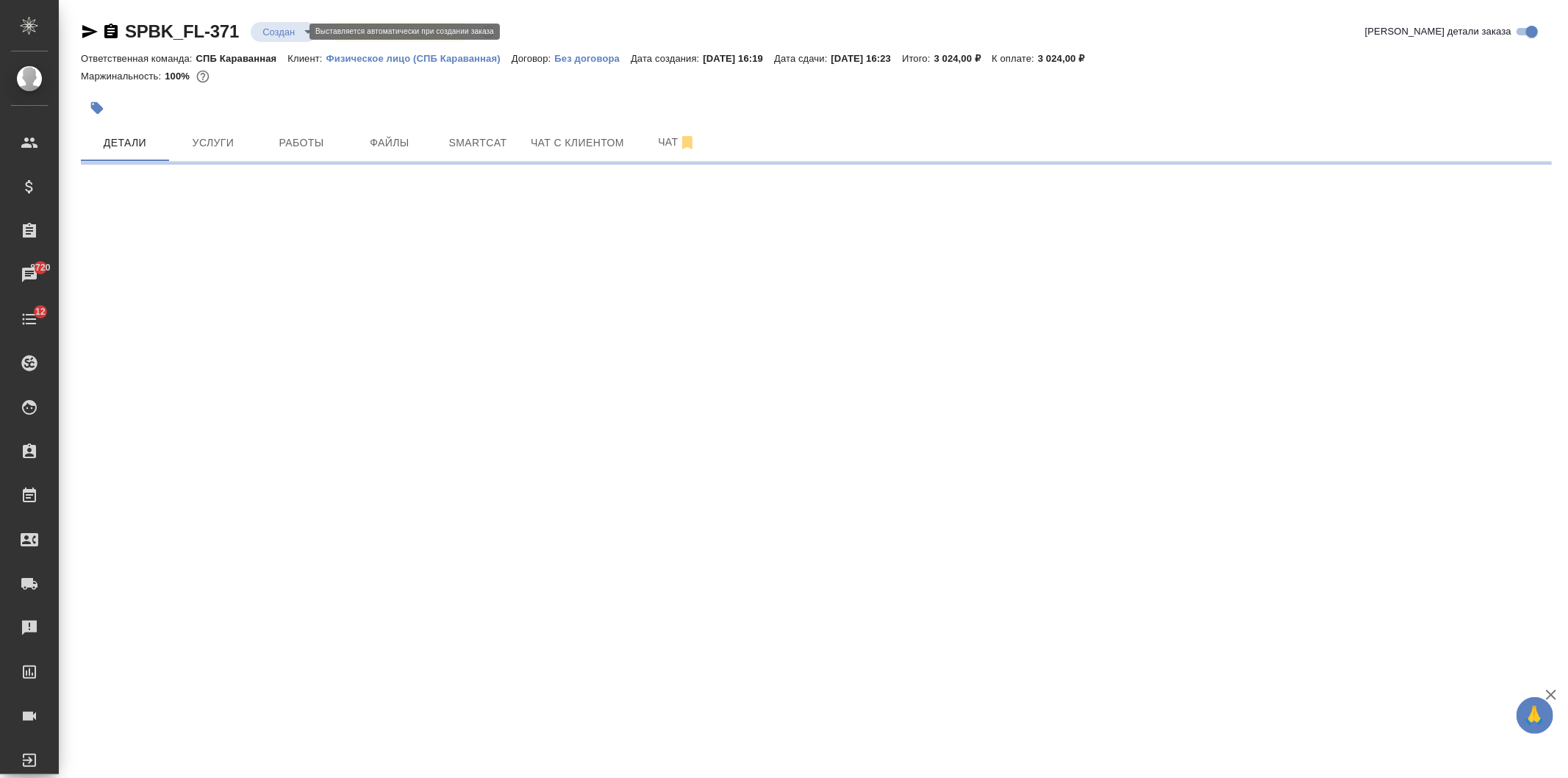
click at [284, 27] on body "🙏 .cls-1 fill:#fff; AWATERA [PERSON_NAME] Спецификации Заказы 8720 Чаты 12 Todo…" at bounding box center [784, 389] width 1568 height 778
select select "RU"
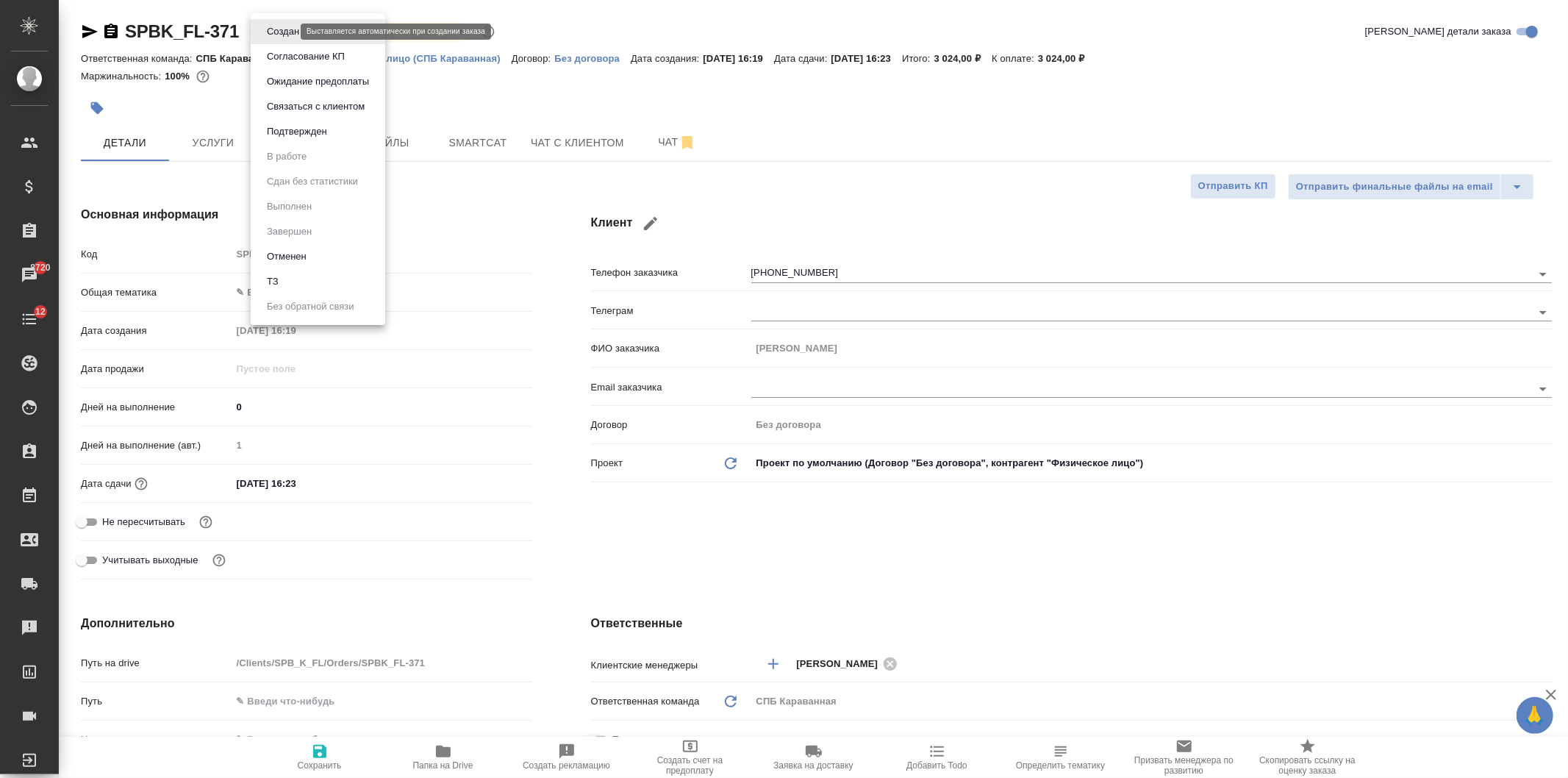
type textarea "x"
drag, startPoint x: 1567, startPoint y: 137, endPoint x: 1567, endPoint y: 326, distance: 189.0
click at [1567, 326] on div at bounding box center [784, 389] width 1568 height 778
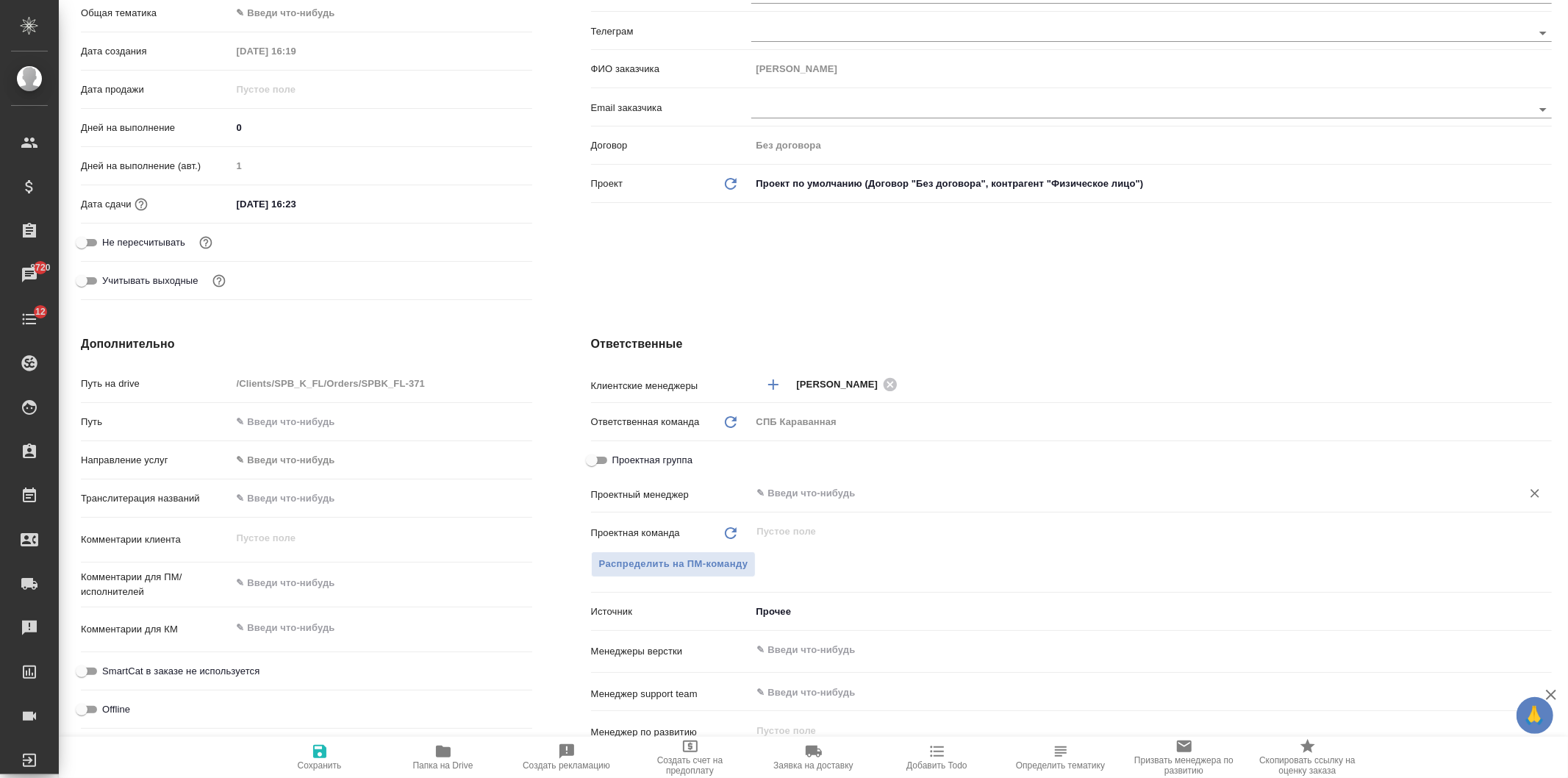
click at [832, 491] on input "text" at bounding box center [1127, 493] width 742 height 18
click at [671, 568] on span "Распределить на ПМ-команду" at bounding box center [674, 564] width 149 height 17
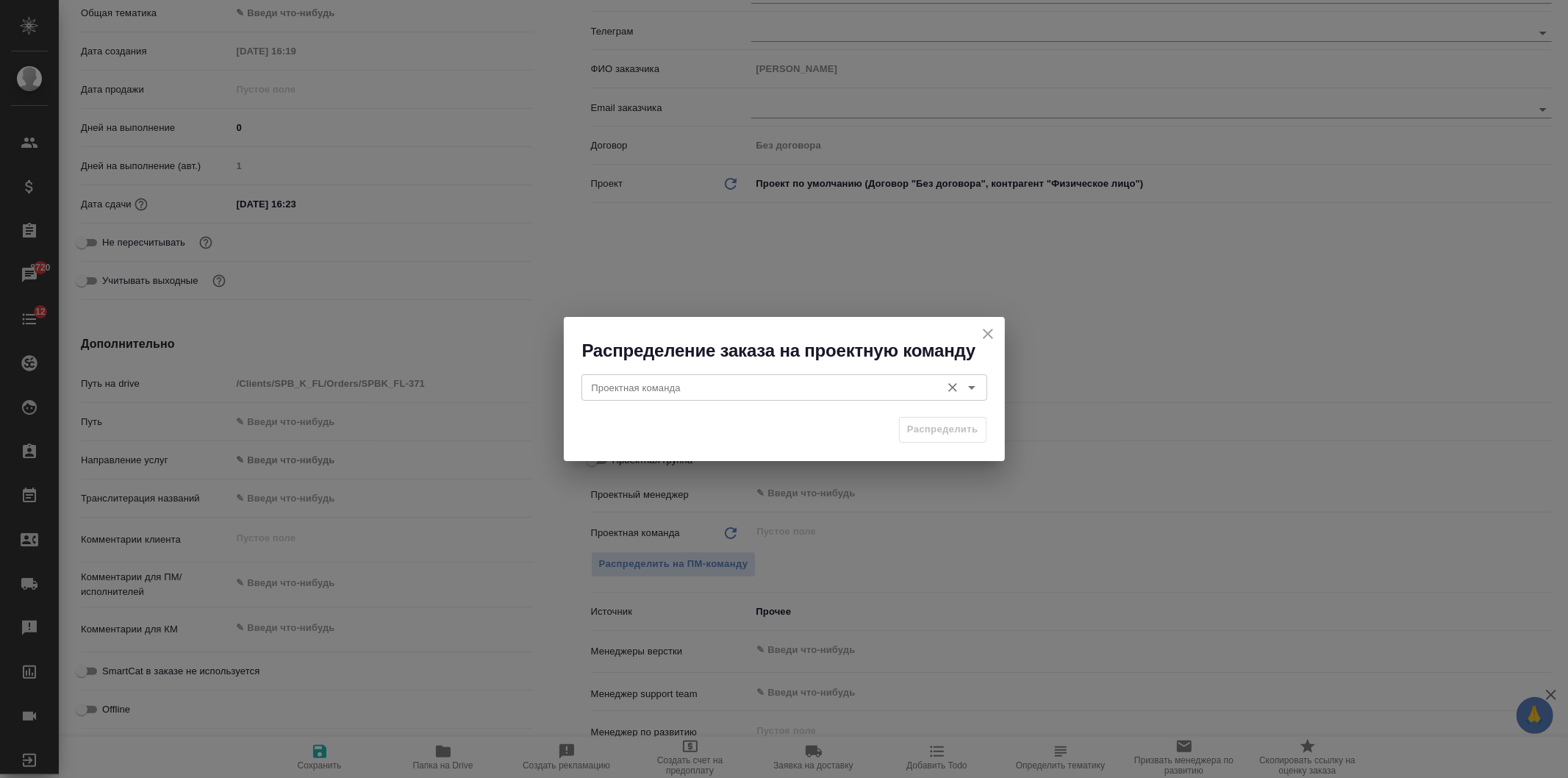
click at [656, 390] on input "Проектная команда" at bounding box center [759, 387] width 348 height 18
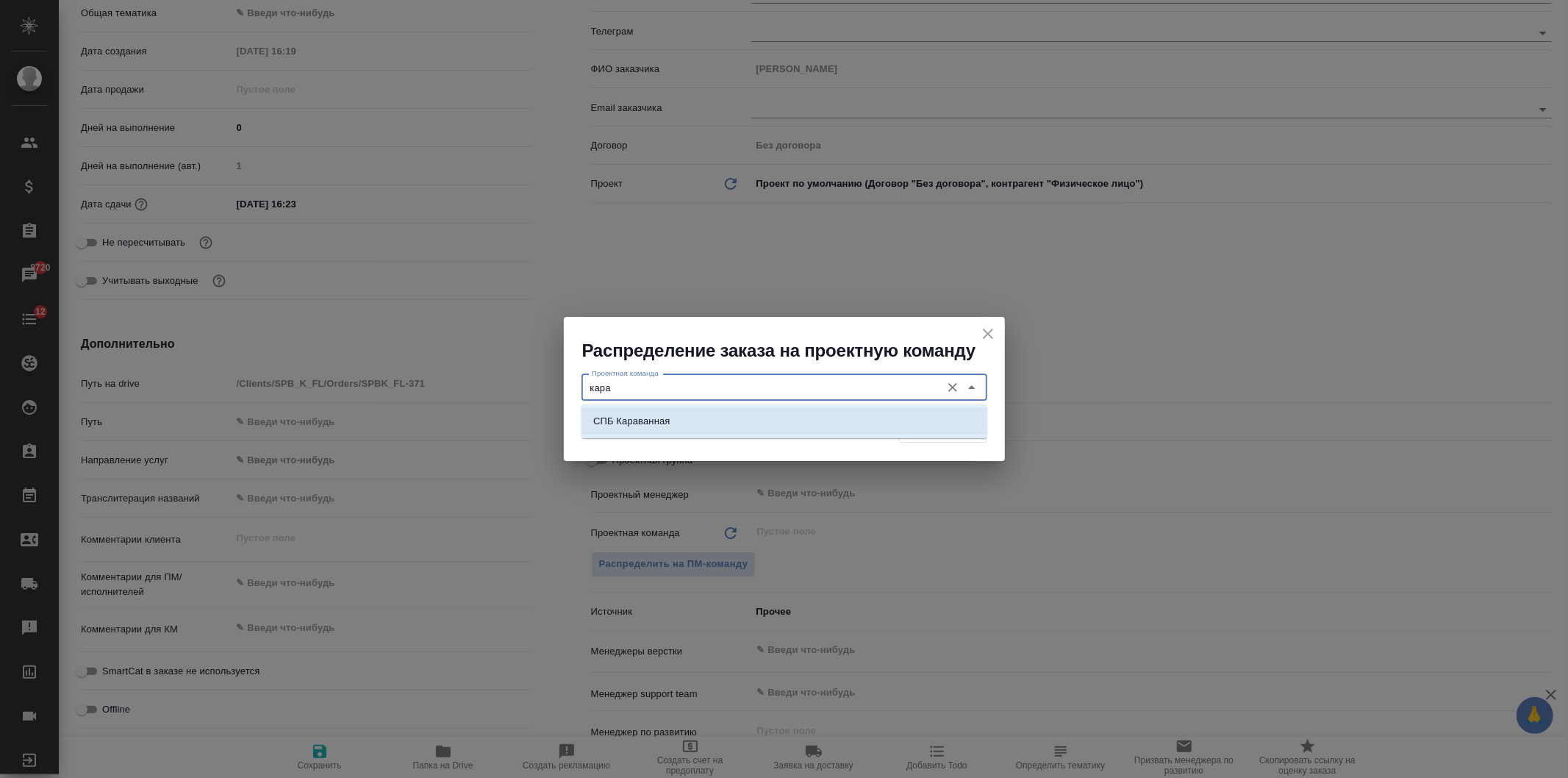
click at [702, 416] on li "СПБ Караванная" at bounding box center [784, 421] width 406 height 27
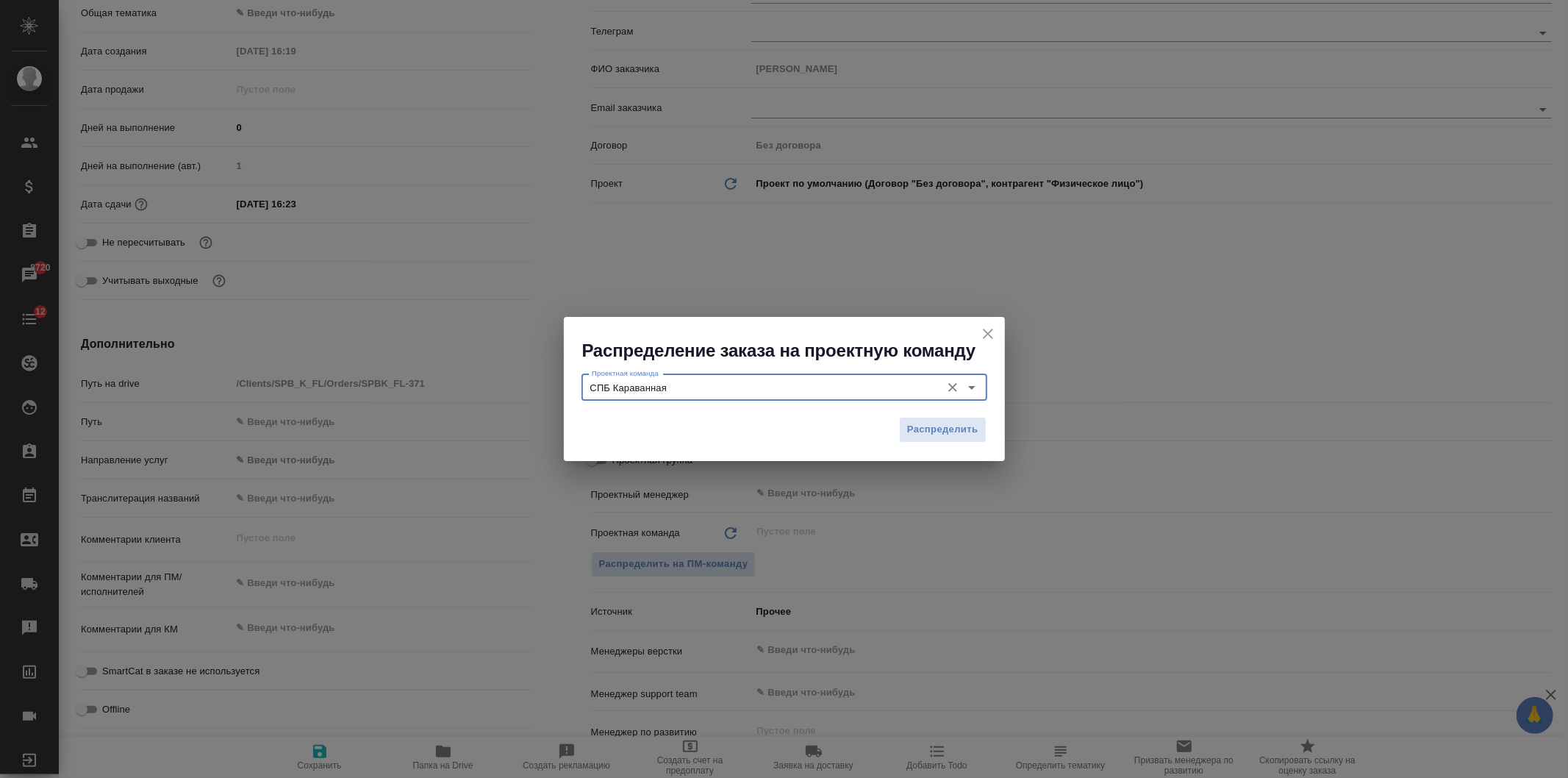
type input "СПБ Караванная"
click at [950, 421] on span "Распределить" at bounding box center [943, 429] width 72 height 17
type textarea "x"
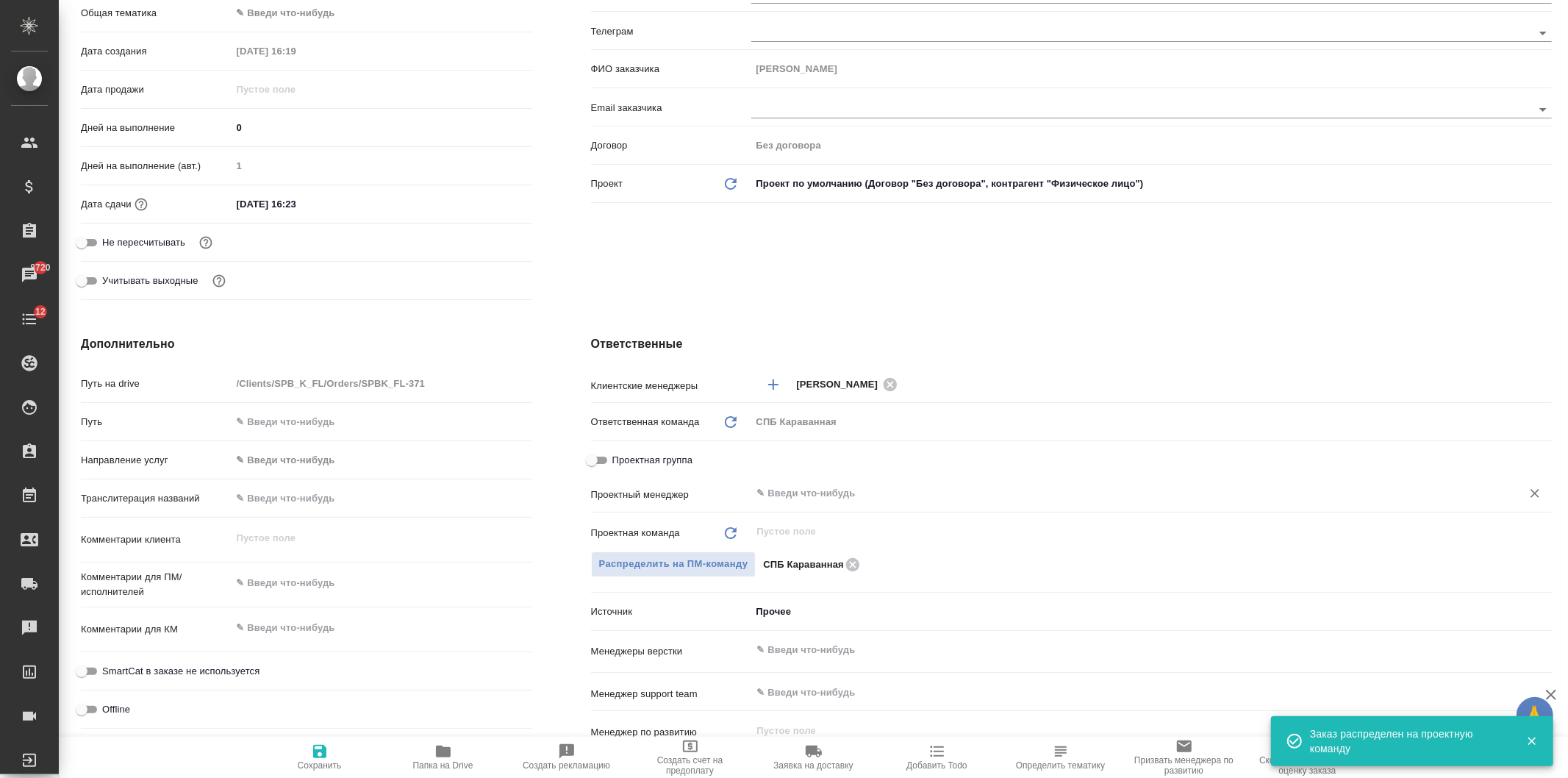
click at [855, 497] on input "text" at bounding box center [1127, 493] width 742 height 18
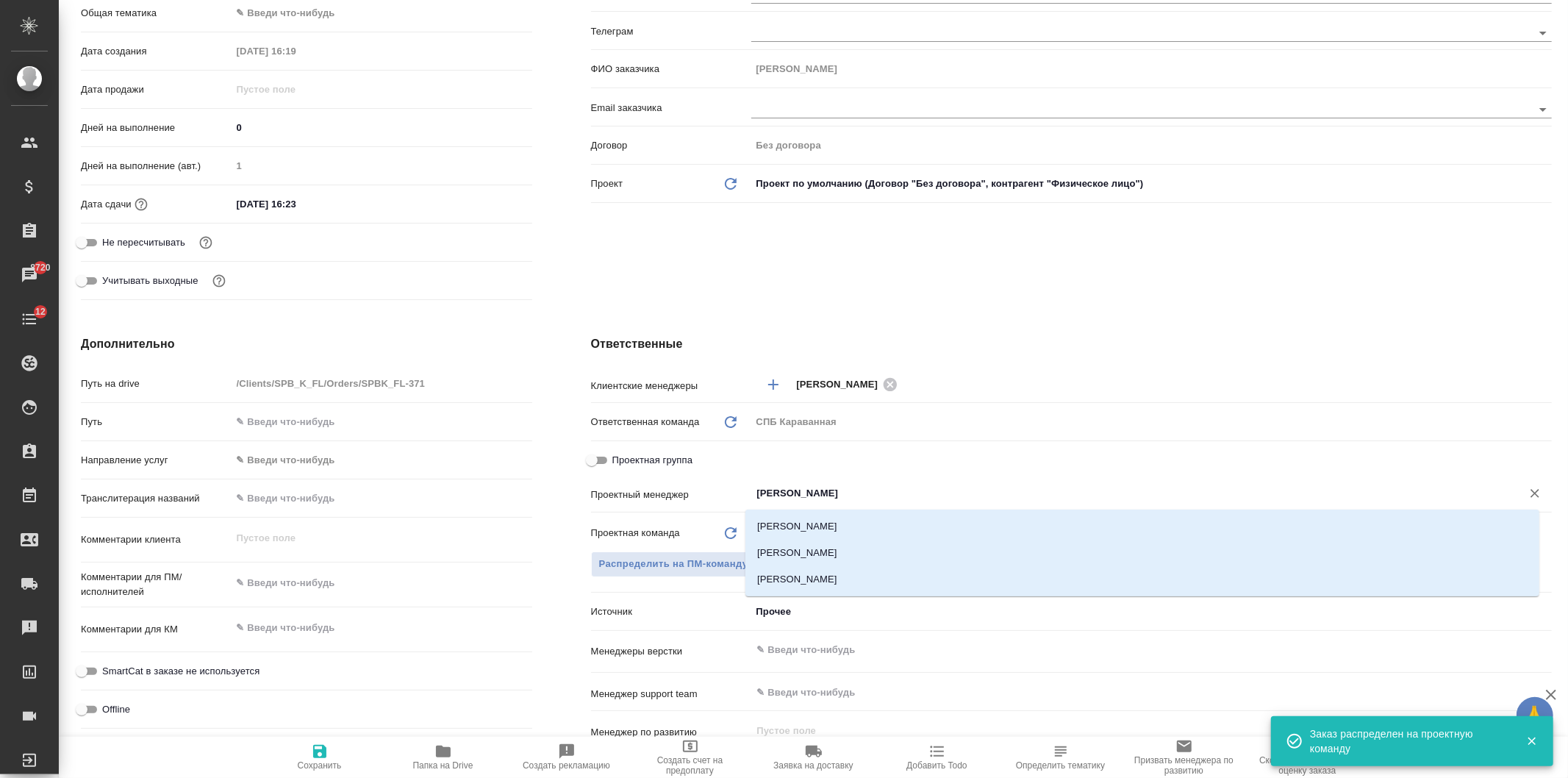
type input "ивано"
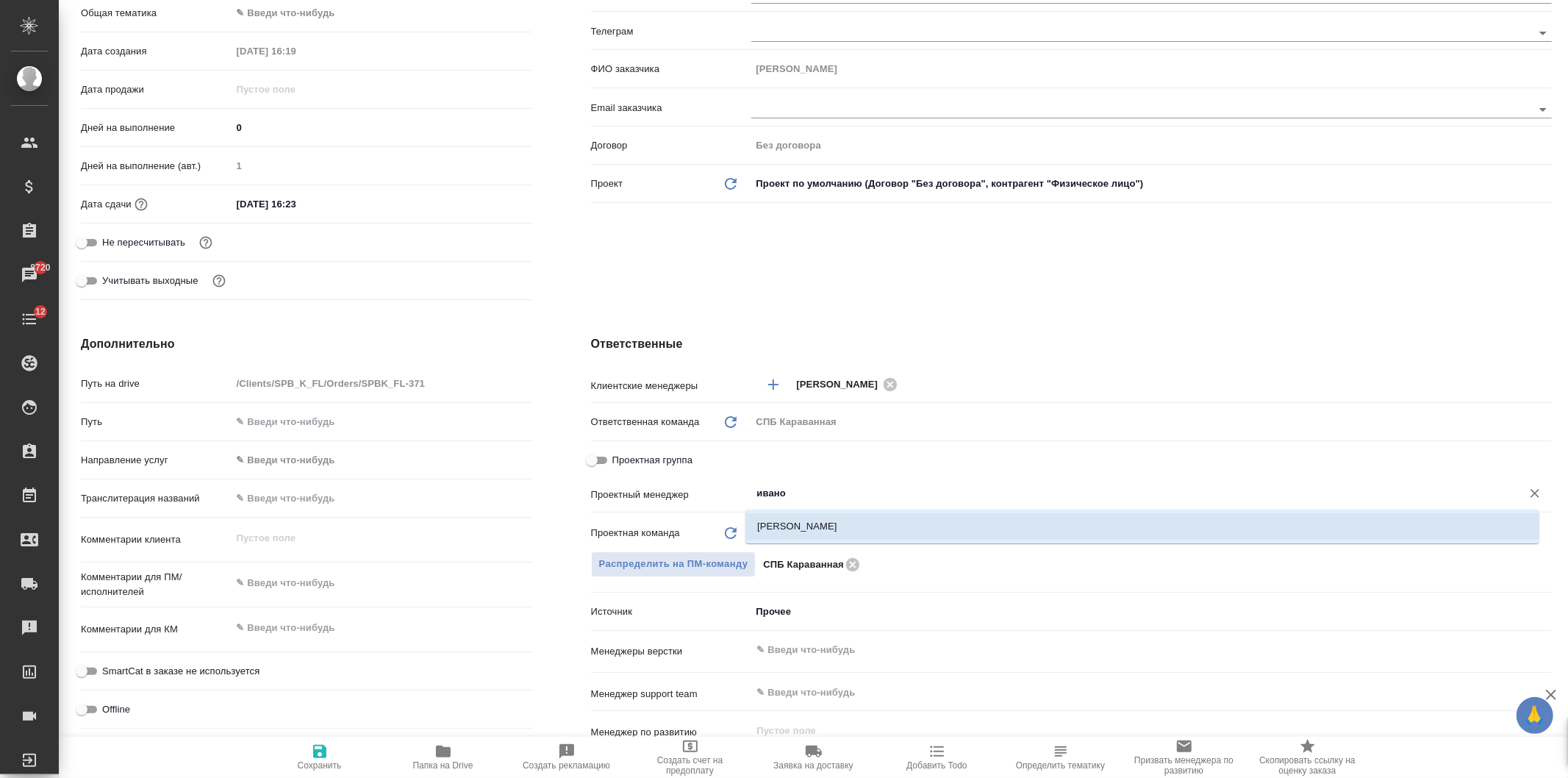
click at [852, 523] on li "Иванова Арина" at bounding box center [1142, 526] width 794 height 27
type textarea "x"
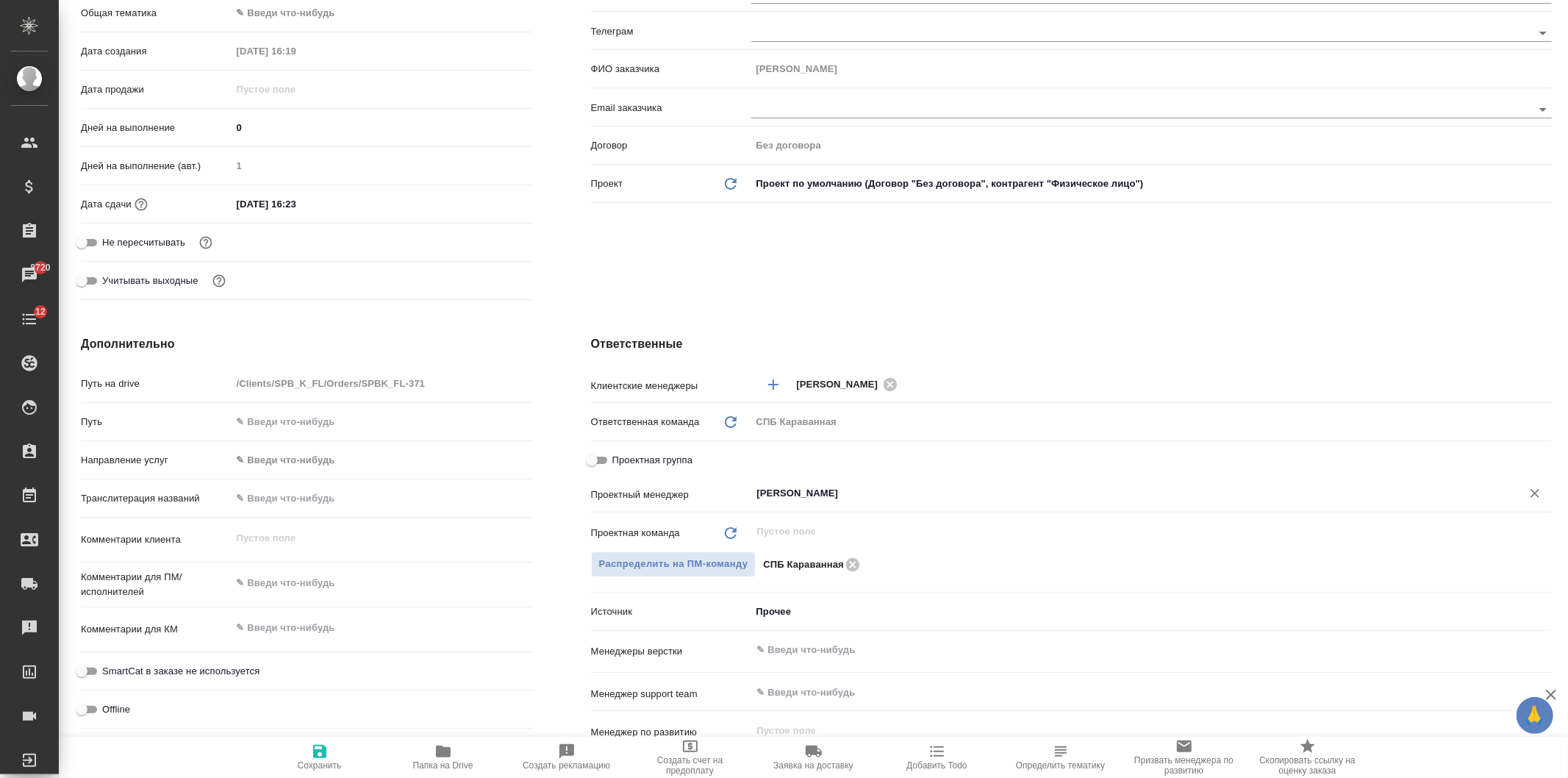
type input "Иванова Арина"
click at [316, 751] on icon "button" at bounding box center [319, 751] width 13 height 13
type textarea "x"
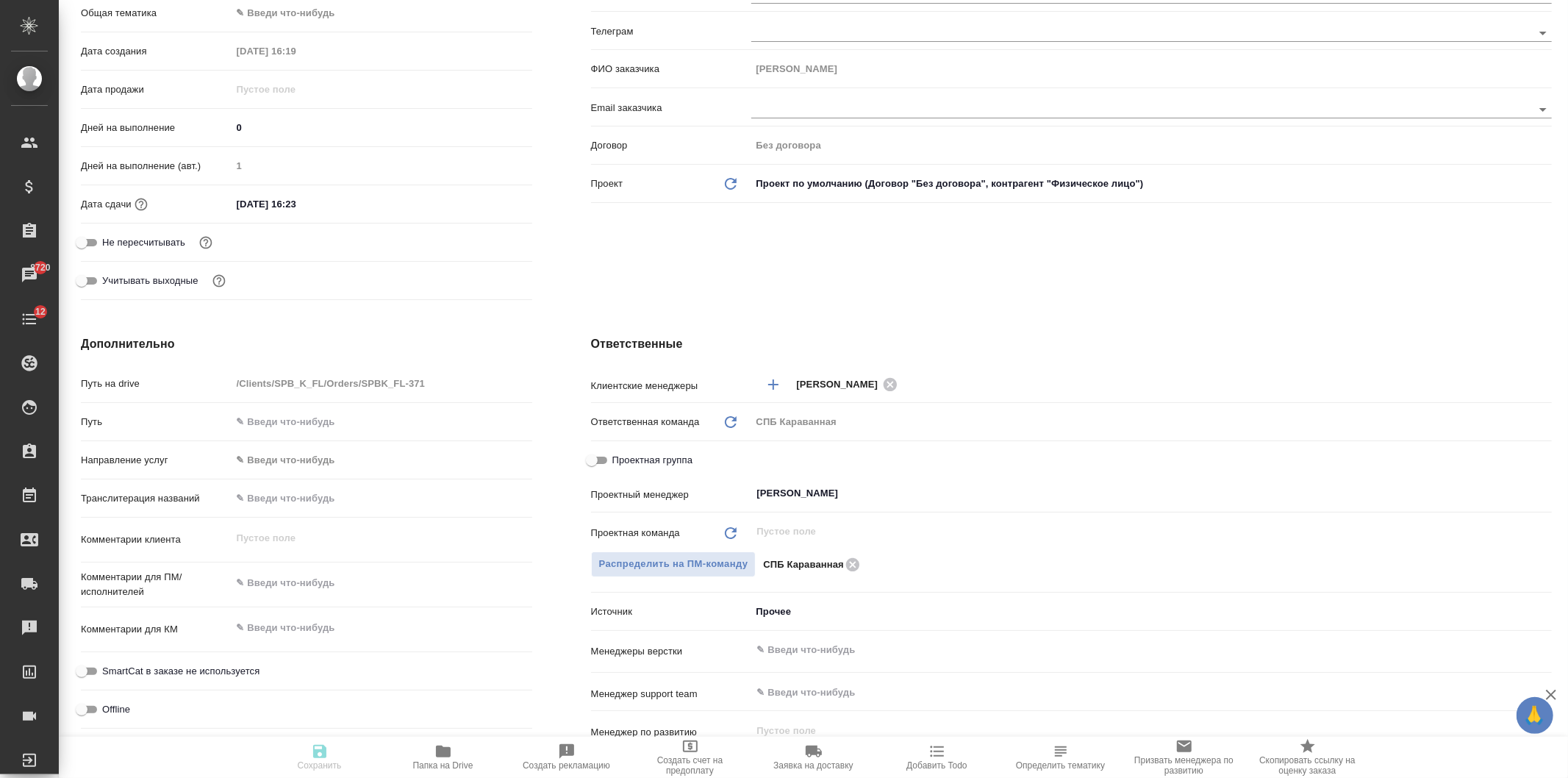
type textarea "x"
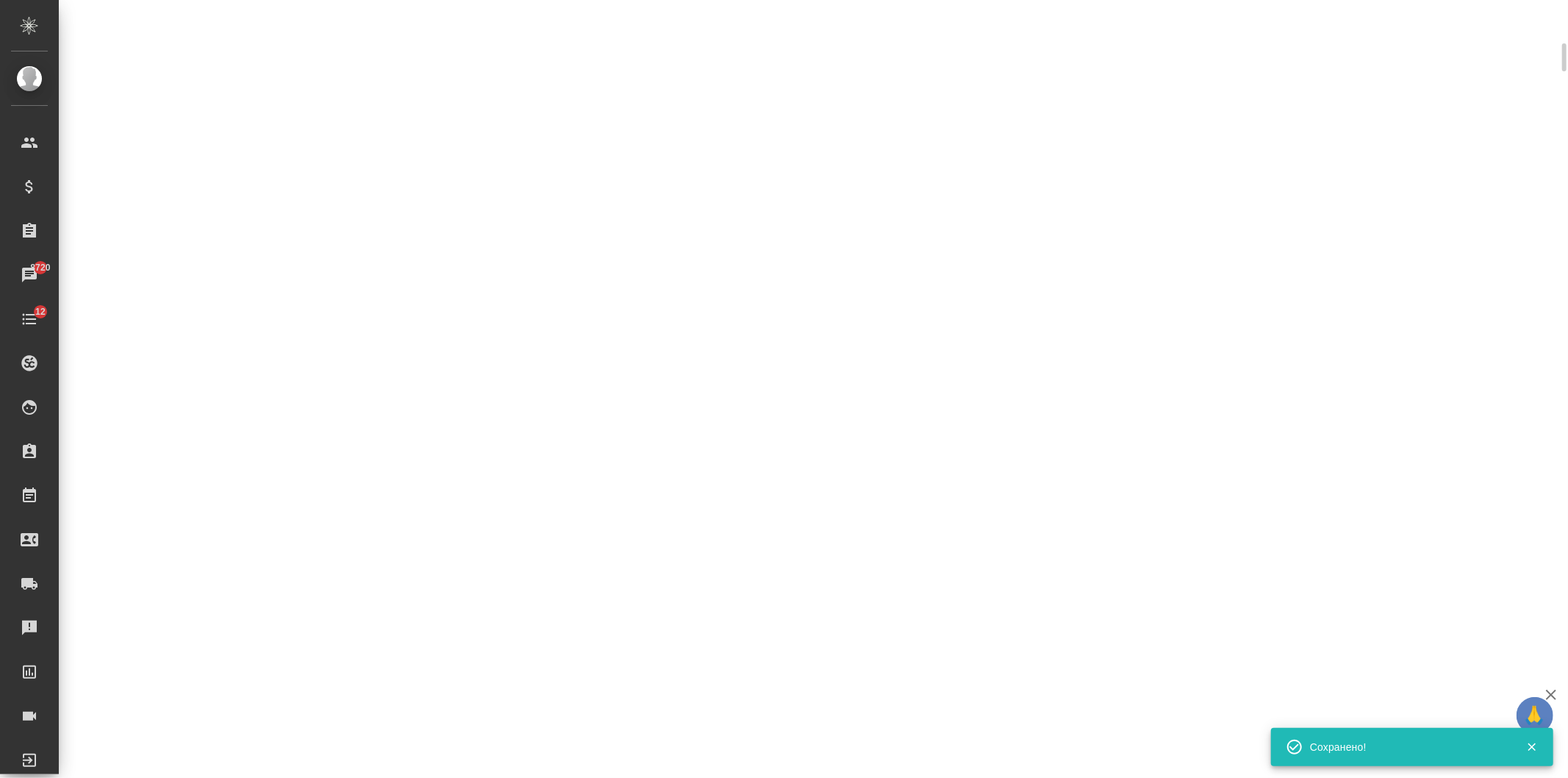
select select "RU"
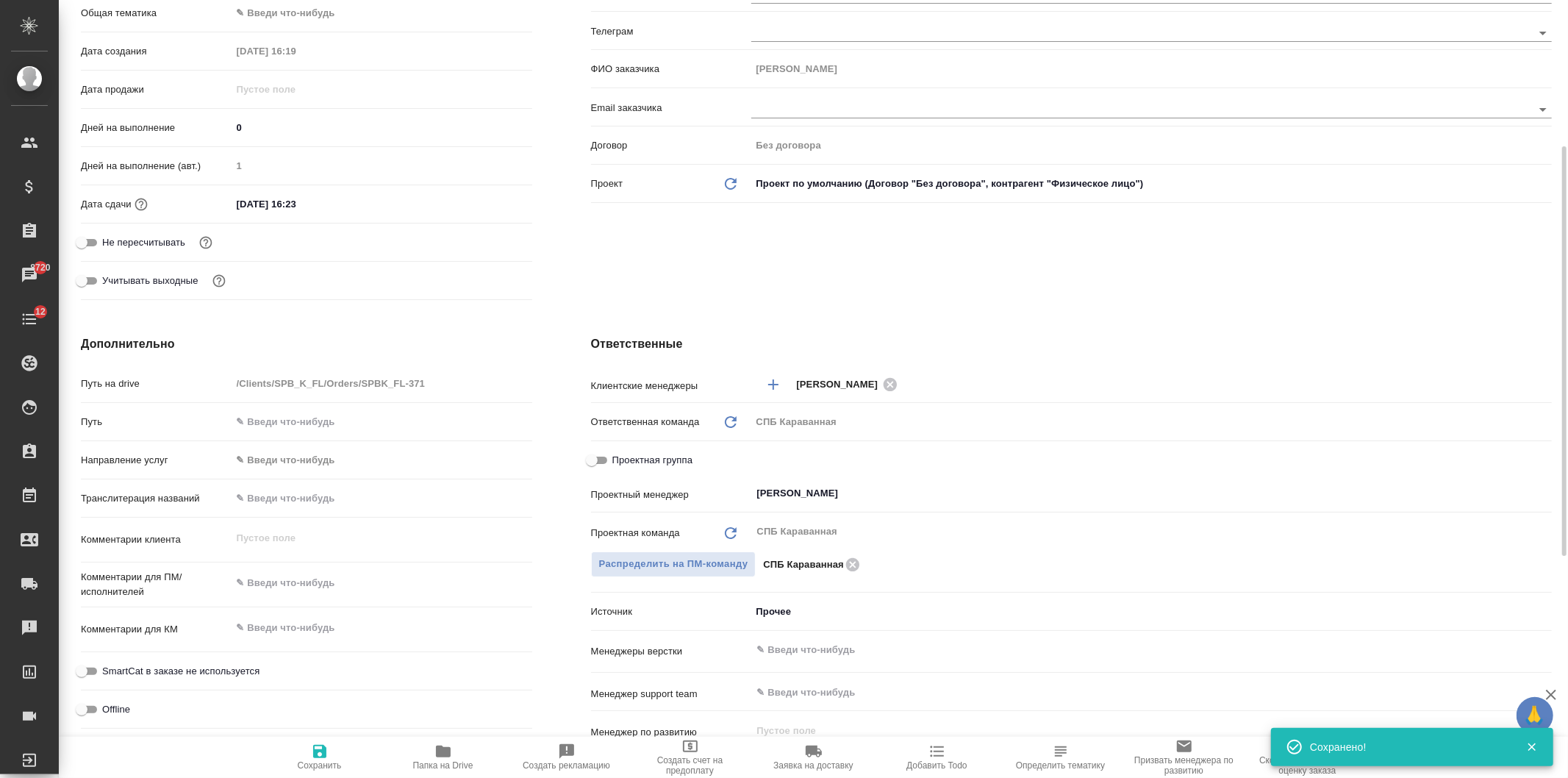
type textarea "x"
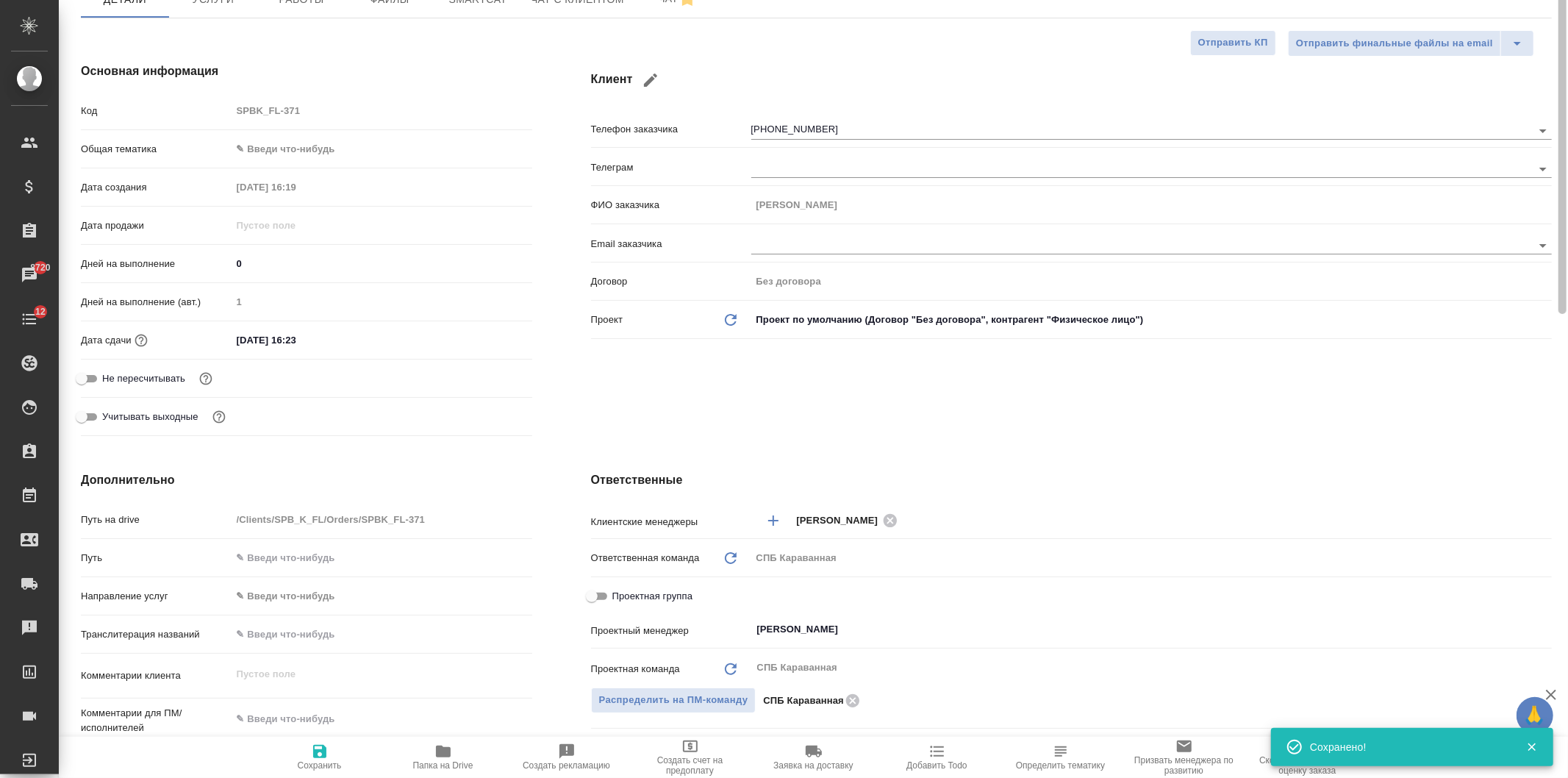
scroll to position [0, 0]
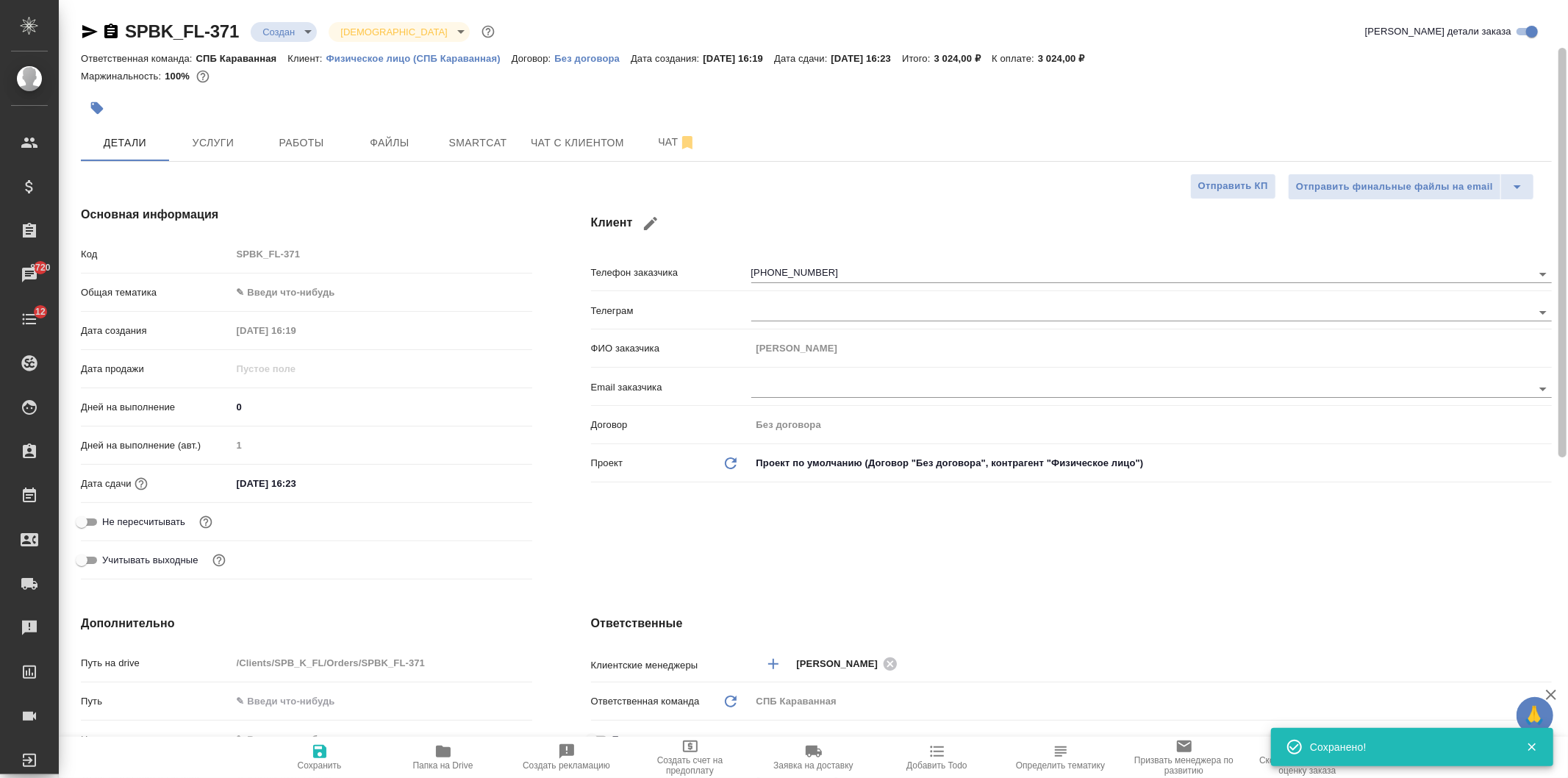
drag, startPoint x: 1551, startPoint y: 311, endPoint x: 1528, endPoint y: 82, distance: 230.2
click at [1541, 93] on div "SPBK_FL-371 Создан new Святая троица holyTrinity Кратко детали заказа Ответстве…" at bounding box center [813, 389] width 1509 height 778
type textarea "x"
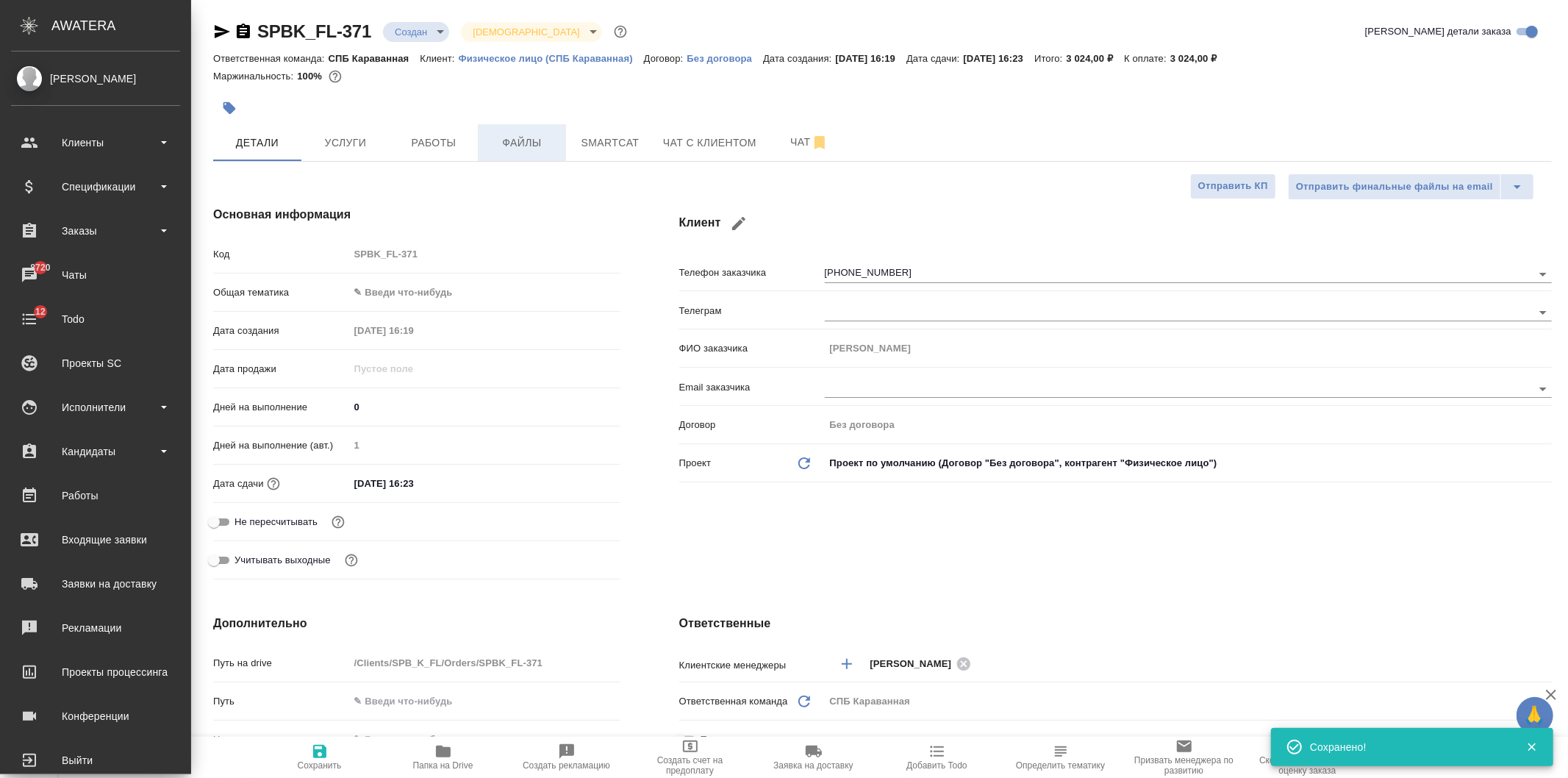
type textarea "x"
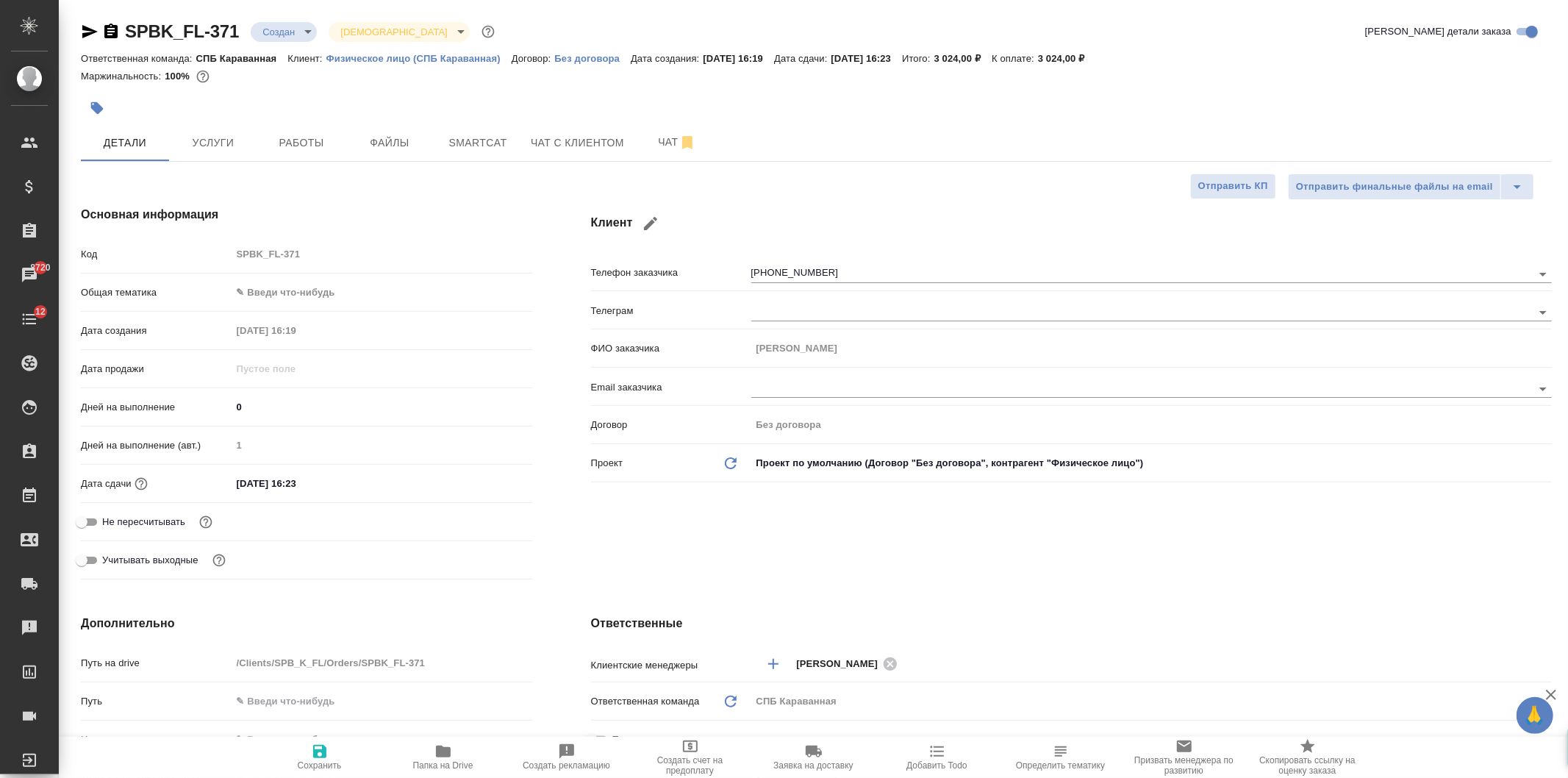
click at [277, 38] on body "🙏 .cls-1 fill:#fff; AWATERA Ivanova Arina Клиенты Спецификации Заказы 8720 Чаты…" at bounding box center [784, 389] width 1568 height 778
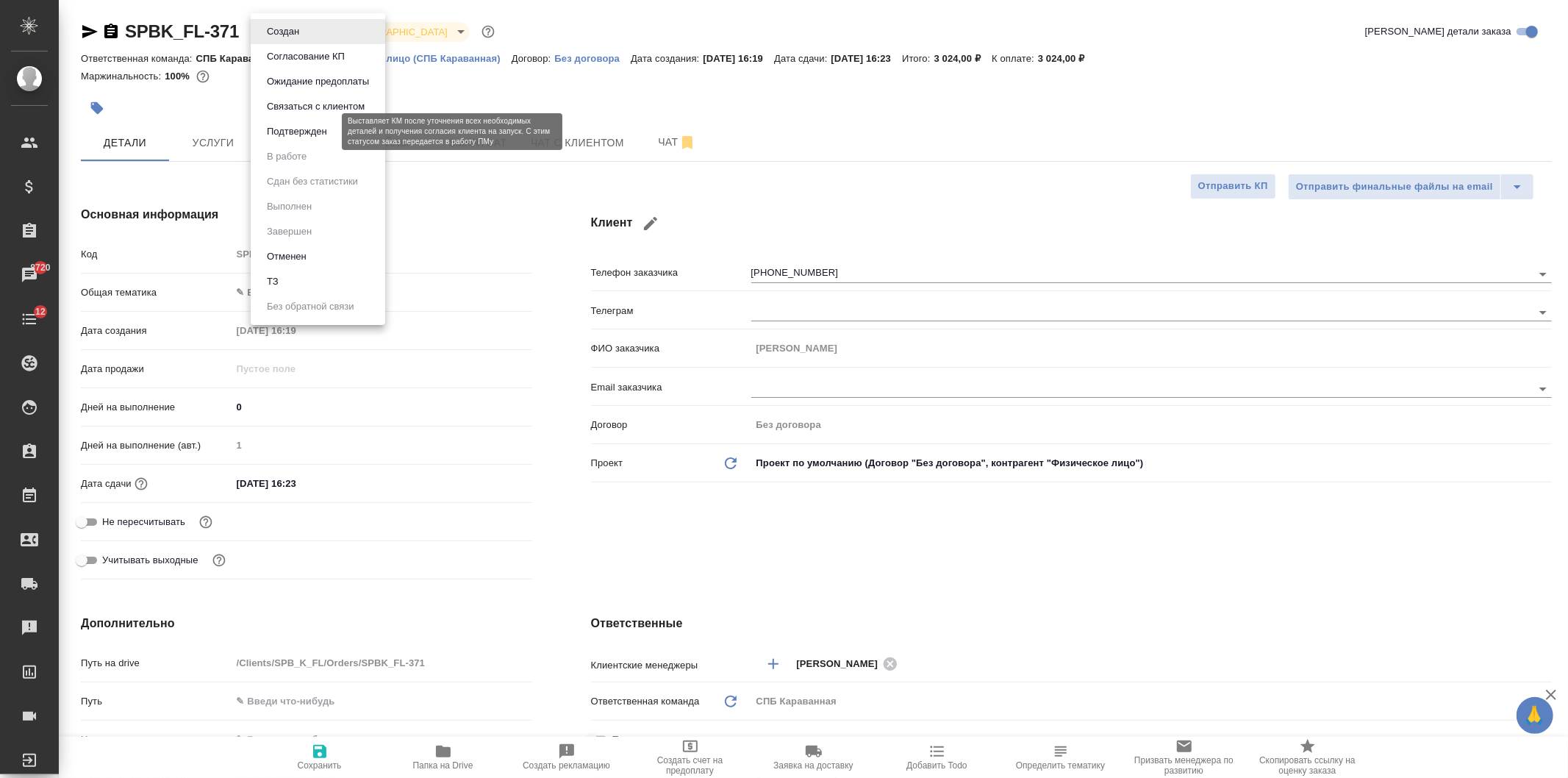
click at [305, 137] on button "Подтвержден" at bounding box center [297, 131] width 69 height 16
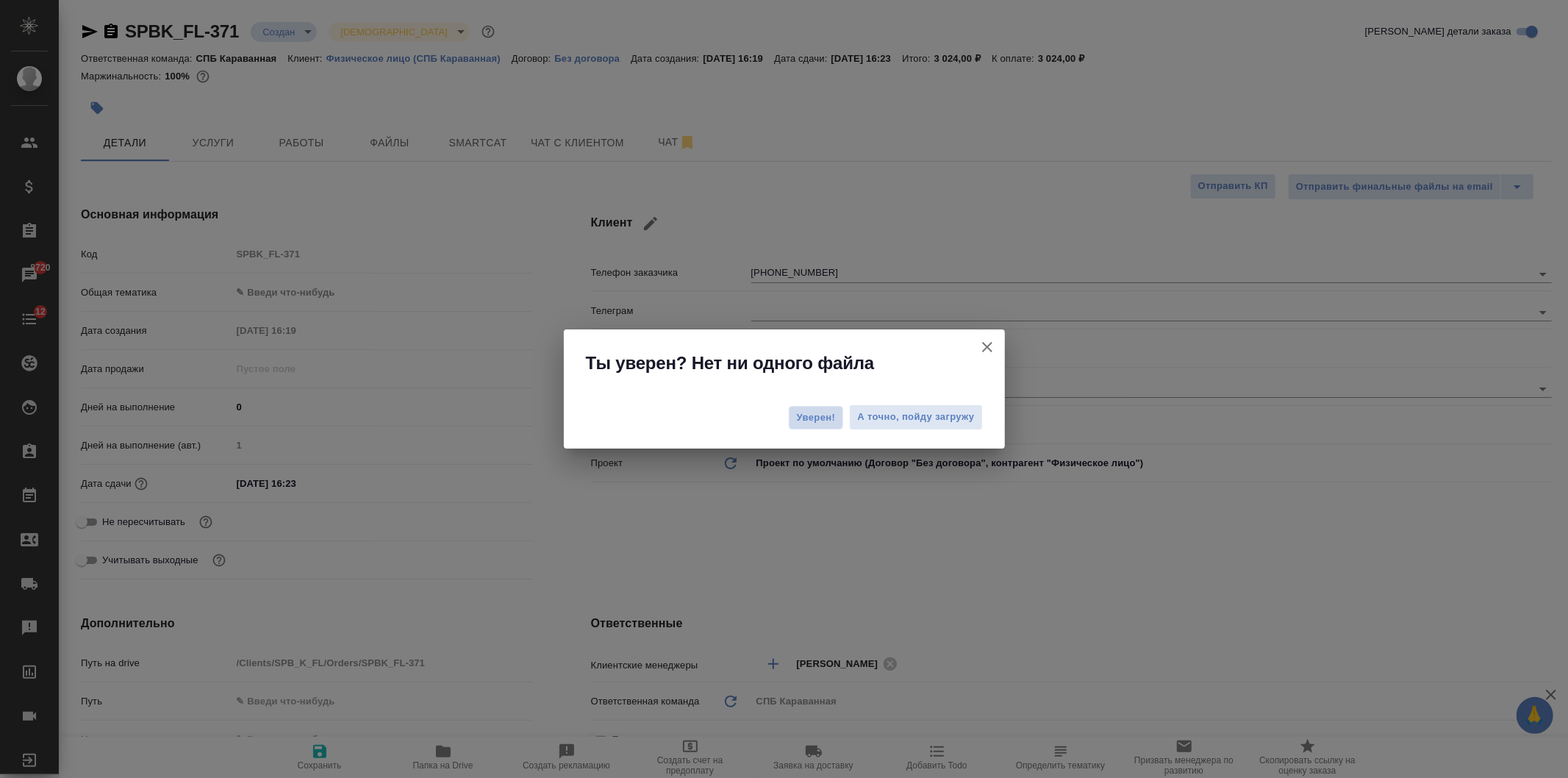
click at [824, 420] on span "Уверен!" at bounding box center [816, 417] width 39 height 14
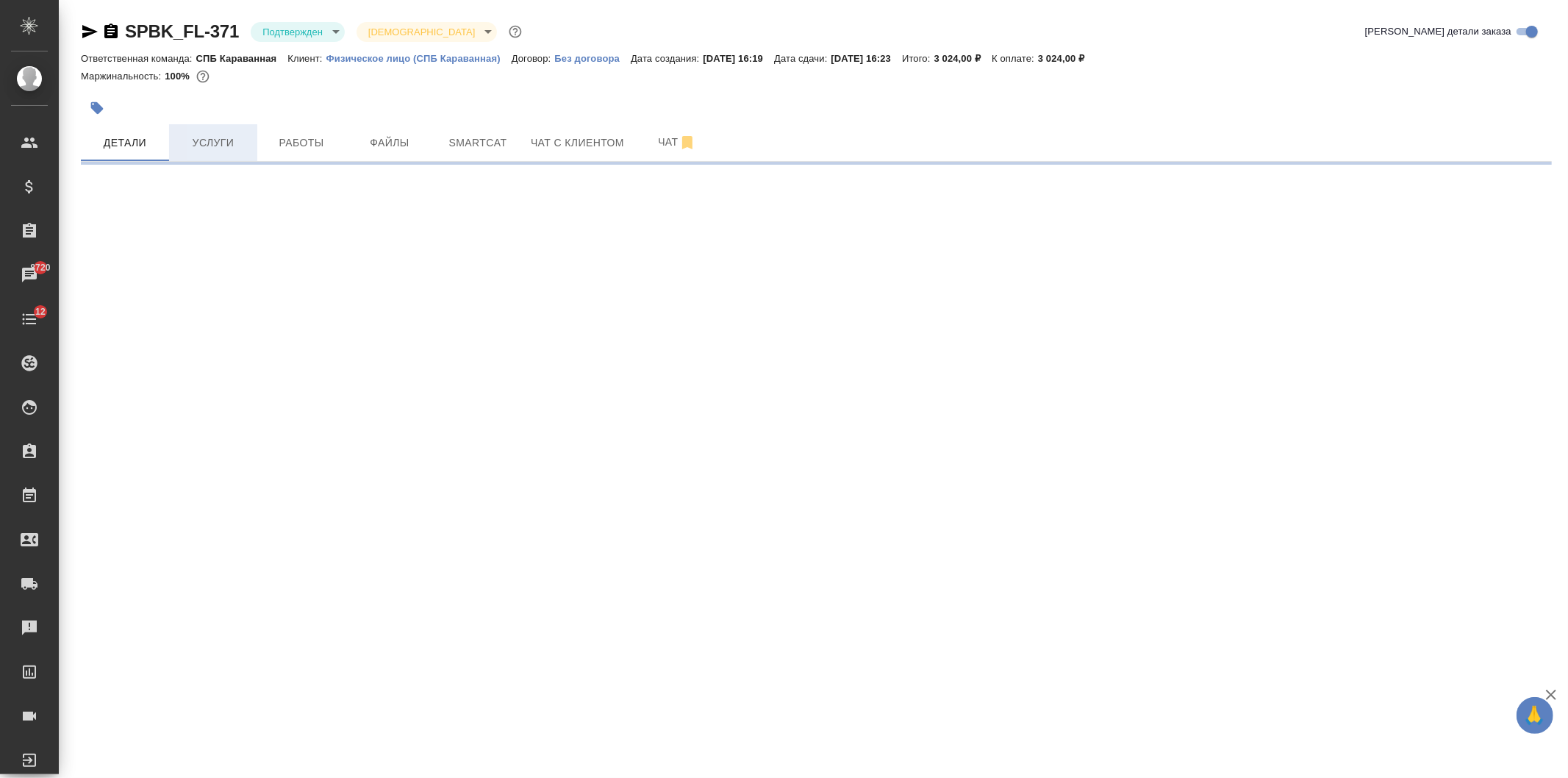
select select "RU"
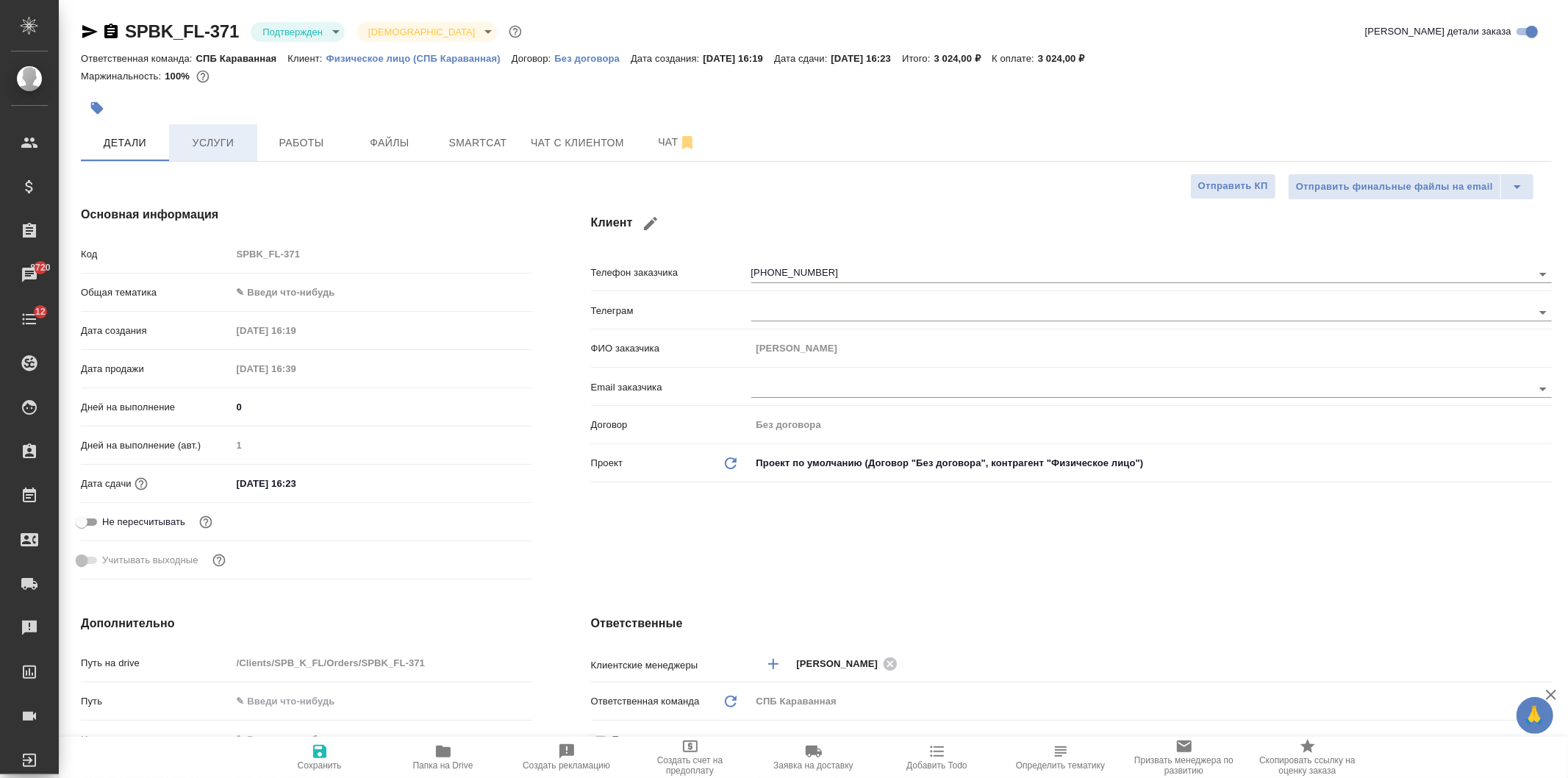
type textarea "x"
click at [287, 135] on span "Работы" at bounding box center [301, 143] width 71 height 18
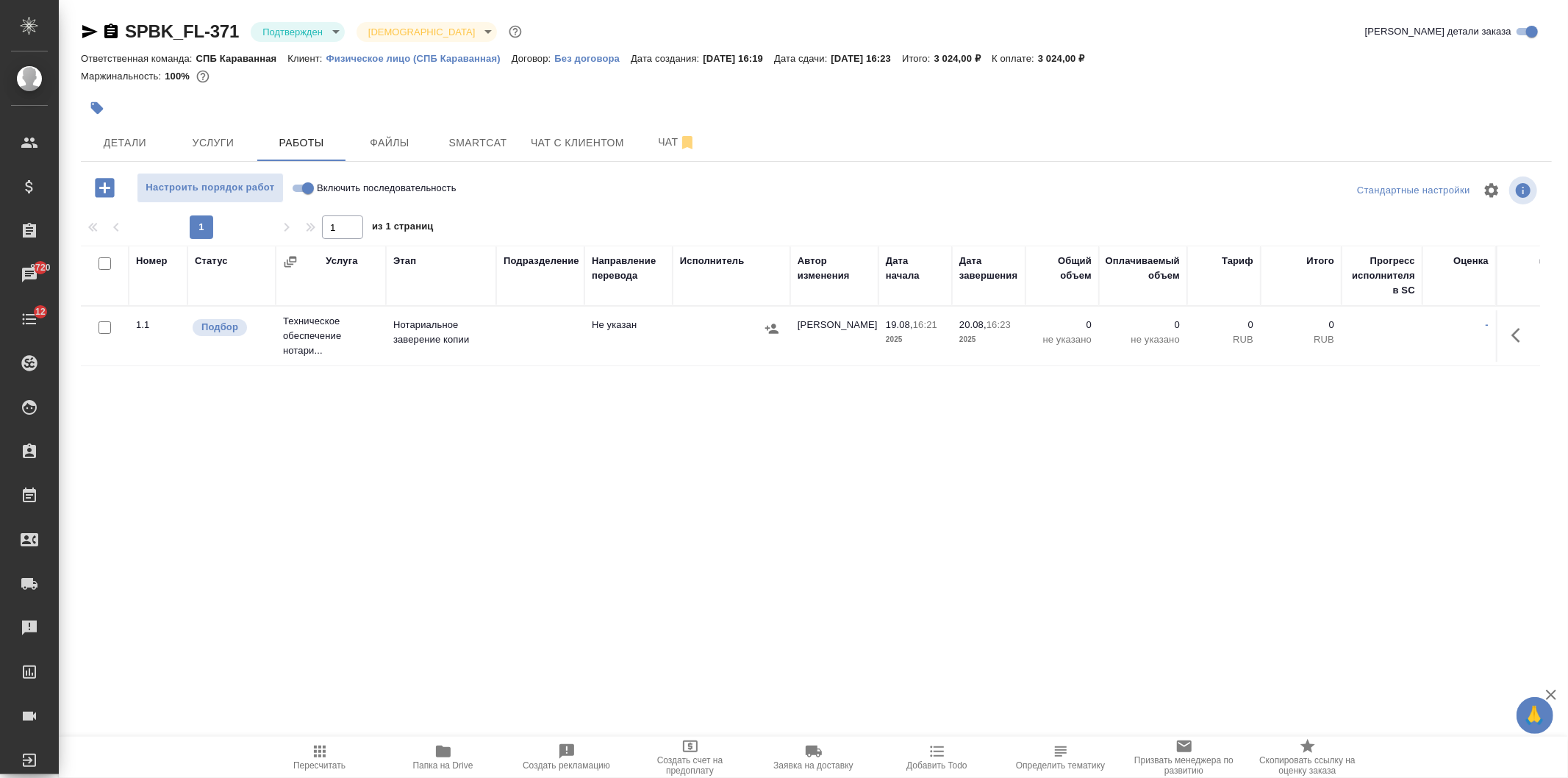
click at [309, 190] on input "Включить последовательность" at bounding box center [307, 188] width 53 height 18
checkbox input "true"
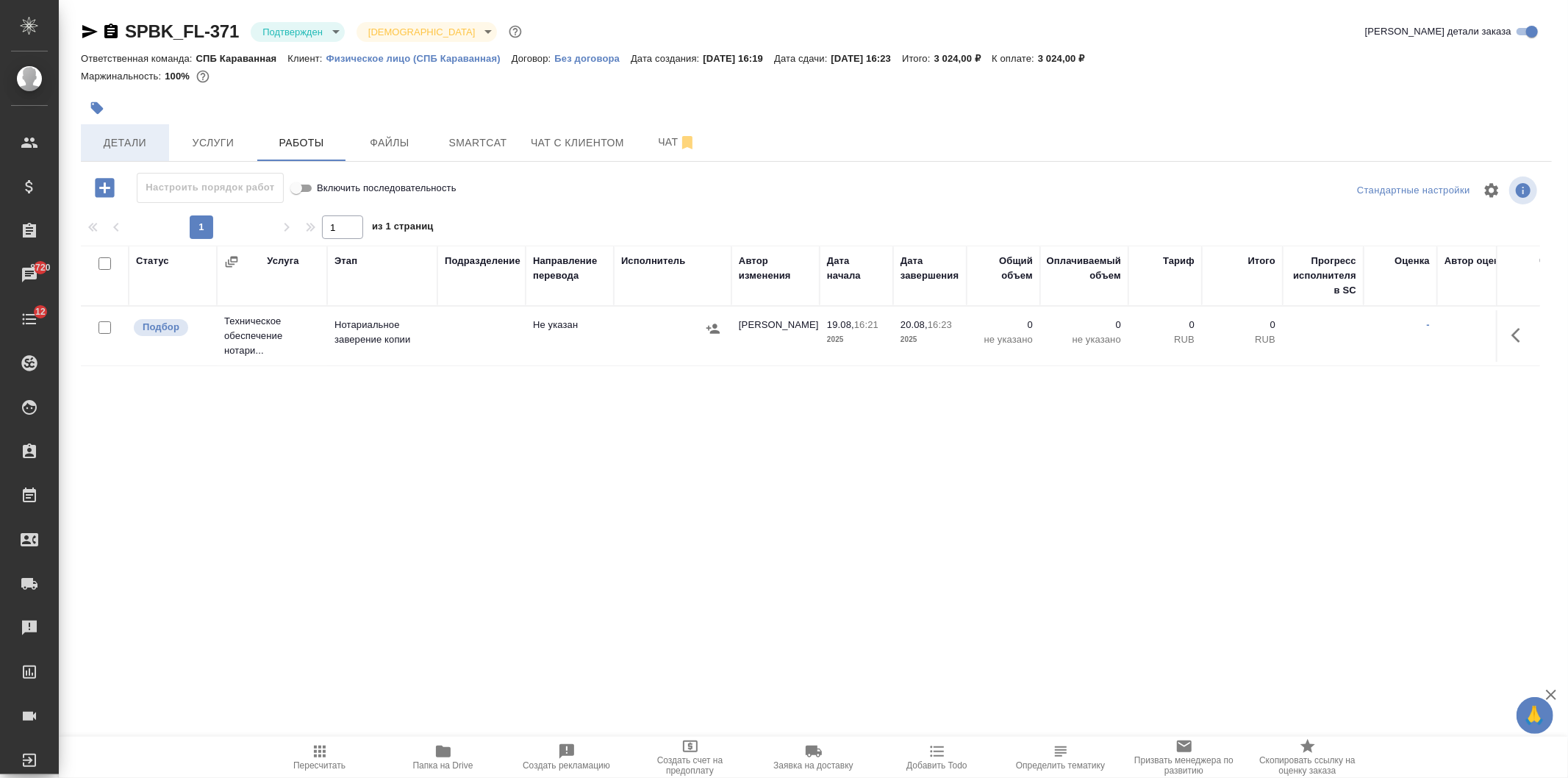
click at [133, 149] on span "Детали" at bounding box center [125, 143] width 71 height 18
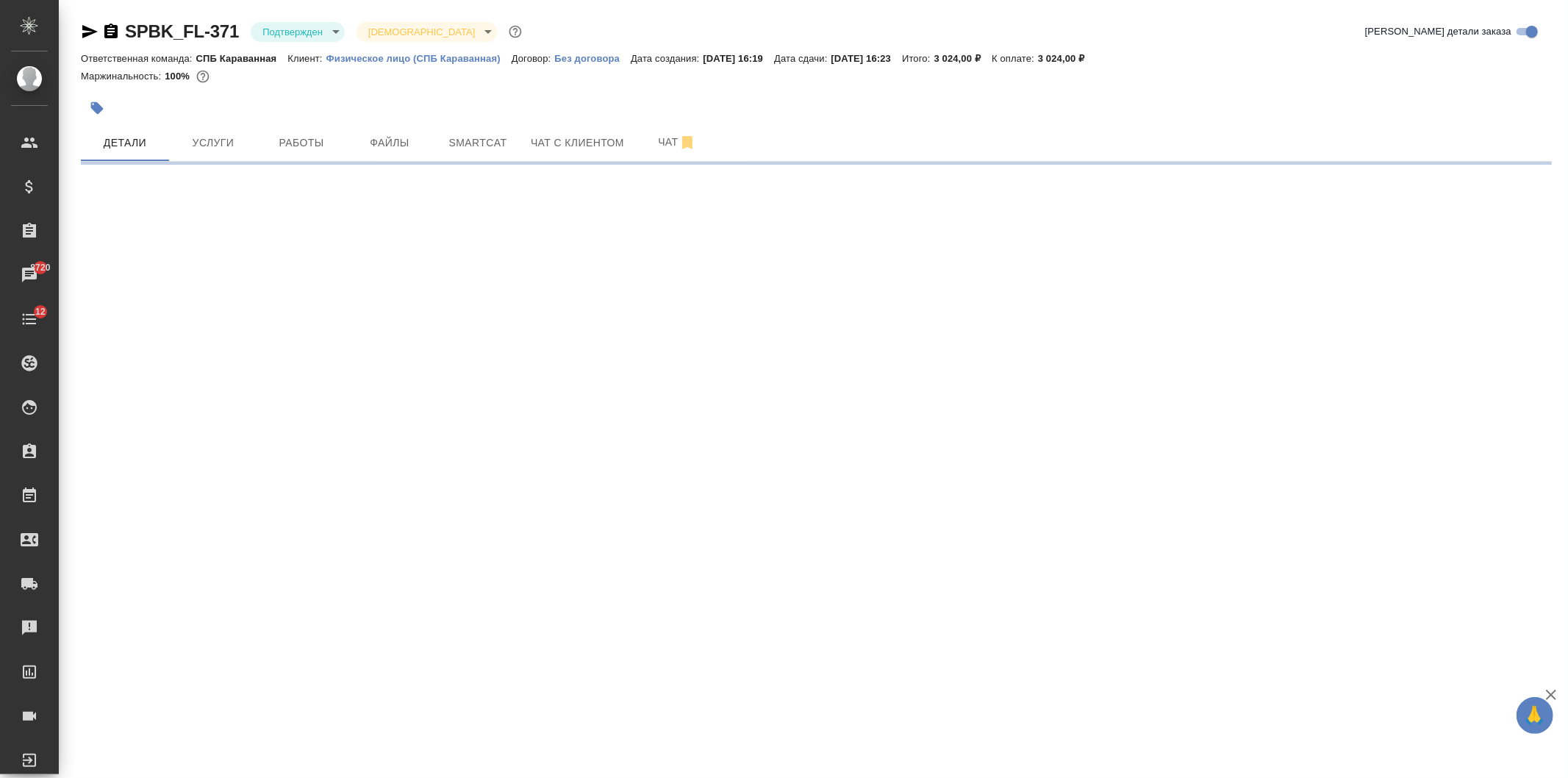
select select "RU"
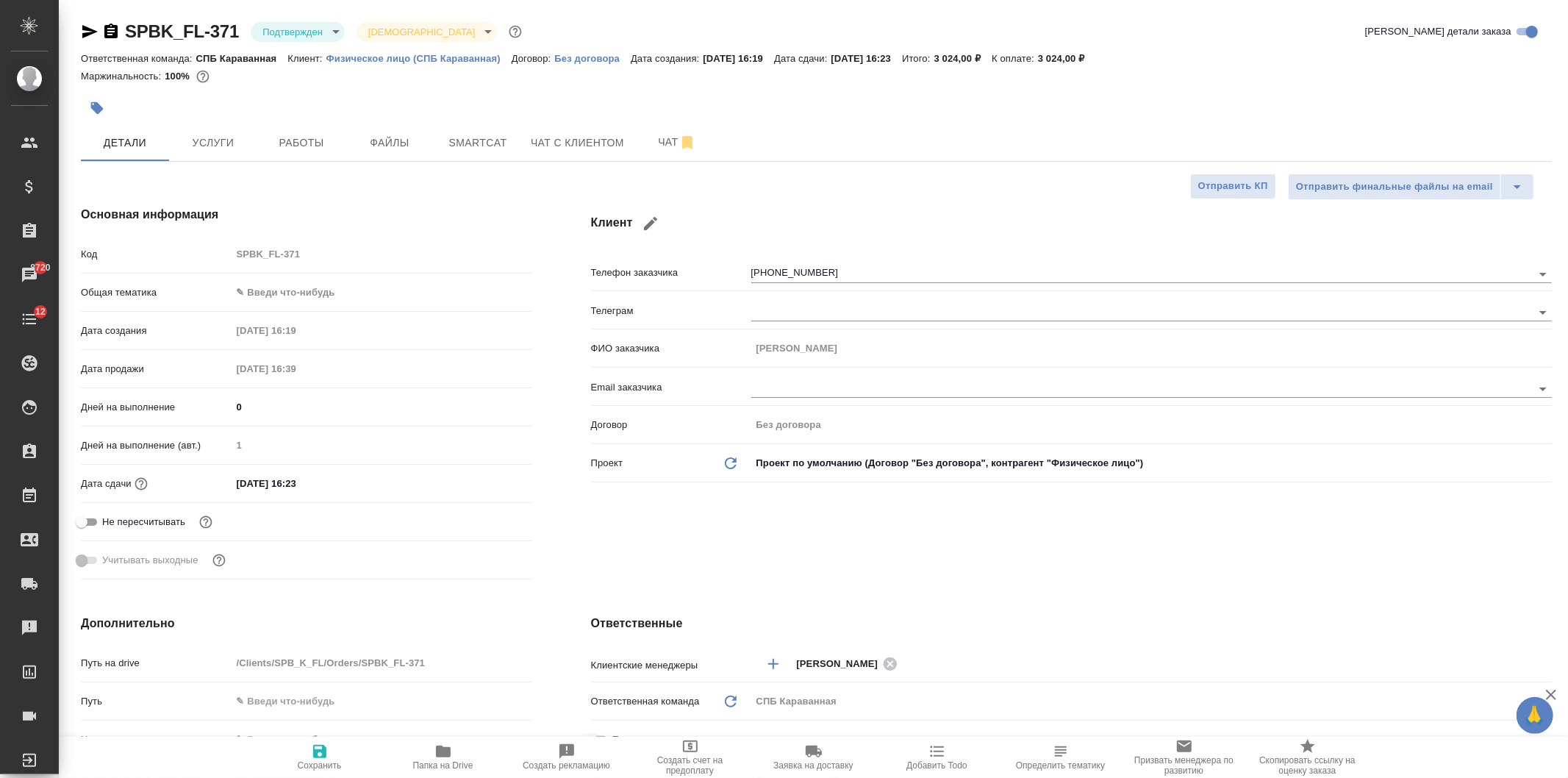
type textarea "x"
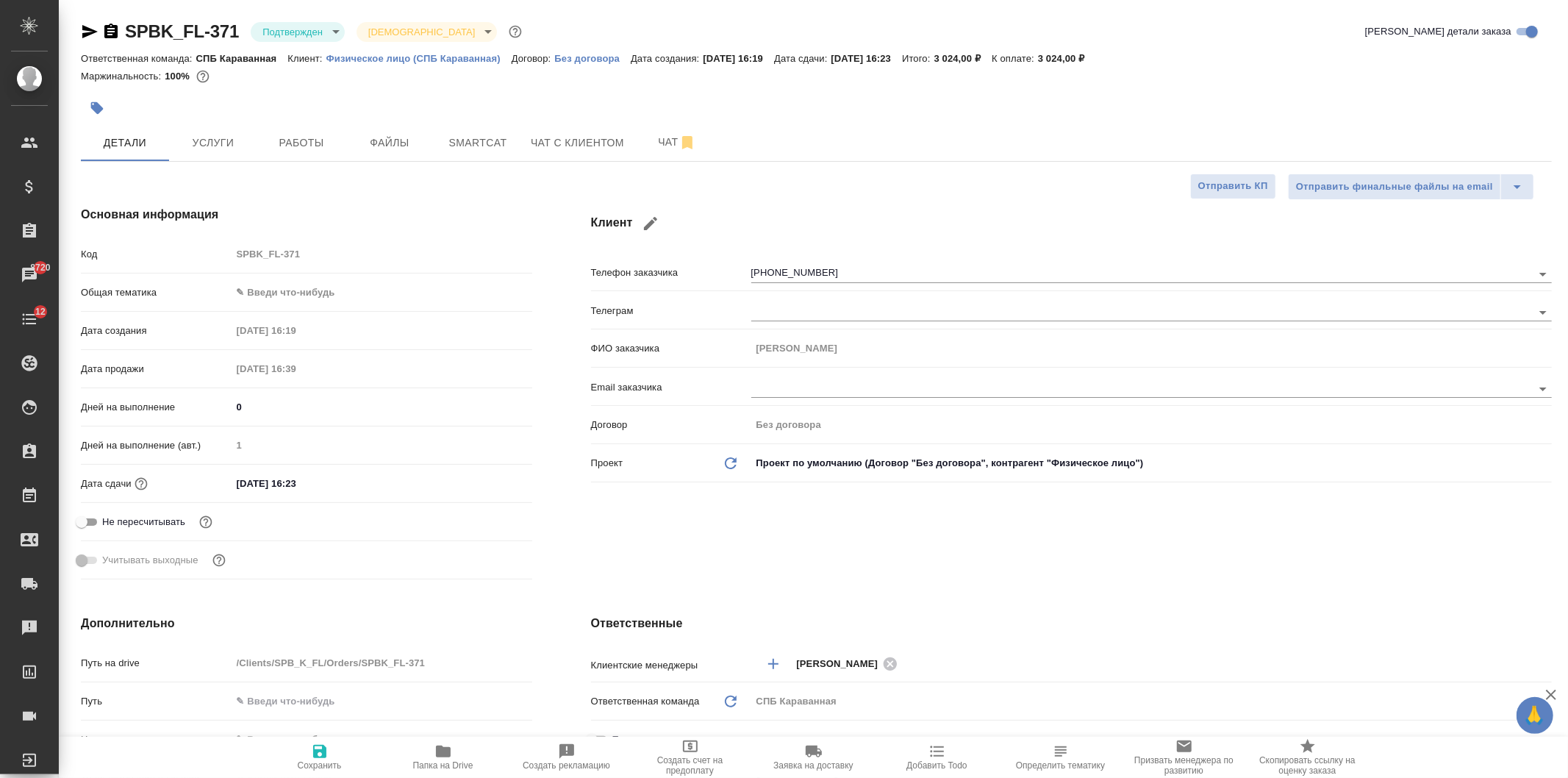
type textarea "x"
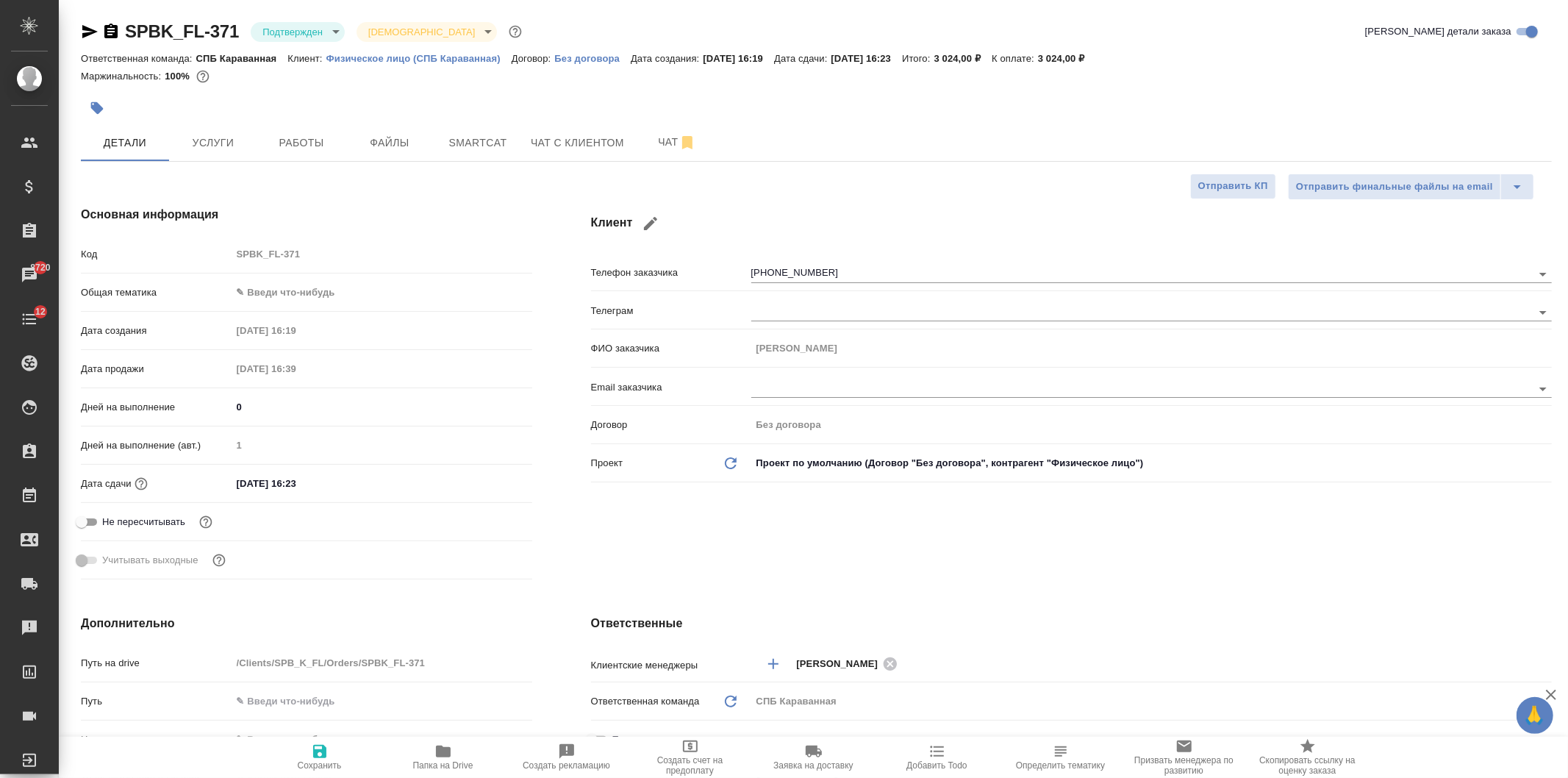
type textarea "x"
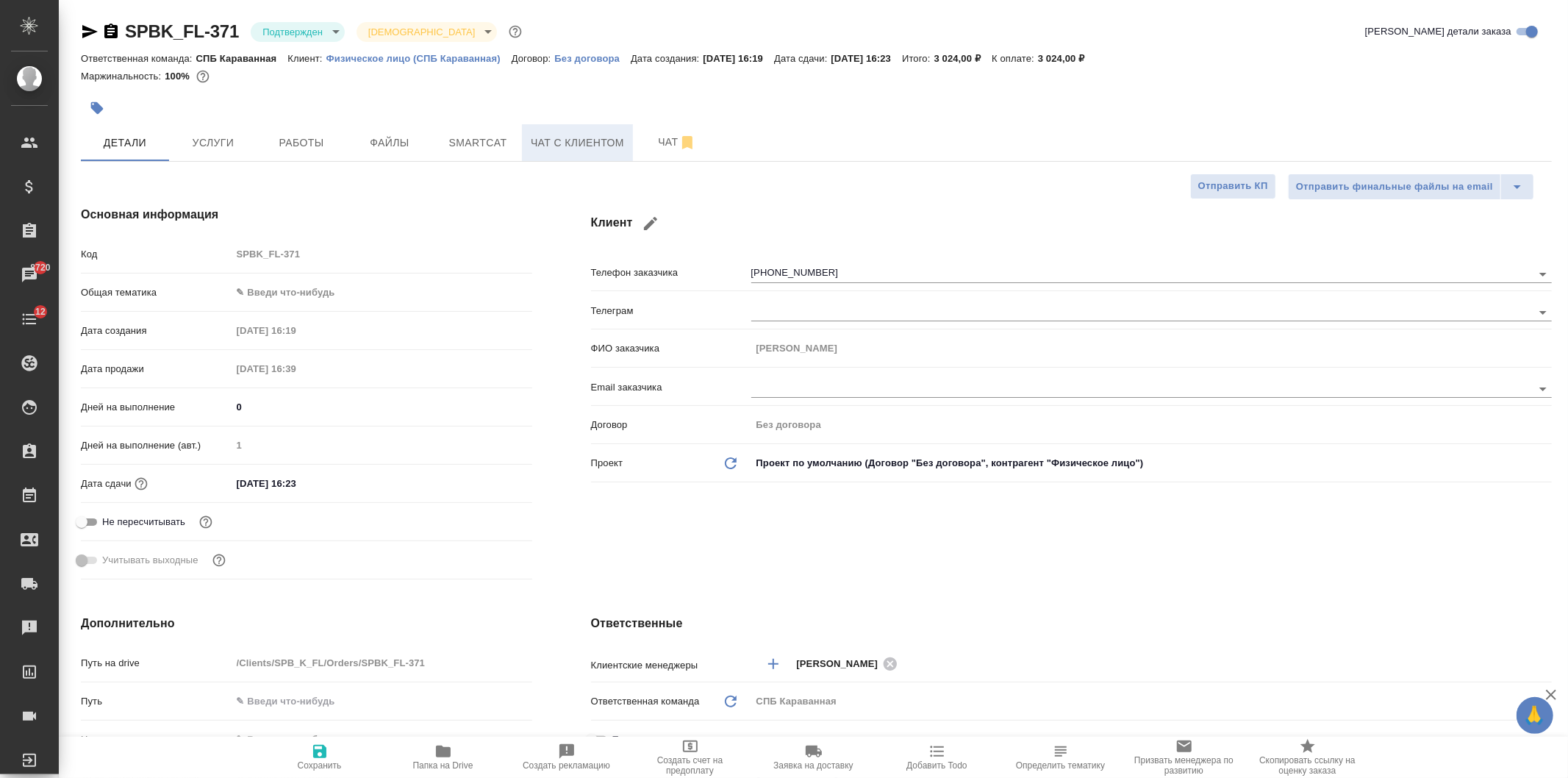
click at [572, 142] on span "Чат с клиентом" at bounding box center [577, 143] width 93 height 18
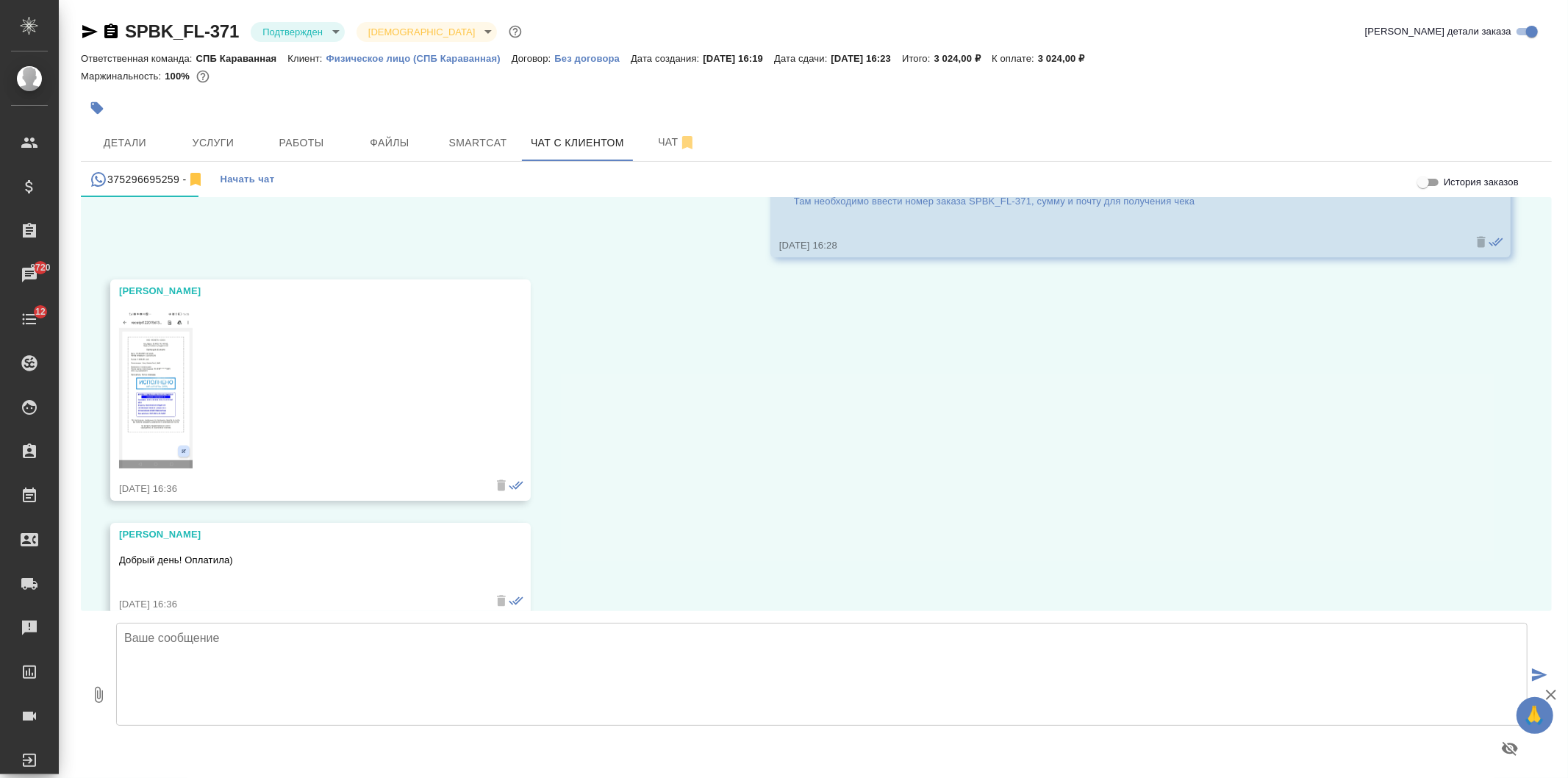
scroll to position [9462, 0]
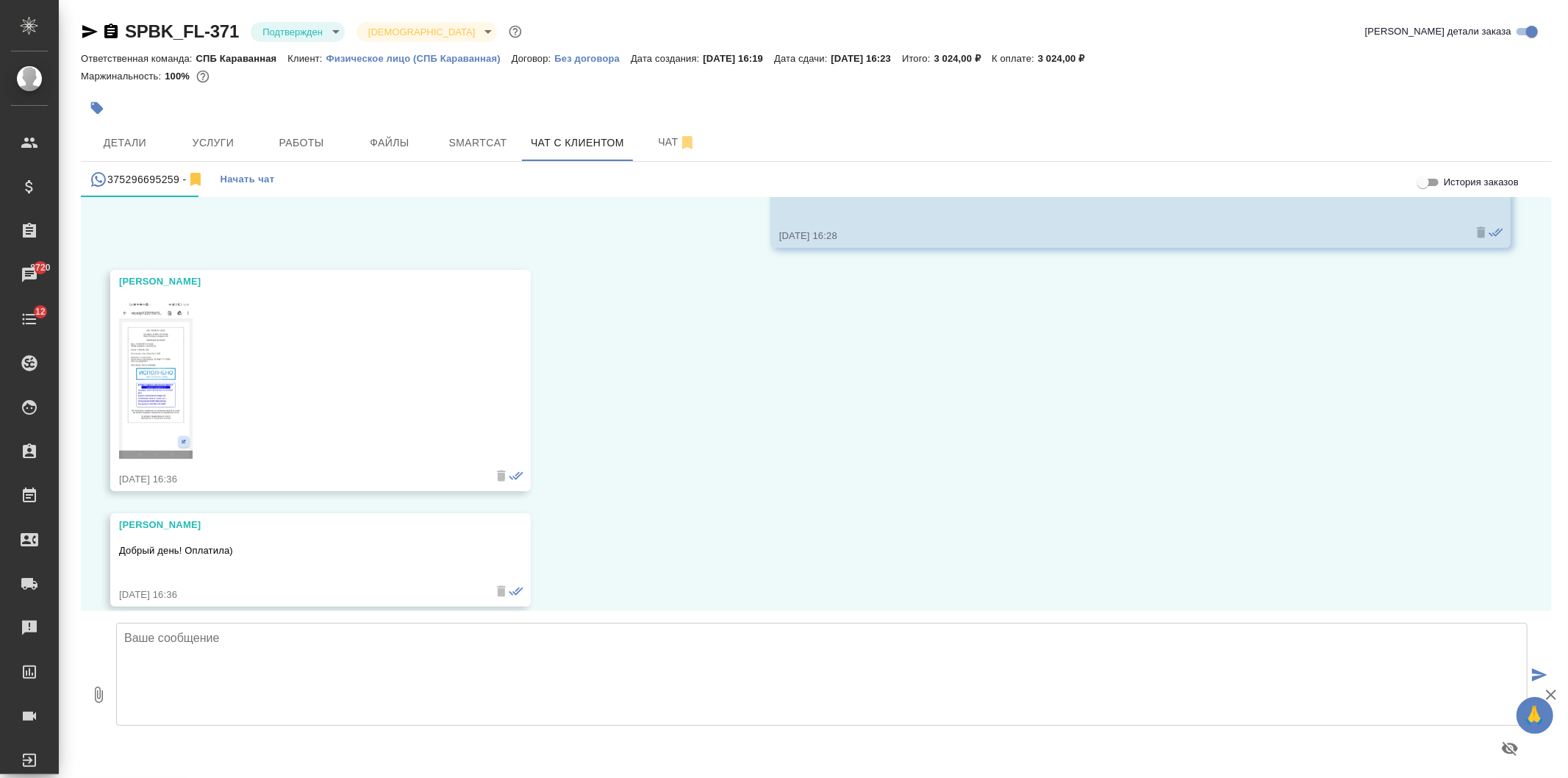
click at [544, 657] on textarea at bounding box center [821, 674] width 1411 height 103
click at [259, 634] on textarea "Спасибо! Отнесла копию на заверение, завтра-послезавтра отправлю" at bounding box center [821, 674] width 1411 height 103
click at [556, 651] on textarea "Спасибо! Отнесла копии на заверение, завтра-послезавтра отправлю" at bounding box center [821, 674] width 1411 height 103
type textarea "Спасибо! Отнесла копии на заверение, завтра-послезавтра отправлю"
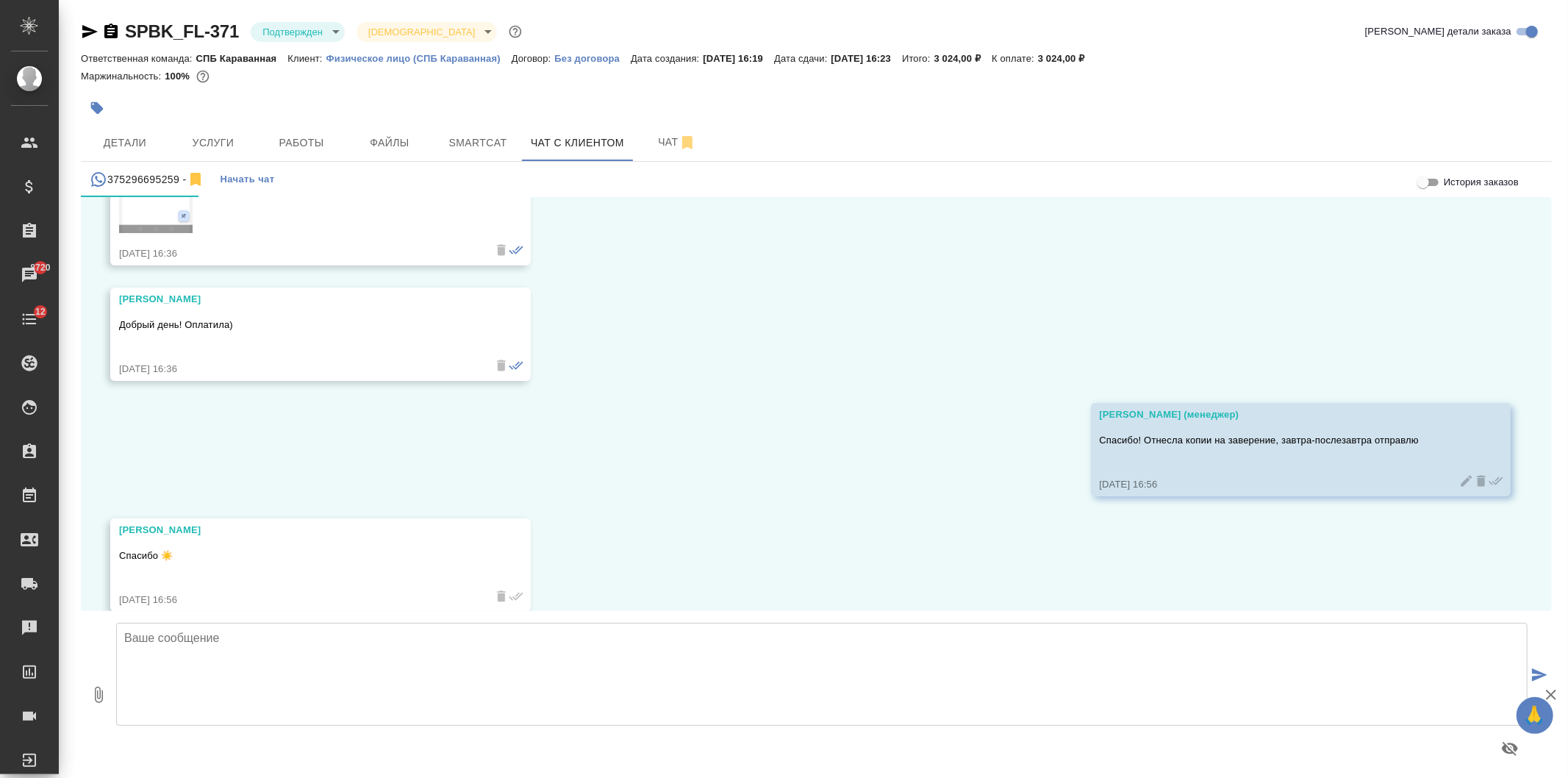
scroll to position [9694, 0]
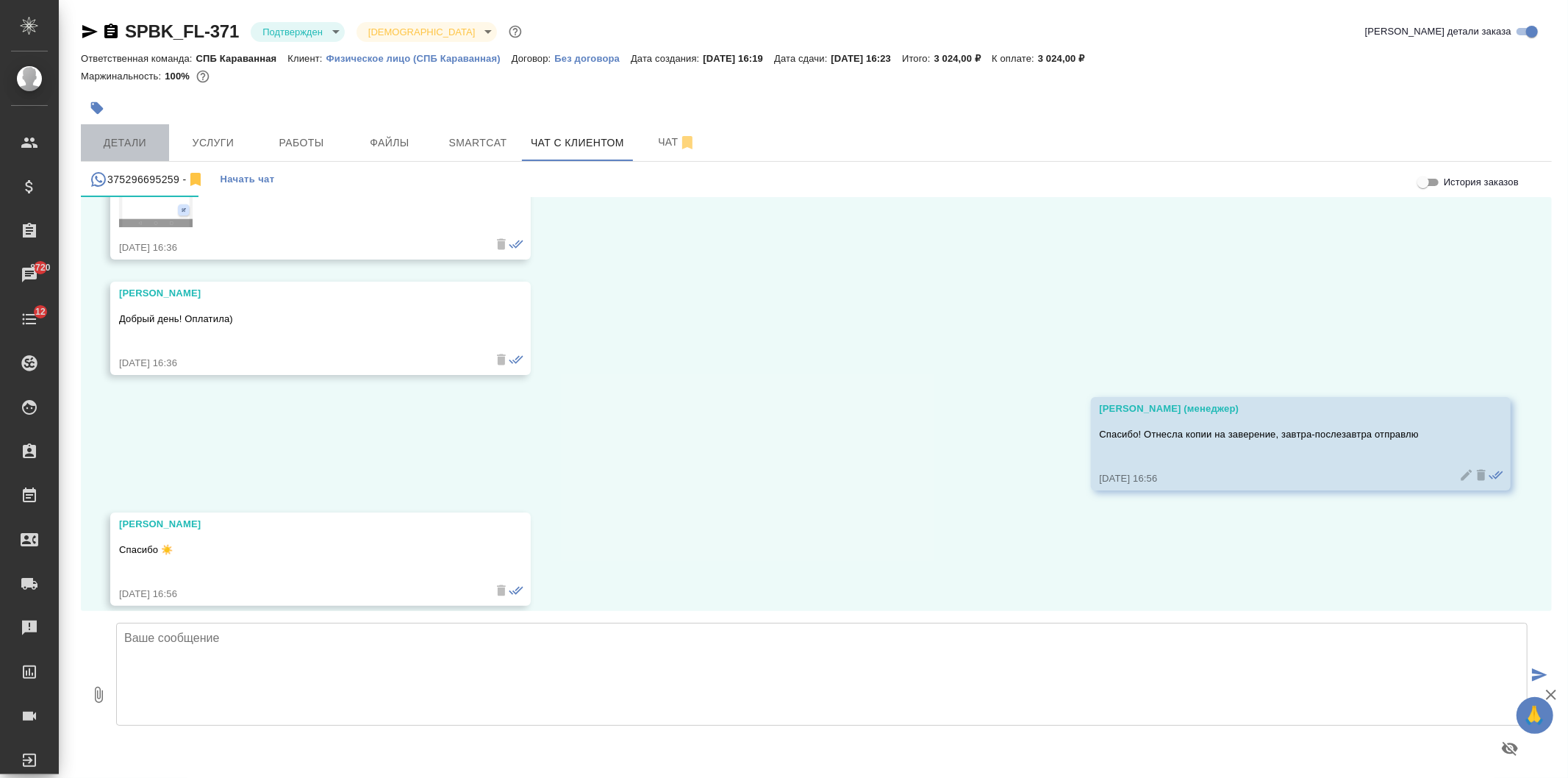
click at [120, 137] on span "Детали" at bounding box center [125, 143] width 71 height 18
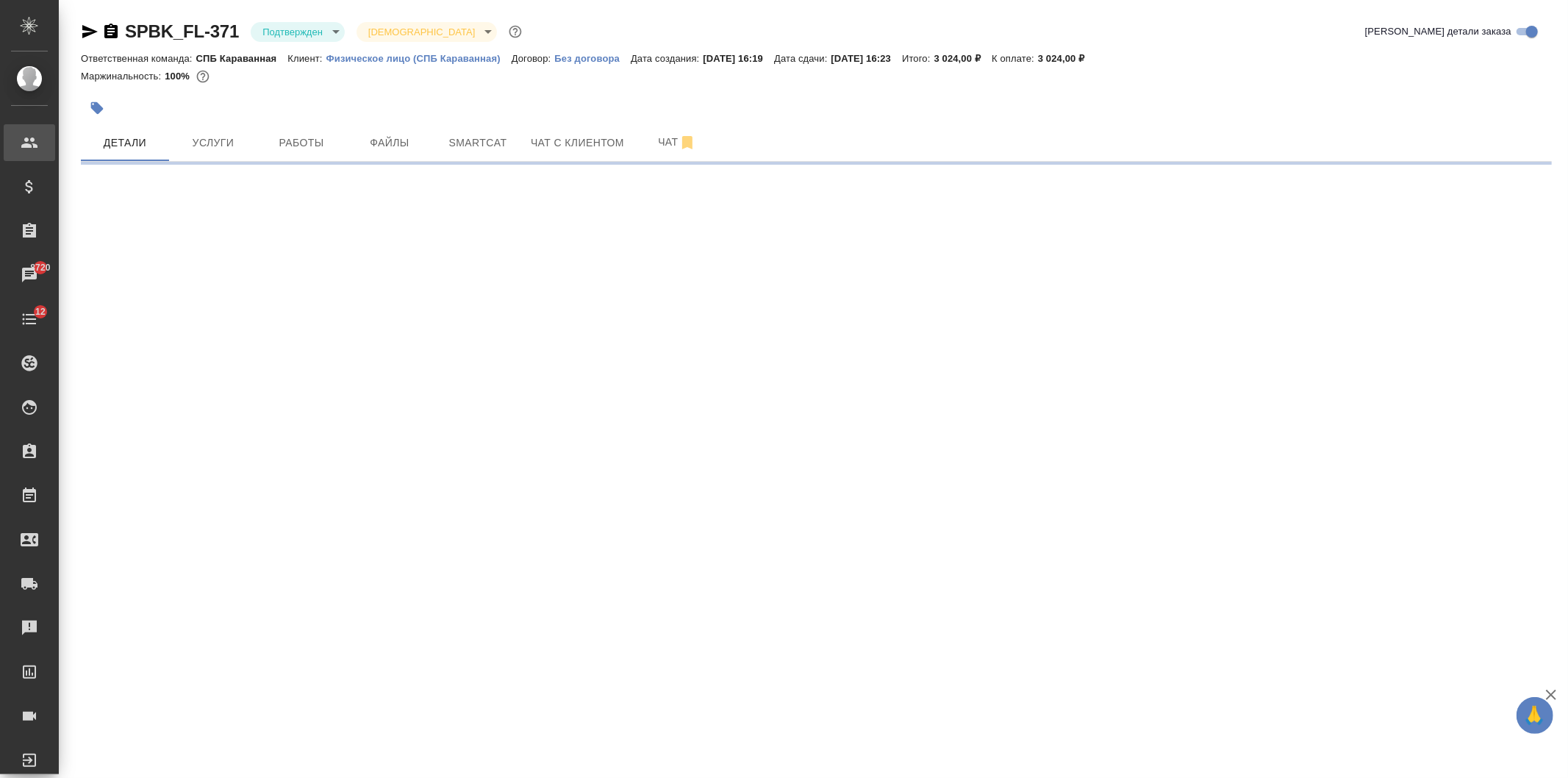
select select "RU"
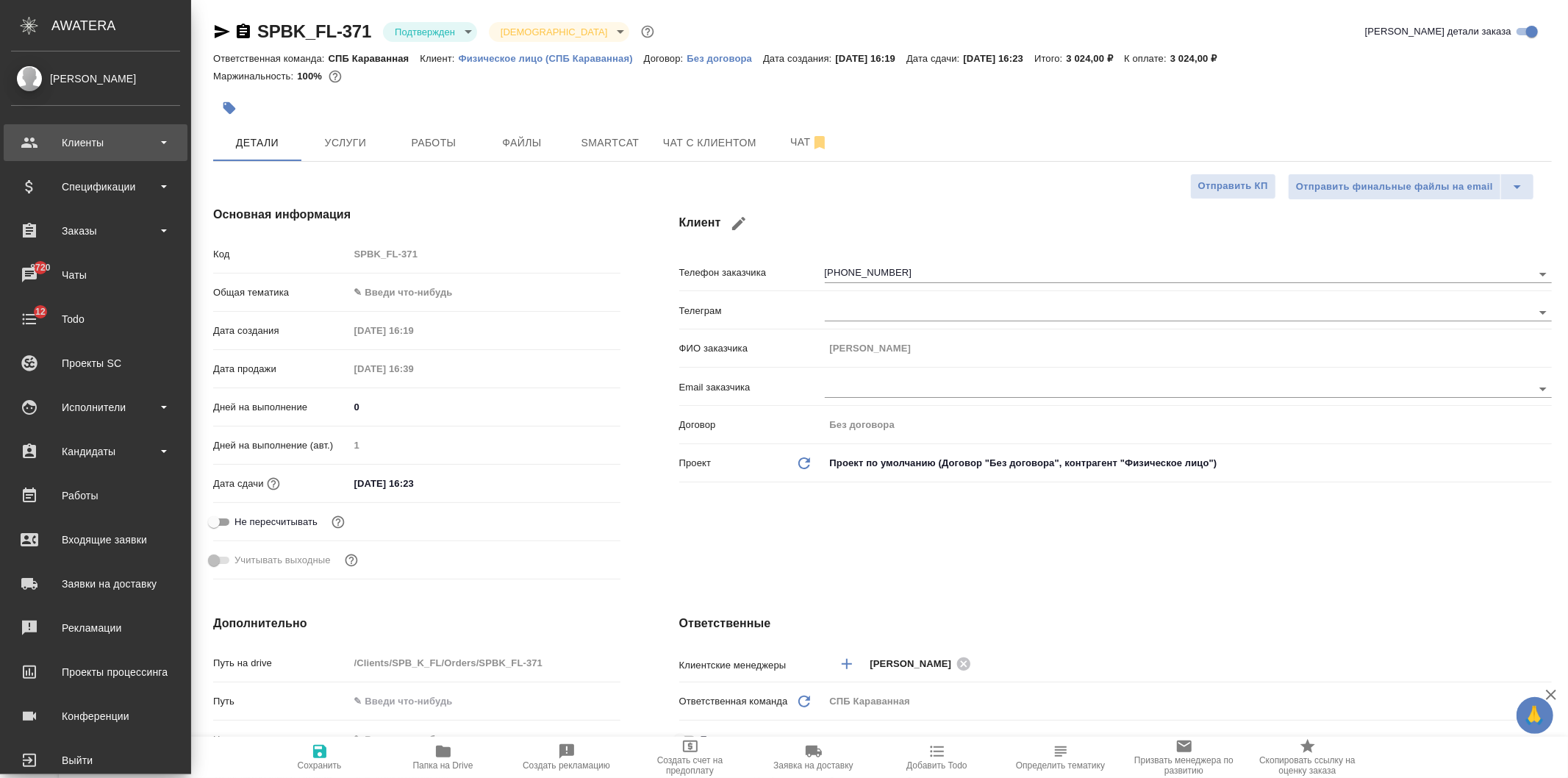
type textarea "x"
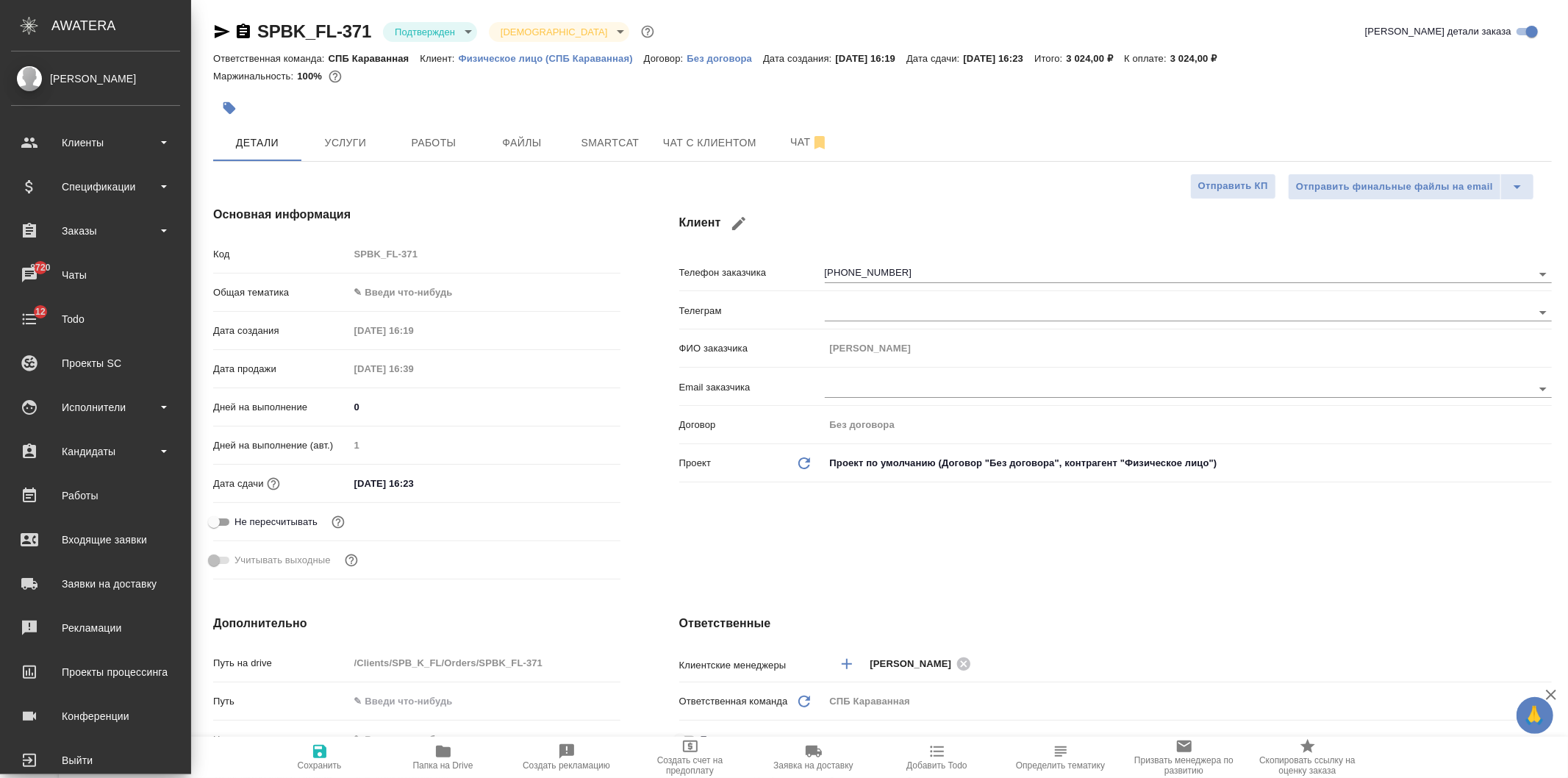
type textarea "x"
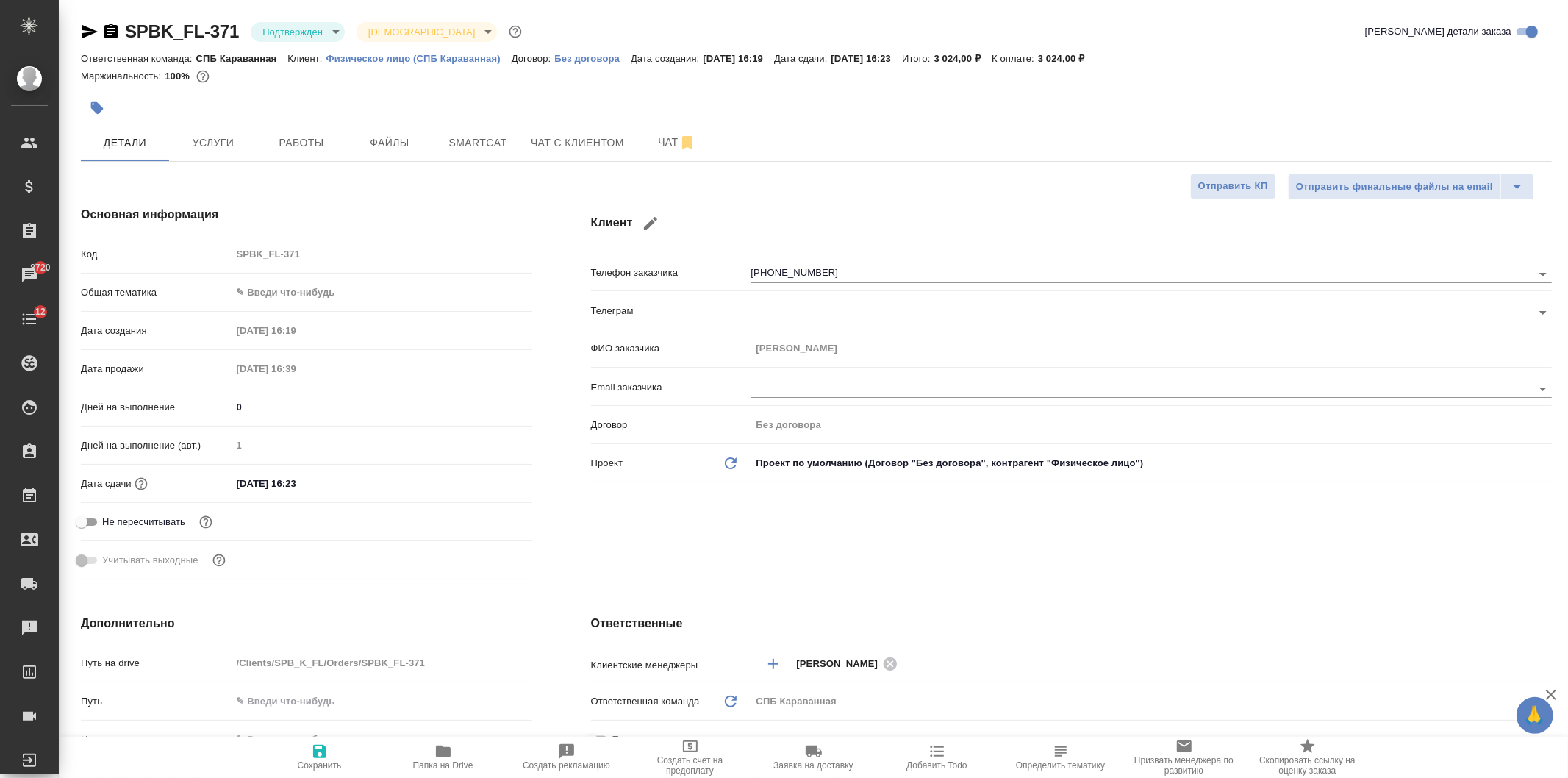
type textarea "x"
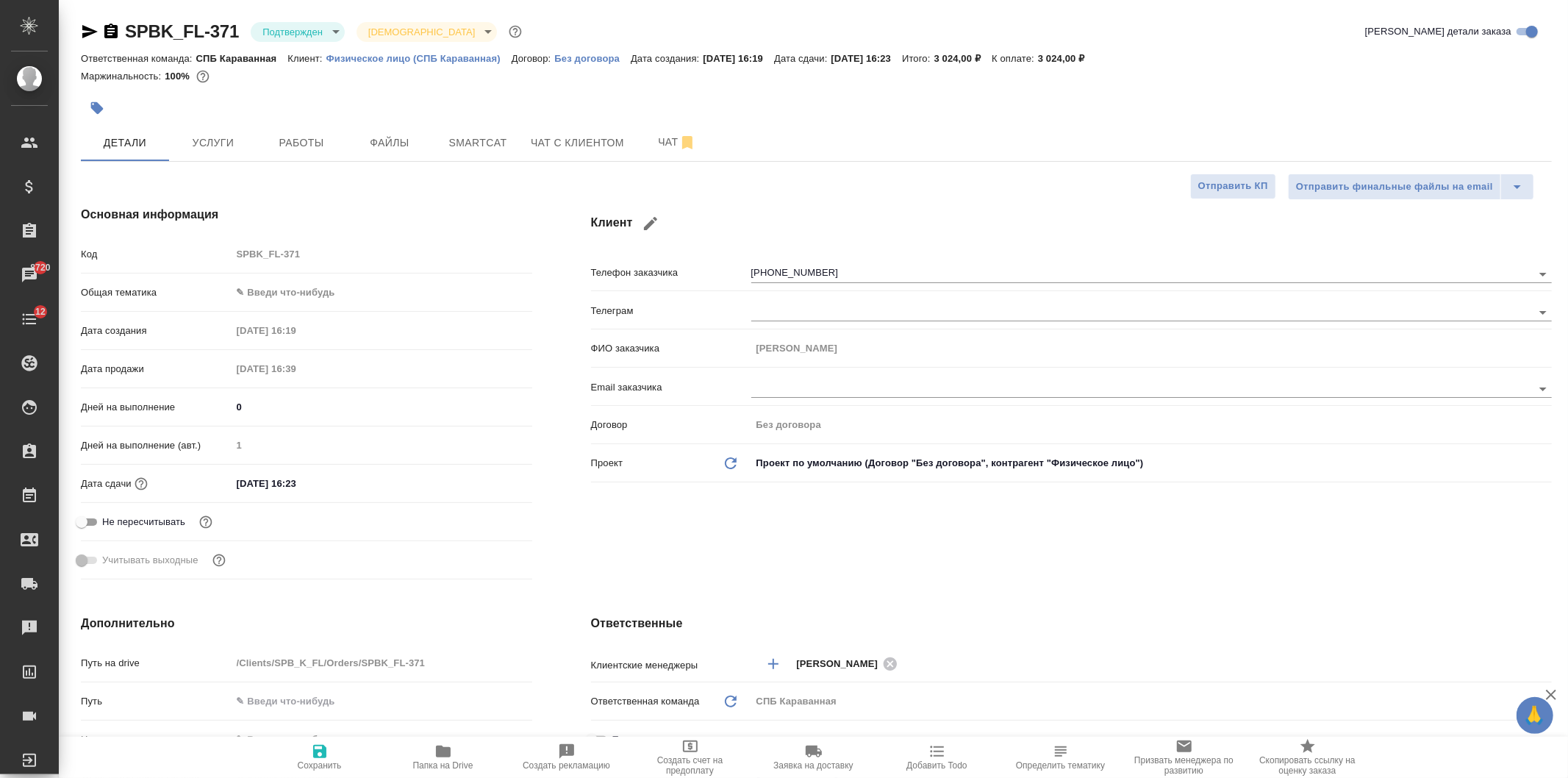
type textarea "x"
